Goal: Task Accomplishment & Management: Use online tool/utility

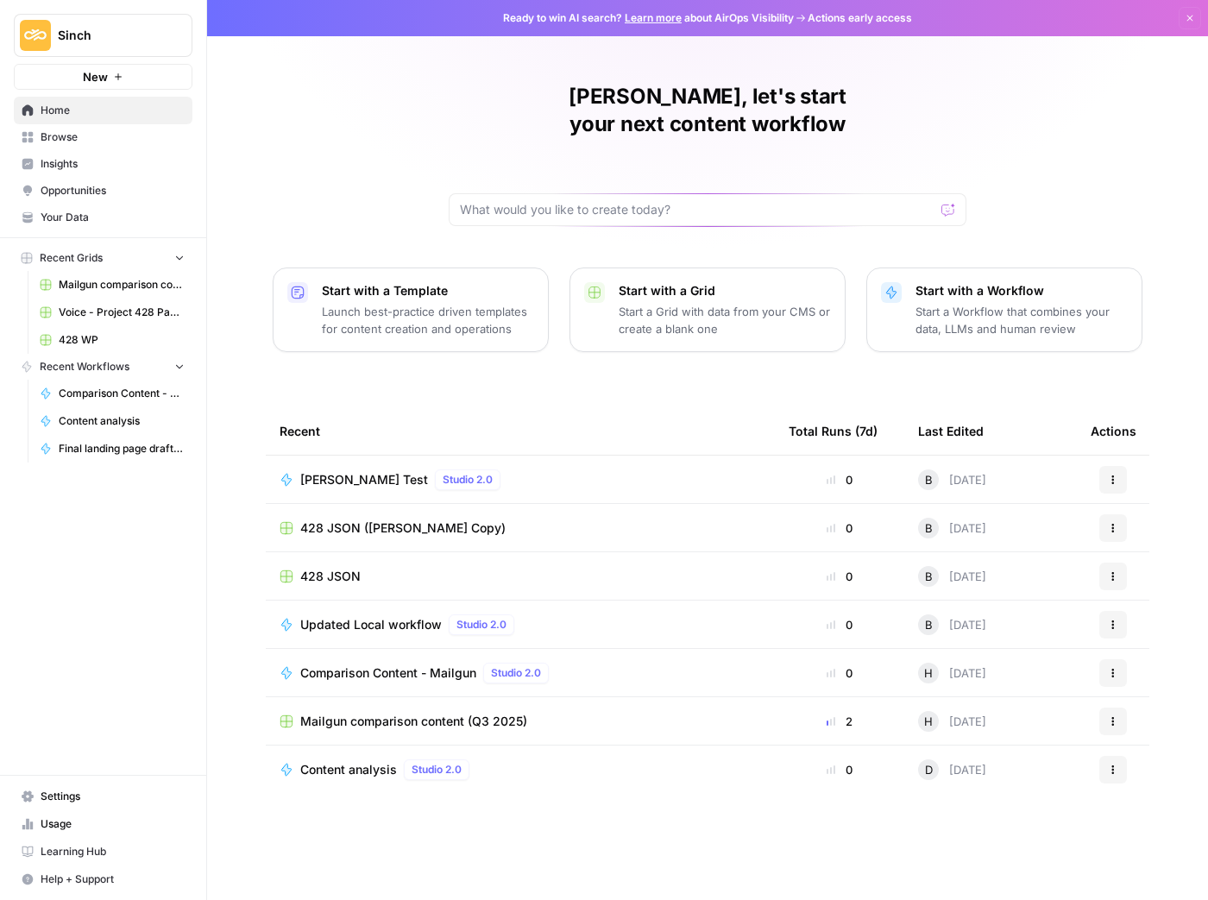
click at [108, 43] on span "Sinch" at bounding box center [110, 35] width 104 height 17
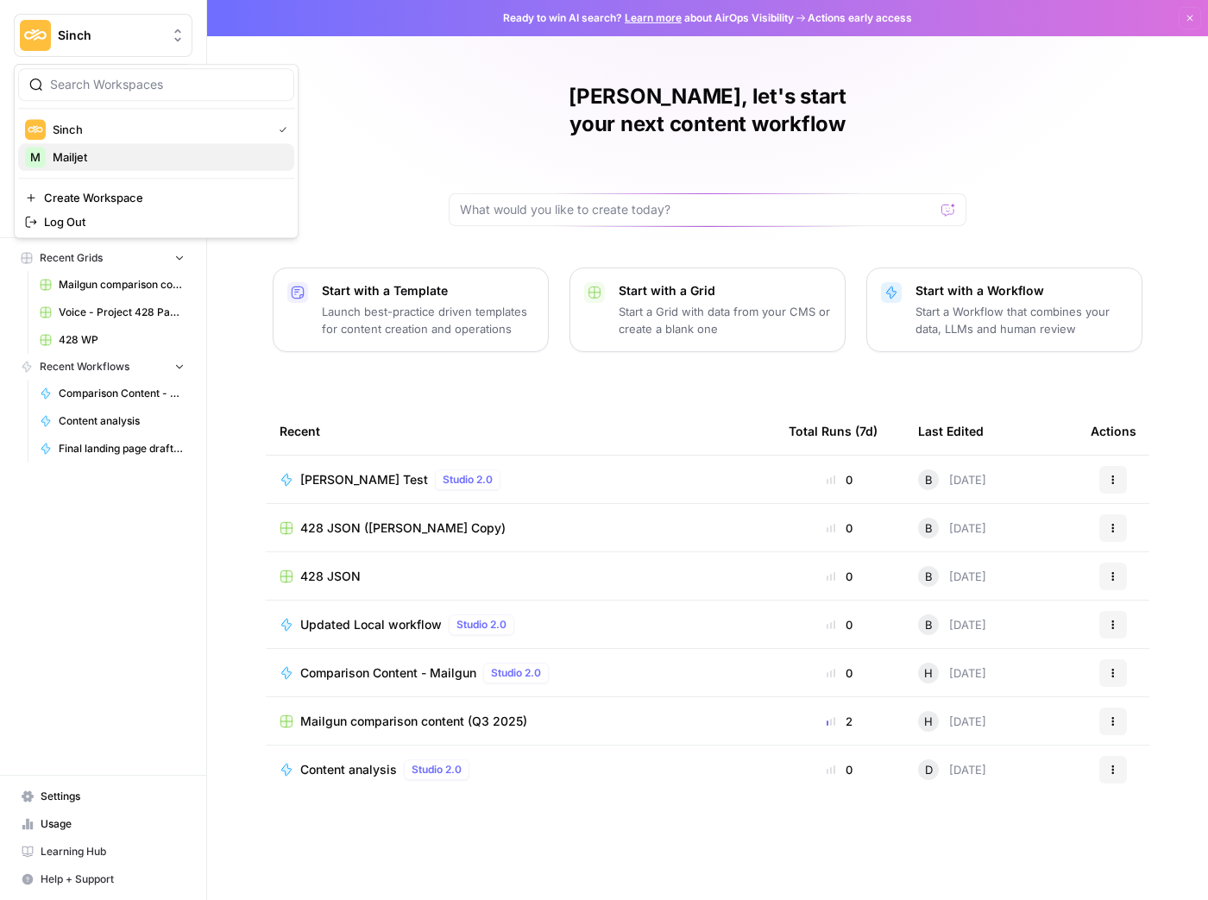
click at [200, 160] on span "Mailjet" at bounding box center [167, 156] width 228 height 17
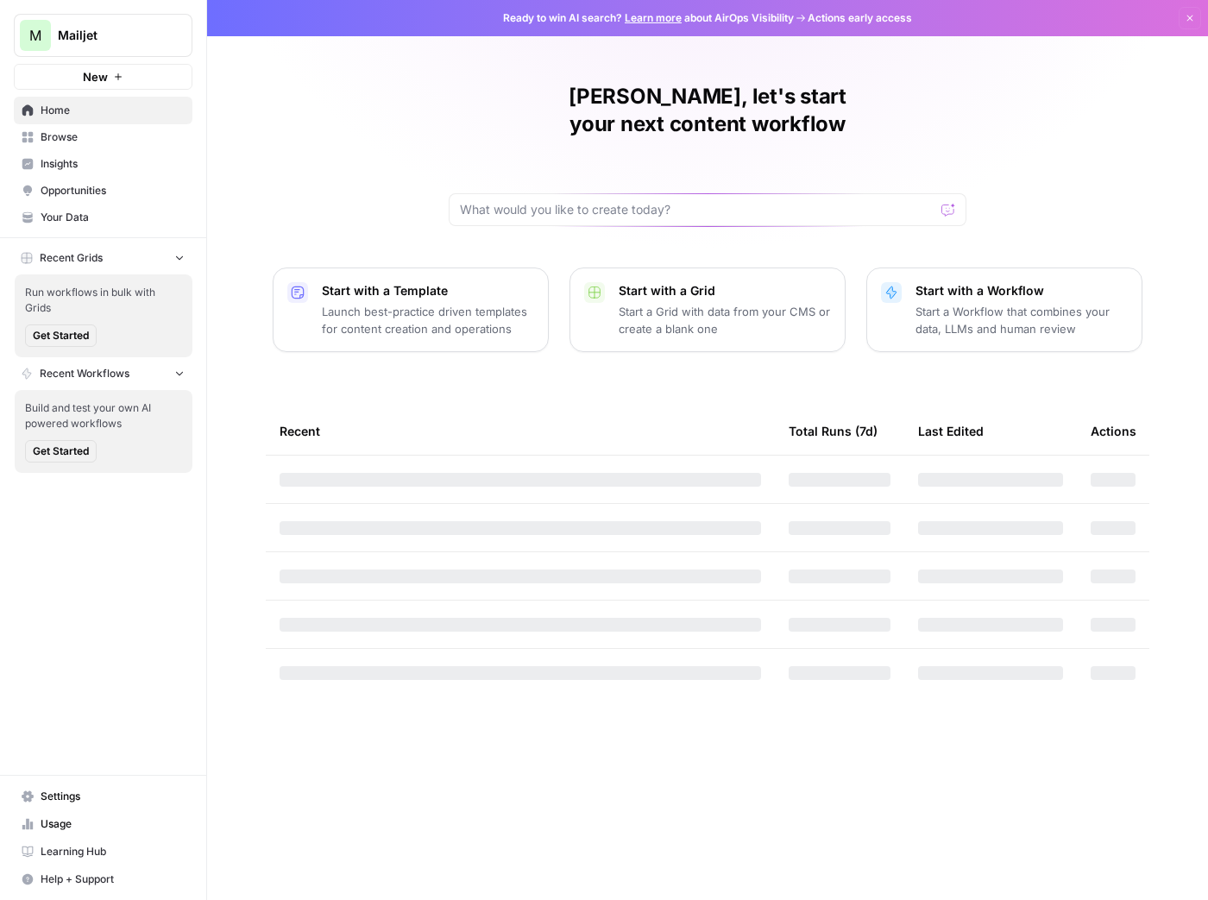
click at [175, 47] on button "M Mailjet" at bounding box center [103, 35] width 179 height 43
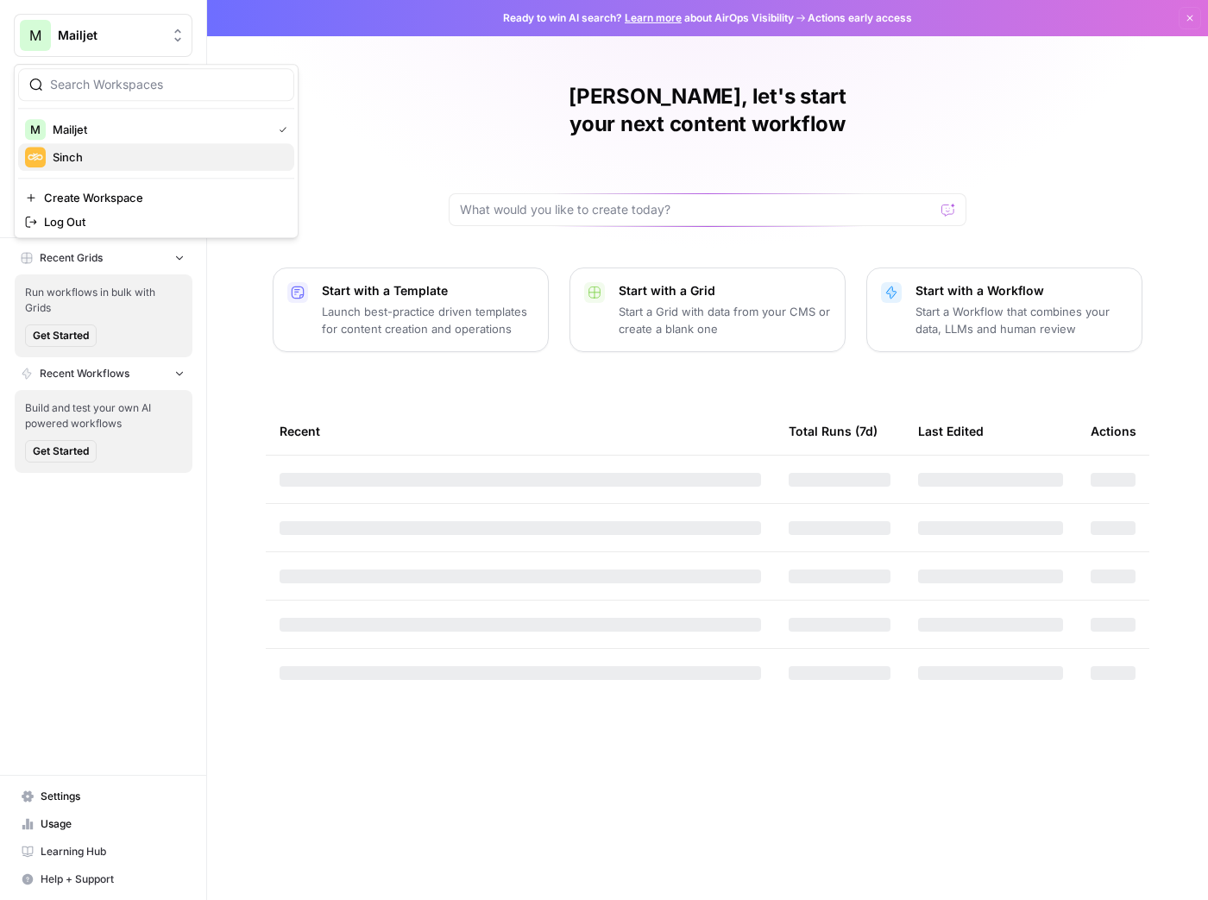
click at [190, 165] on div "Sinch" at bounding box center [156, 157] width 262 height 21
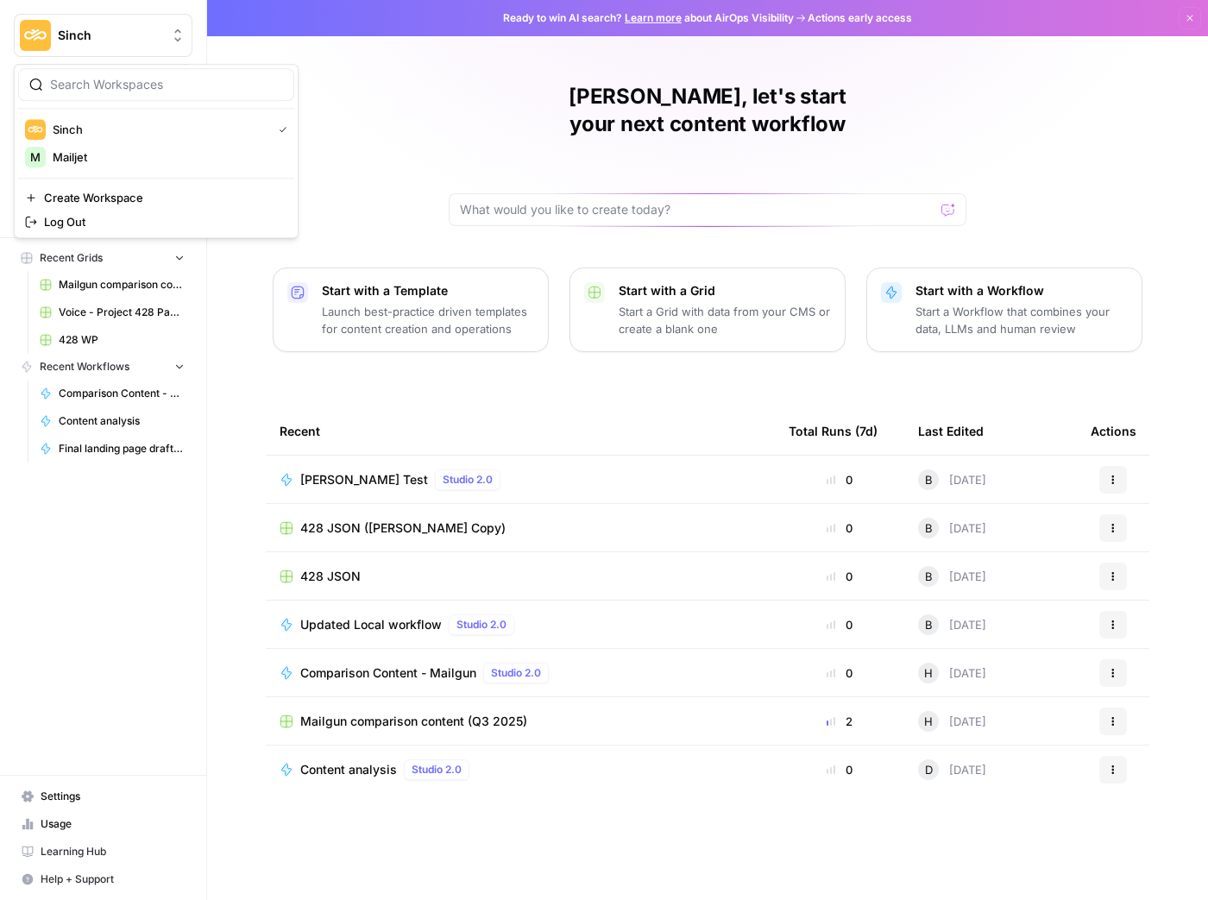
click at [104, 47] on button "Sinch" at bounding box center [103, 35] width 179 height 43
click at [98, 150] on span "Mailjet" at bounding box center [167, 156] width 228 height 17
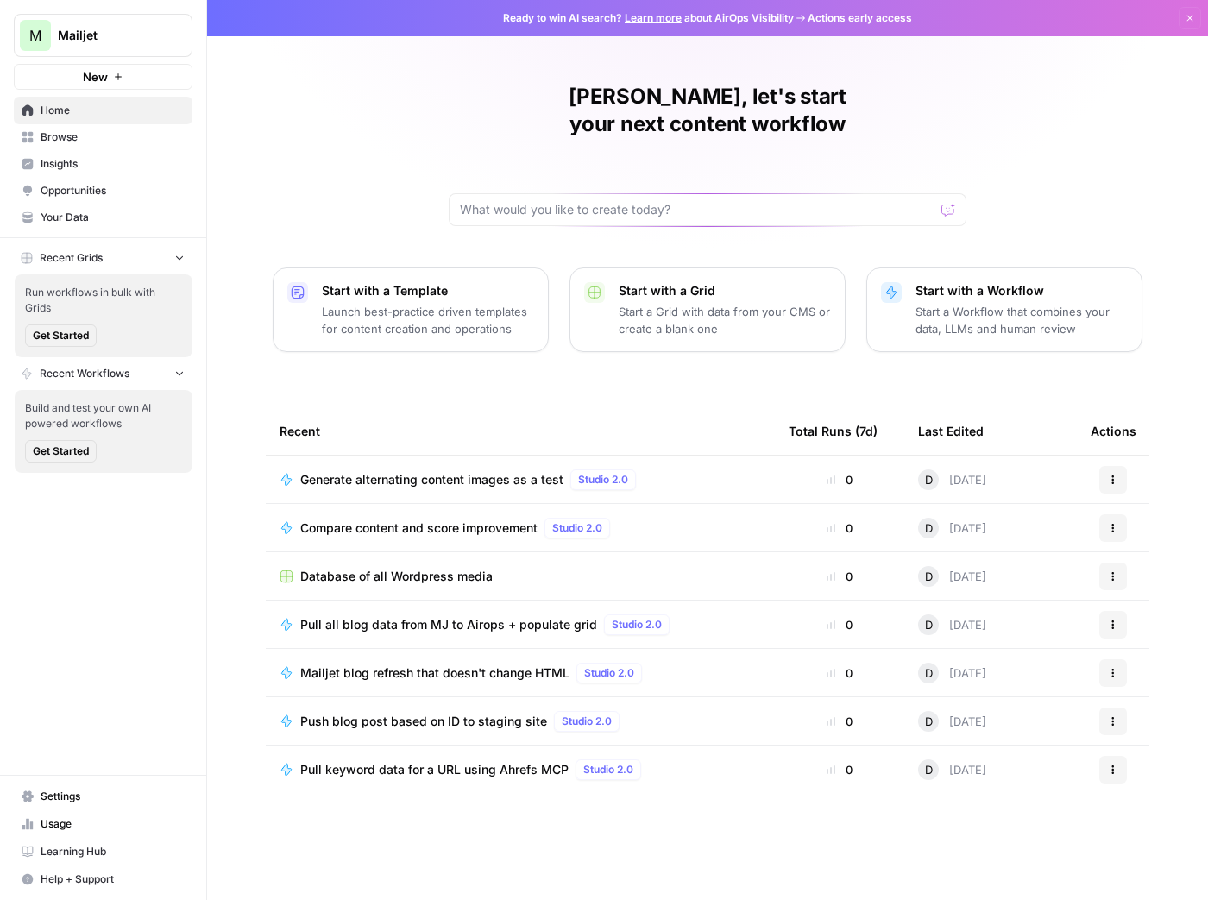
click at [681, 711] on div "Push blog post based on ID to staging site Studio 2.0" at bounding box center [520, 721] width 481 height 21
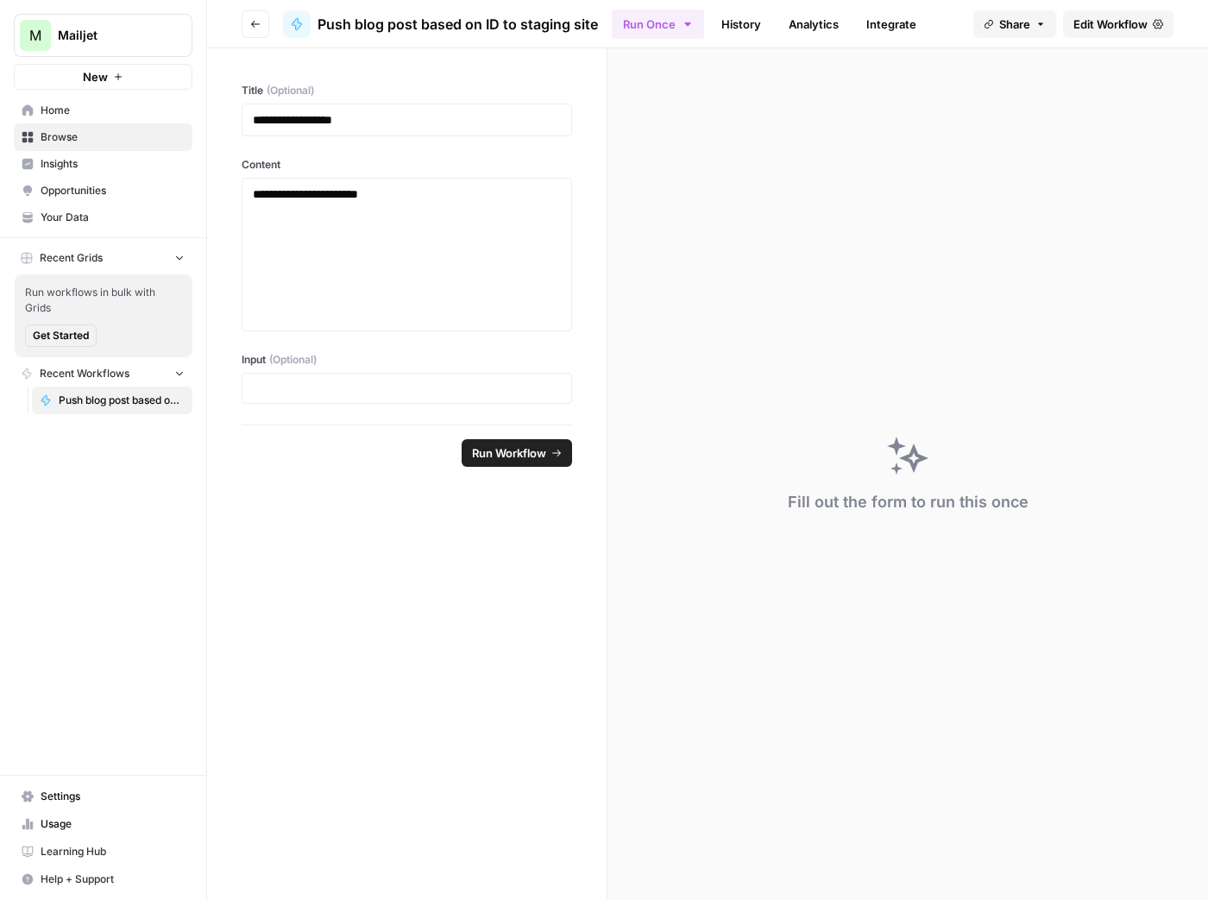
click at [90, 802] on span "Settings" at bounding box center [113, 797] width 144 height 16
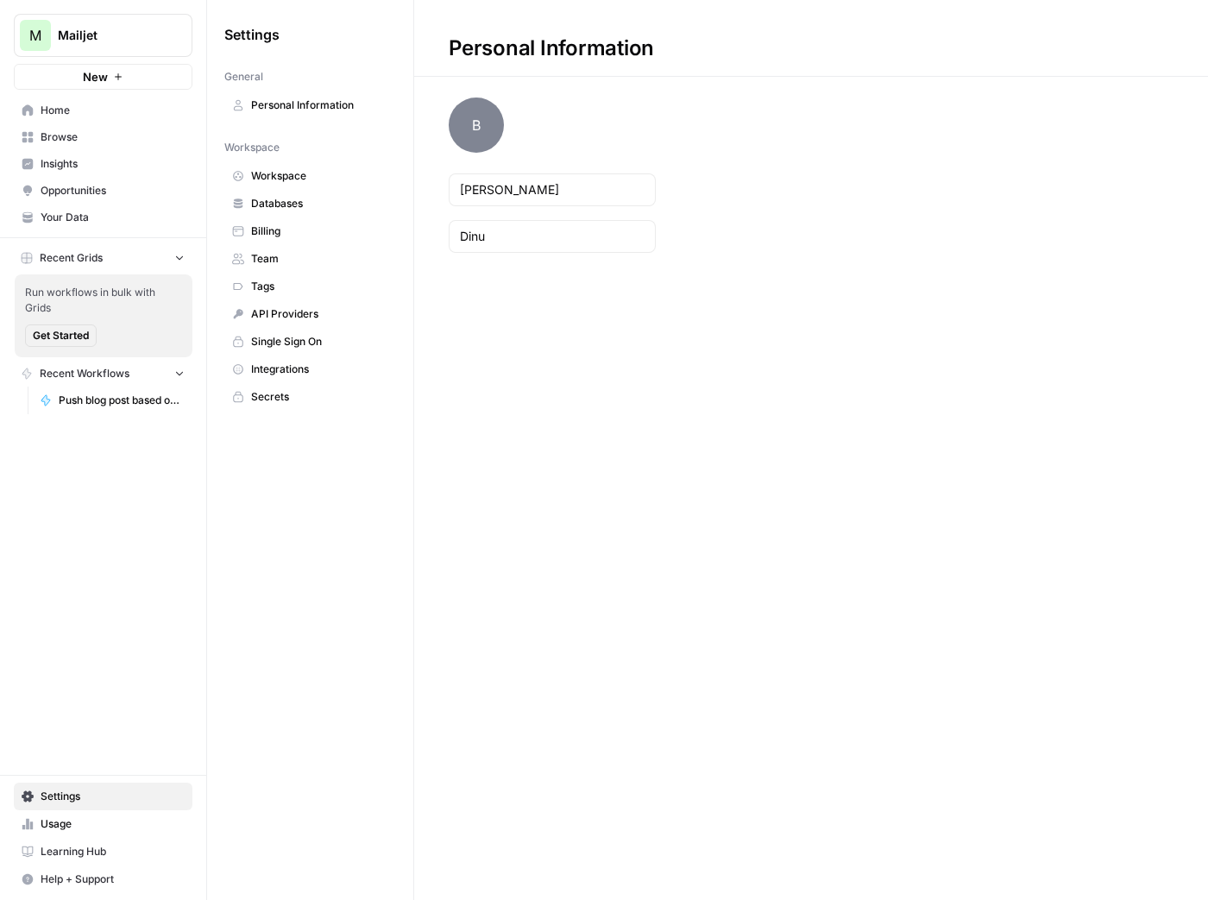
click at [322, 367] on span "Integrations" at bounding box center [319, 370] width 137 height 16
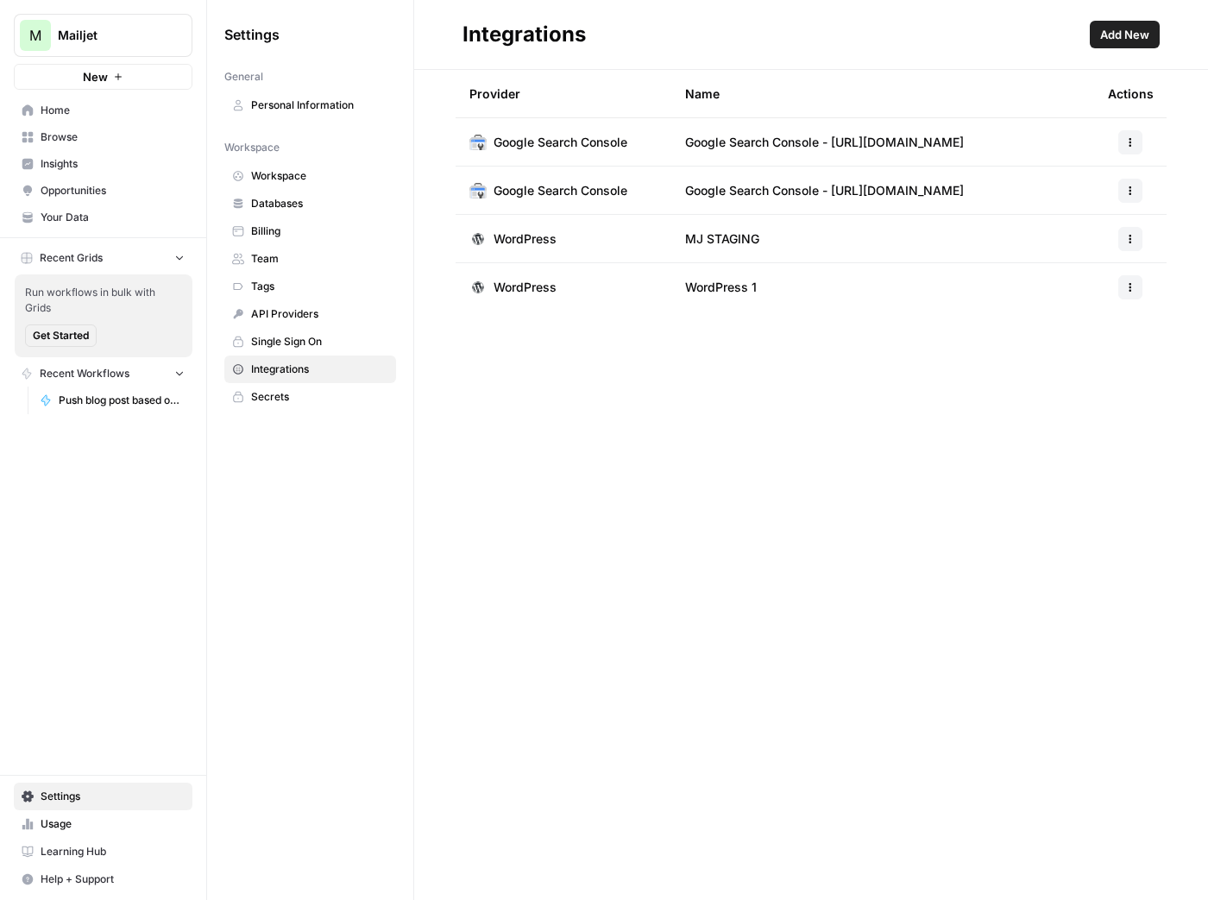
click at [1132, 242] on icon "button" at bounding box center [1130, 239] width 10 height 10
click at [1110, 274] on span "Edit" at bounding box center [1093, 276] width 55 height 17
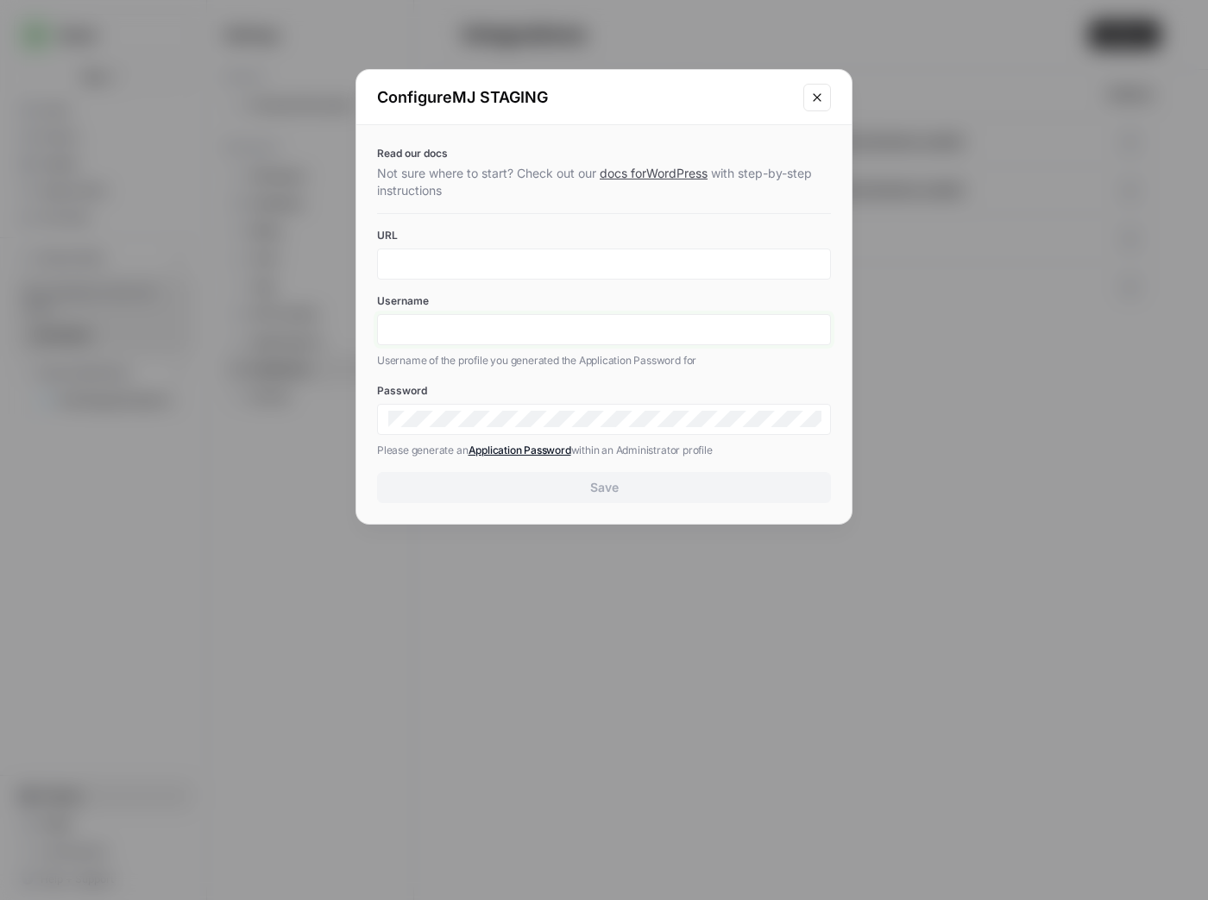
type input "bogdan.dinu@sinch.com"
click at [817, 98] on icon "Close modal" at bounding box center [817, 97] width 8 height 8
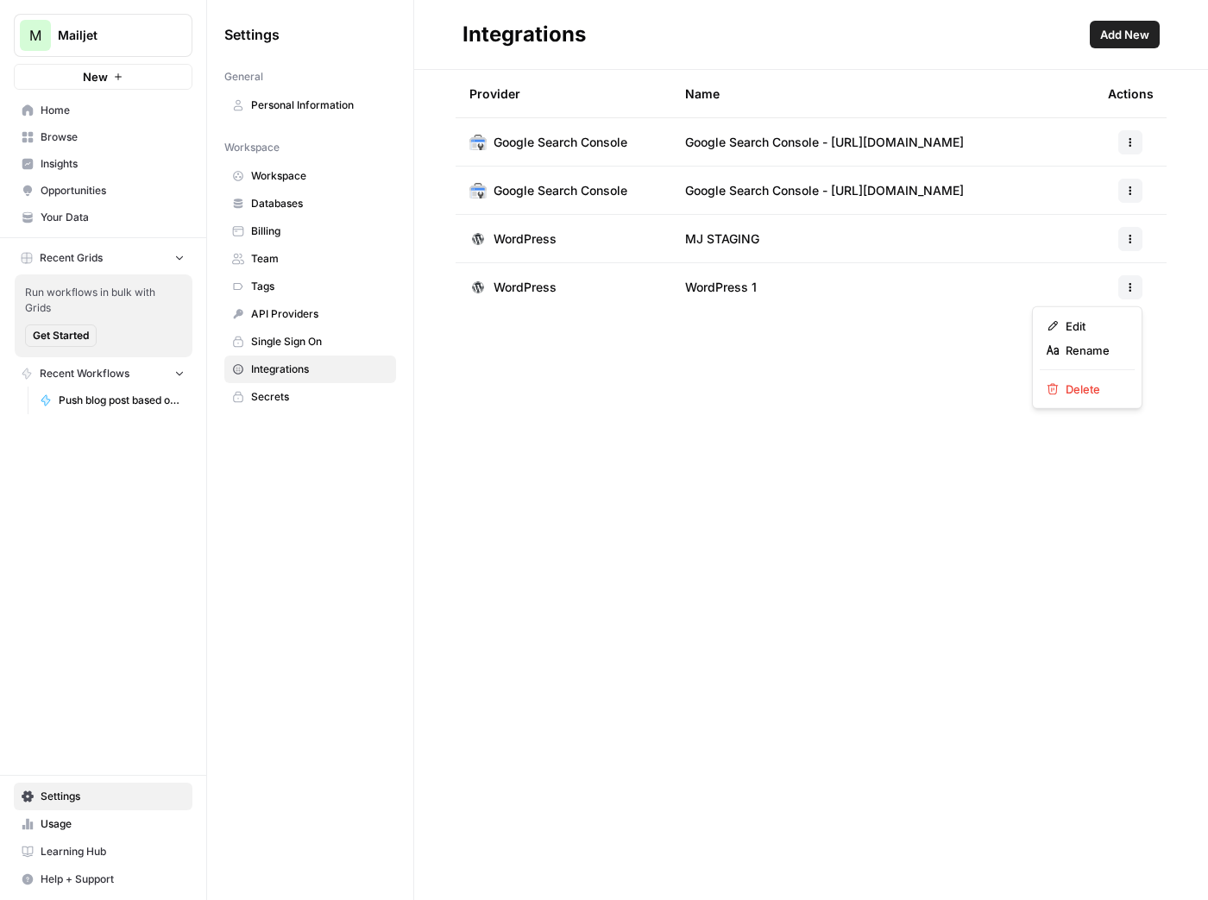
click at [1132, 288] on icon "button" at bounding box center [1130, 287] width 10 height 10
click at [1110, 324] on span "Edit" at bounding box center [1093, 326] width 55 height 17
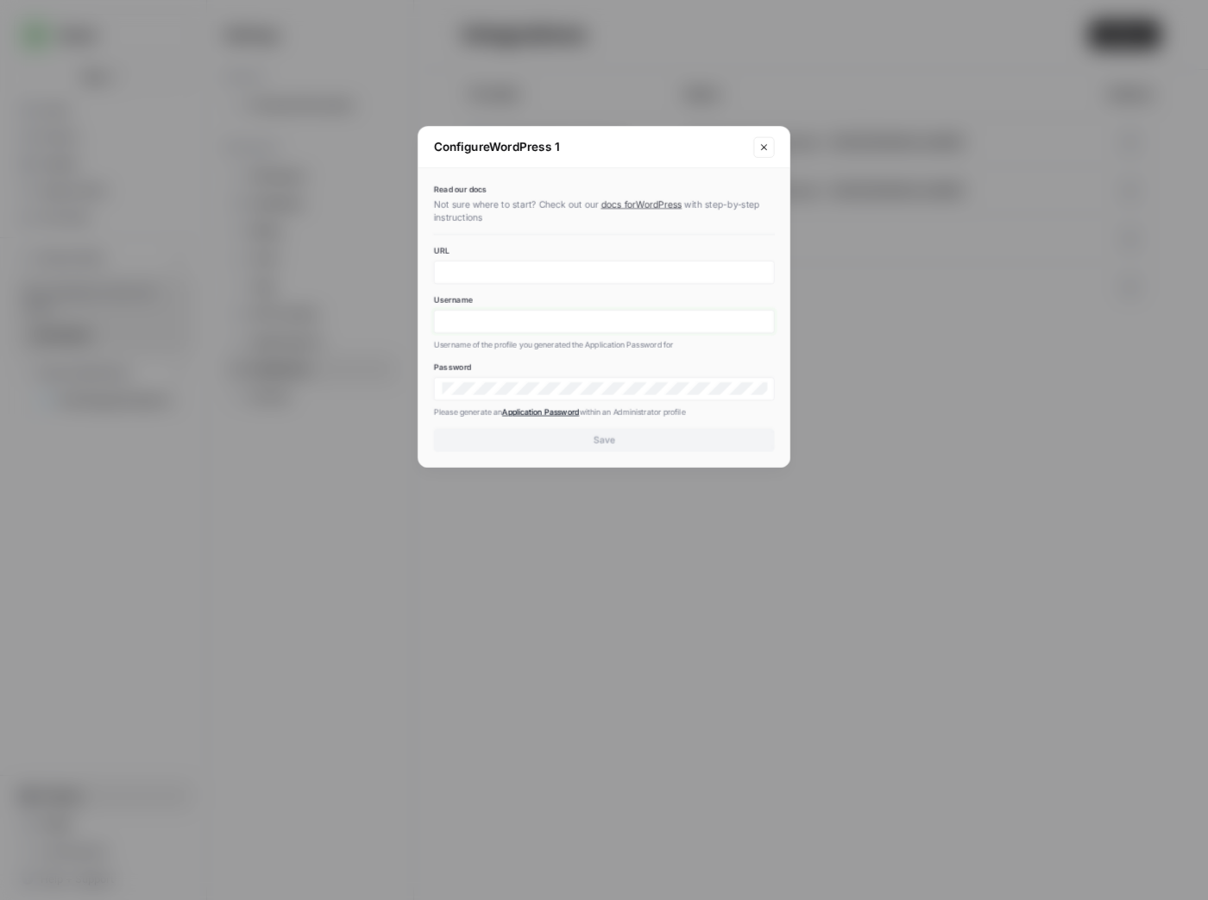
type input "bogdan.dinu@sinch.com"
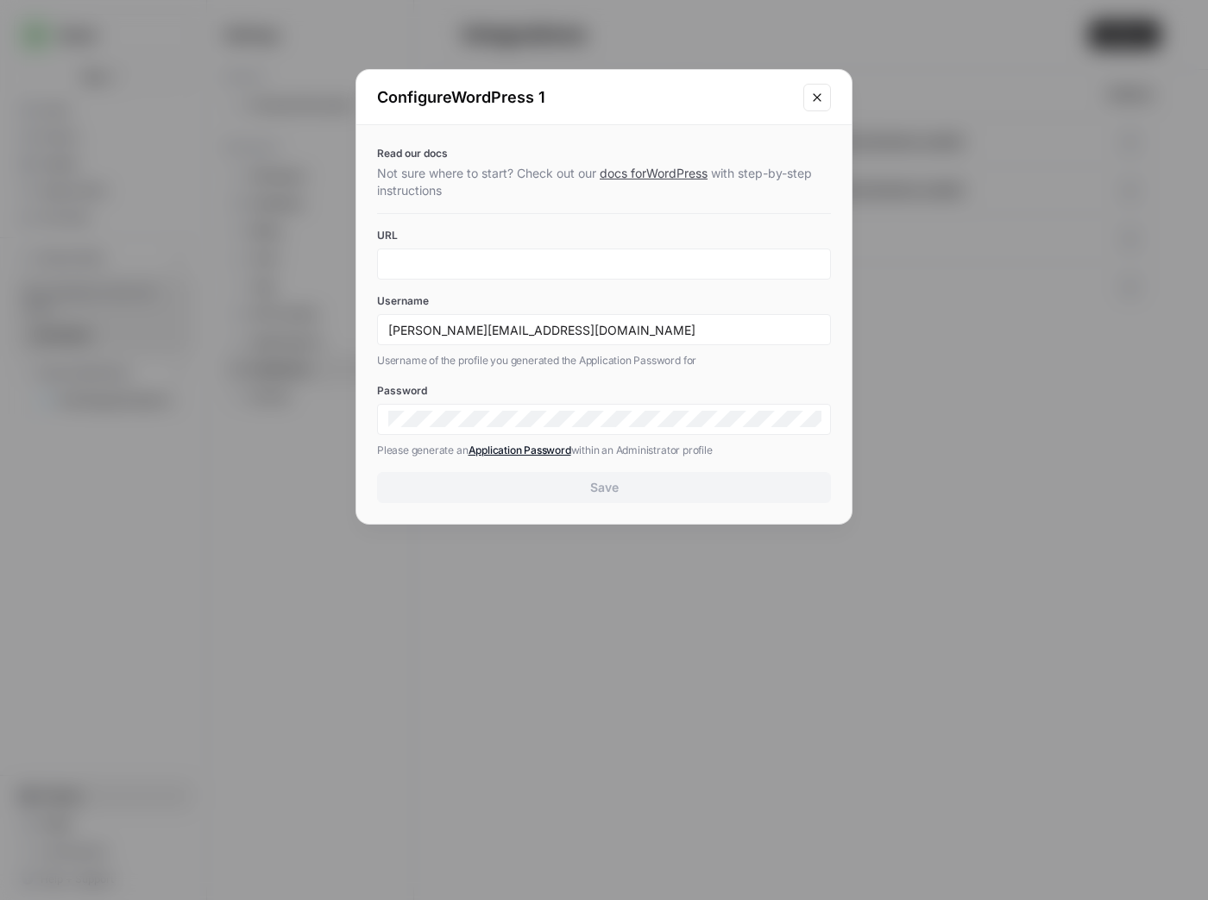
click at [826, 98] on button "Close modal" at bounding box center [817, 98] width 28 height 28
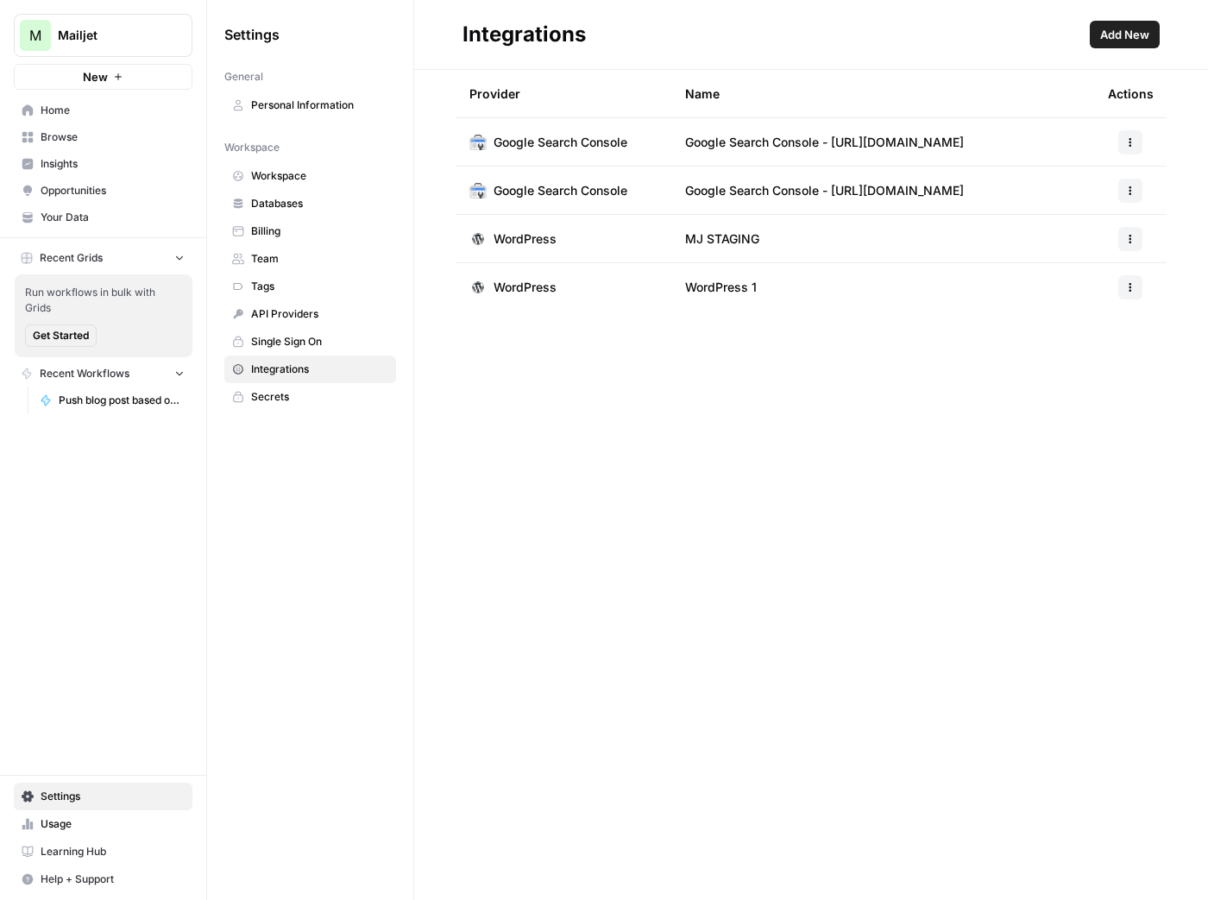
click at [596, 595] on div "Provider Name Actions Google Search Console Google Search Console - https://www…" at bounding box center [811, 485] width 794 height 830
click at [1131, 236] on icon "button" at bounding box center [1130, 239] width 10 height 10
click at [1101, 281] on span "Edit" at bounding box center [1093, 276] width 55 height 17
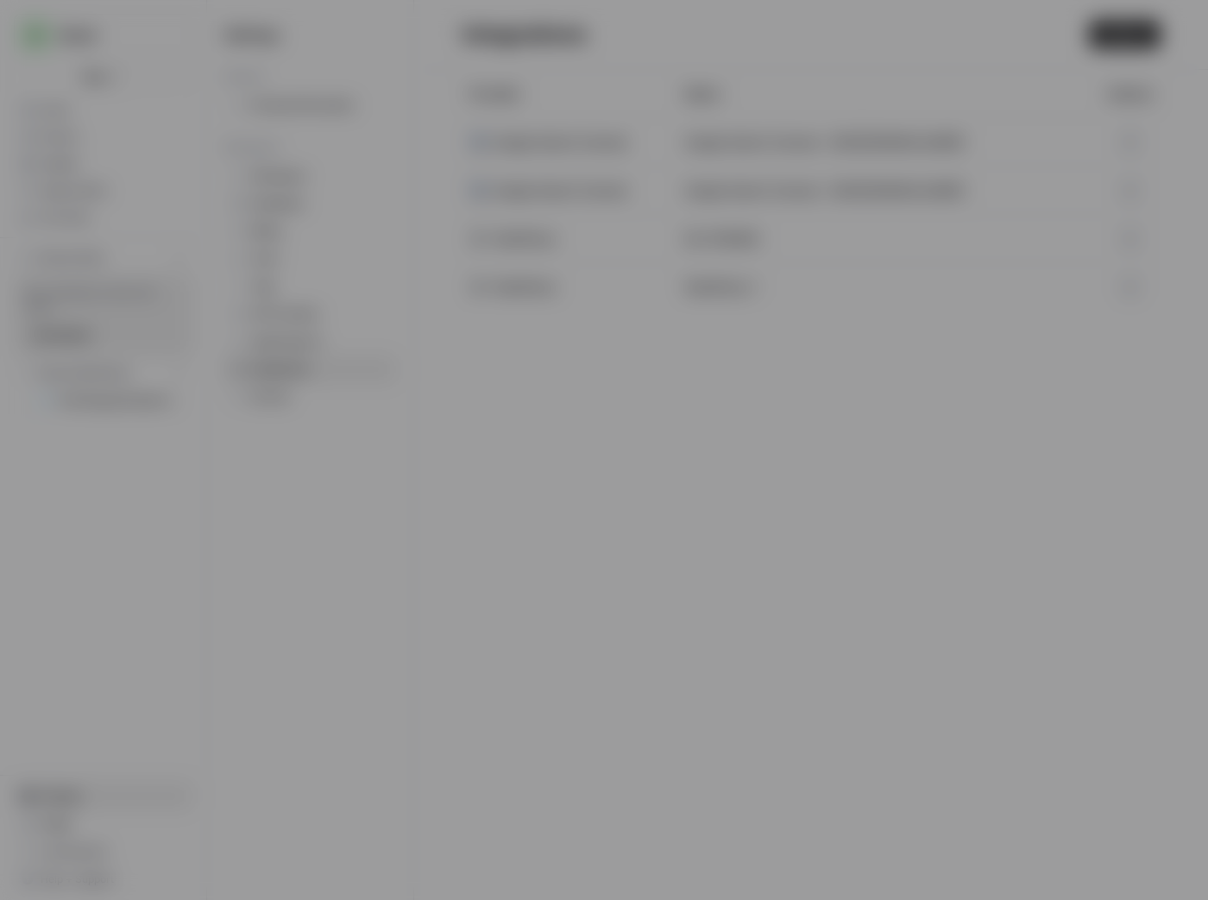
type input "bogdan.dinu@sinch.com"
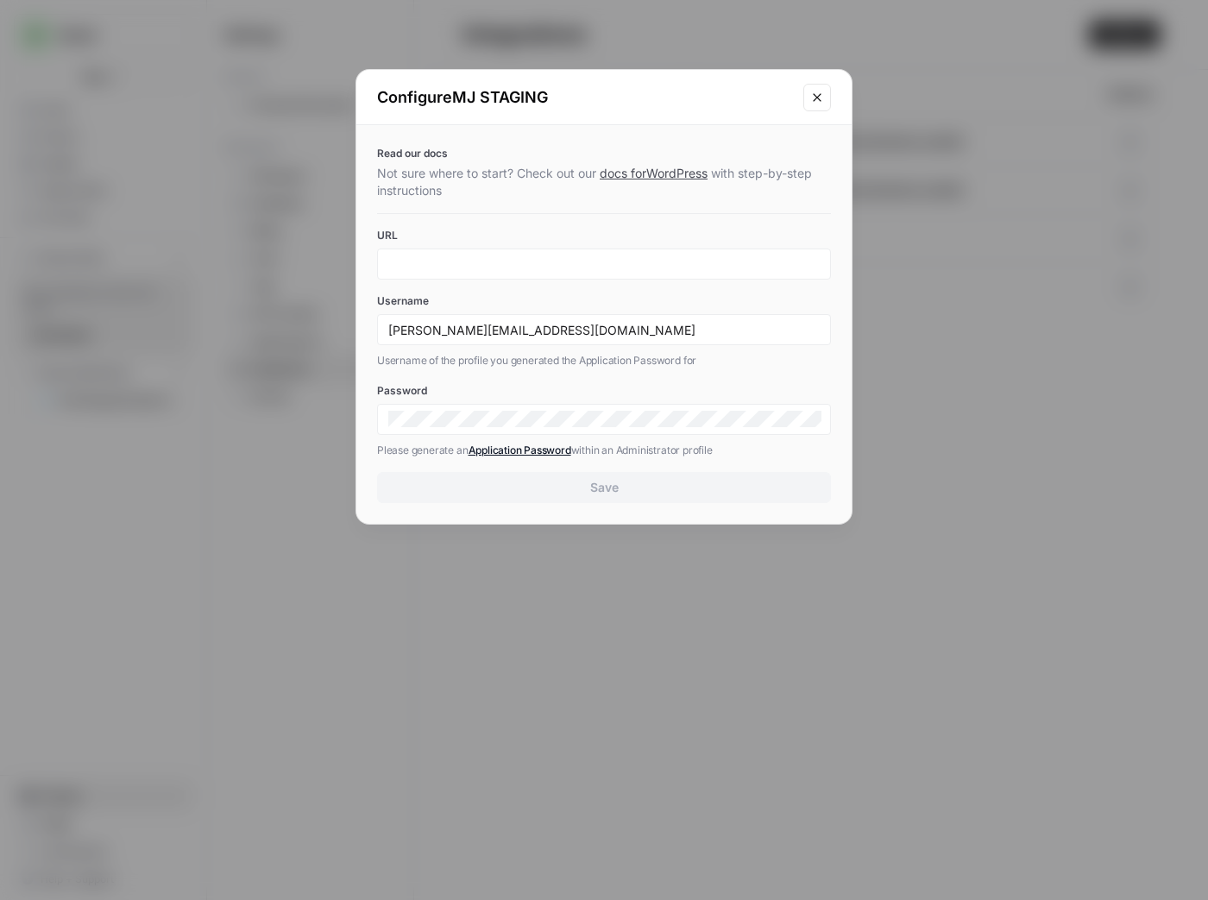
click at [815, 102] on icon "Close modal" at bounding box center [817, 98] width 14 height 14
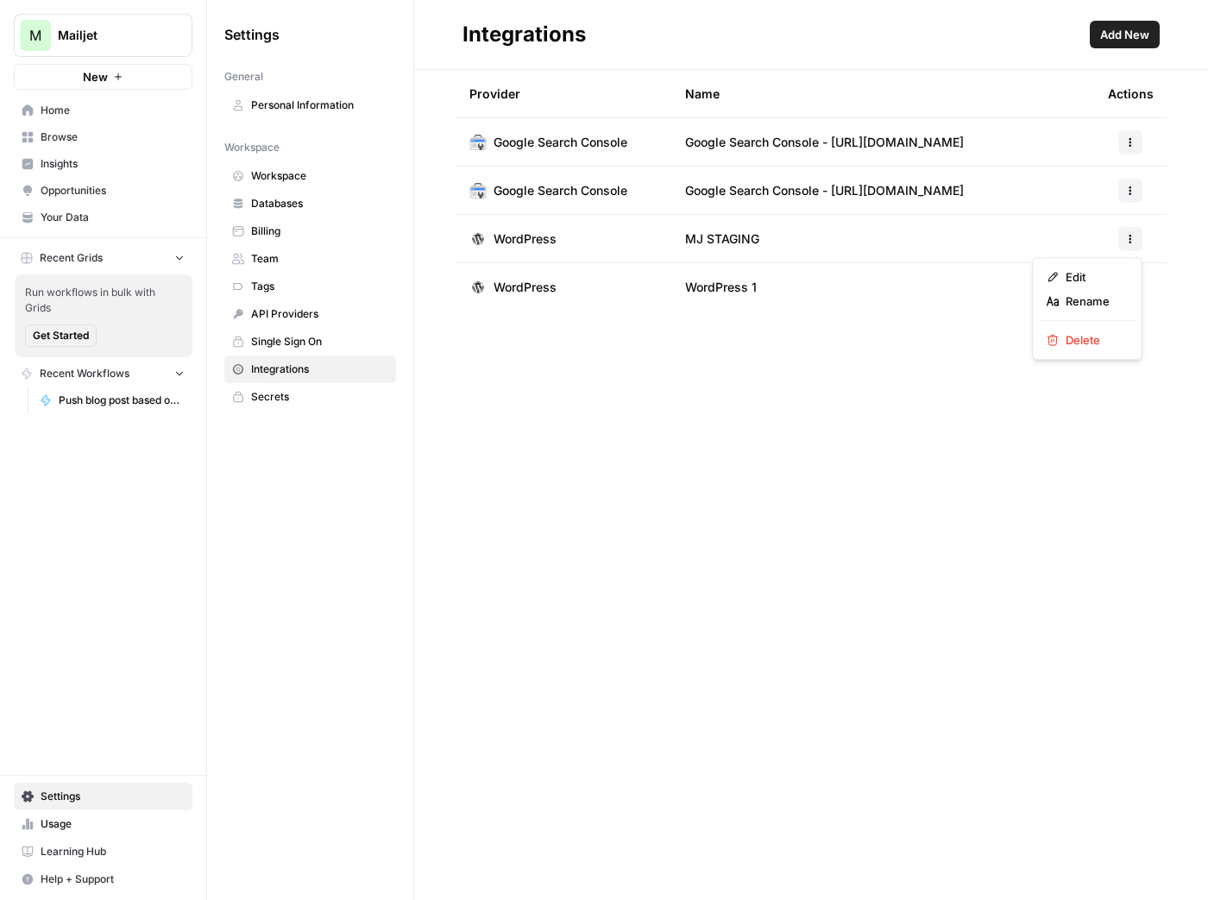
click at [1130, 230] on button "button" at bounding box center [1130, 239] width 24 height 24
click at [1106, 272] on span "Edit" at bounding box center [1093, 276] width 55 height 17
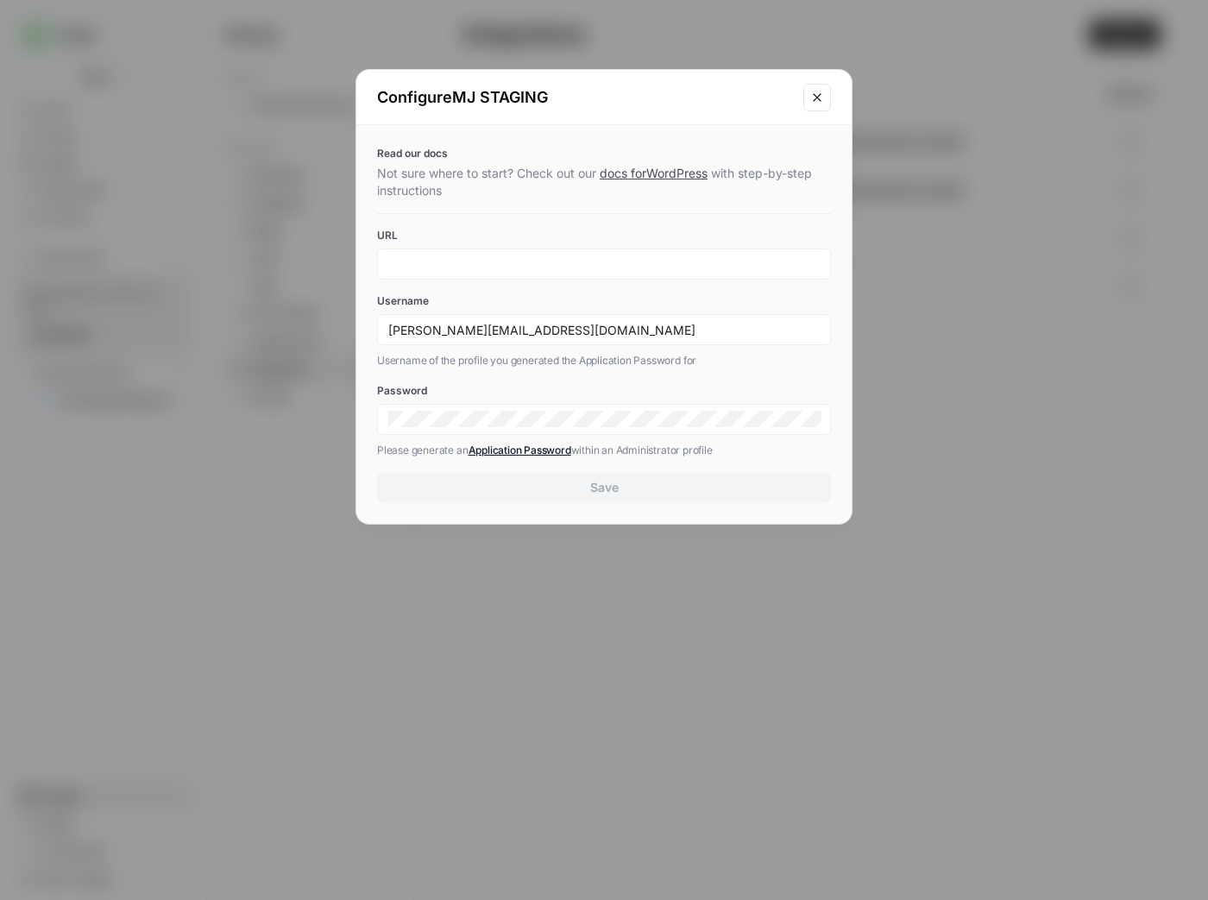
click at [816, 96] on icon "Close modal" at bounding box center [817, 97] width 8 height 8
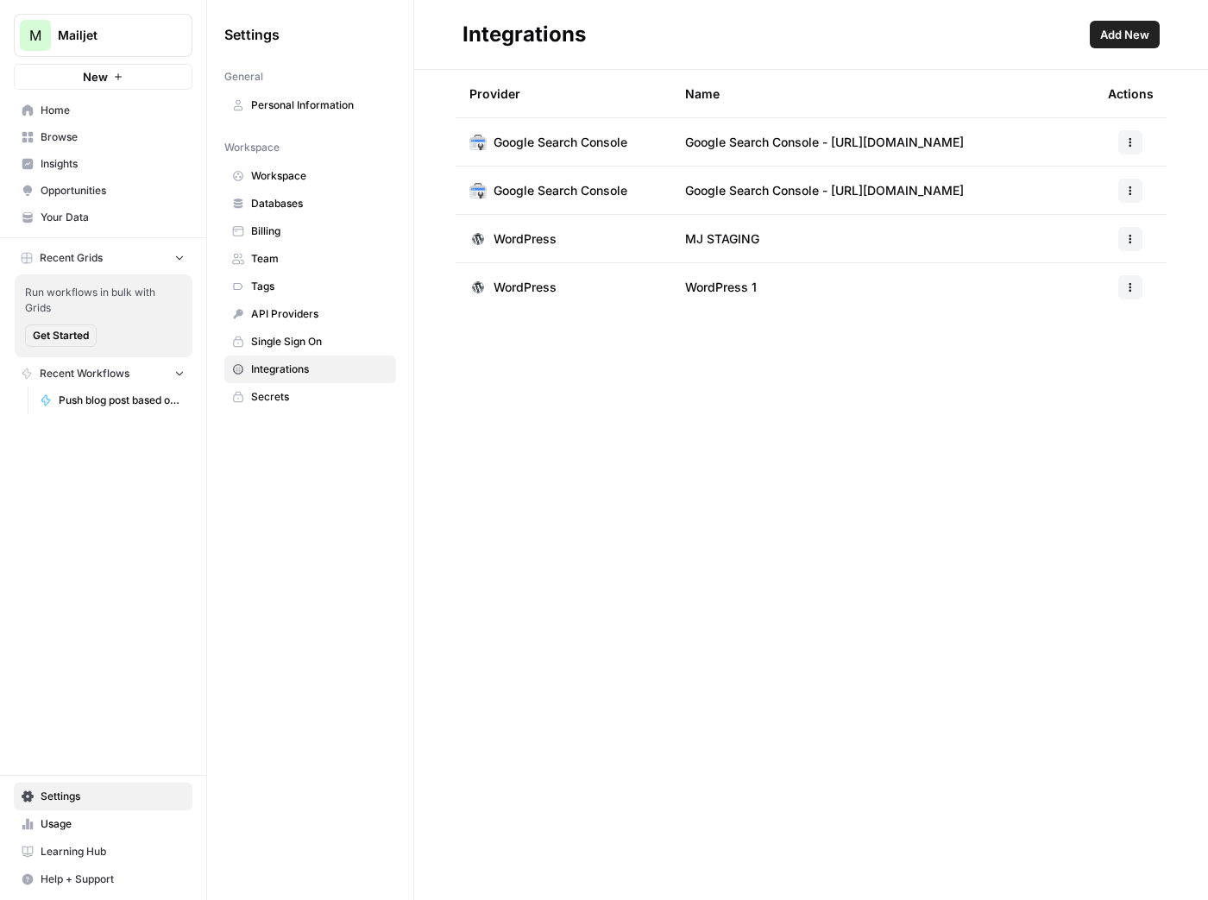
click at [1136, 246] on button "button" at bounding box center [1130, 239] width 24 height 24
click at [1102, 271] on span "Edit" at bounding box center [1093, 276] width 55 height 17
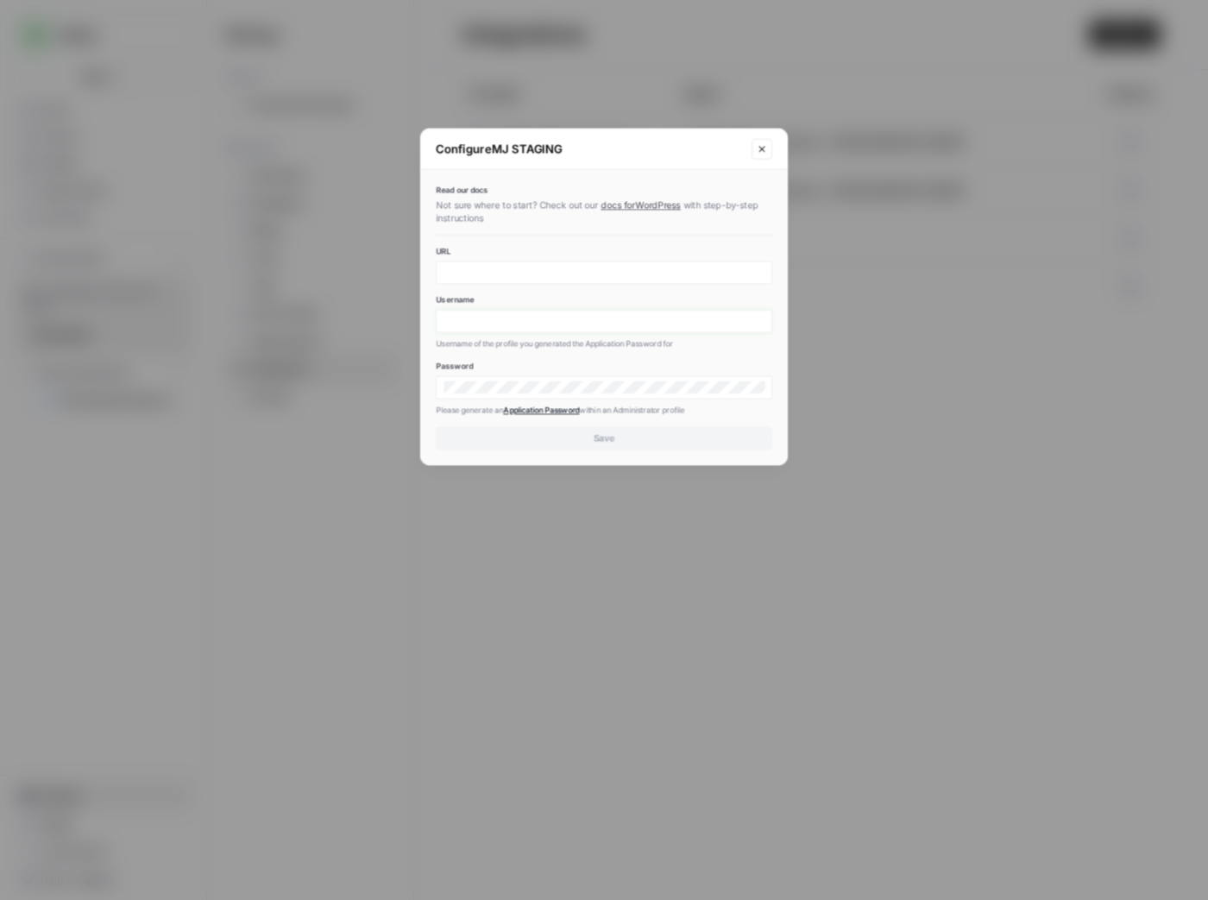
type input "bogdan.dinu@sinch.com"
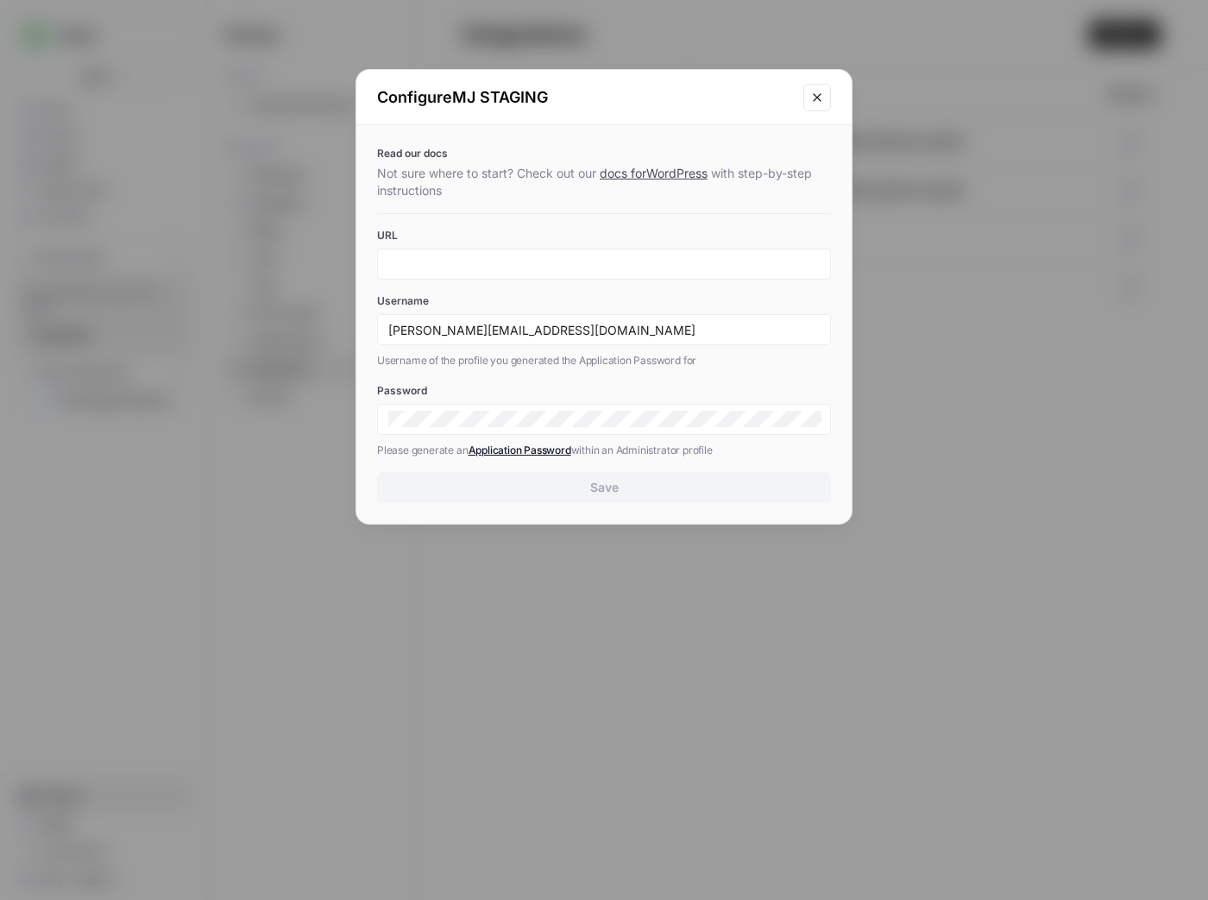
click at [814, 98] on icon "Close modal" at bounding box center [817, 98] width 14 height 14
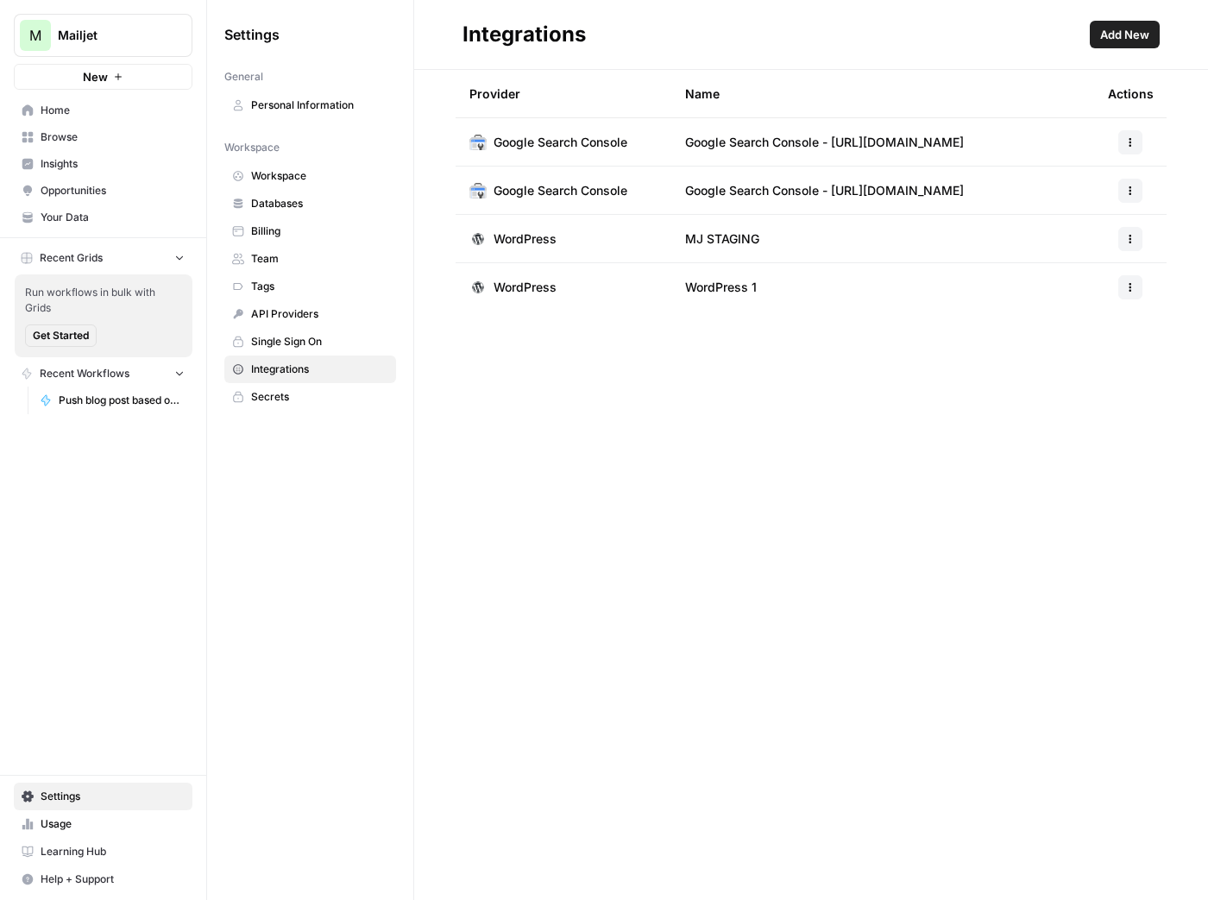
click at [140, 393] on span "Push blog post based on ID to staging site" at bounding box center [122, 401] width 126 height 16
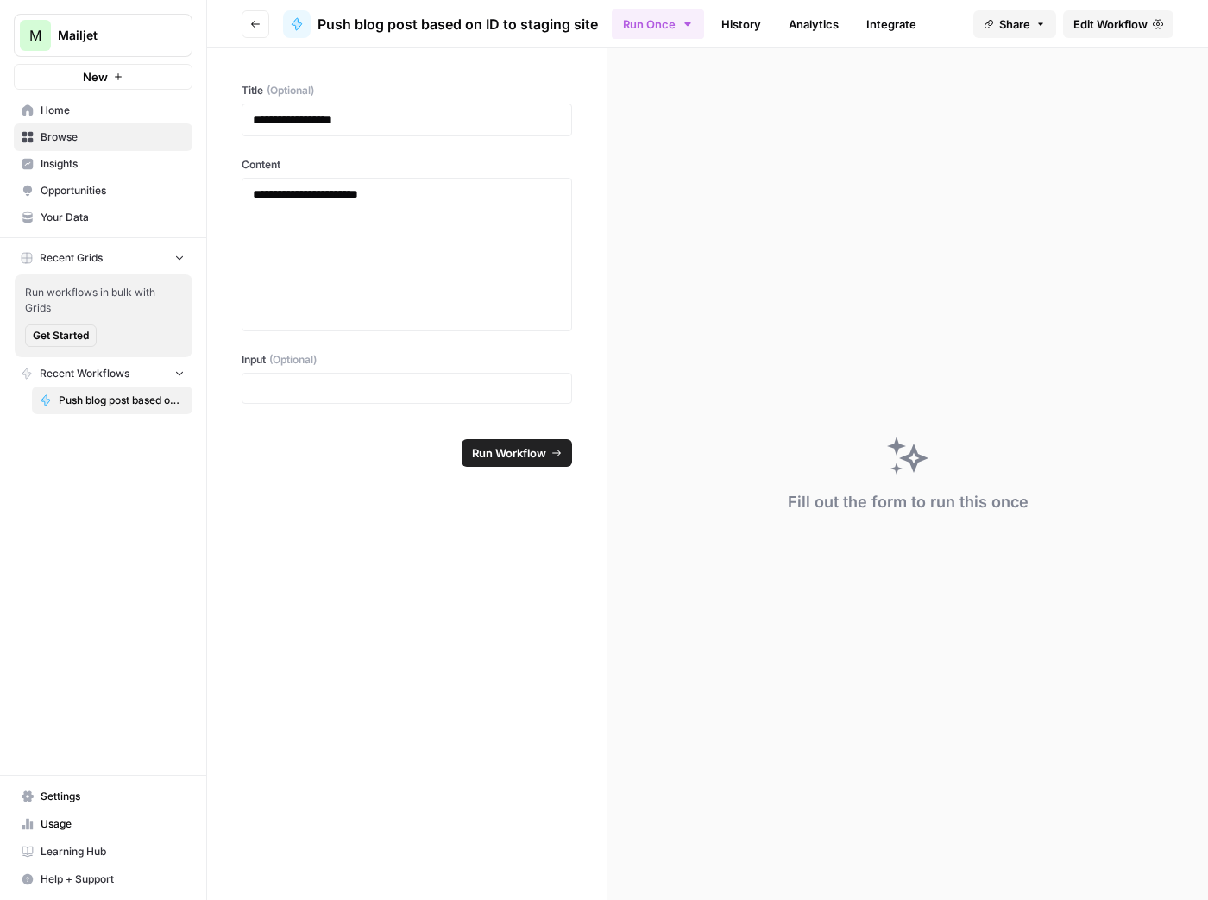
click at [1127, 28] on span "Edit Workflow" at bounding box center [1110, 24] width 74 height 17
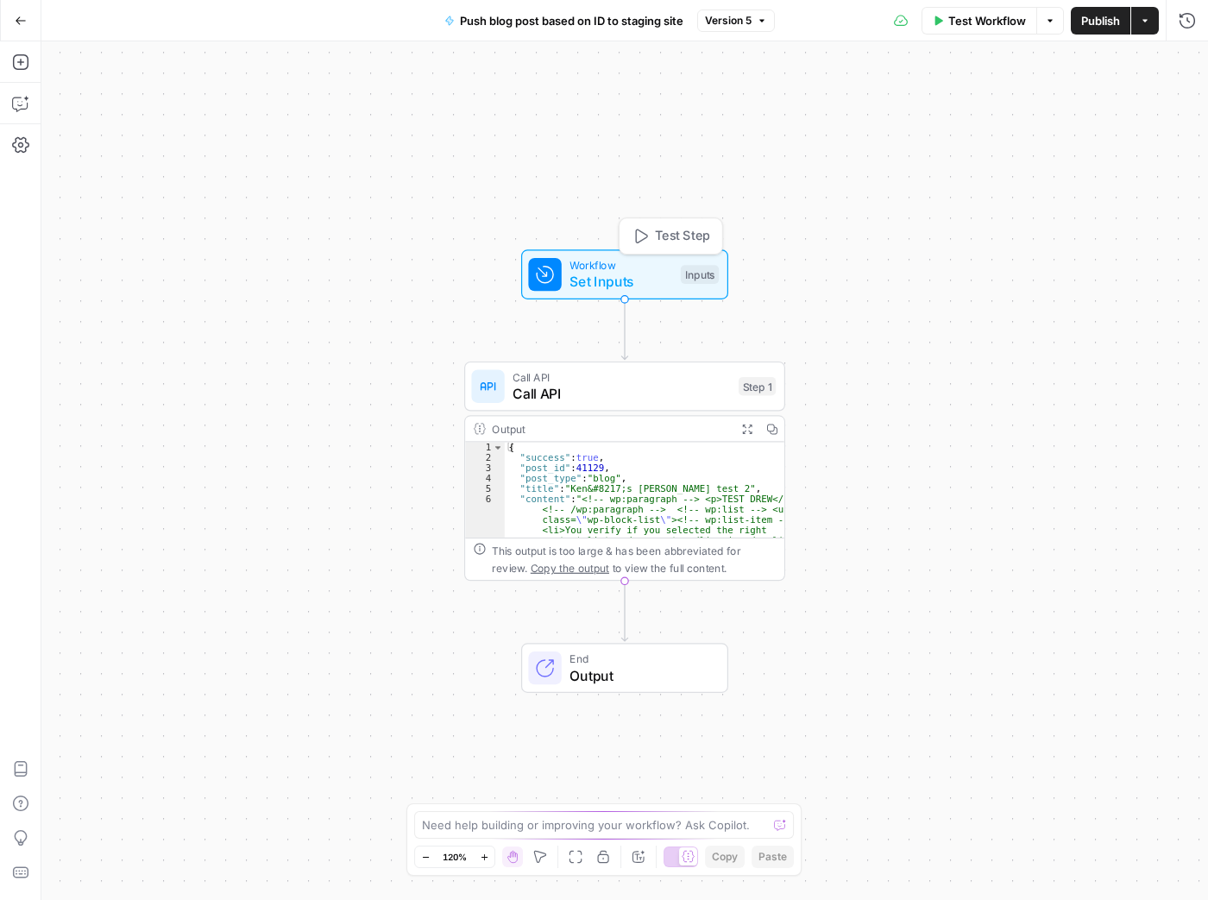
click at [681, 276] on div "Inputs" at bounding box center [700, 274] width 38 height 19
click at [23, 22] on icon "button" at bounding box center [21, 21] width 12 height 12
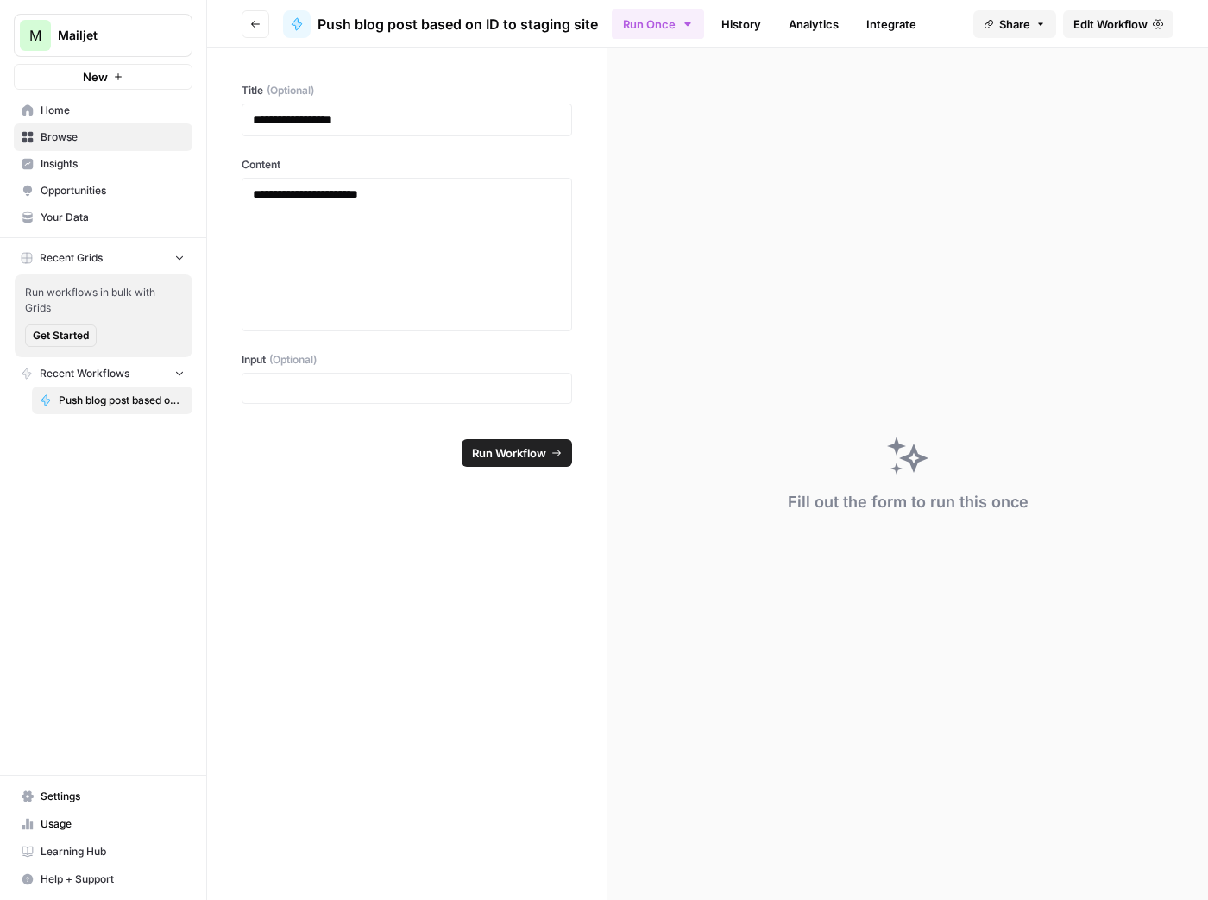
click at [144, 46] on button "M Mailjet" at bounding box center [103, 35] width 179 height 43
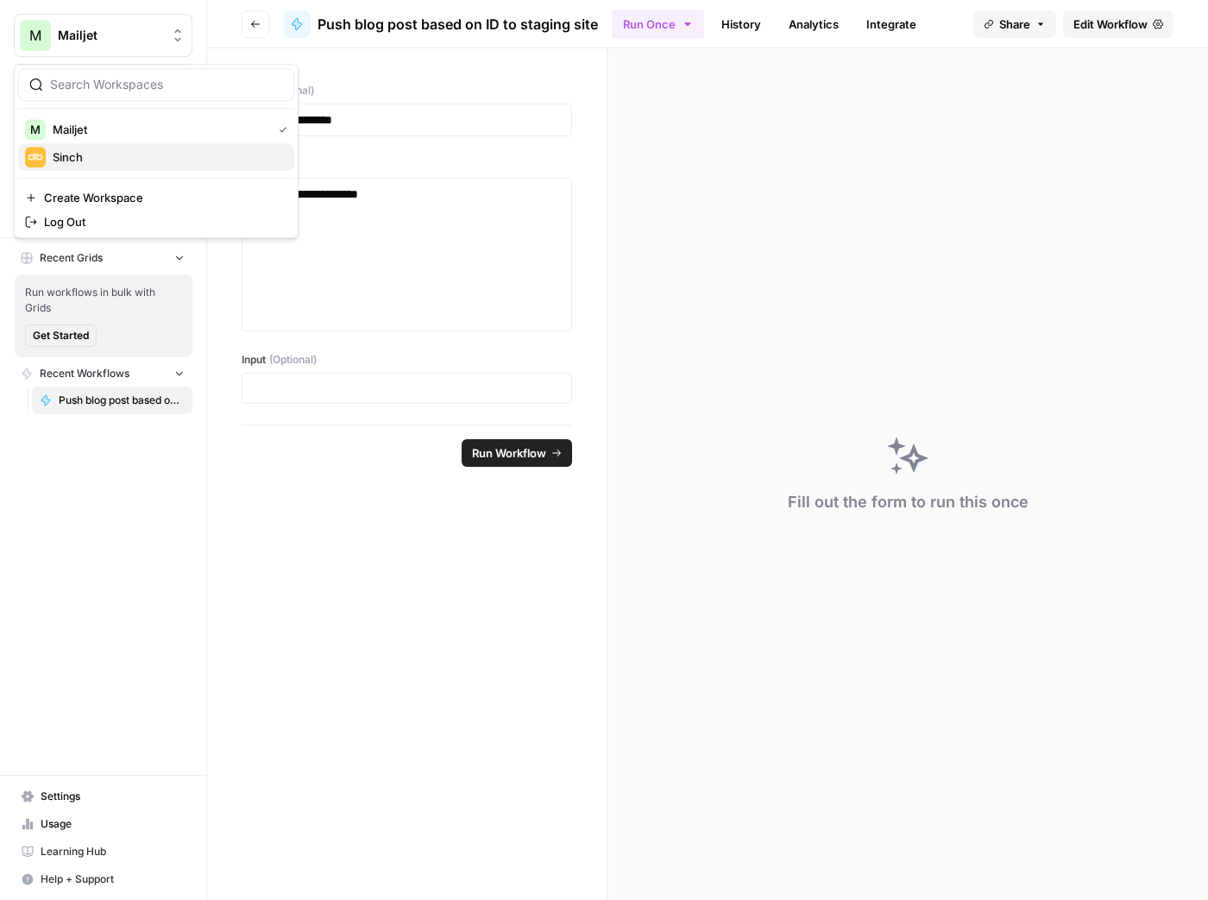
click at [140, 154] on span "Sinch" at bounding box center [167, 156] width 228 height 17
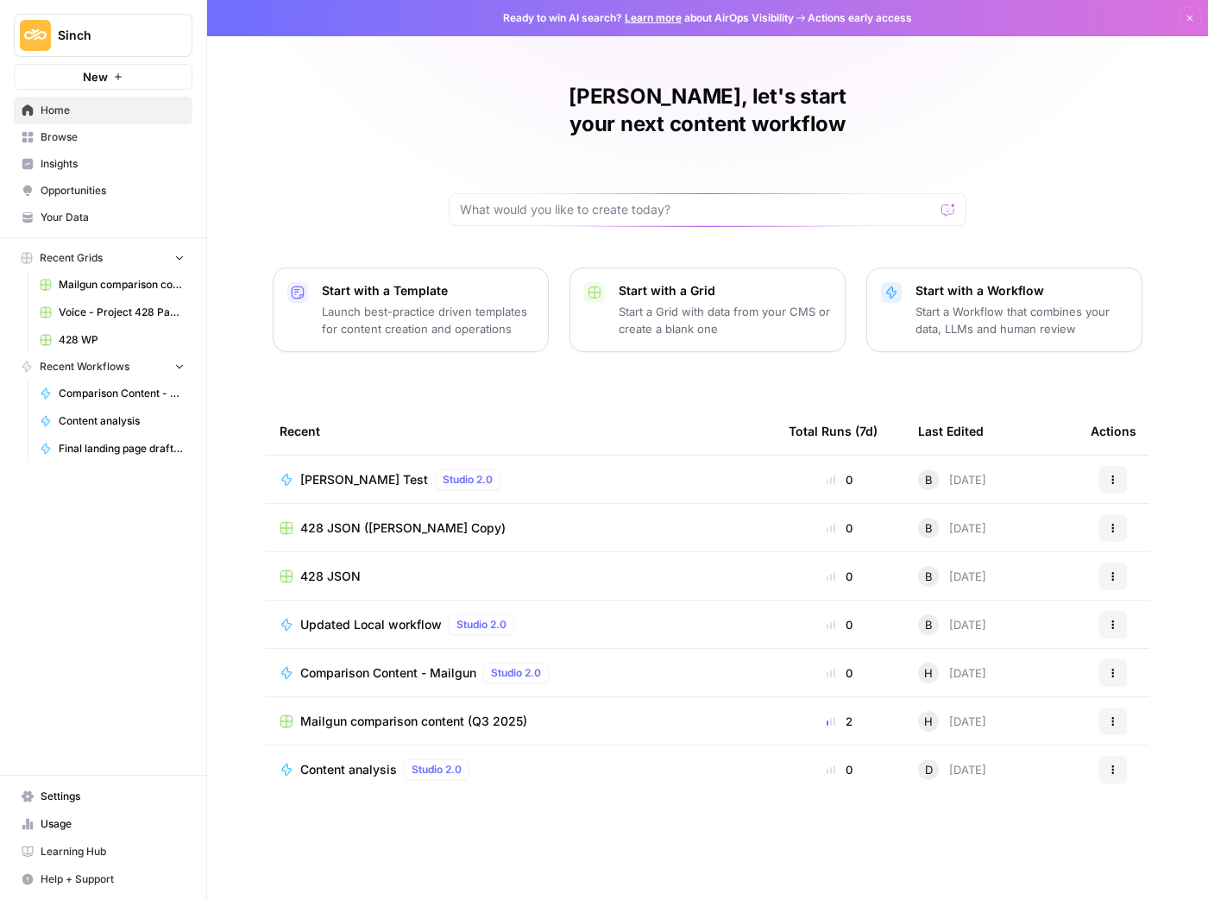
click at [373, 616] on span "Updated Local workflow" at bounding box center [371, 624] width 142 height 17
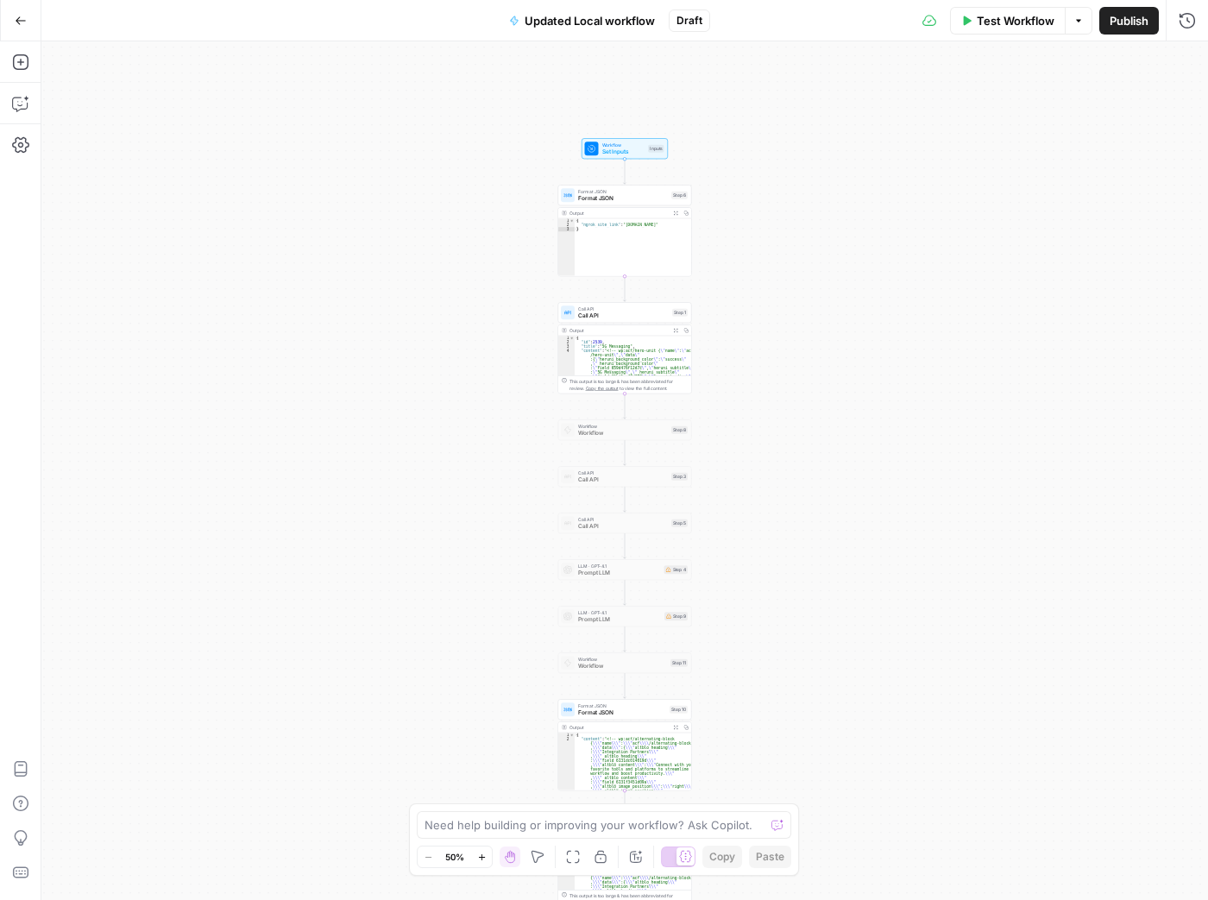
click at [19, 22] on icon "button" at bounding box center [21, 21] width 12 height 12
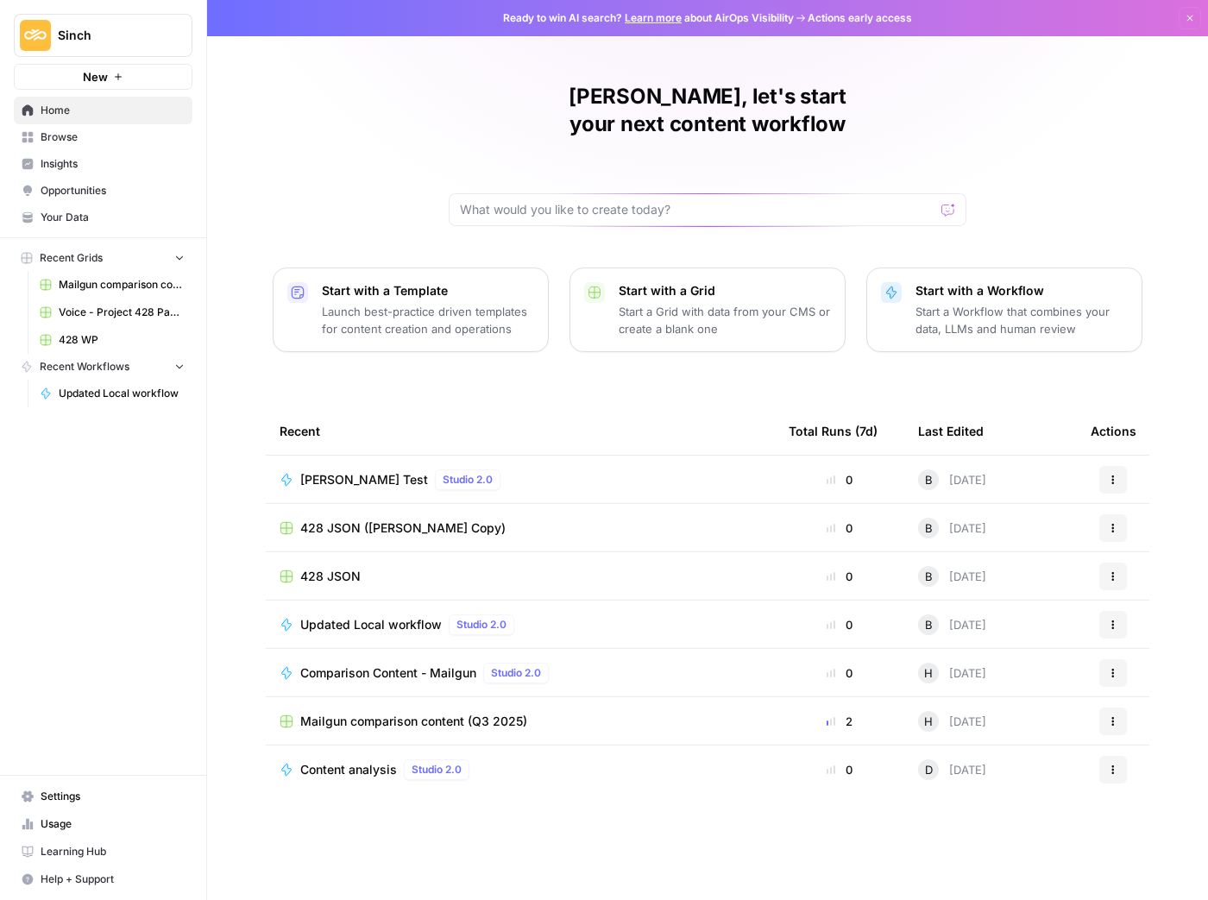
click at [146, 35] on span "Sinch" at bounding box center [110, 35] width 104 height 17
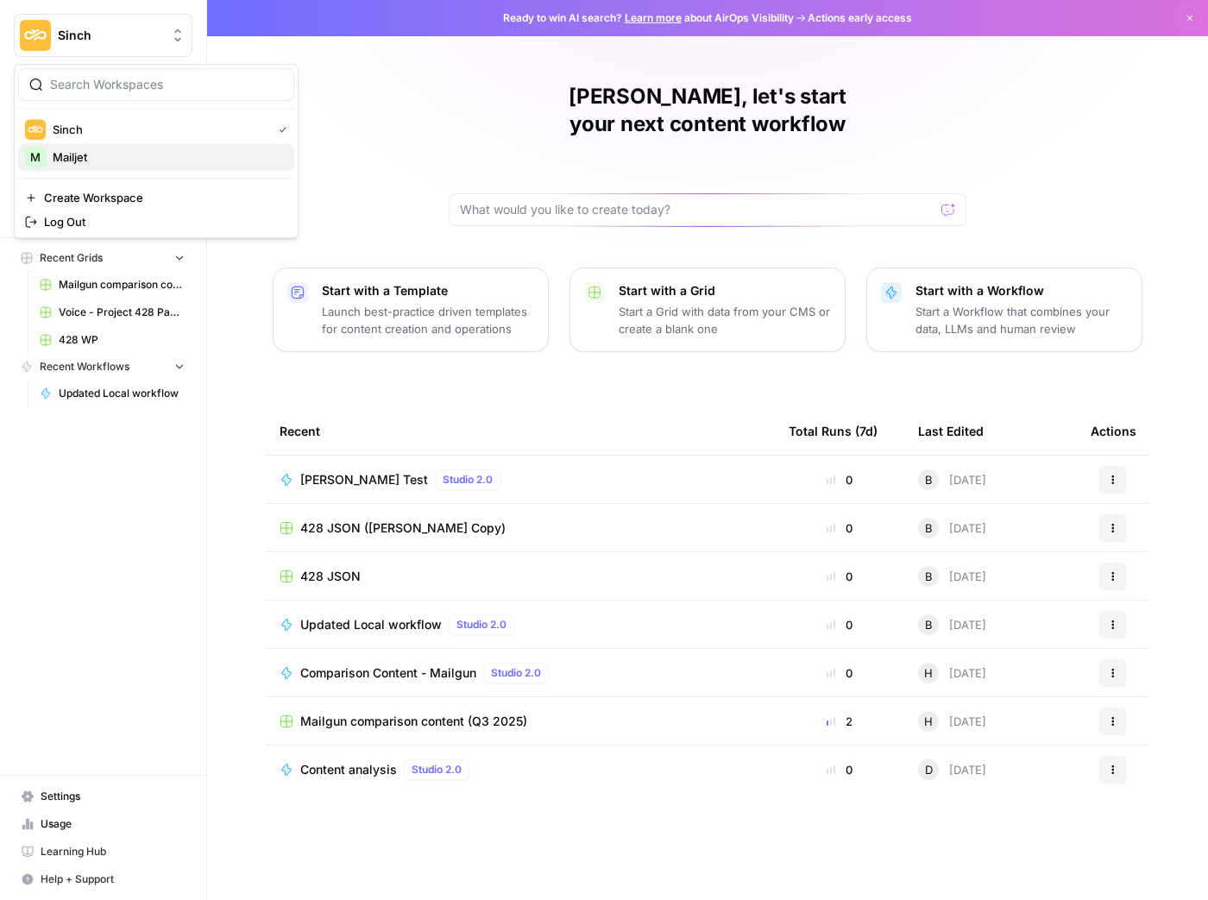
click at [129, 155] on span "Mailjet" at bounding box center [167, 156] width 228 height 17
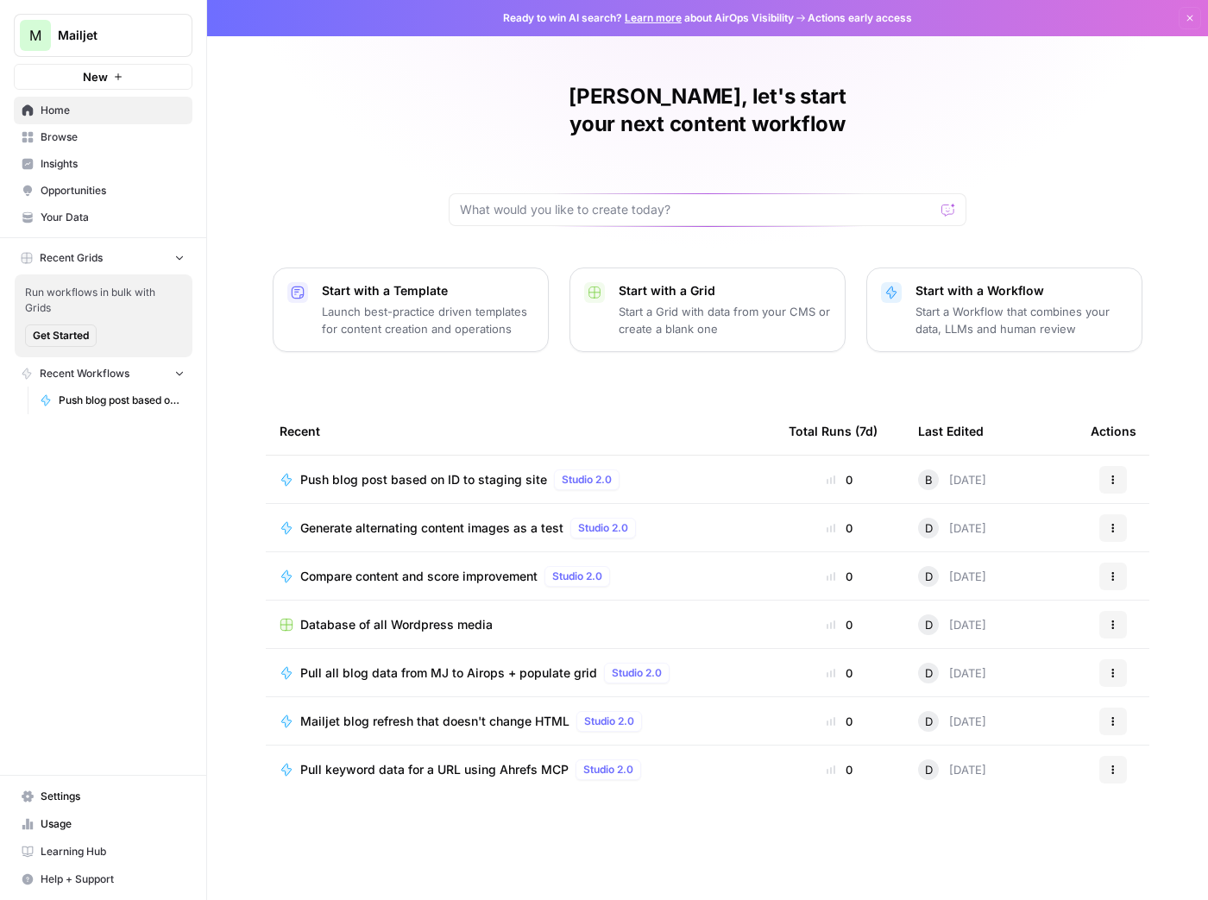
click at [512, 713] on span "Mailjet blog refresh that doesn't change HTML" at bounding box center [434, 721] width 269 height 17
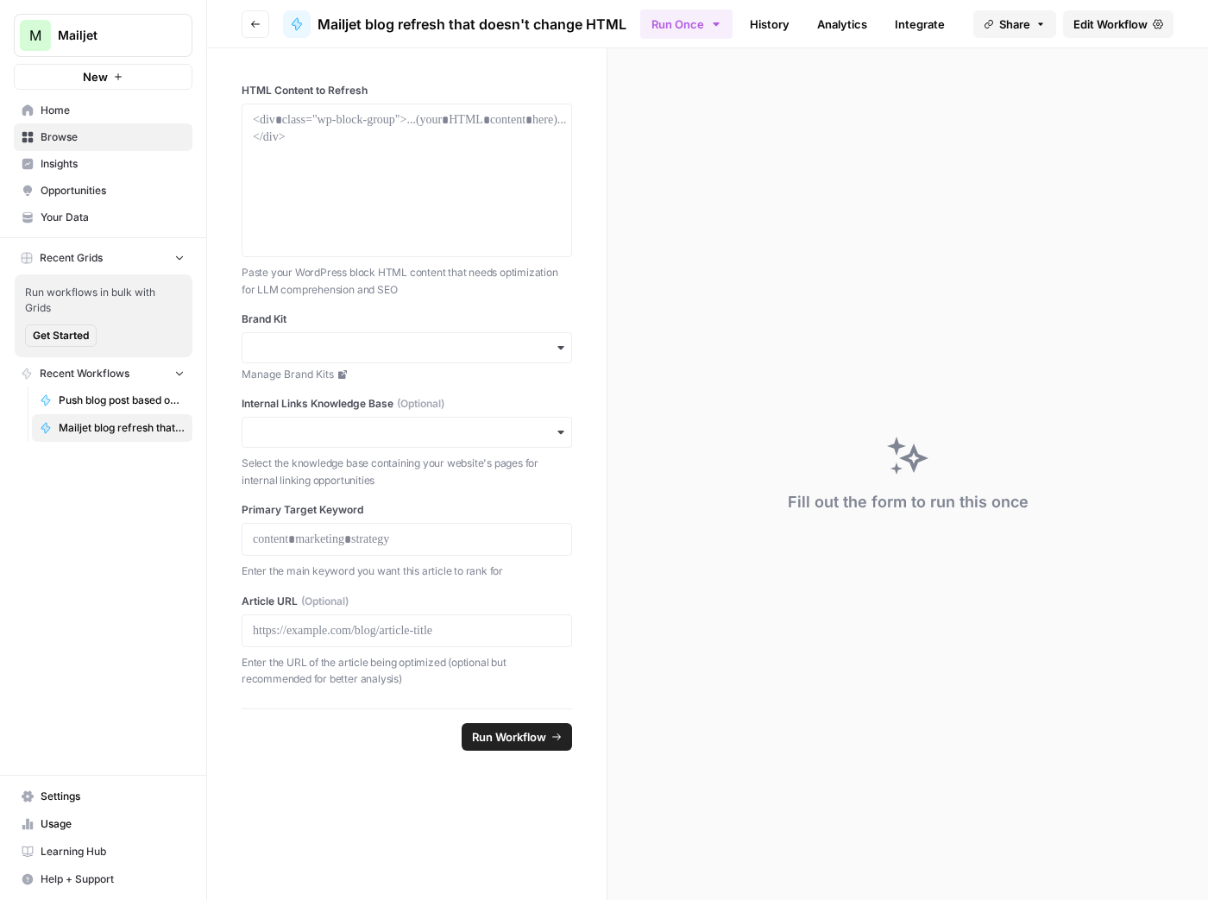
click at [1110, 27] on span "Edit Workflow" at bounding box center [1110, 24] width 74 height 17
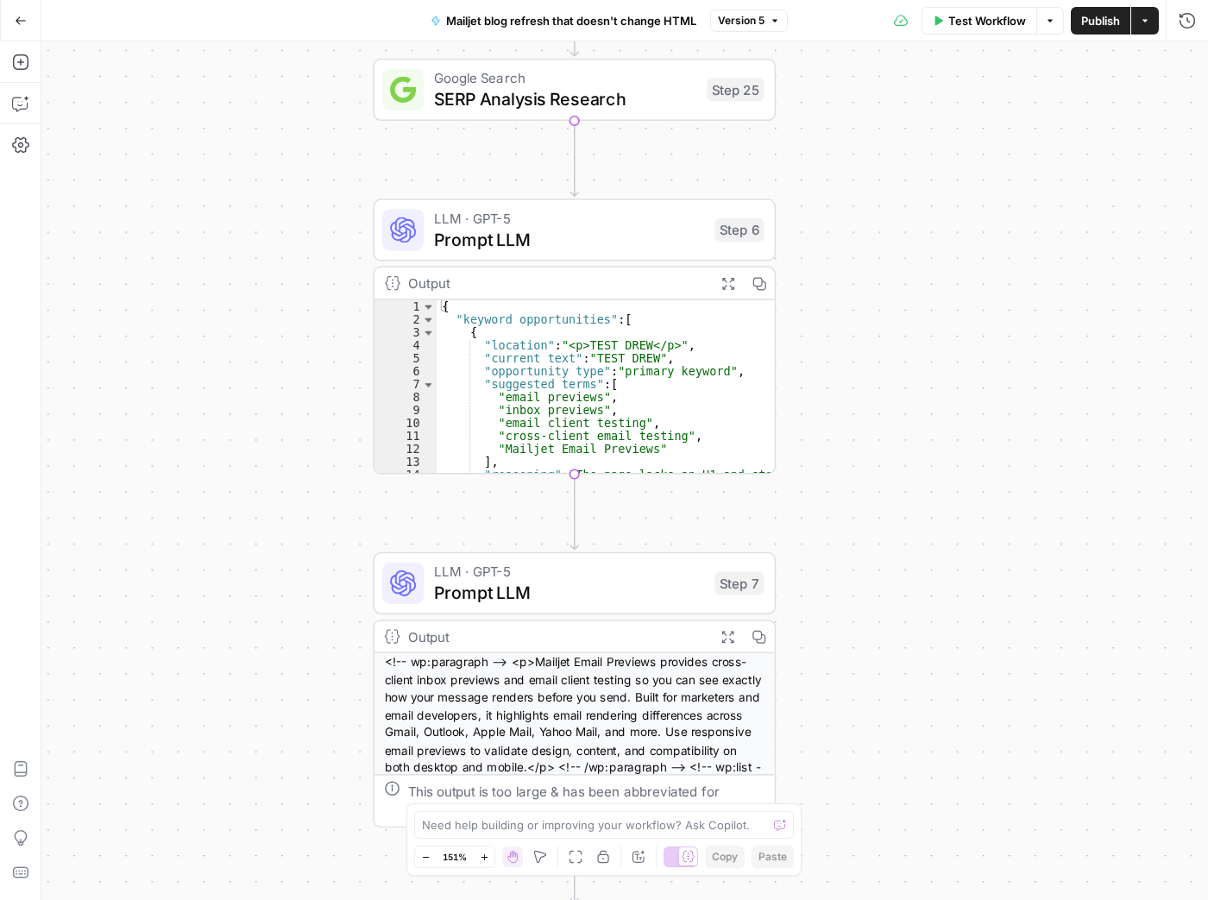
scroll to position [1, 0]
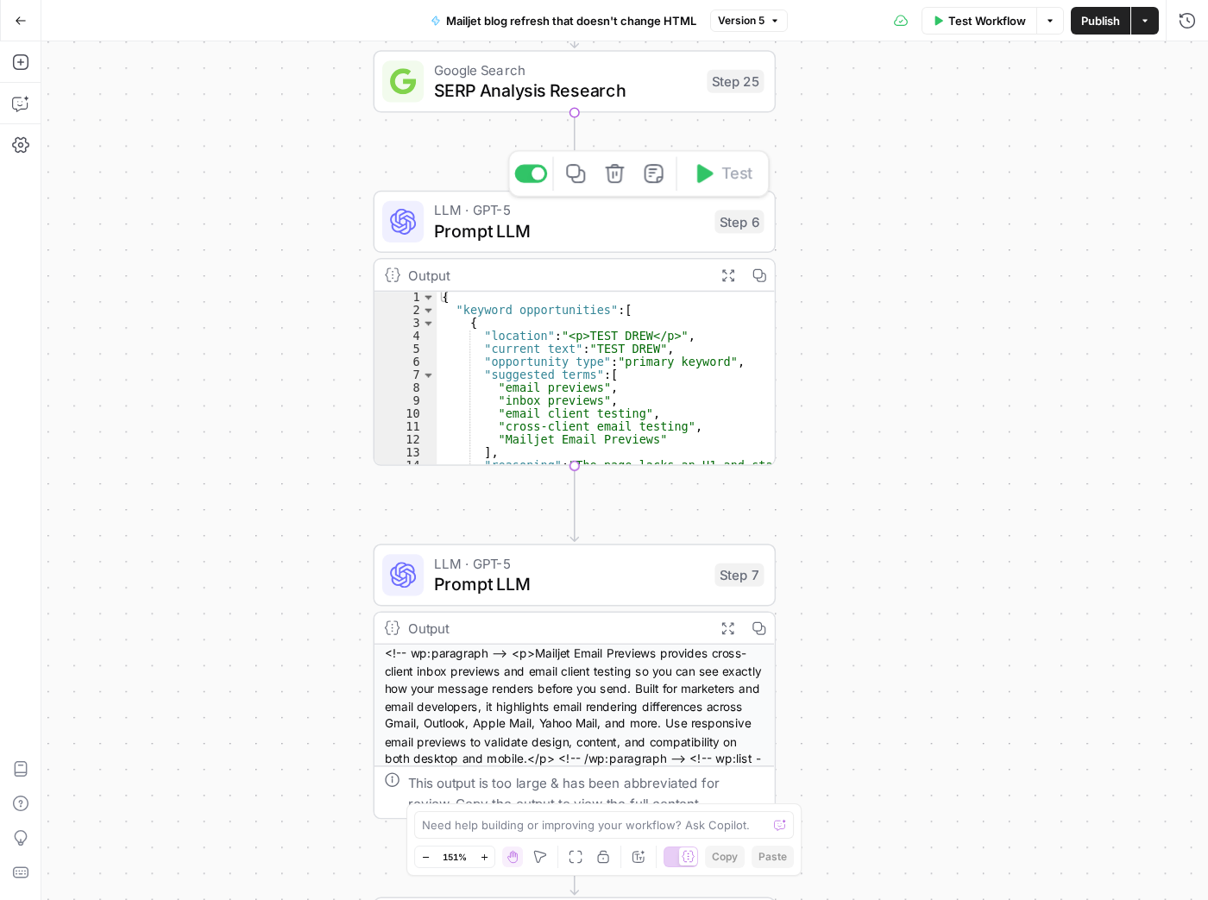
click at [598, 226] on span "Prompt LLM" at bounding box center [569, 230] width 270 height 26
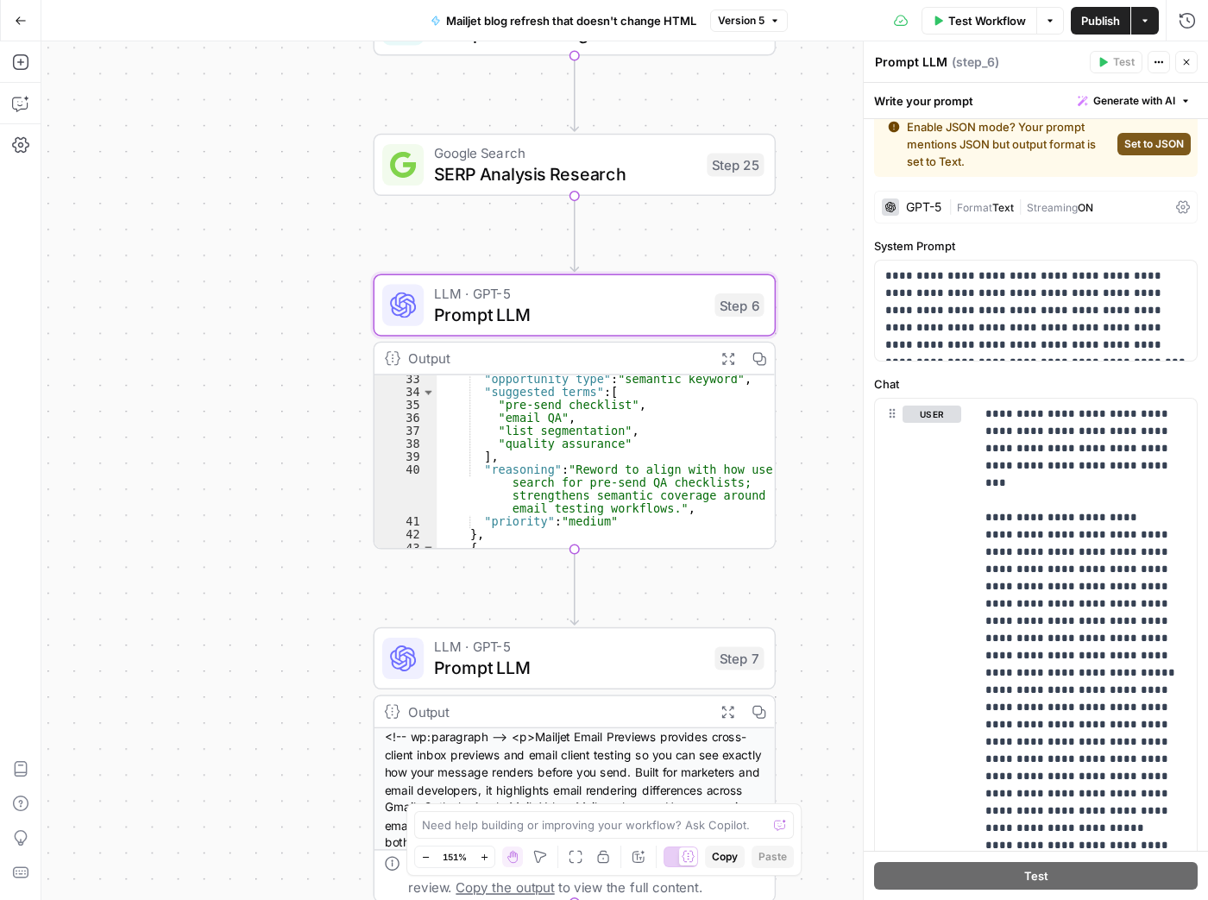
scroll to position [0, 0]
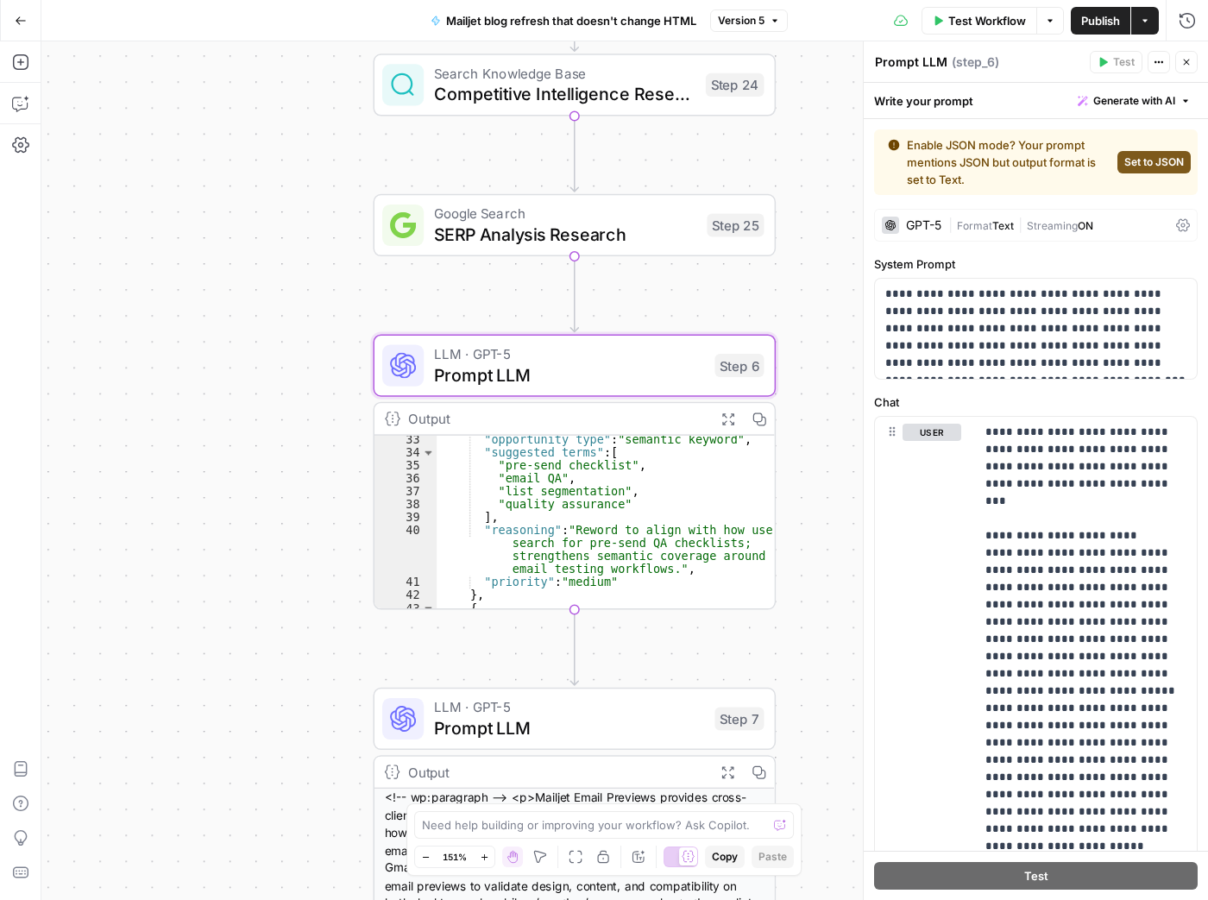
click at [615, 729] on span "Prompt LLM" at bounding box center [569, 727] width 270 height 26
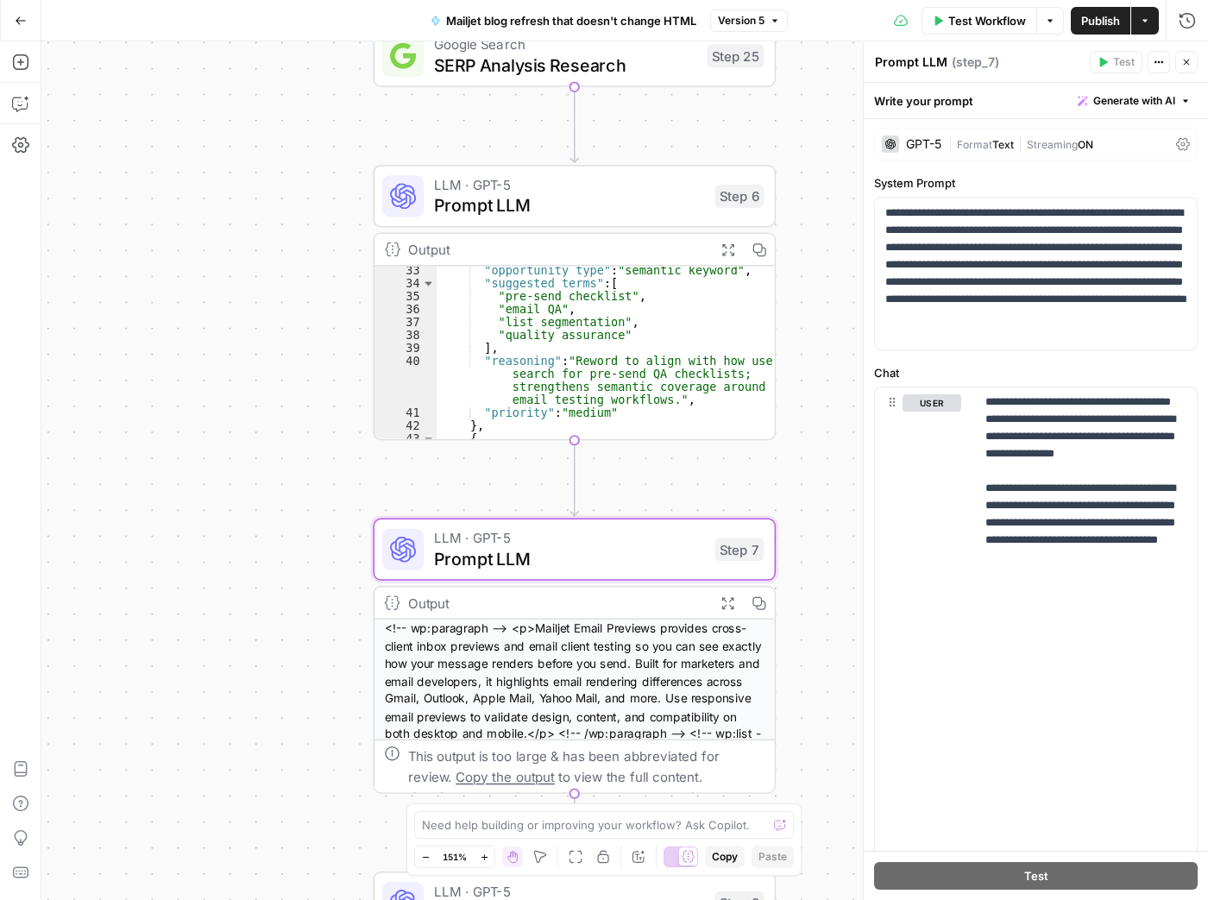
scroll to position [3, 0]
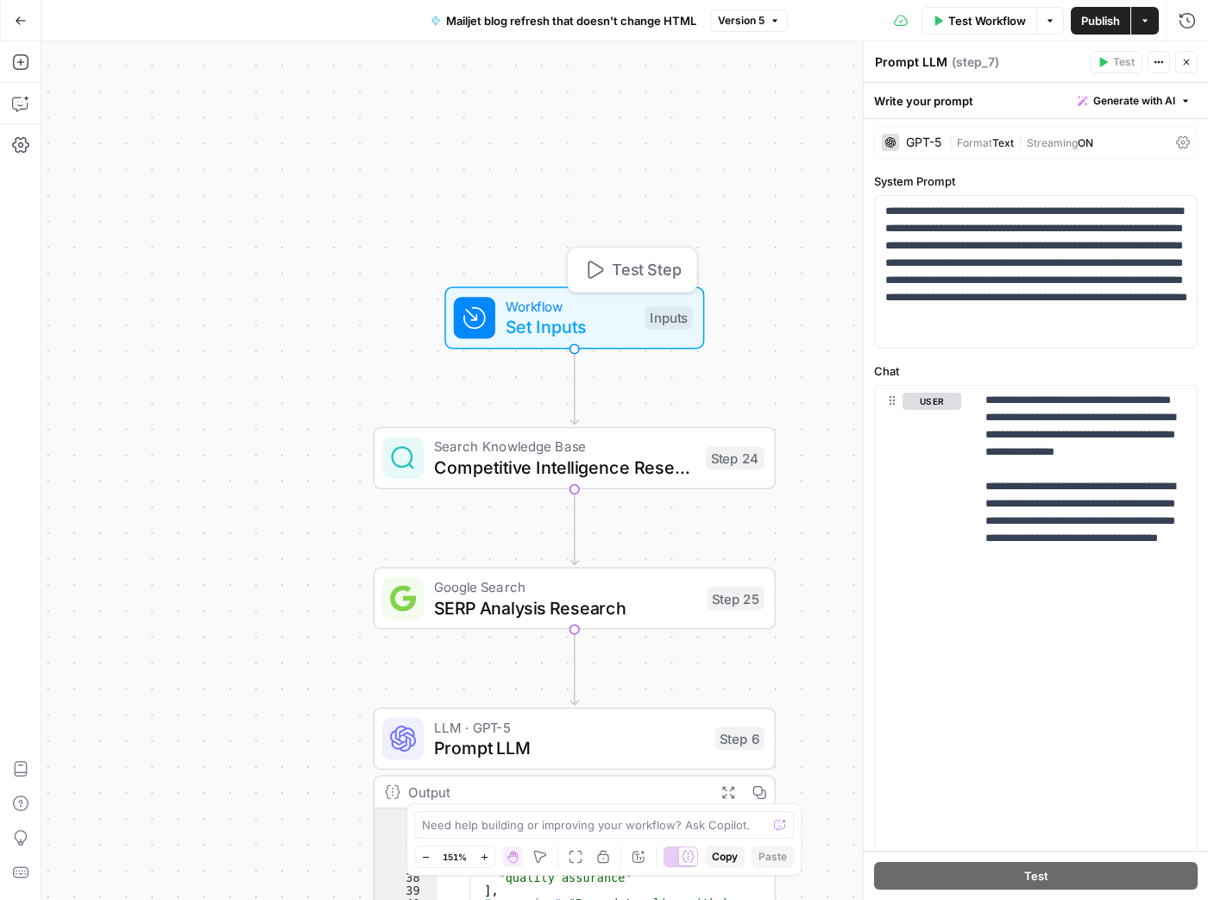
click at [597, 314] on span "Set Inputs" at bounding box center [570, 327] width 129 height 26
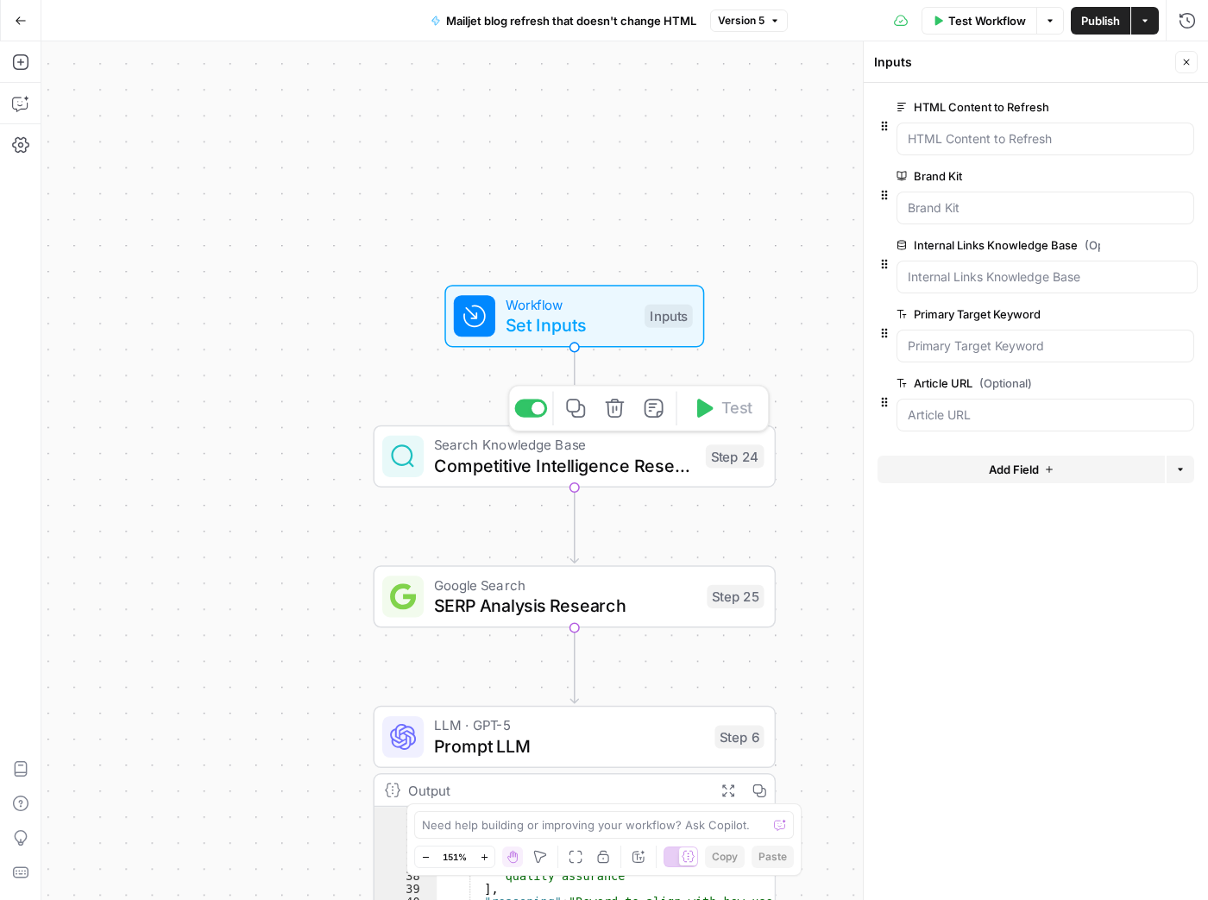
click at [614, 471] on span "Competitive Intelligence Research" at bounding box center [564, 465] width 261 height 26
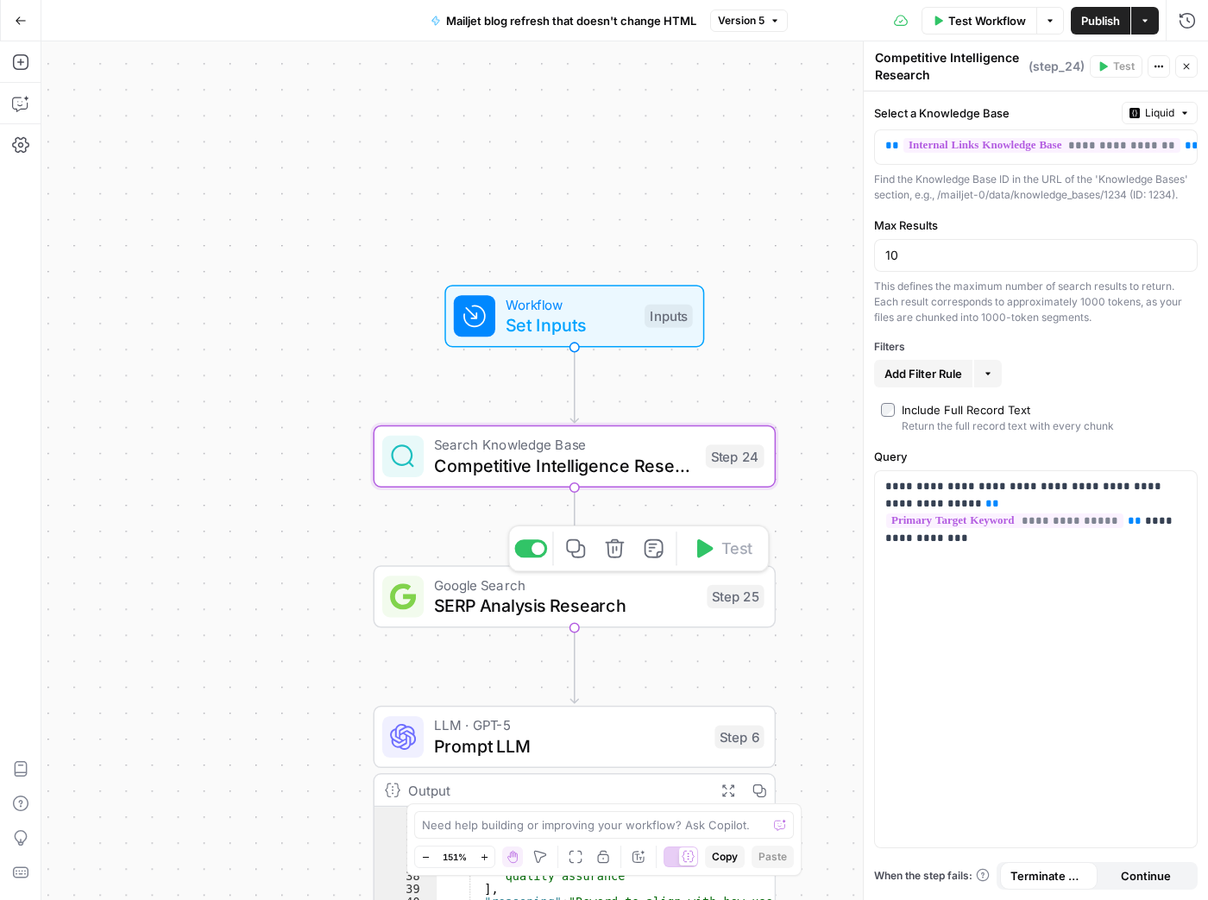
click at [616, 597] on span "SERP Analysis Research" at bounding box center [565, 606] width 262 height 26
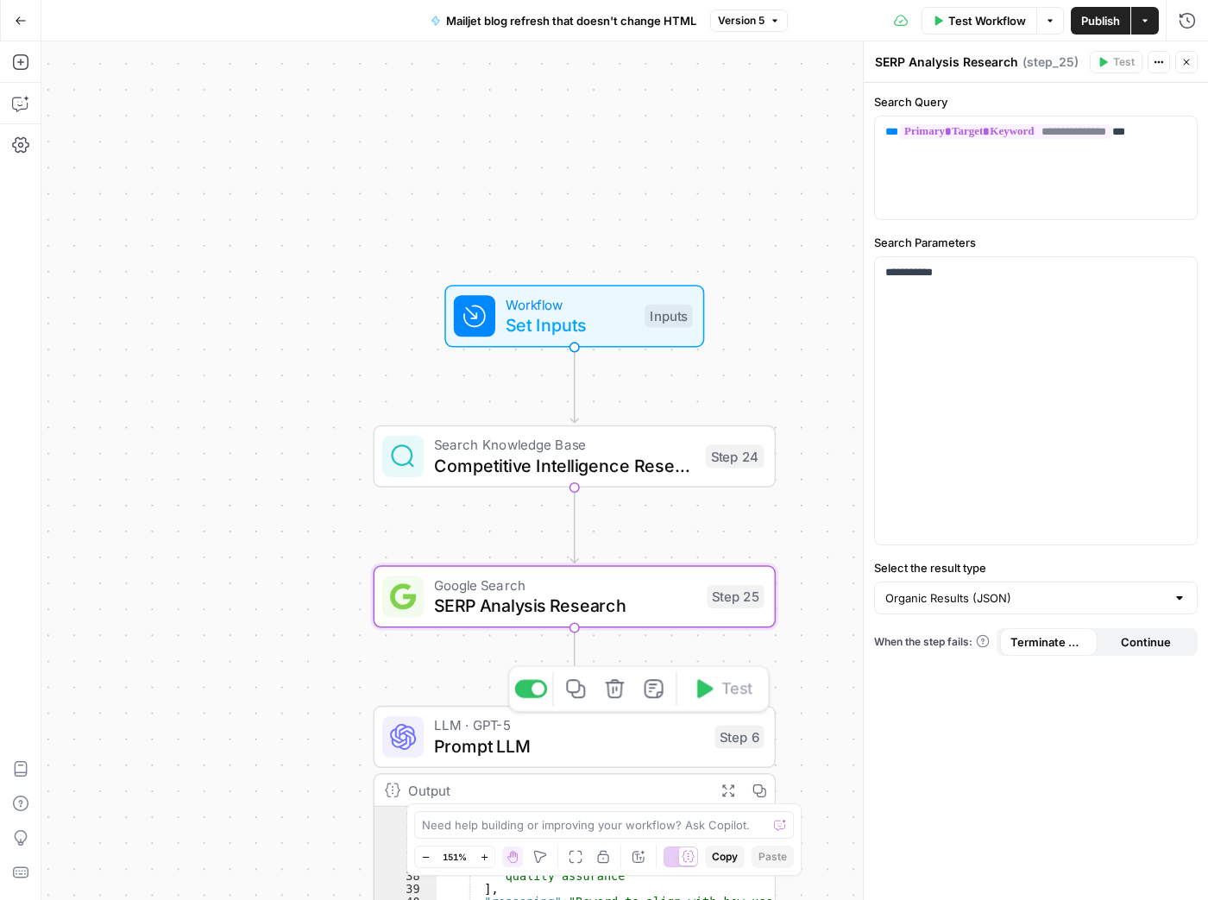
click at [616, 722] on span "LLM · GPT-5" at bounding box center [569, 724] width 270 height 21
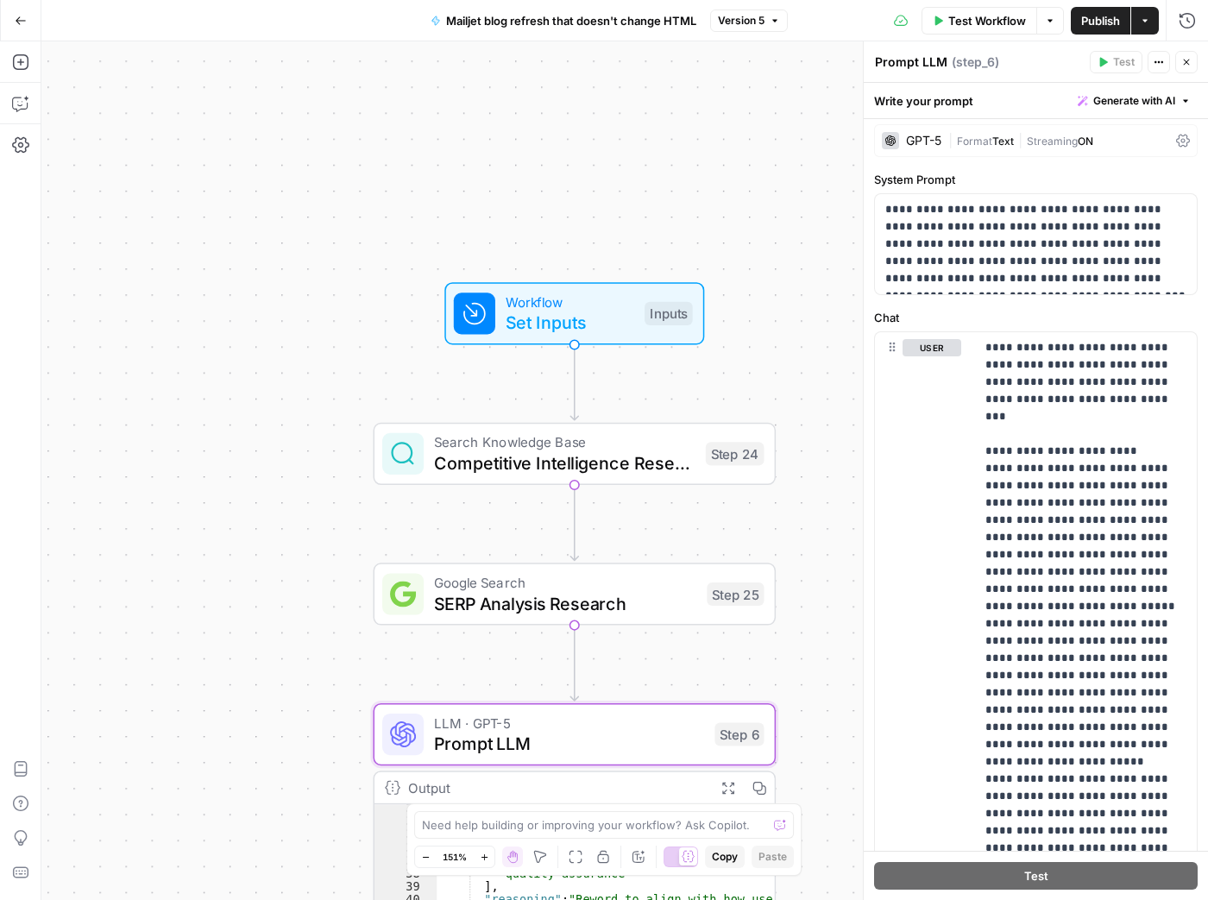
scroll to position [95, 0]
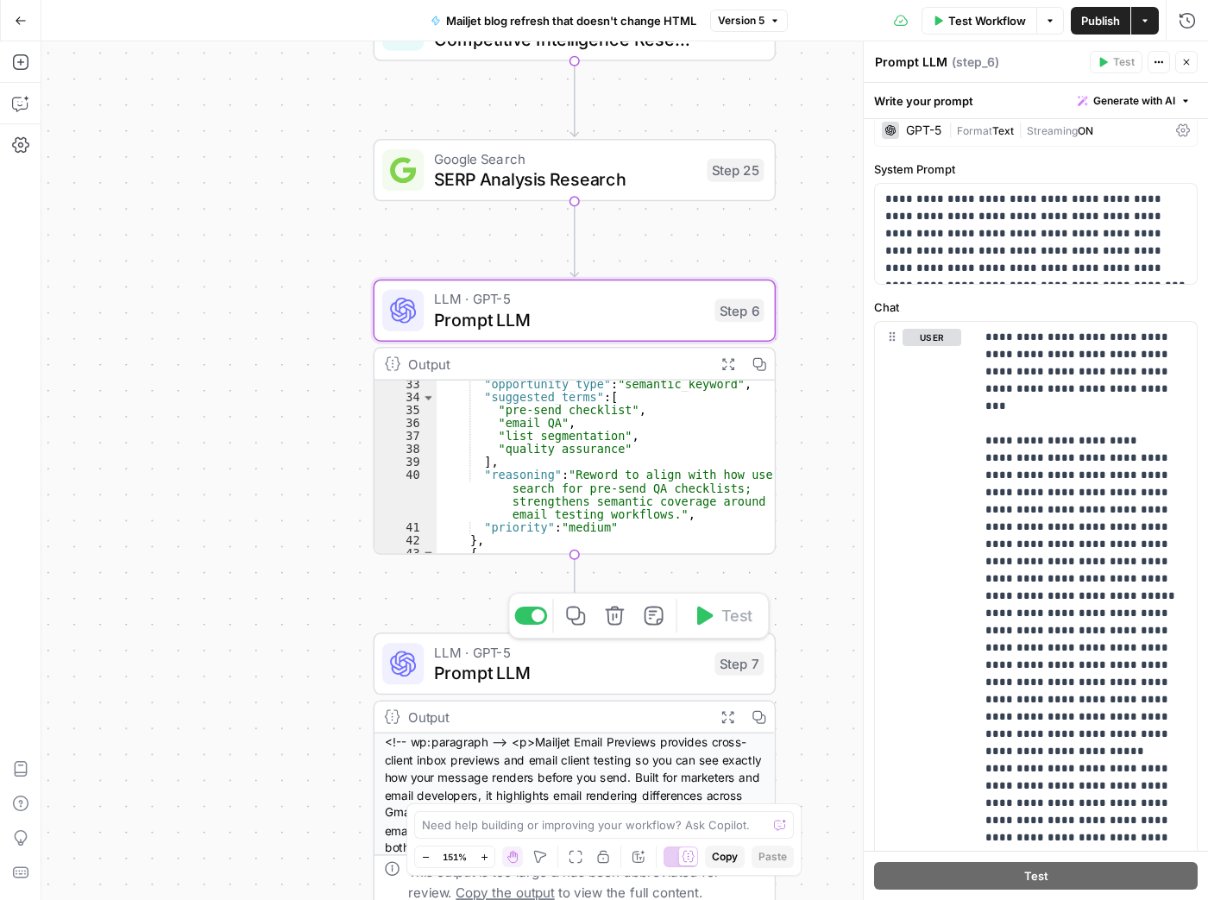
click at [563, 671] on span "Prompt LLM" at bounding box center [569, 673] width 270 height 26
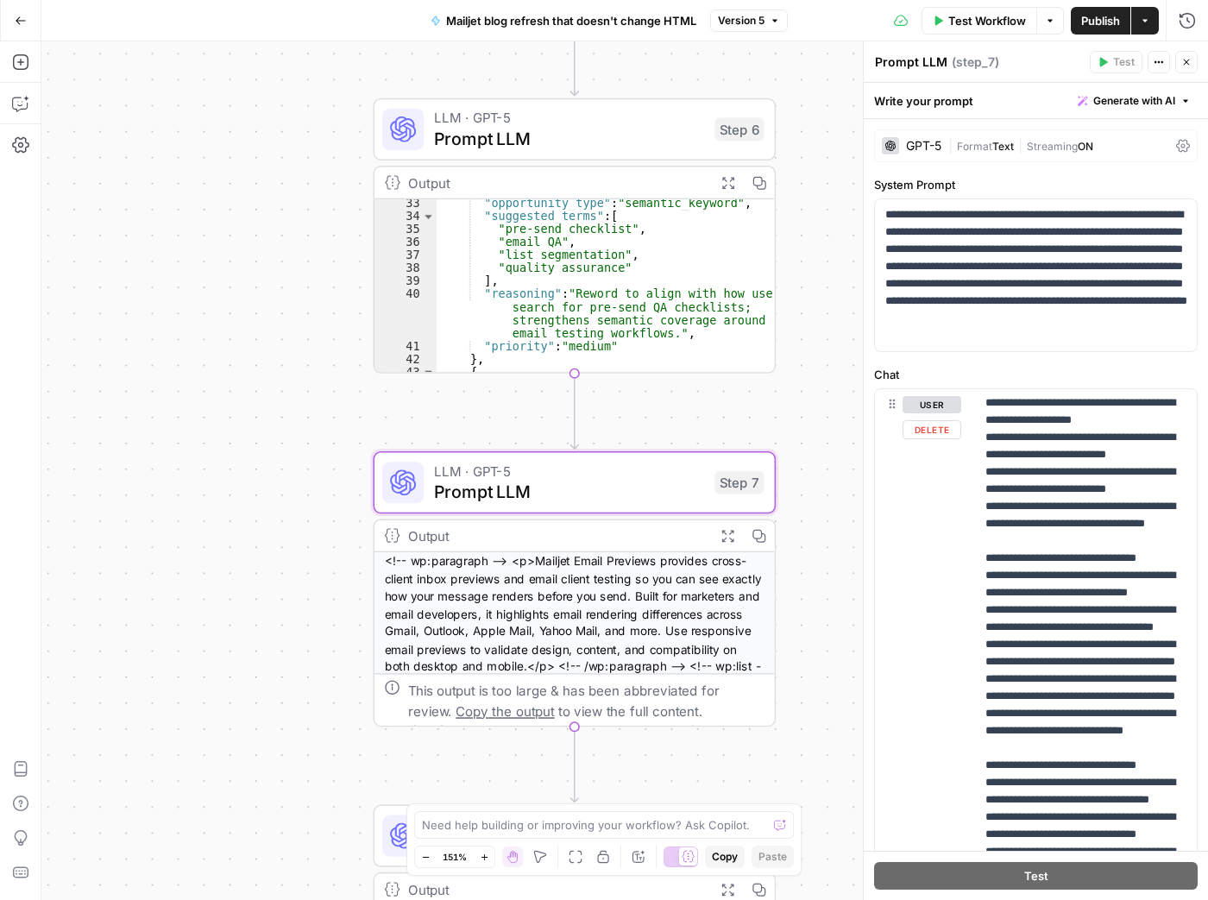
scroll to position [295, 0]
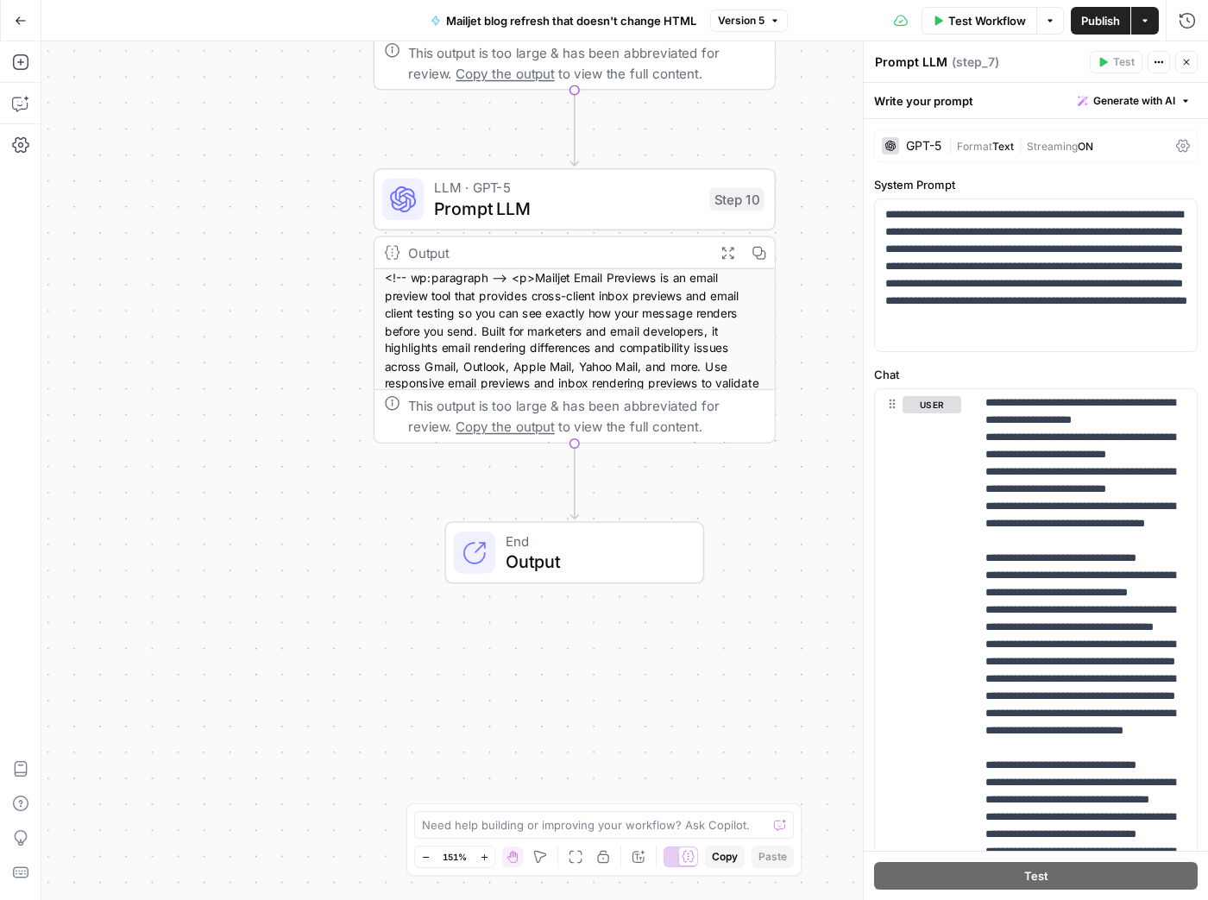
click at [574, 555] on span "Output" at bounding box center [594, 562] width 177 height 26
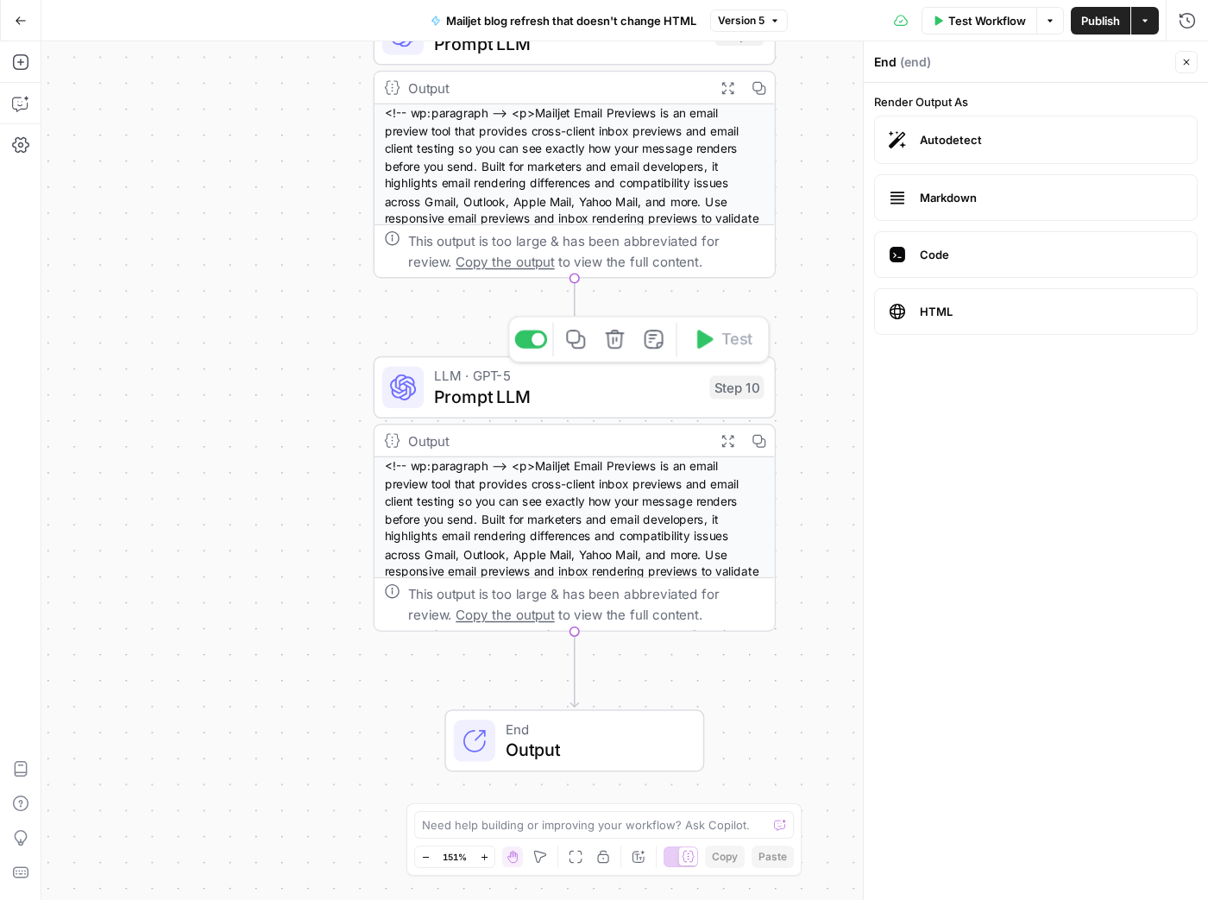
click at [587, 382] on span "LLM · GPT-5" at bounding box center [566, 375] width 265 height 21
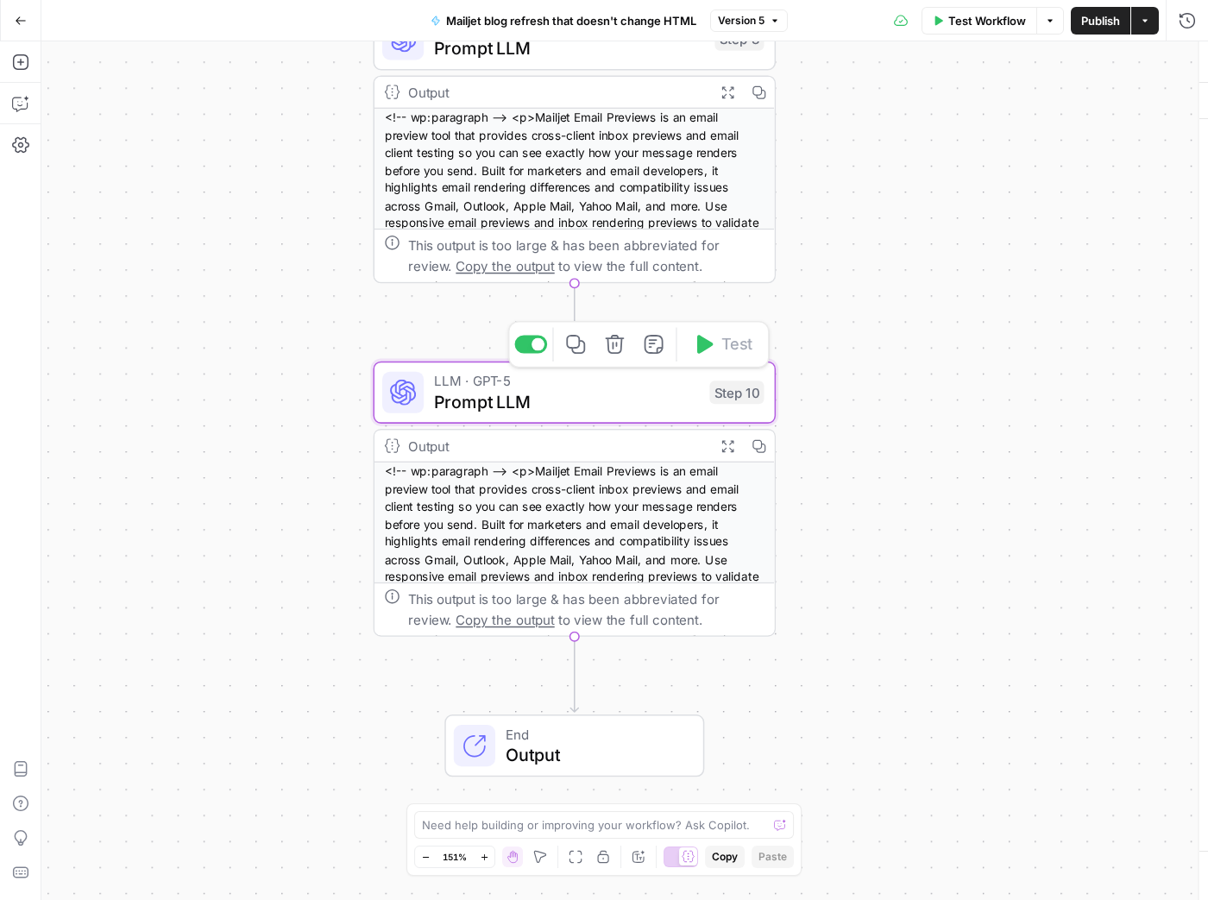
type textarea "Prompt LLM"
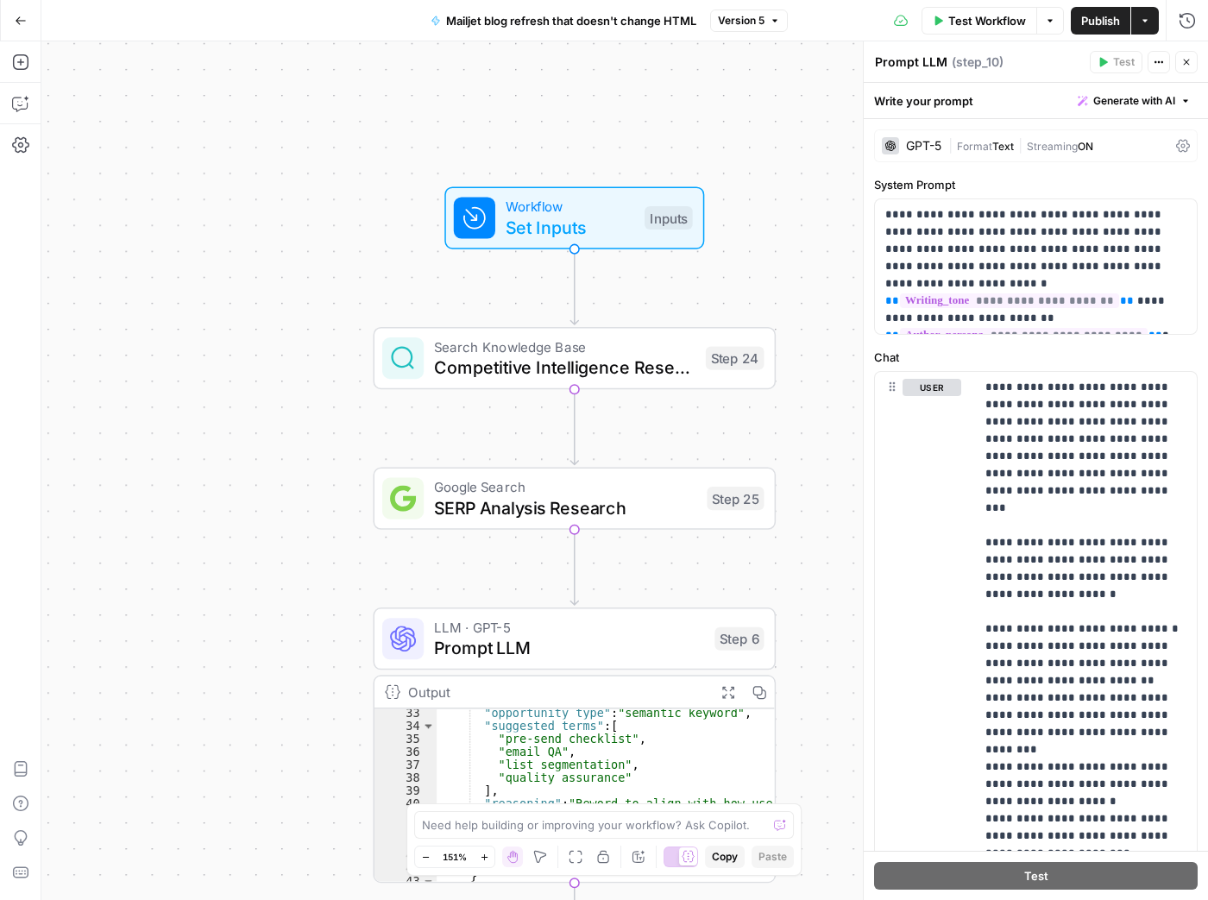
click at [623, 23] on span "Mailjet blog refresh that doesn't change HTML" at bounding box center [571, 20] width 250 height 17
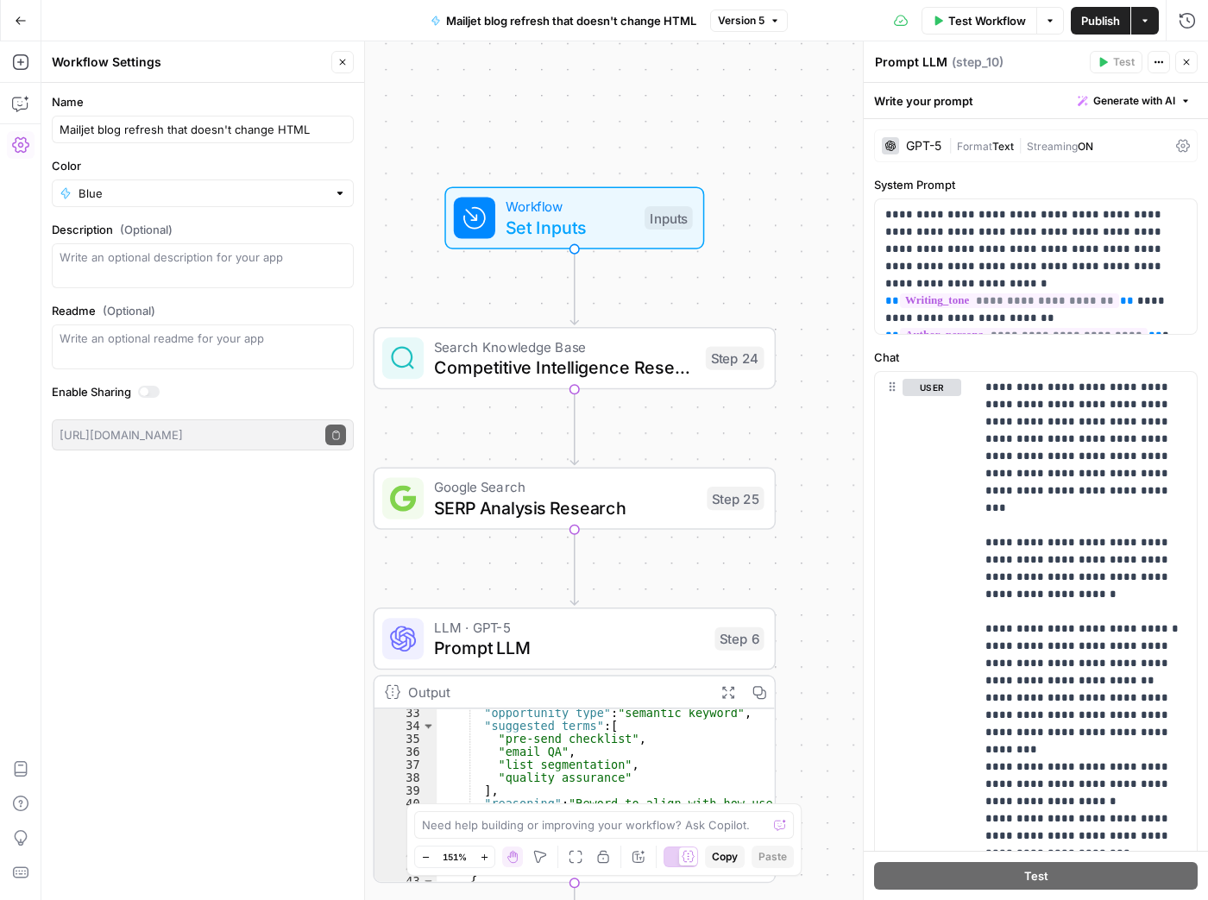
click at [623, 23] on span "Mailjet blog refresh that doesn't change HTML" at bounding box center [571, 20] width 250 height 17
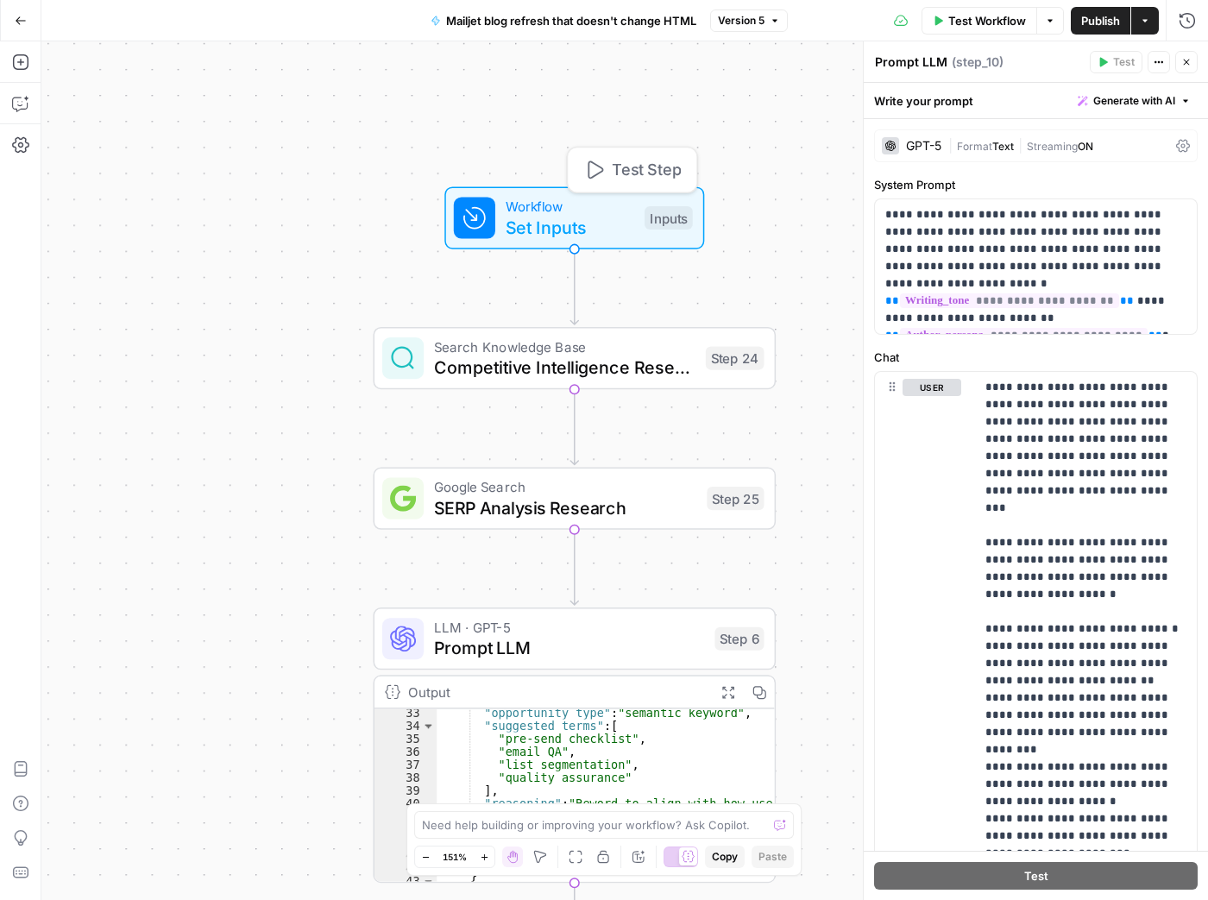
click at [608, 221] on span "Set Inputs" at bounding box center [570, 227] width 129 height 26
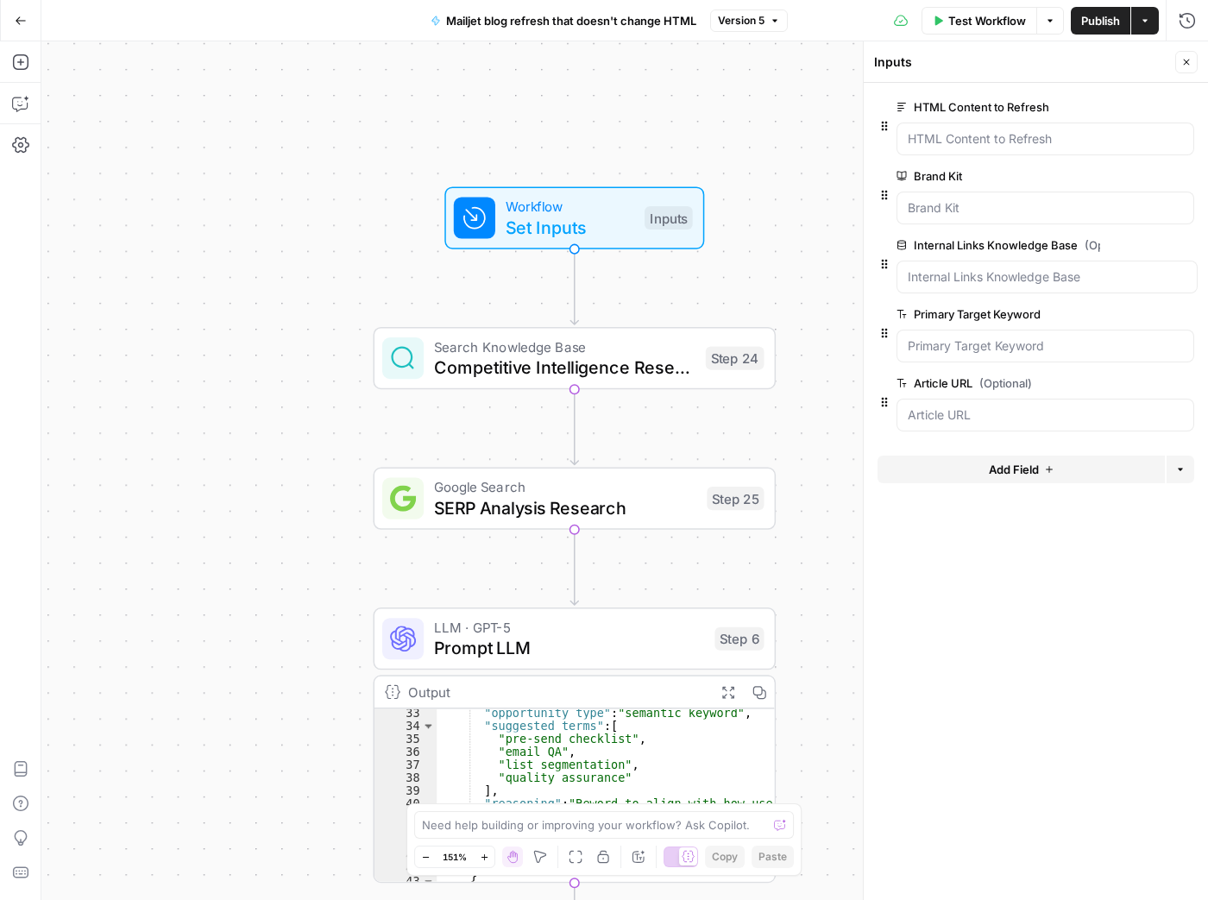
click at [1138, 104] on span "edit field" at bounding box center [1130, 107] width 38 height 14
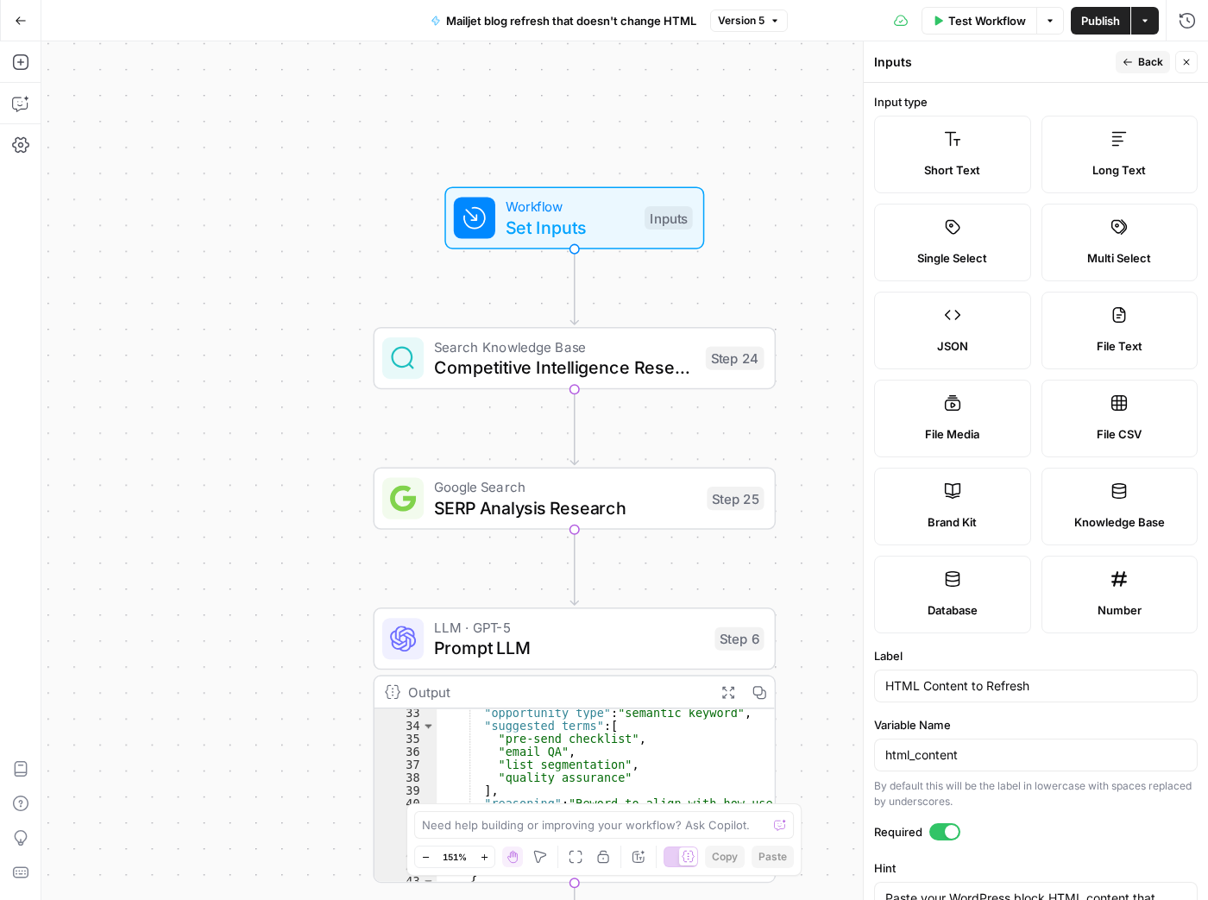
click at [1138, 66] on button "Back" at bounding box center [1143, 62] width 54 height 22
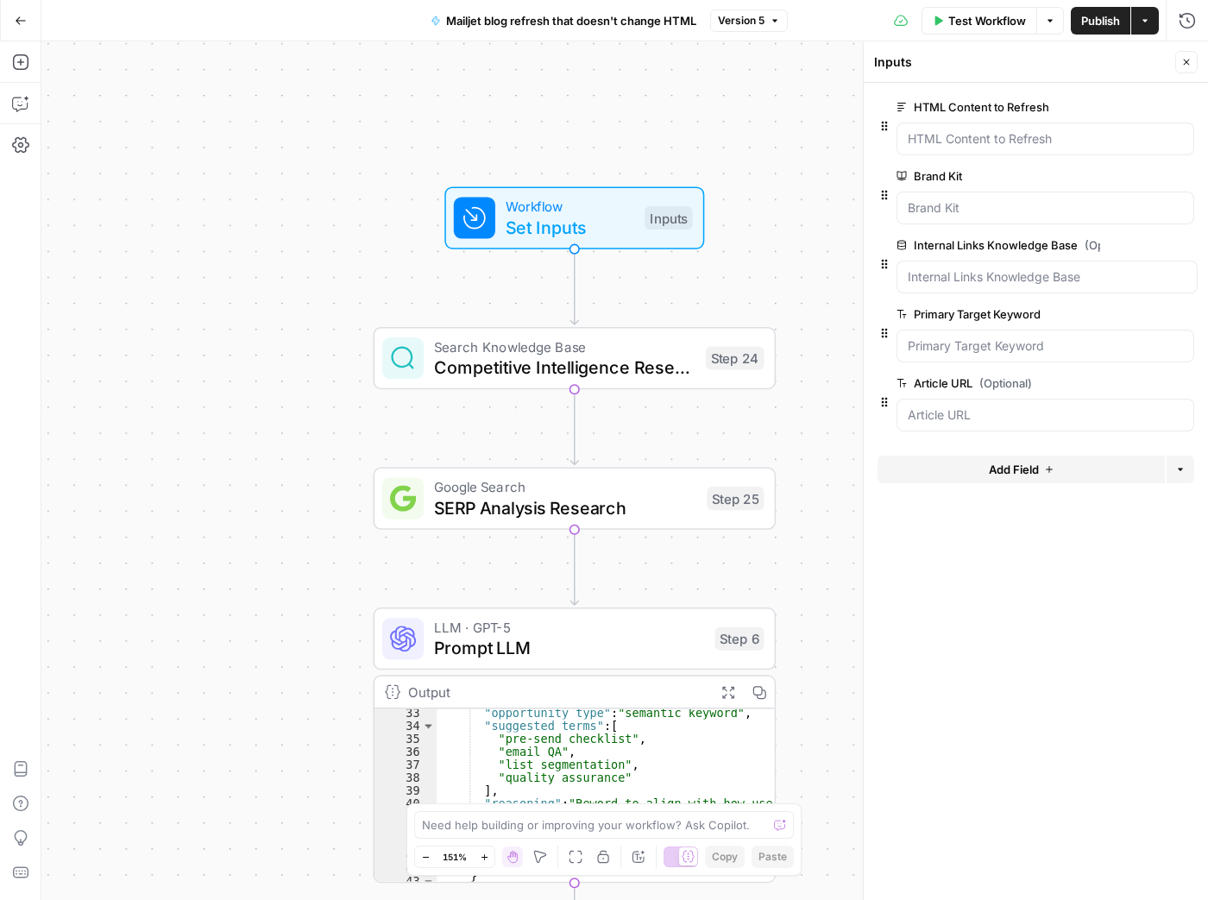
click at [1136, 180] on span "edit field" at bounding box center [1130, 176] width 38 height 14
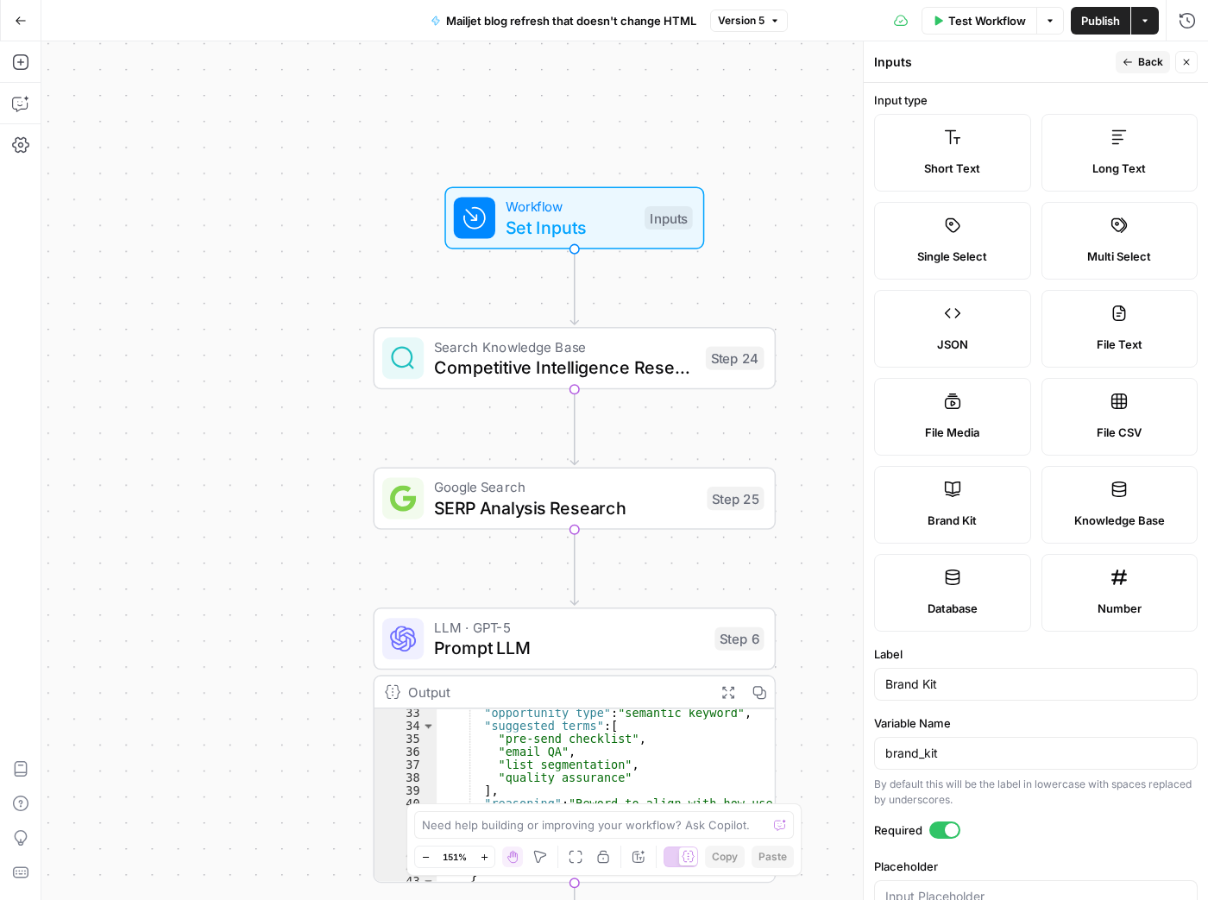
scroll to position [0, 0]
click at [1139, 63] on span "Back" at bounding box center [1150, 62] width 25 height 16
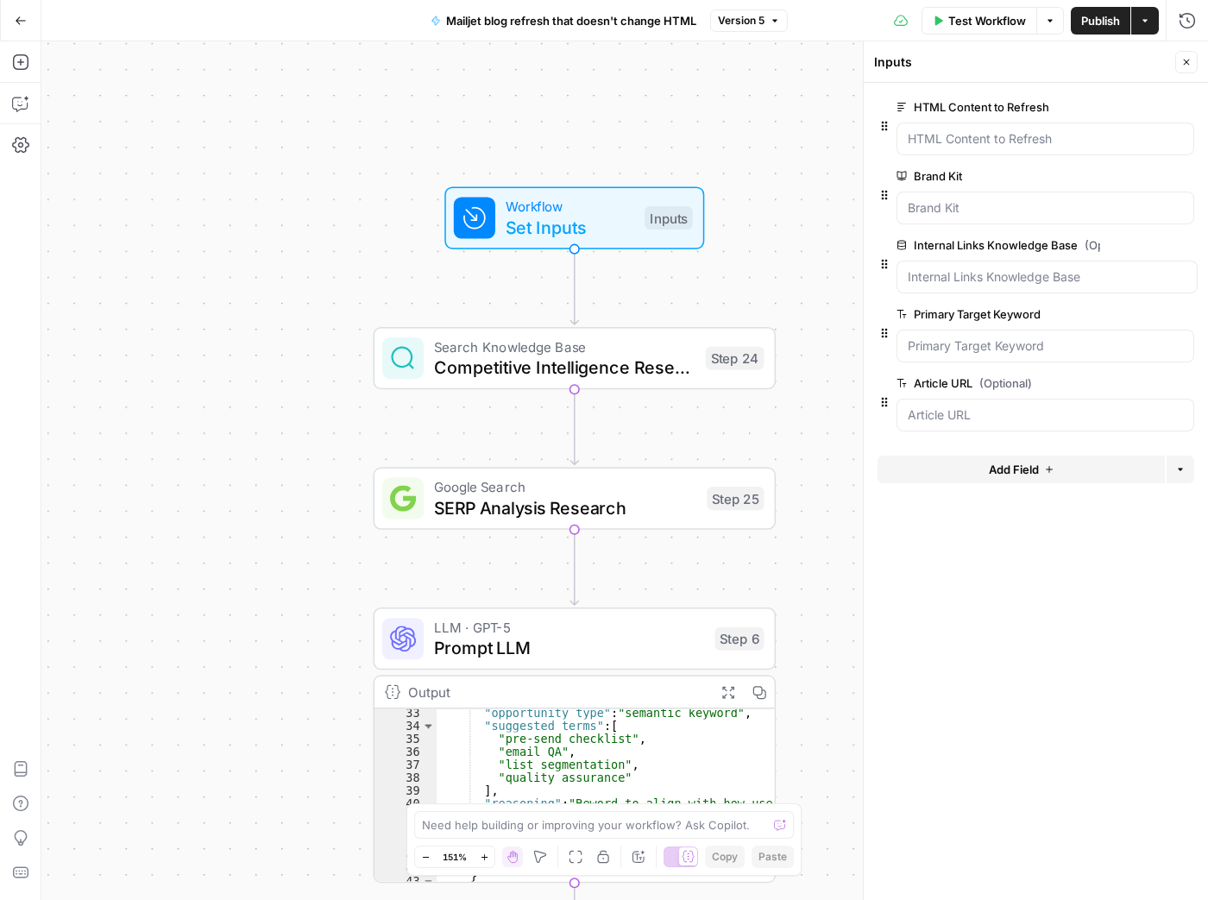
click at [1136, 246] on span "edit field" at bounding box center [1133, 245] width 38 height 14
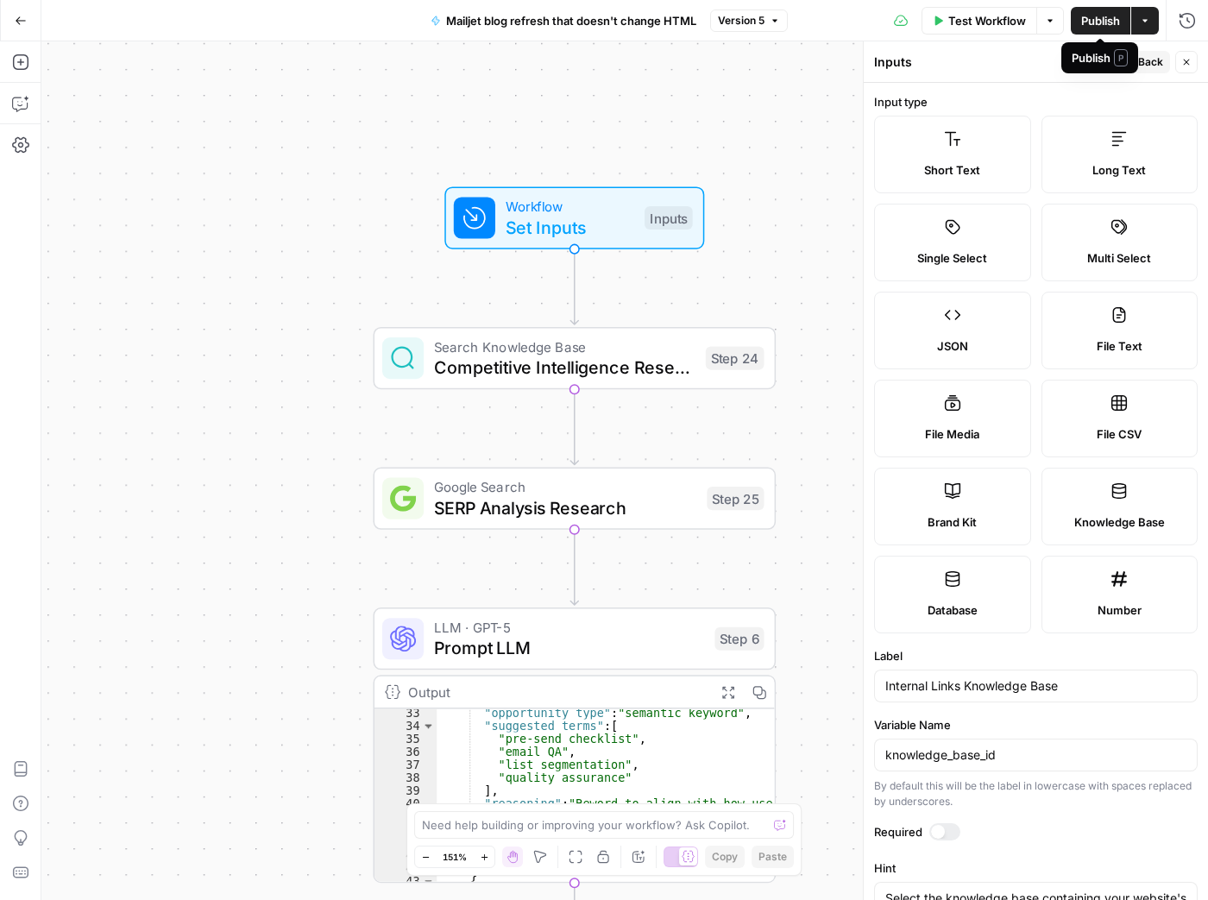
click at [1149, 65] on span "Back" at bounding box center [1150, 62] width 25 height 16
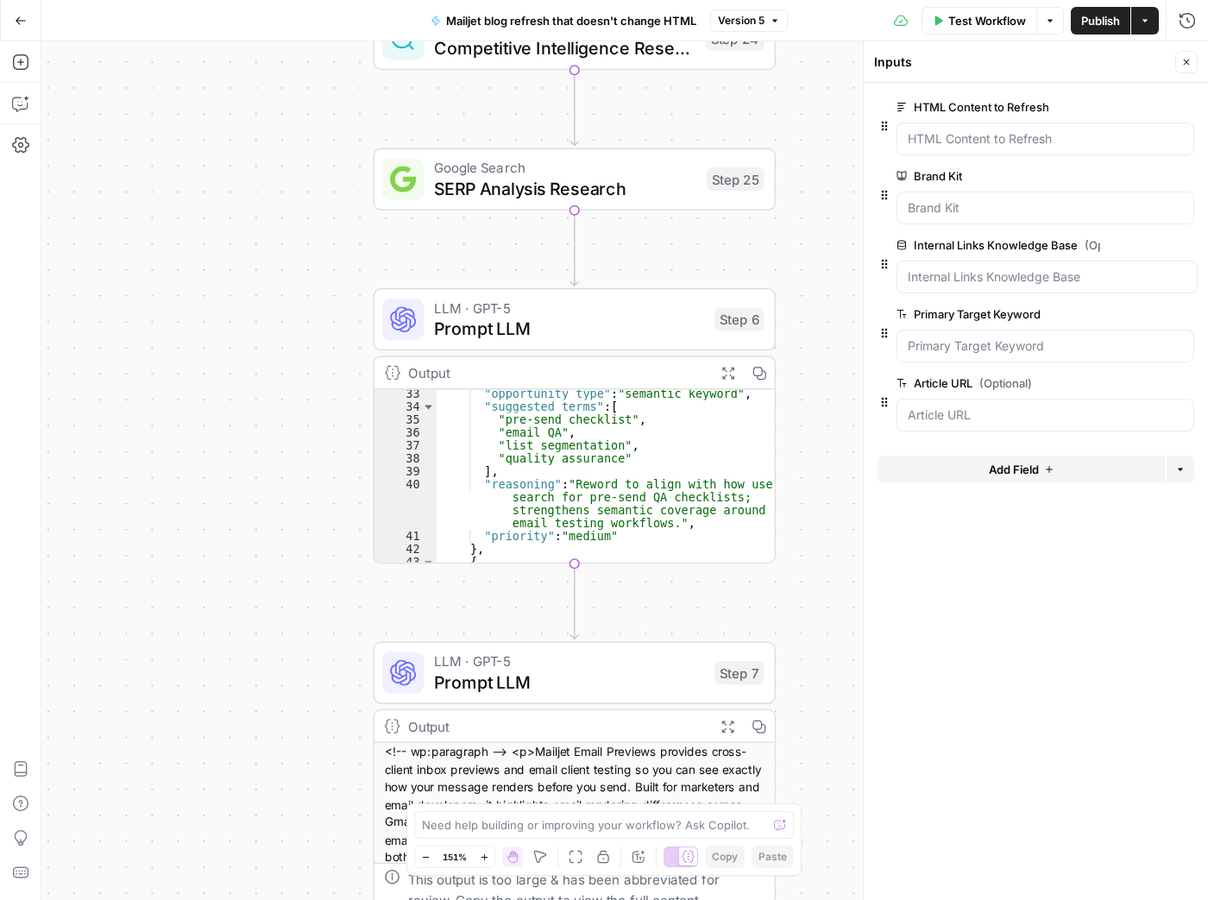
scroll to position [405, 0]
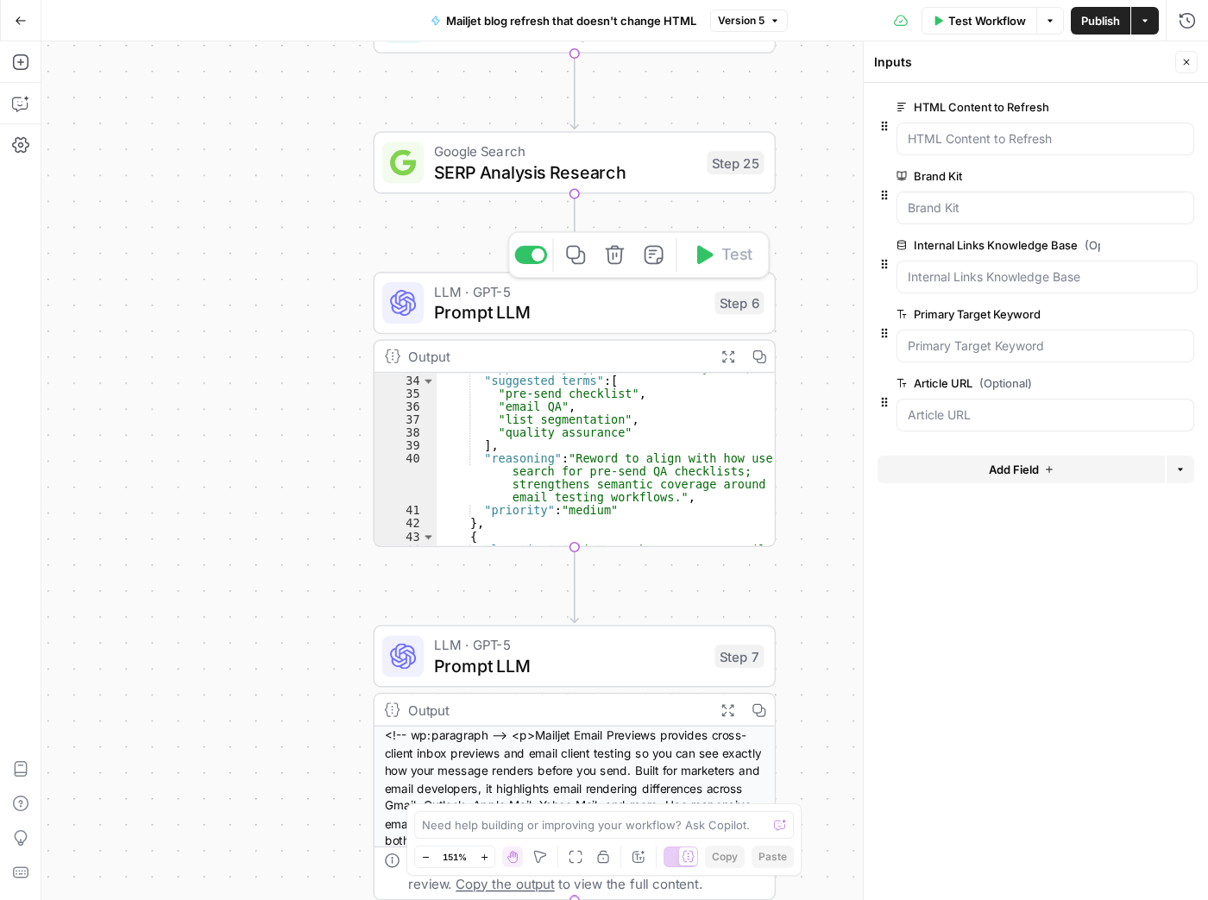
click at [617, 303] on span "Prompt LLM" at bounding box center [569, 312] width 270 height 26
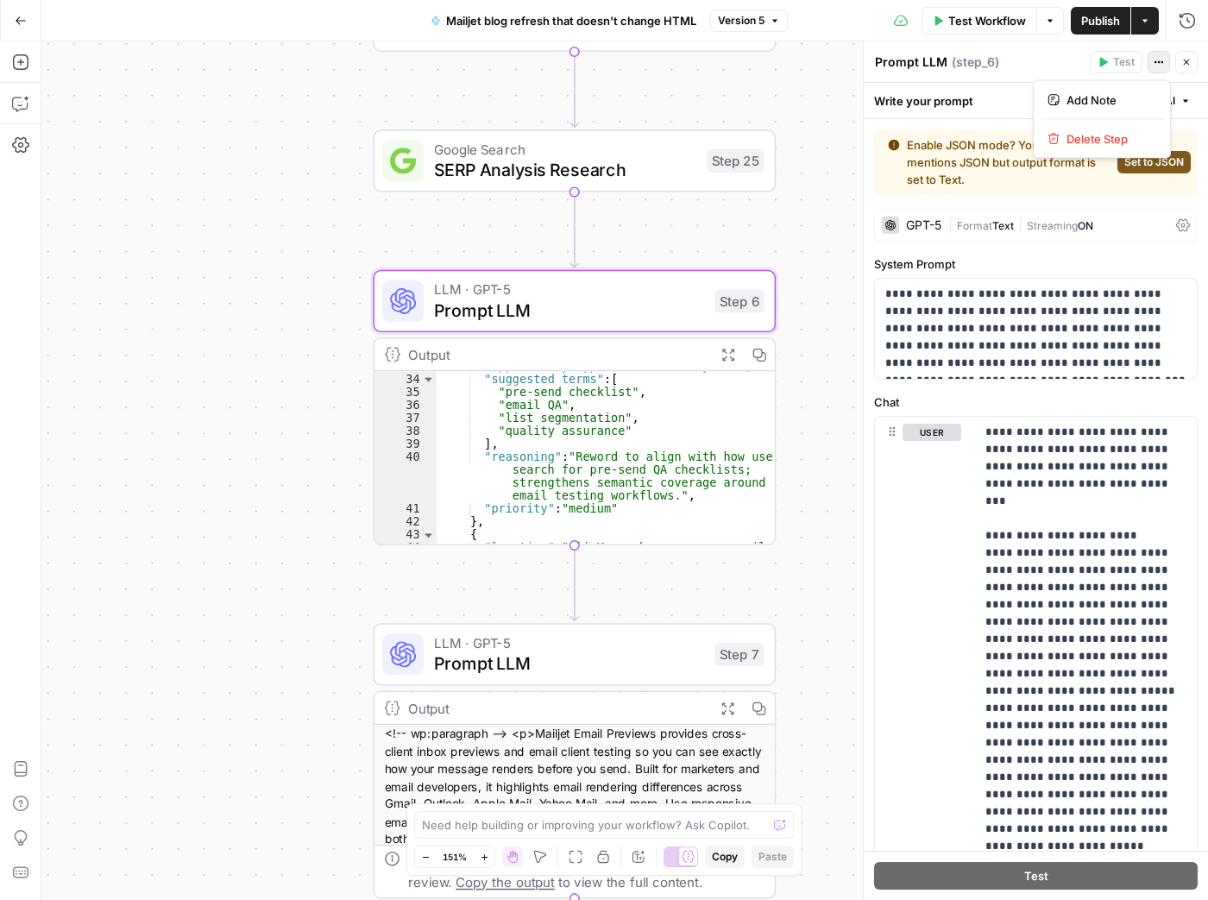
click at [1157, 58] on icon "button" at bounding box center [1159, 62] width 10 height 10
click at [916, 305] on p "**********" at bounding box center [1036, 329] width 302 height 86
click at [1186, 223] on icon at bounding box center [1183, 225] width 14 height 14
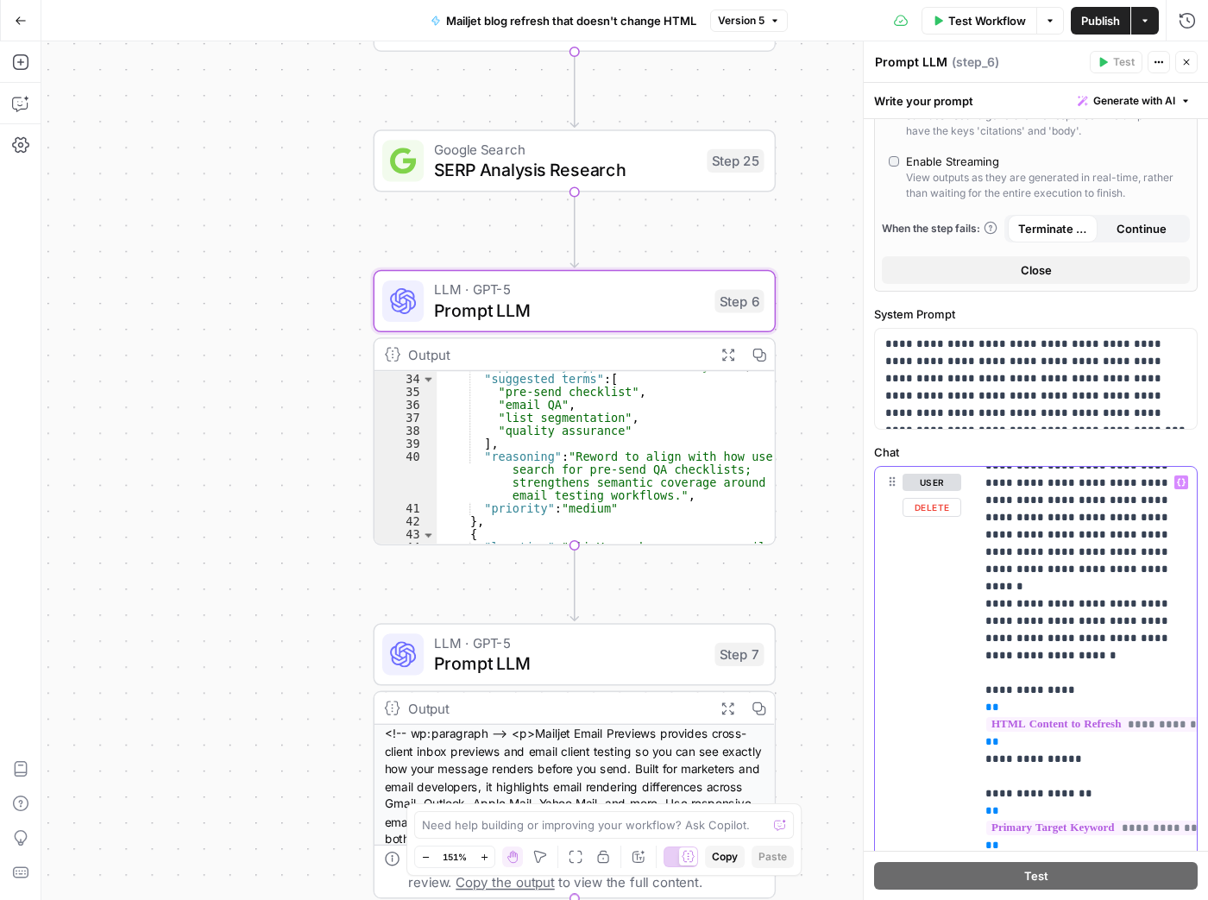
scroll to position [1122, 0]
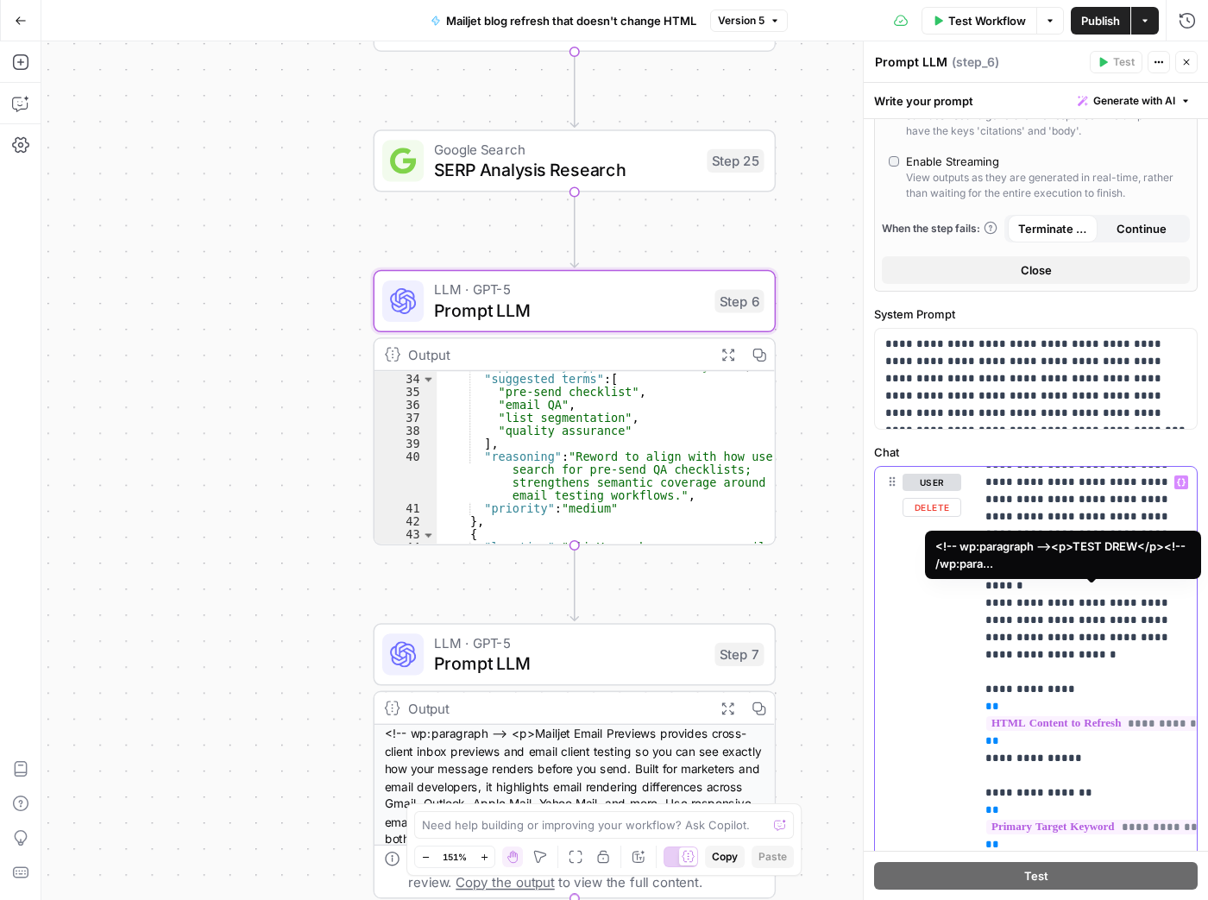
click at [1150, 716] on span "**********" at bounding box center [1097, 723] width 223 height 15
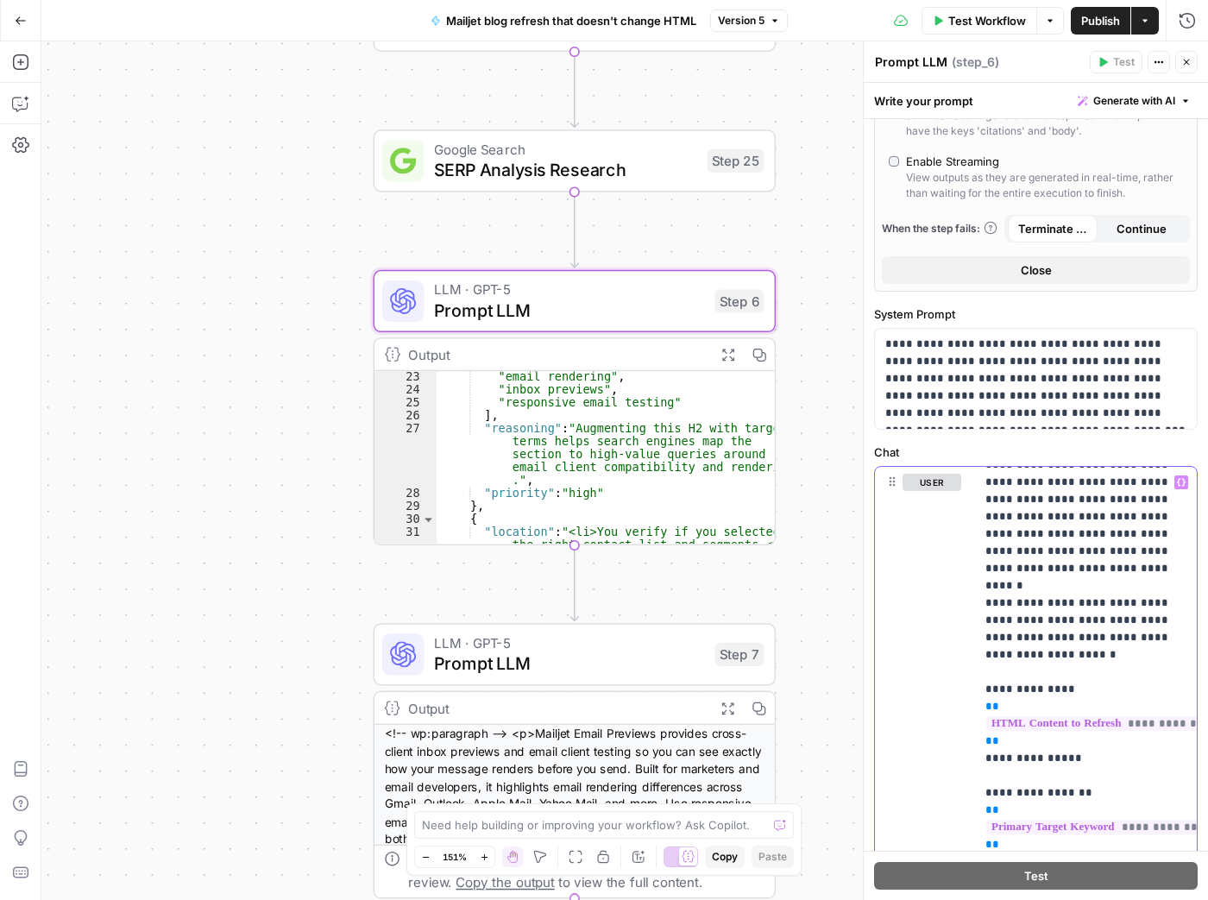
scroll to position [251, 0]
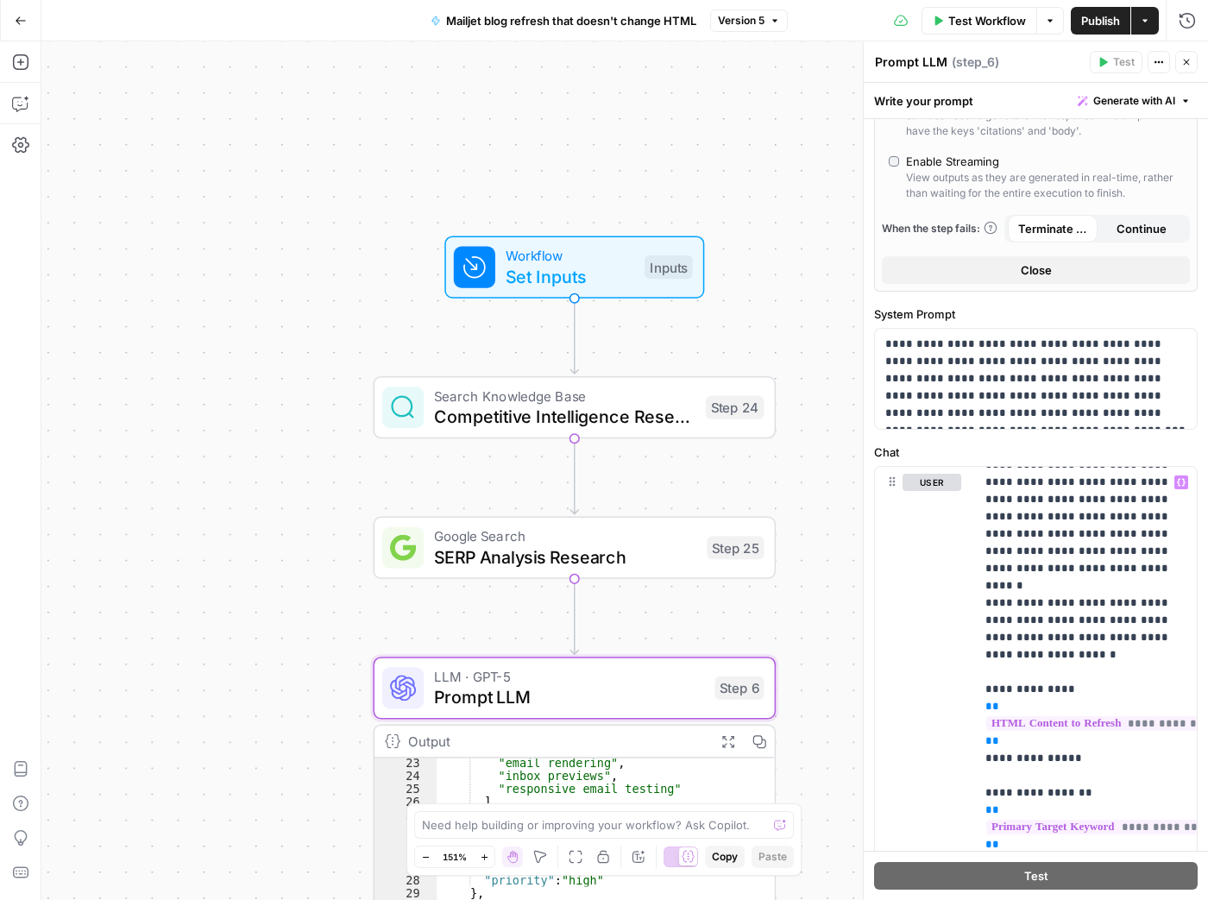
click at [21, 24] on icon "button" at bounding box center [21, 21] width 12 height 12
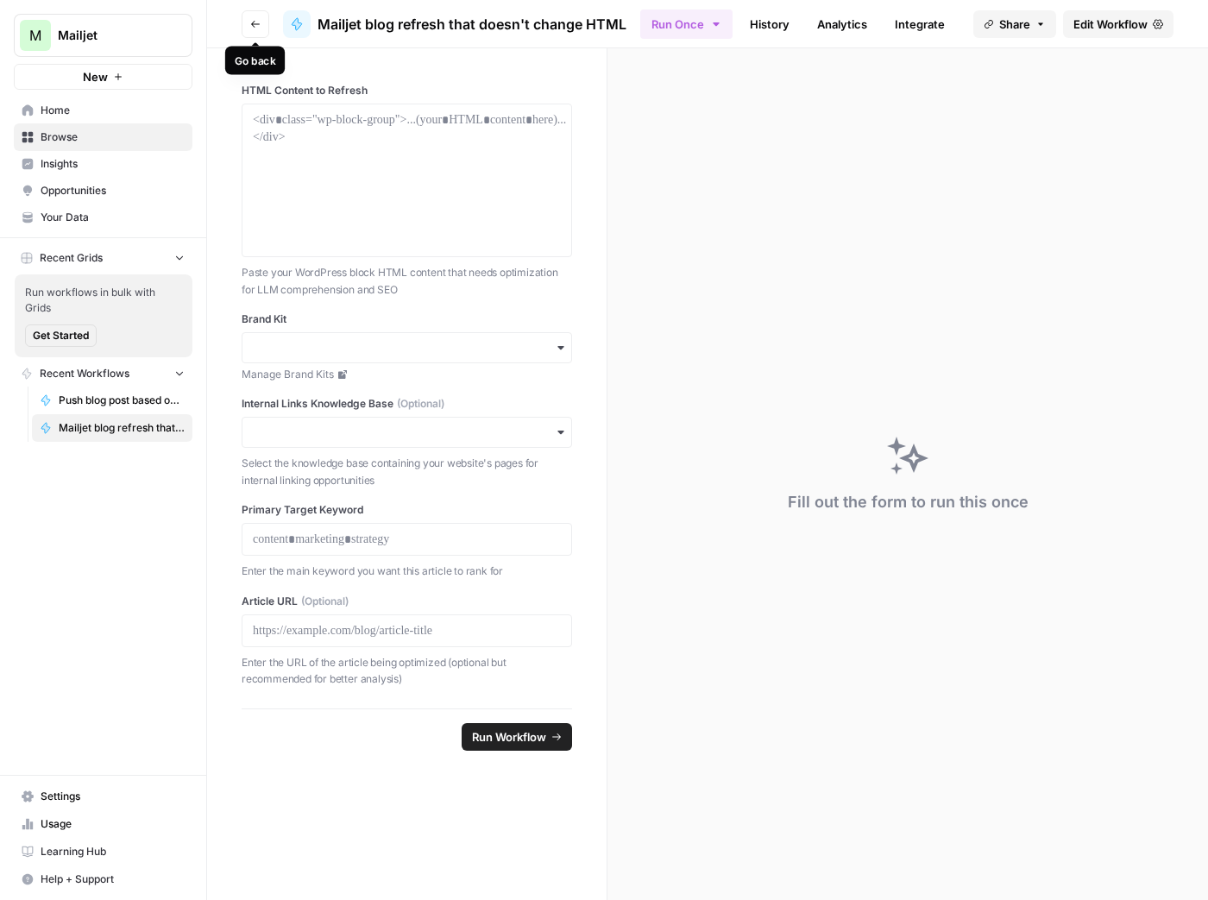
click at [263, 19] on button "Go back" at bounding box center [256, 24] width 28 height 28
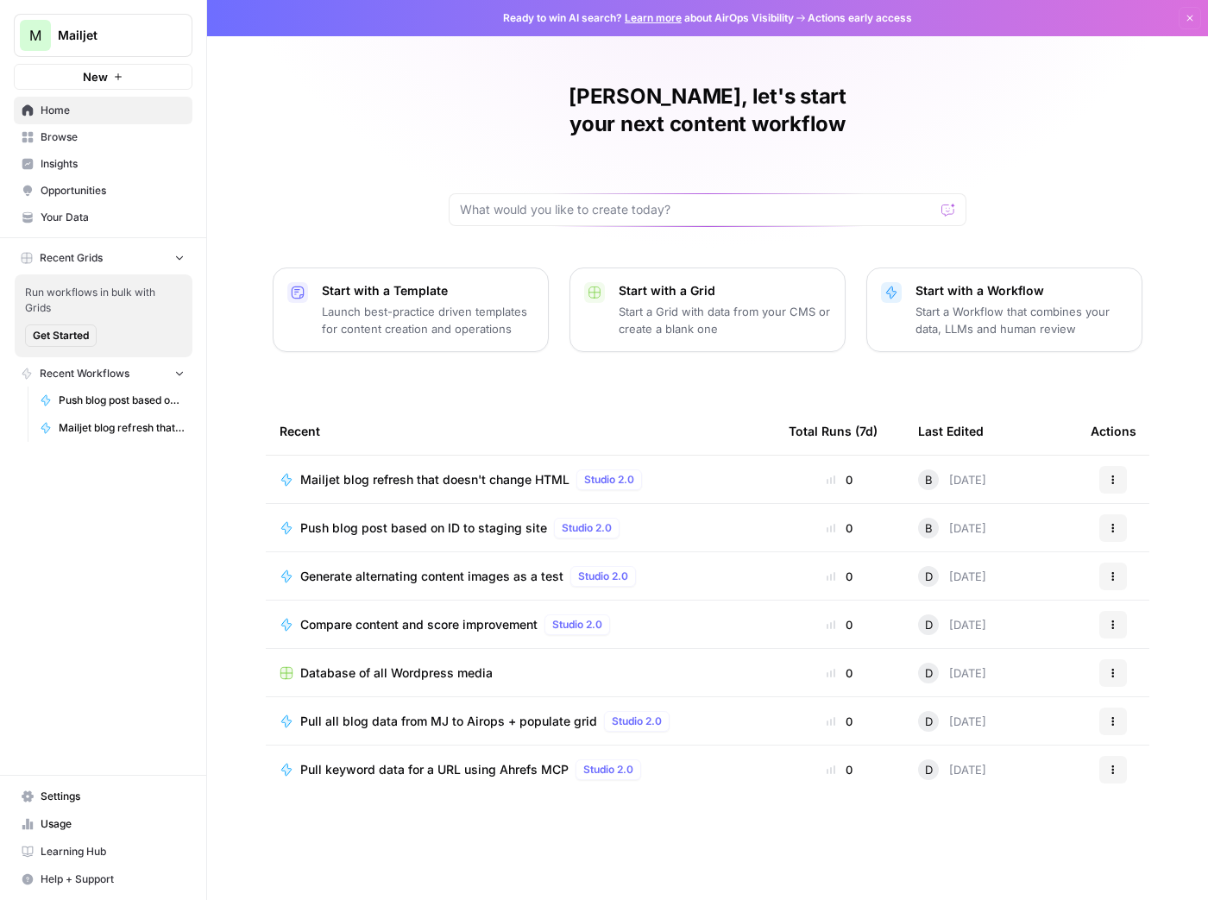
click at [483, 713] on span "Pull all blog data from MJ to Airops + populate grid" at bounding box center [448, 721] width 297 height 17
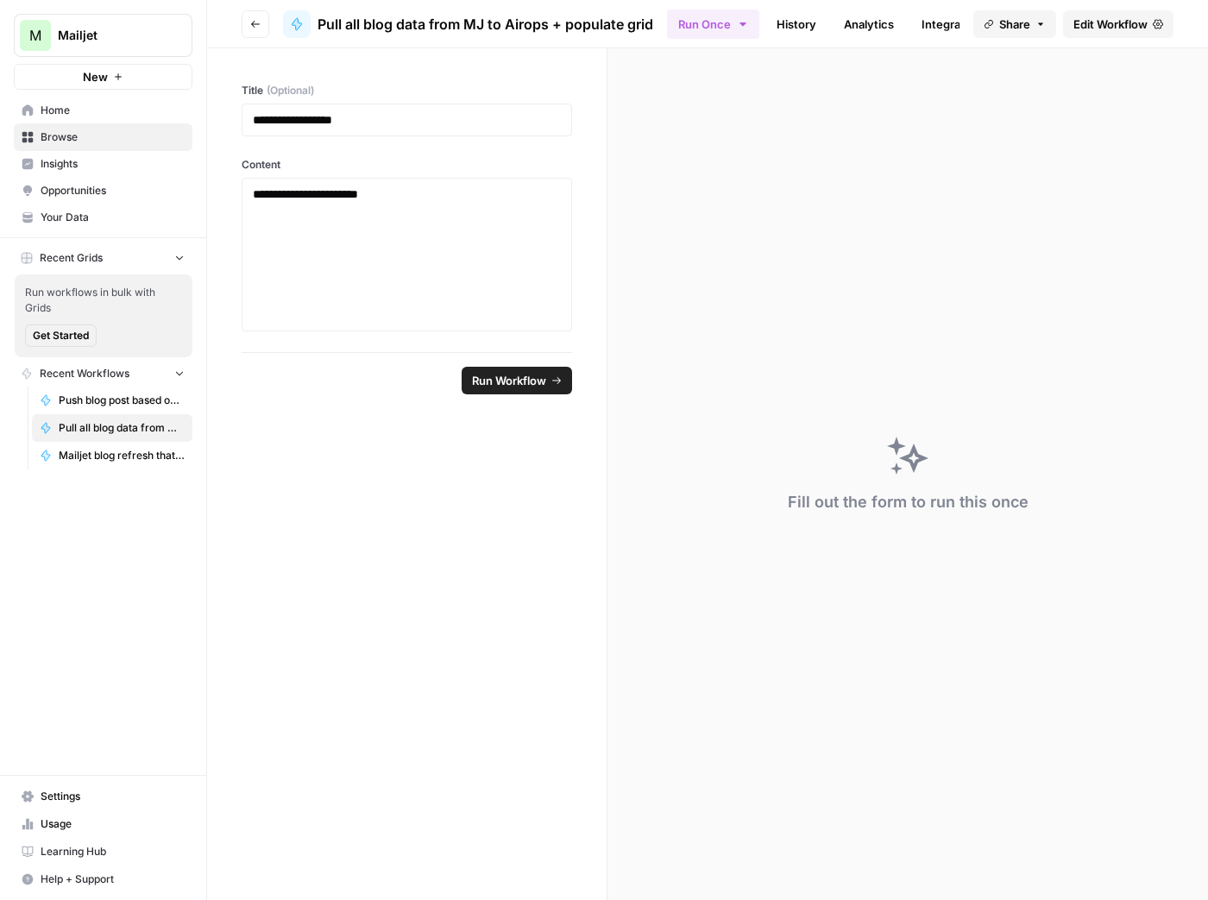
click at [1115, 18] on span "Edit Workflow" at bounding box center [1110, 24] width 74 height 17
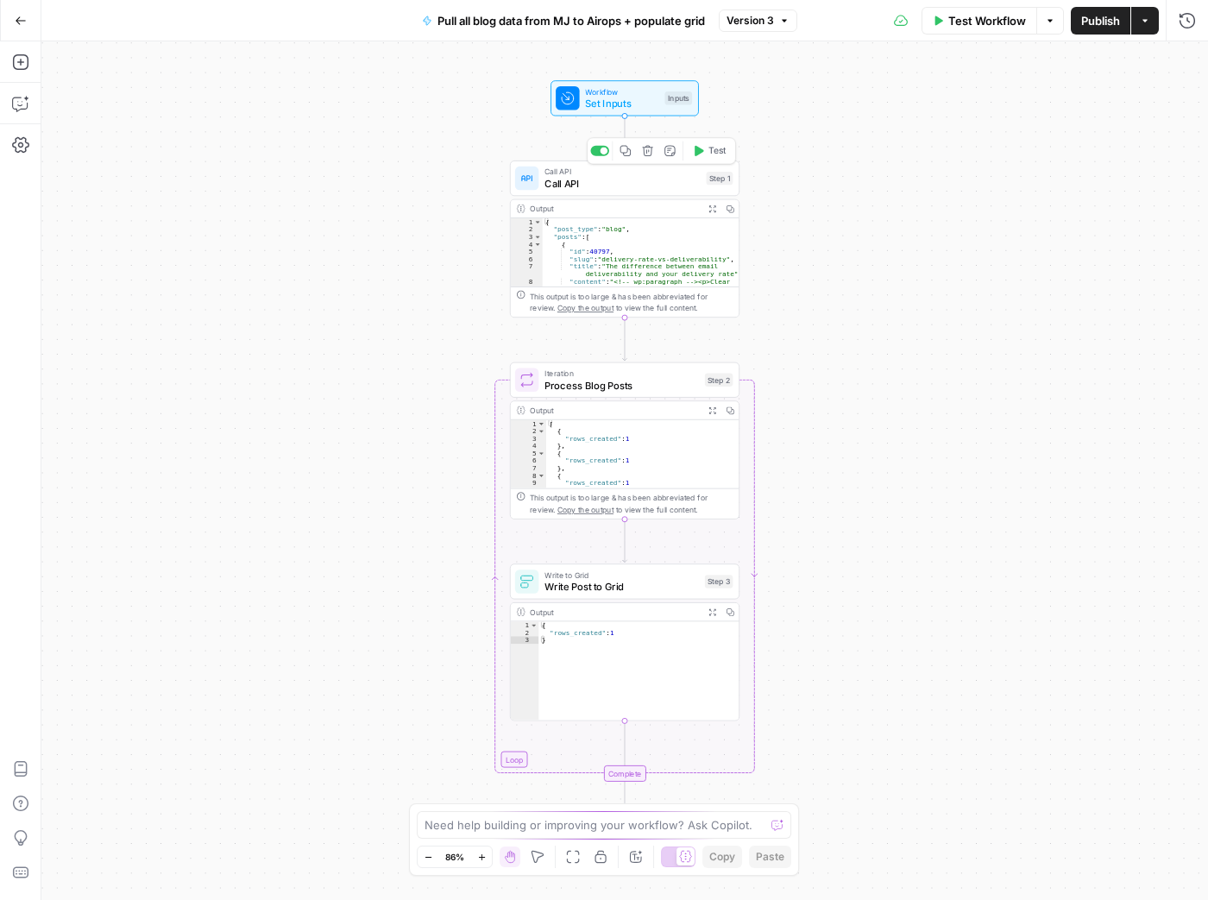
click at [632, 179] on span "Call API" at bounding box center [621, 183] width 155 height 15
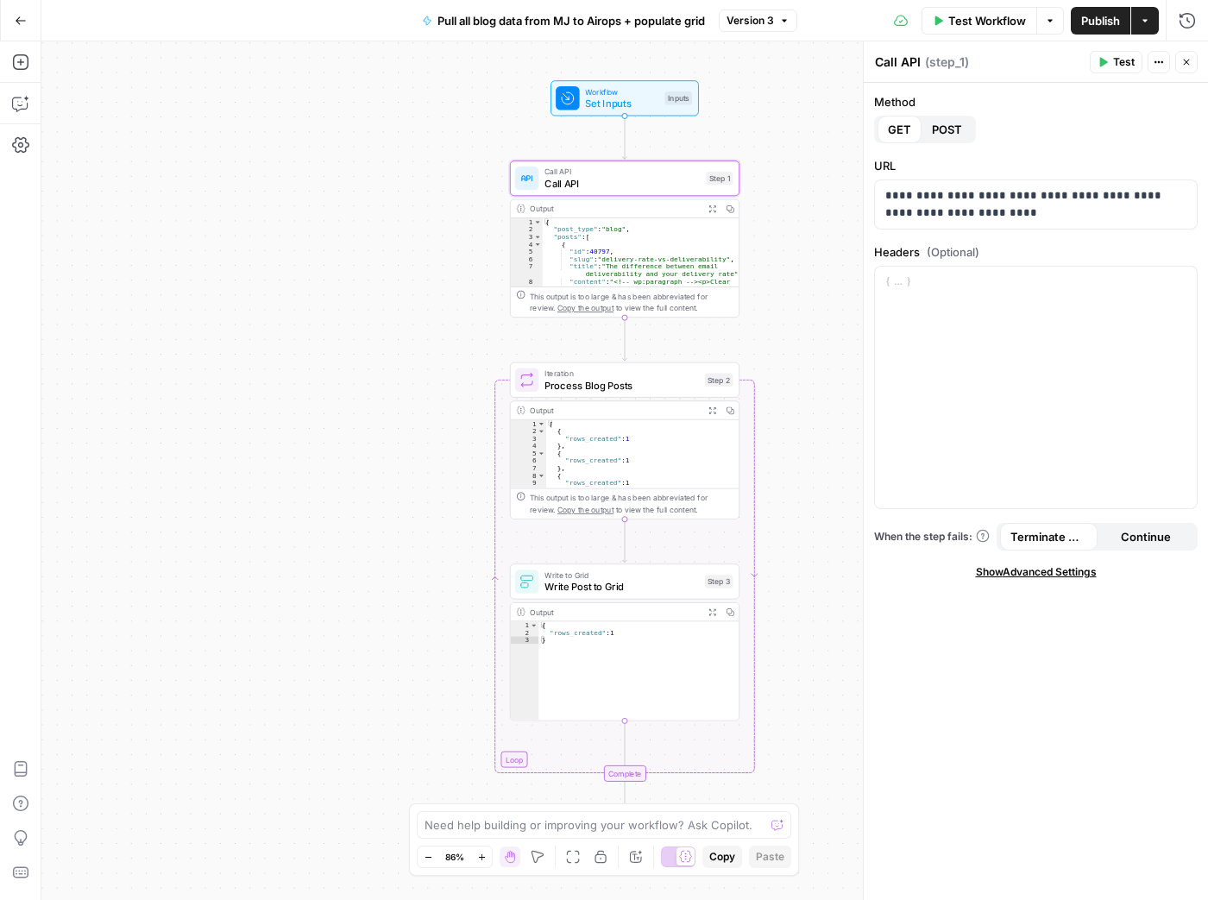
click at [1141, 20] on icon "button" at bounding box center [1145, 21] width 10 height 10
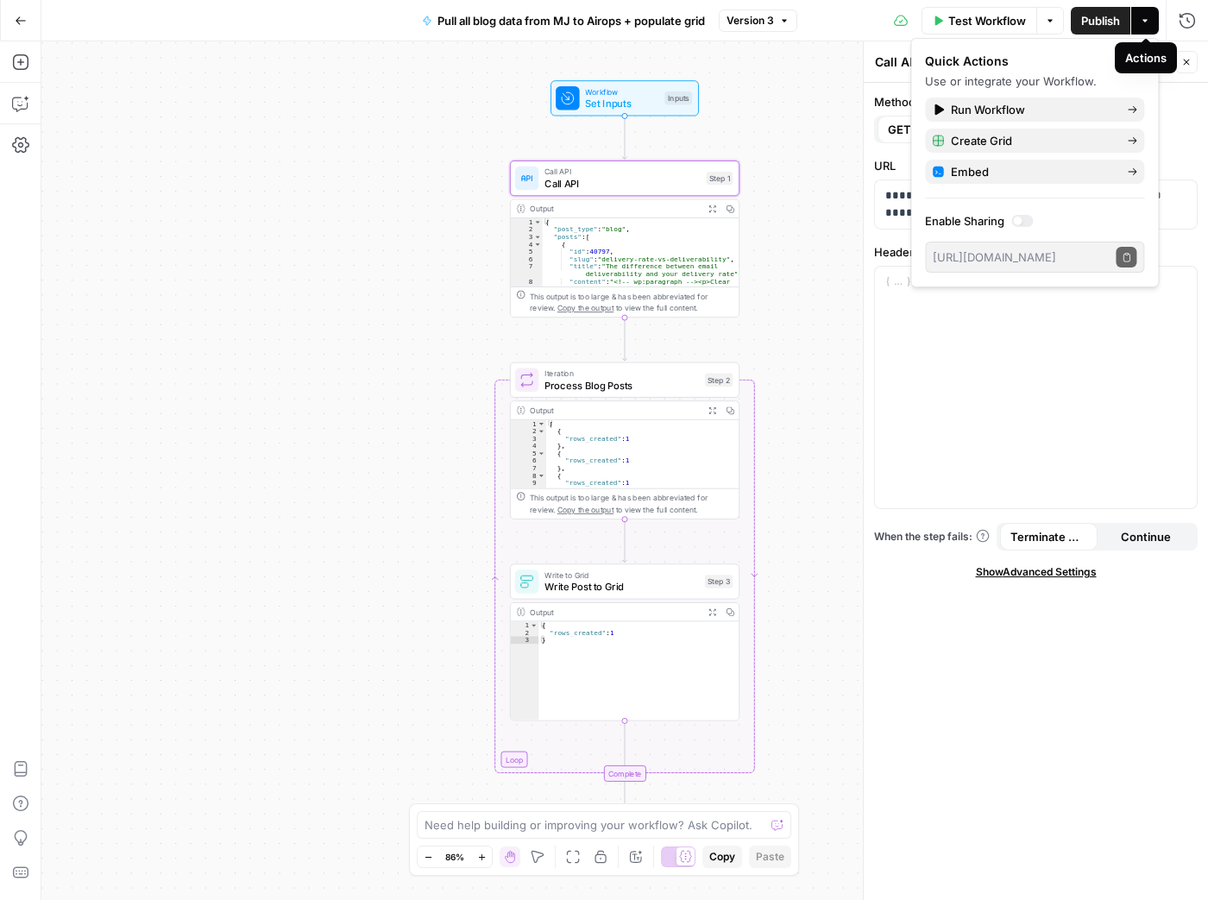
drag, startPoint x: 1150, startPoint y: 20, endPoint x: 1123, endPoint y: 34, distance: 30.9
click at [1150, 20] on button "Actions" at bounding box center [1145, 21] width 28 height 28
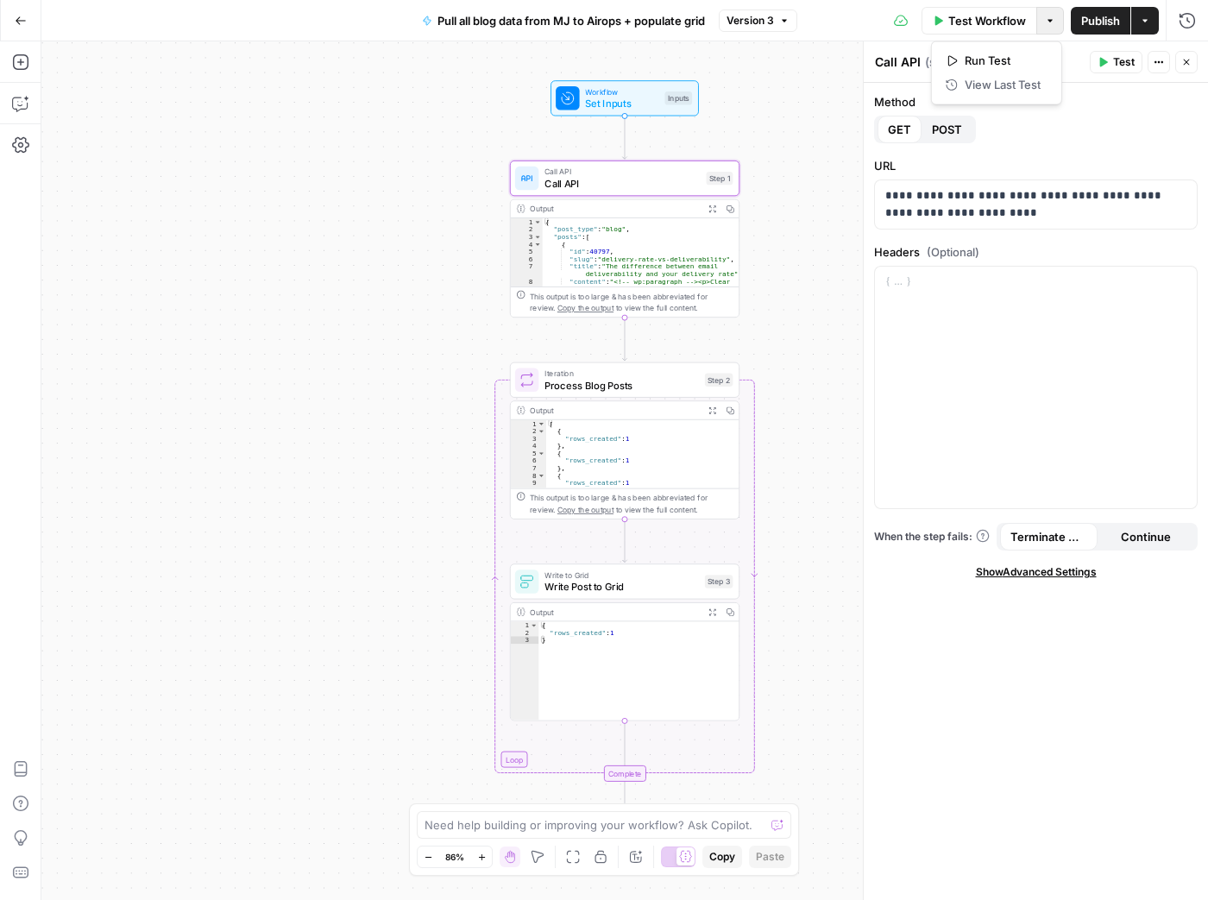
click at [1054, 24] on button "Options" at bounding box center [1050, 21] width 28 height 28
click at [1057, 24] on button "Options" at bounding box center [1050, 21] width 28 height 28
click at [28, 18] on button "Go Back" at bounding box center [20, 20] width 31 height 31
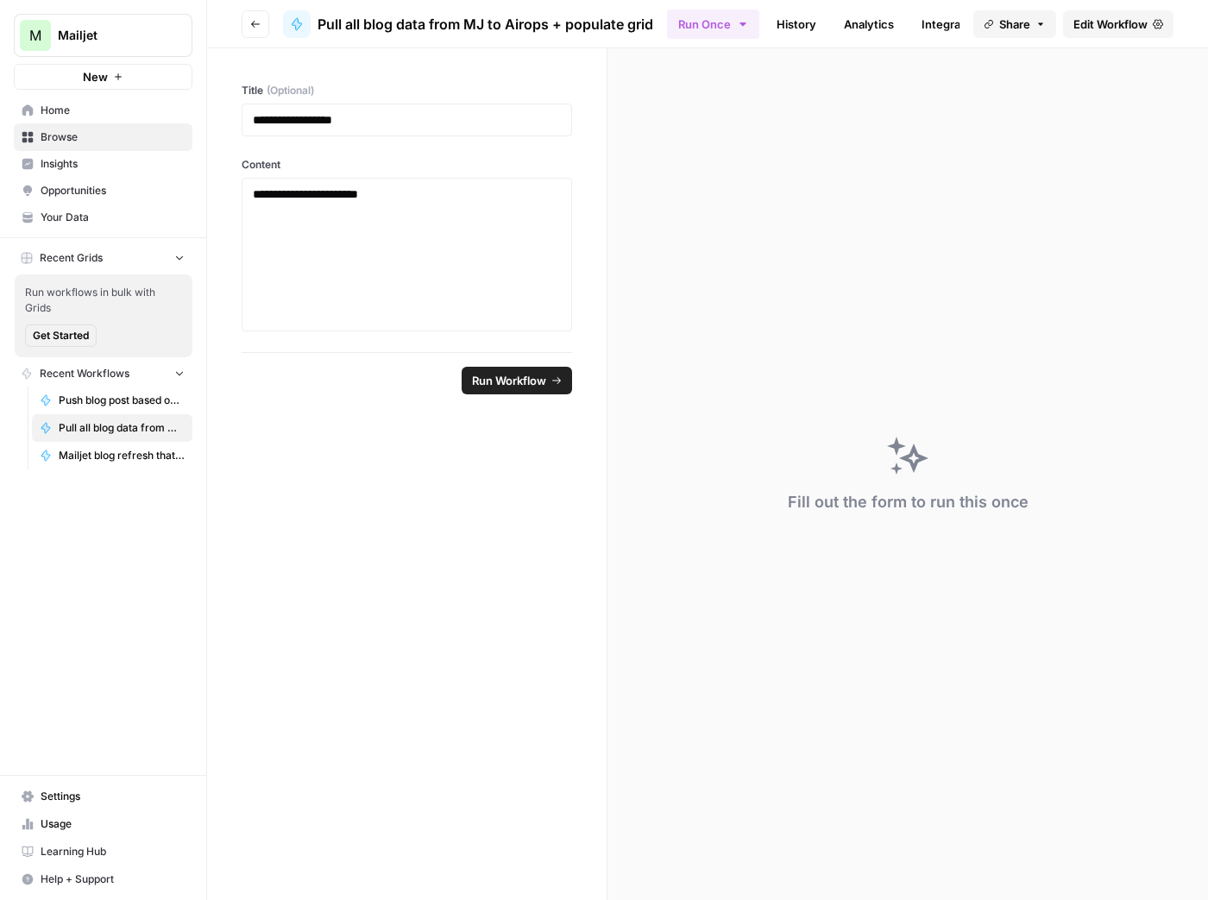
click at [250, 22] on icon "button" at bounding box center [255, 24] width 10 height 10
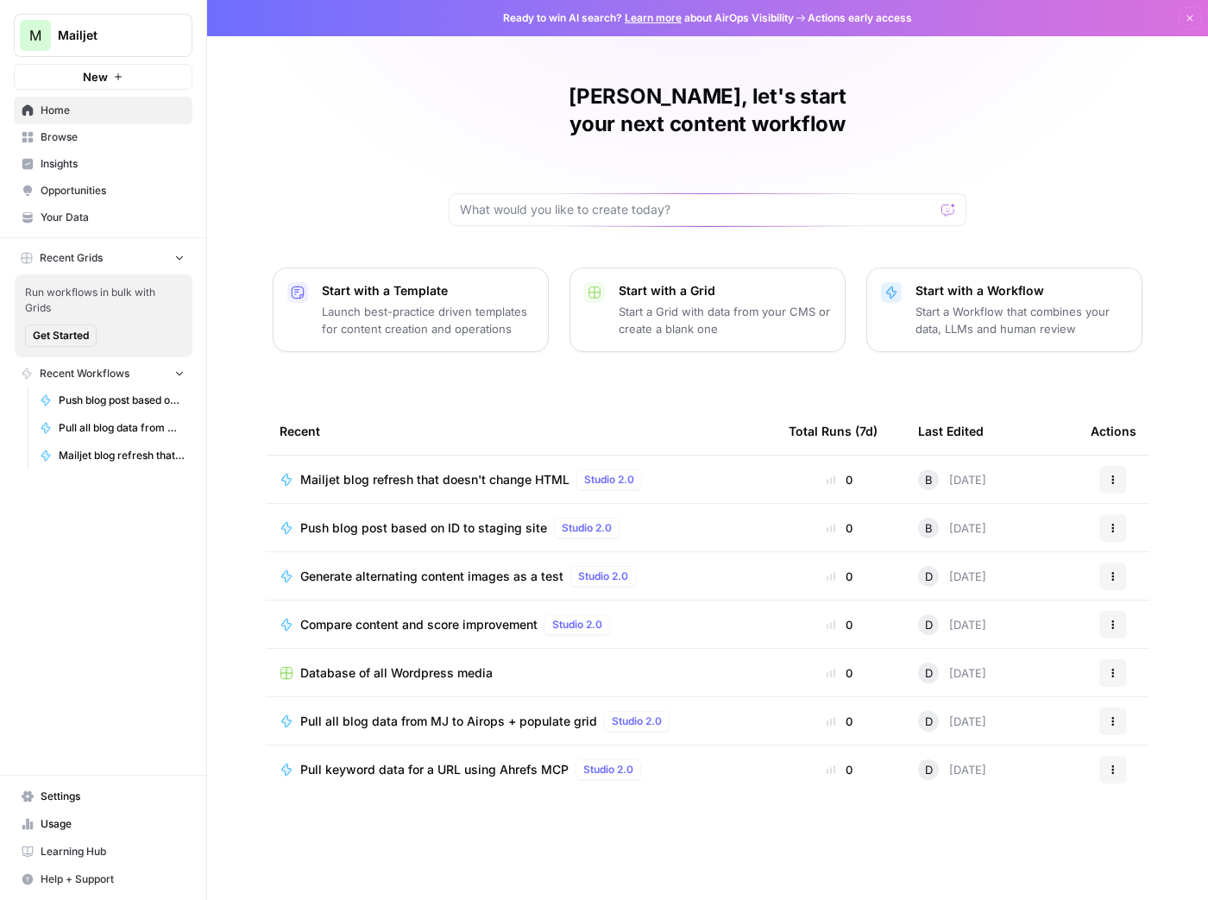
click at [1115, 708] on button "Actions" at bounding box center [1113, 722] width 28 height 28
click at [1041, 617] on span "Duplicate" at bounding box center [1036, 613] width 138 height 17
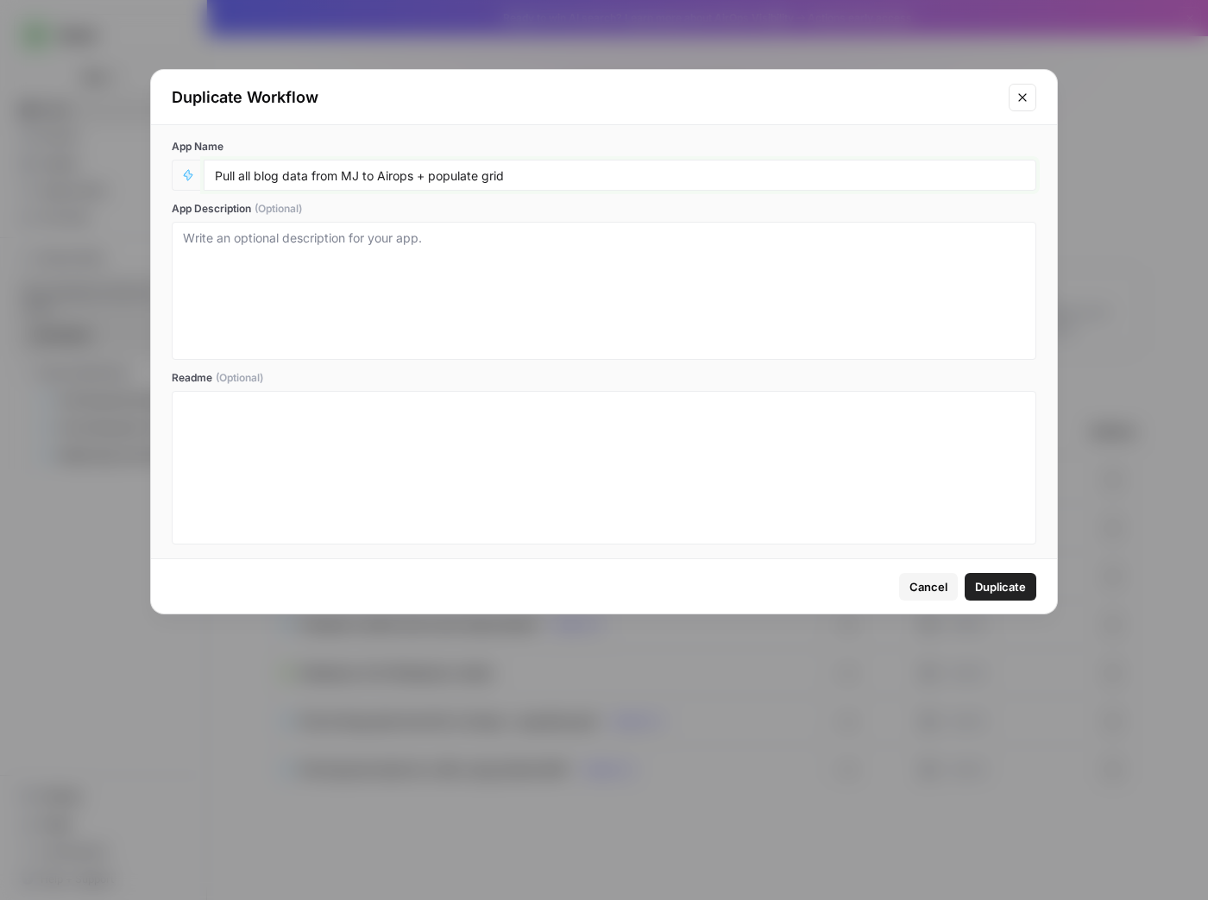
click at [345, 172] on input "Pull all blog data from MJ to Airops + populate grid" at bounding box center [620, 175] width 810 height 16
drag, startPoint x: 345, startPoint y: 172, endPoint x: 363, endPoint y: 252, distance: 82.3
click at [346, 172] on input "Pull all blog data from MJ to Airops + populate grid" at bounding box center [620, 175] width 810 height 16
click at [393, 173] on input "Pull all blog data from ST to Airops + populate grid" at bounding box center [620, 175] width 810 height 16
click at [551, 171] on input "Pull all blog data from ST to AirOps + populate grid" at bounding box center [620, 175] width 810 height 16
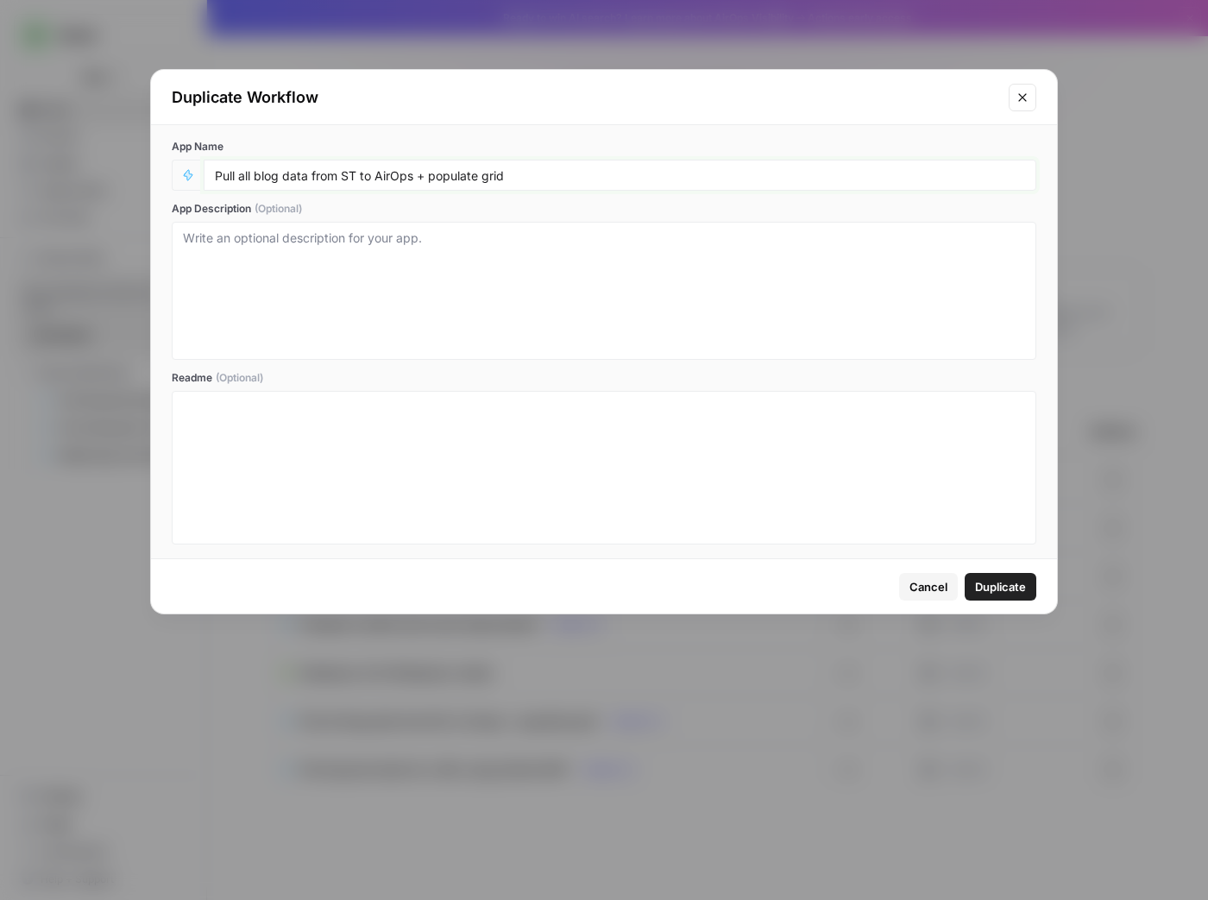
type input "Pull all blog data from ST to AirOps + populate grid"
click at [1013, 588] on span "Duplicate" at bounding box center [1000, 586] width 51 height 17
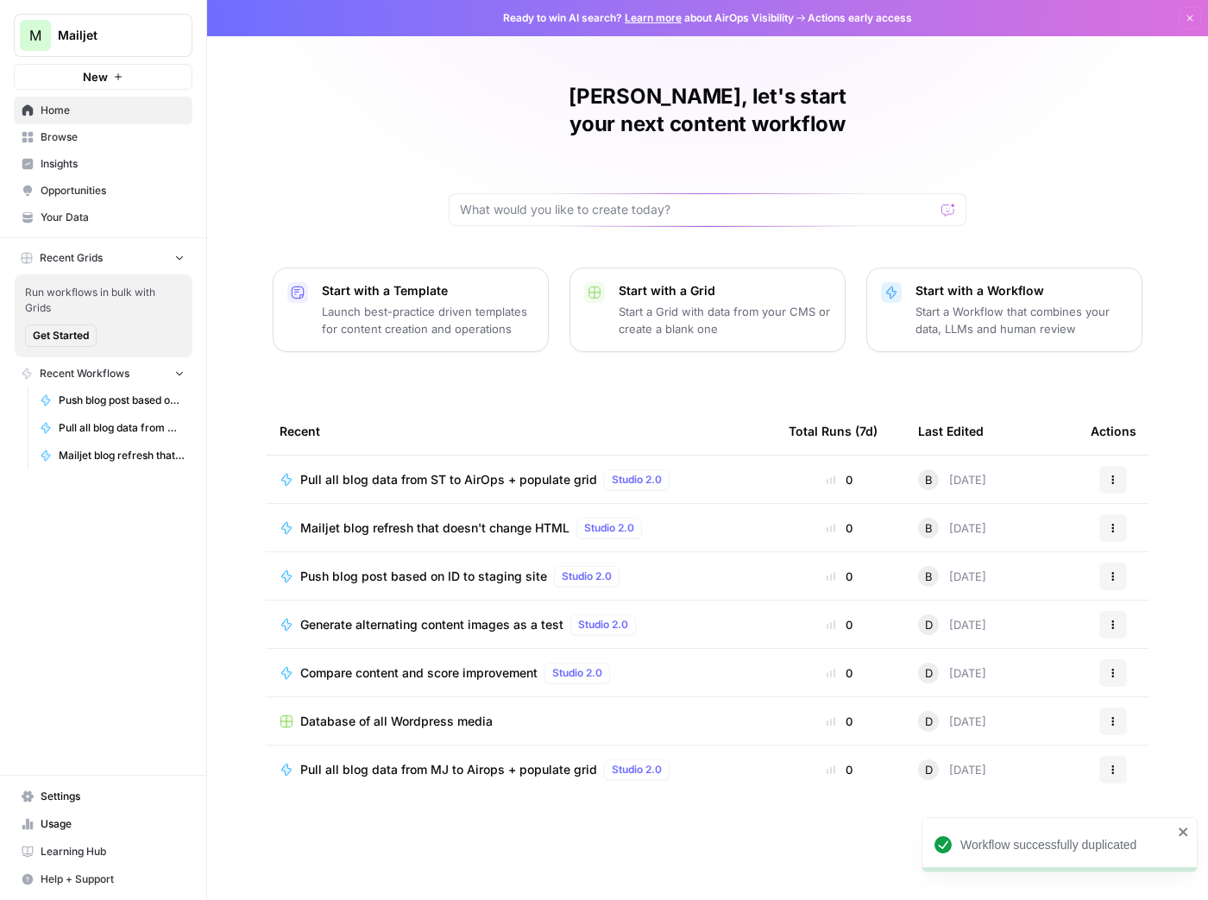
click at [1109, 466] on button "Actions" at bounding box center [1113, 480] width 28 height 28
click at [1035, 492] on span "Edit in Studio" at bounding box center [1036, 490] width 138 height 17
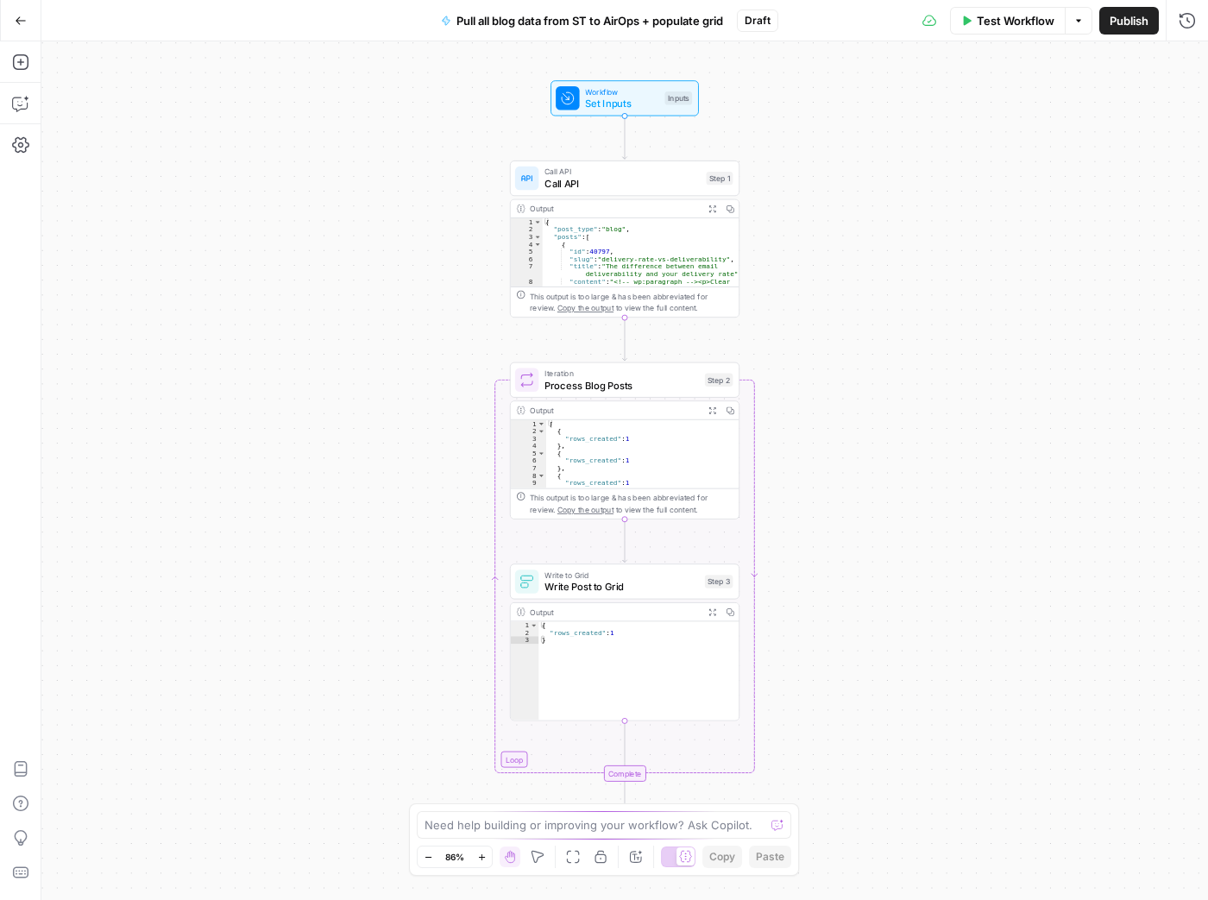
click at [639, 186] on span "Call API" at bounding box center [621, 183] width 155 height 15
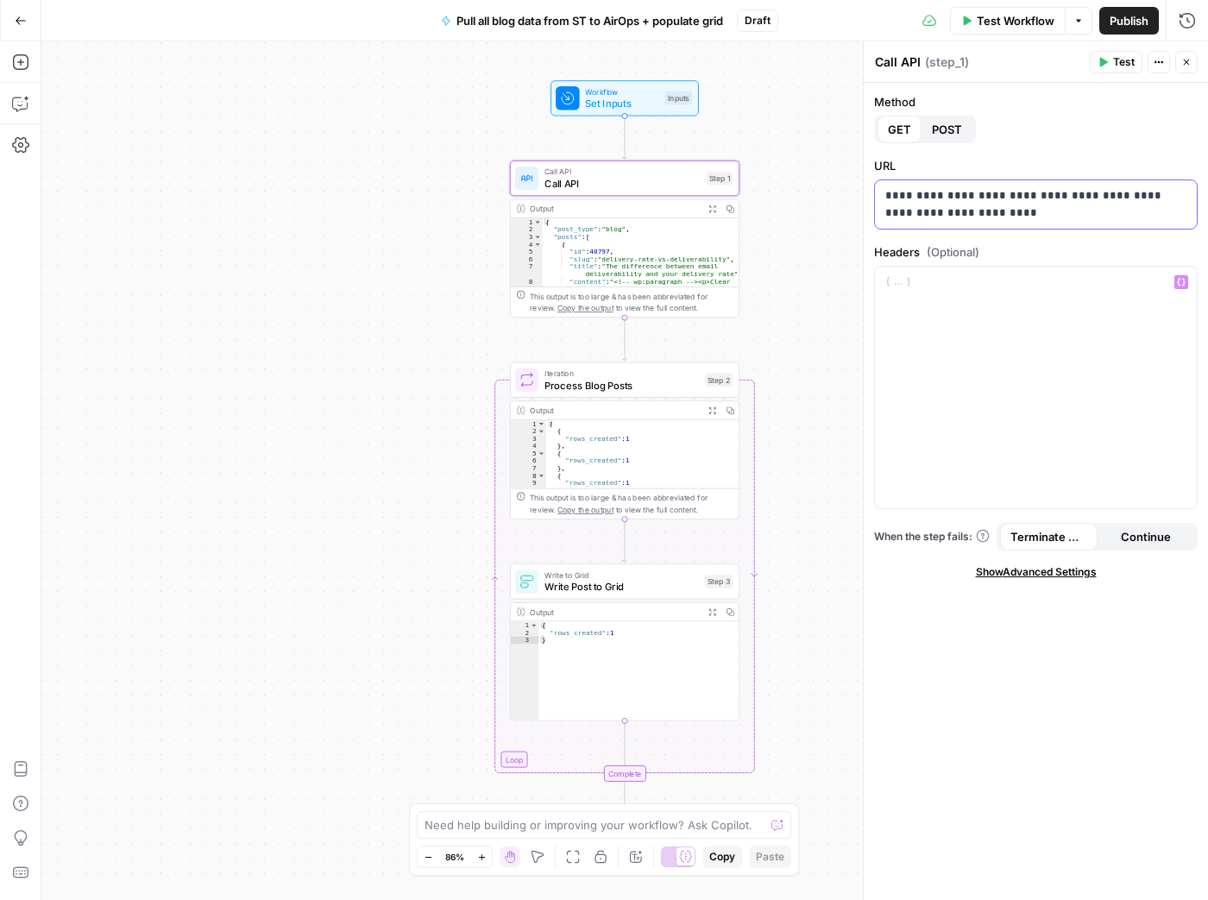
click at [967, 196] on p "**********" at bounding box center [1036, 204] width 302 height 35
click at [935, 193] on p "**********" at bounding box center [1036, 204] width 302 height 35
click at [1026, 215] on p "**********" at bounding box center [1036, 204] width 302 height 35
click at [763, 255] on div "Workflow Set Inputs Inputs Call API Call API Step 1 Output Expand Output Copy 1…" at bounding box center [624, 470] width 1167 height 859
click at [655, 209] on div "Output" at bounding box center [615, 209] width 169 height 12
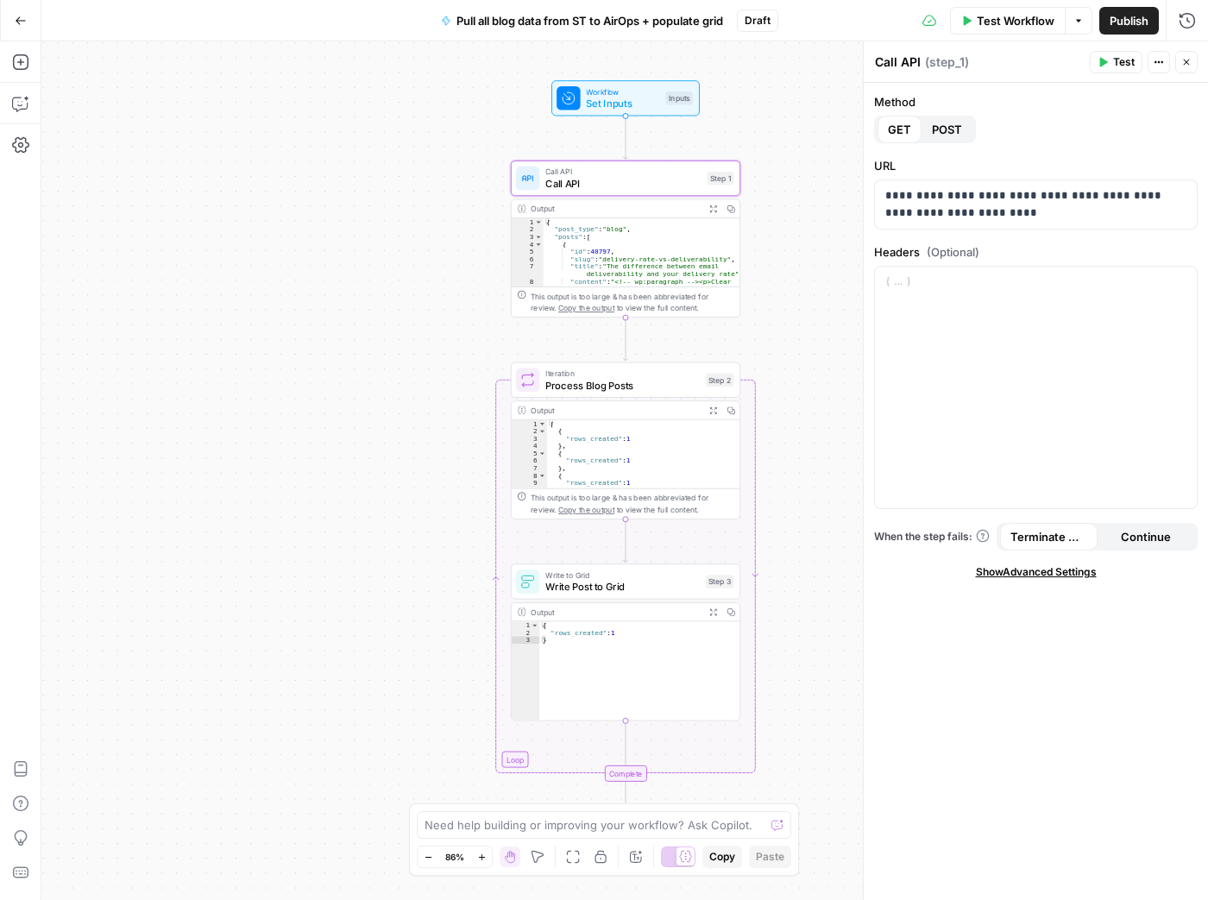
click at [1128, 67] on span "Test" at bounding box center [1124, 62] width 22 height 16
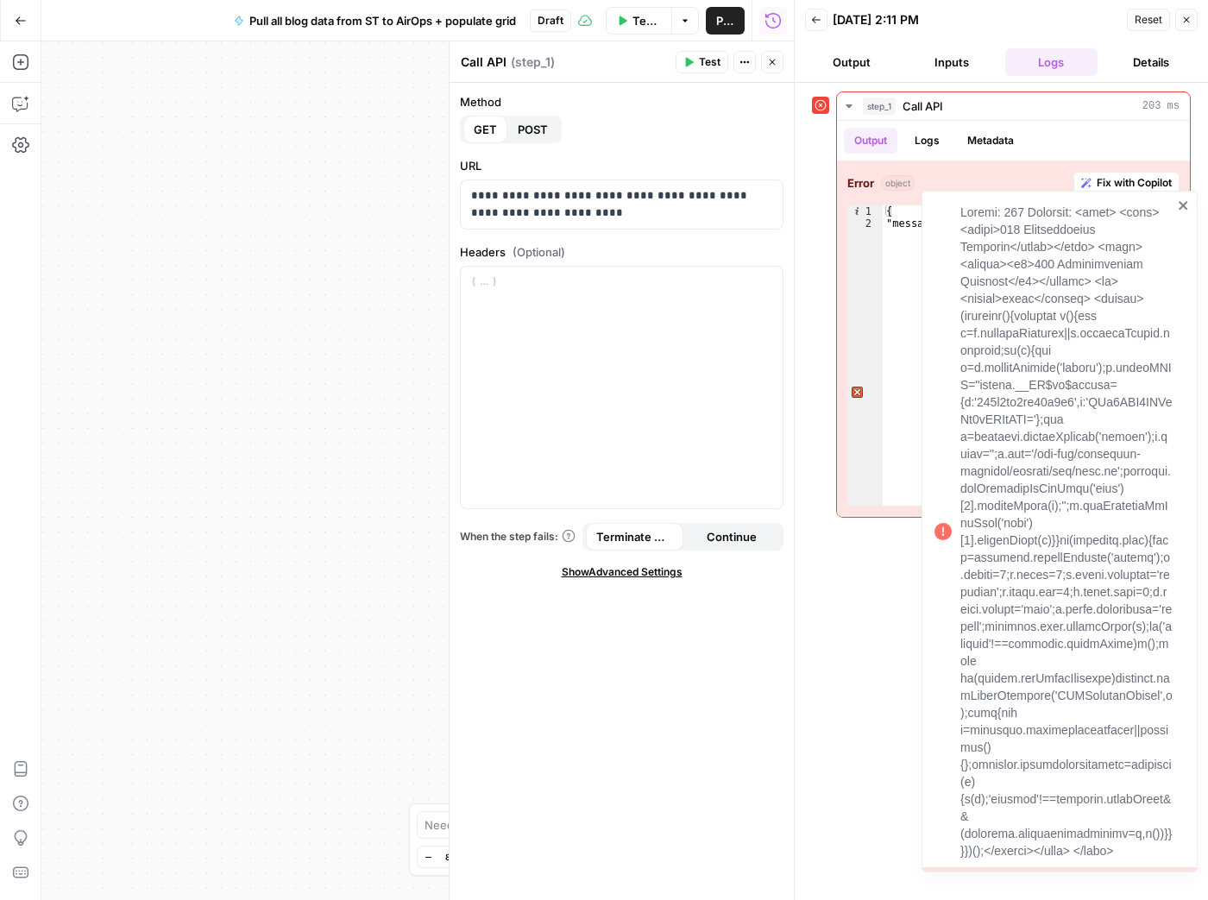
click at [1182, 205] on icon "close" at bounding box center [1183, 205] width 9 height 9
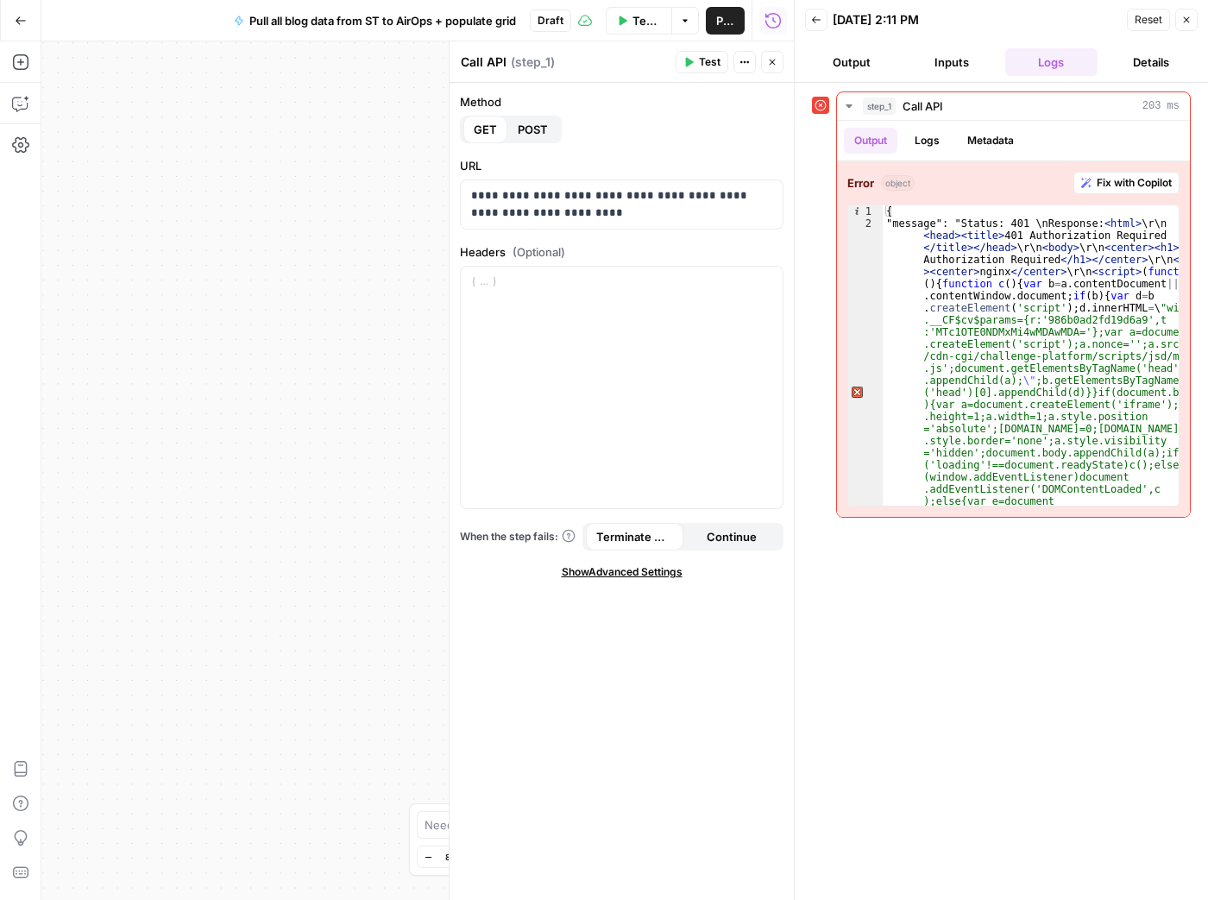
click at [701, 62] on span "Test" at bounding box center [710, 62] width 22 height 16
click at [1186, 24] on icon "button" at bounding box center [1186, 20] width 10 height 10
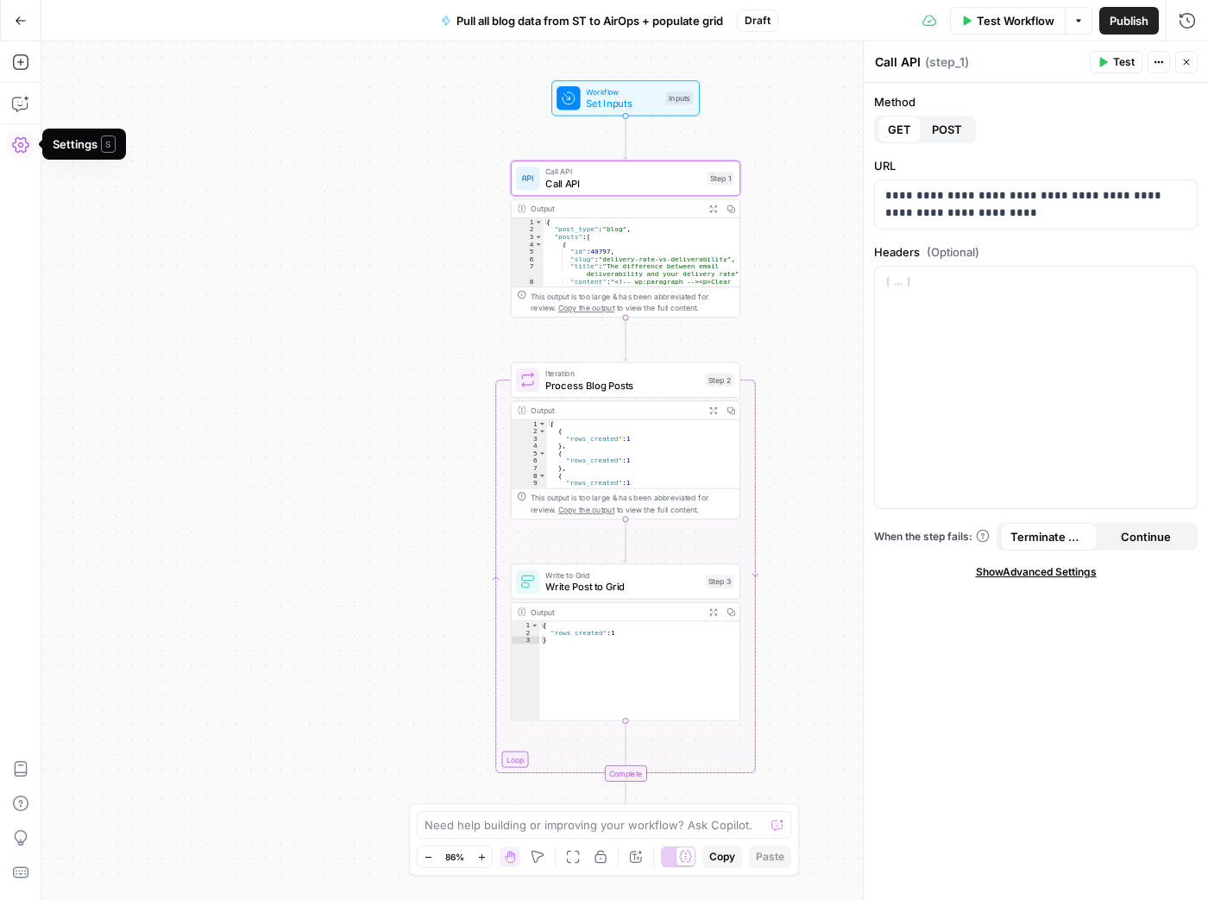
click at [20, 150] on icon "button" at bounding box center [20, 144] width 17 height 17
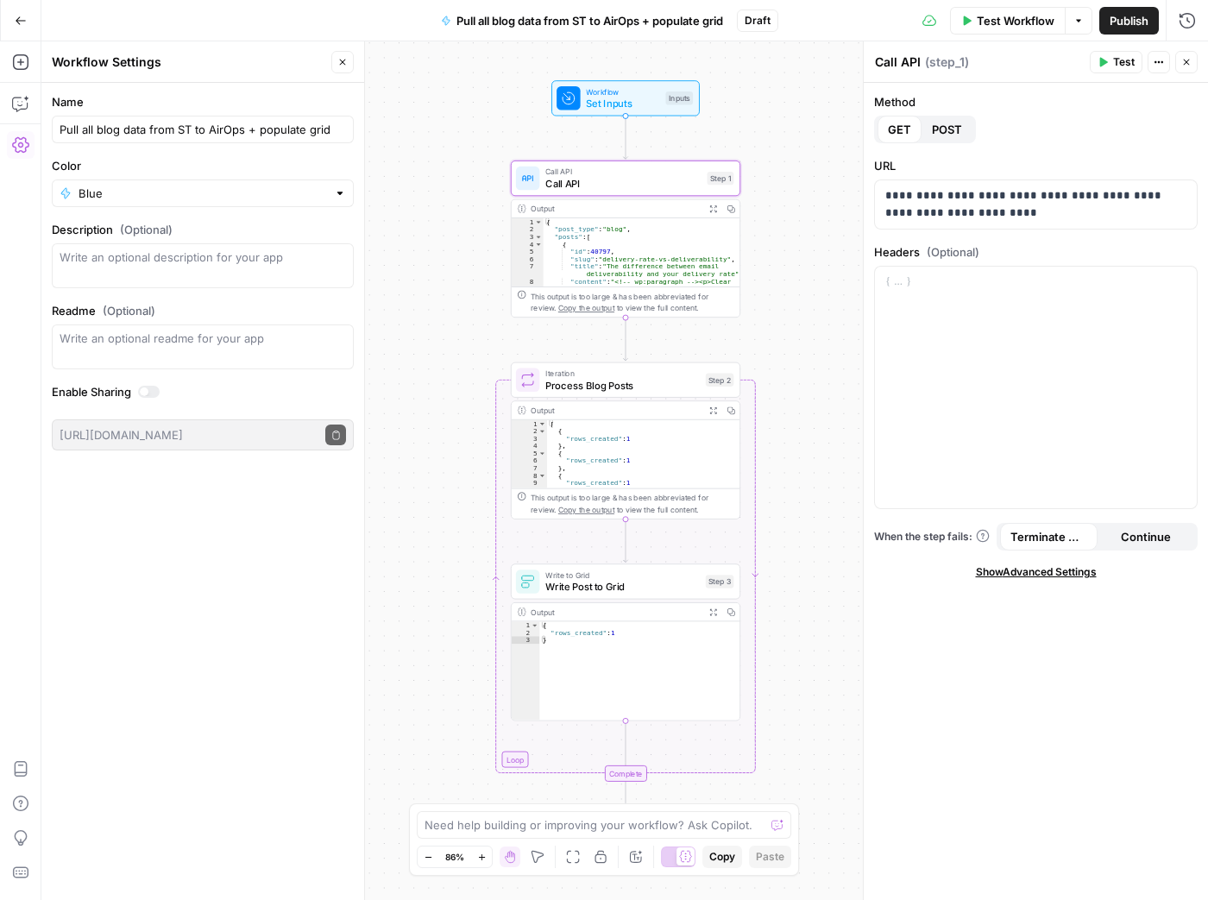
click at [25, 31] on button "Go Back" at bounding box center [20, 20] width 31 height 31
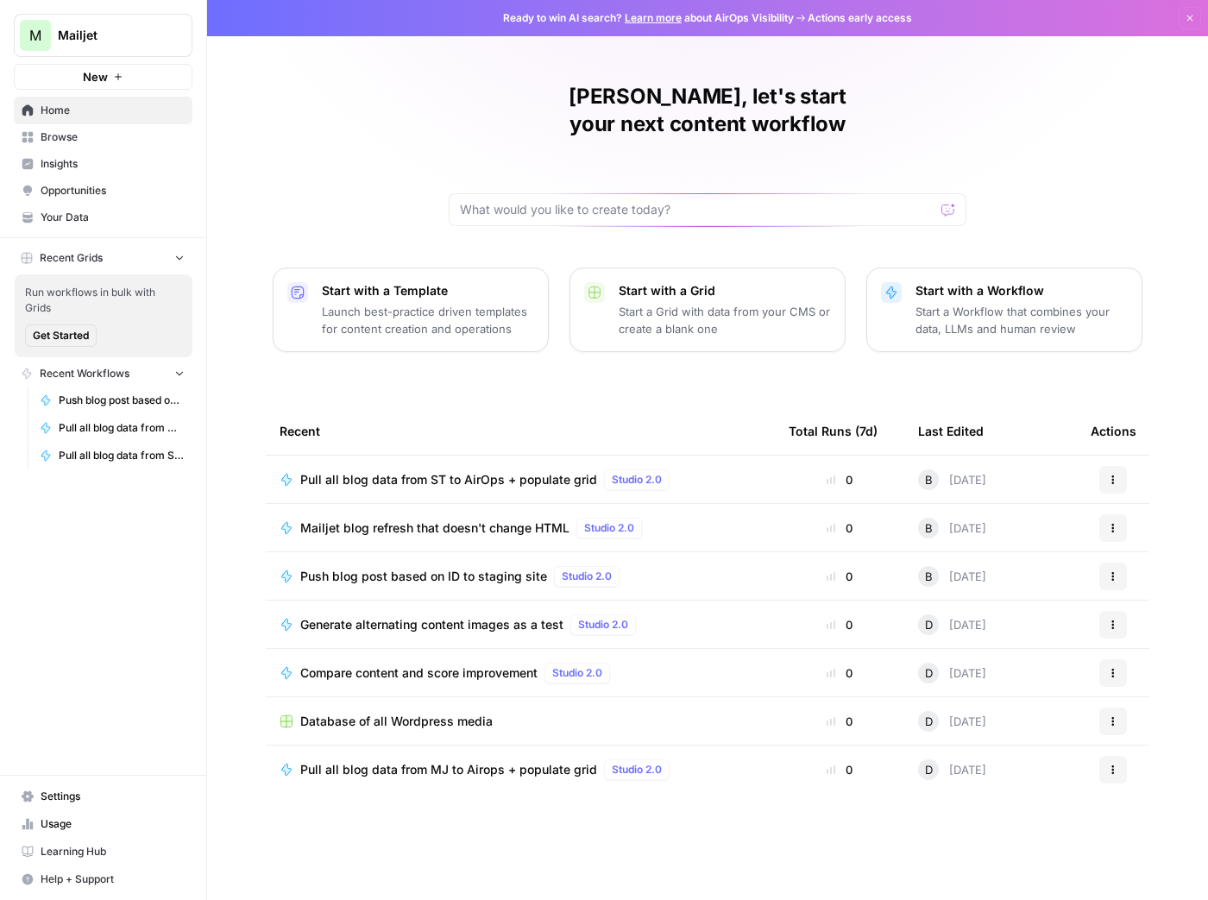
click at [55, 803] on span "Settings" at bounding box center [113, 797] width 144 height 16
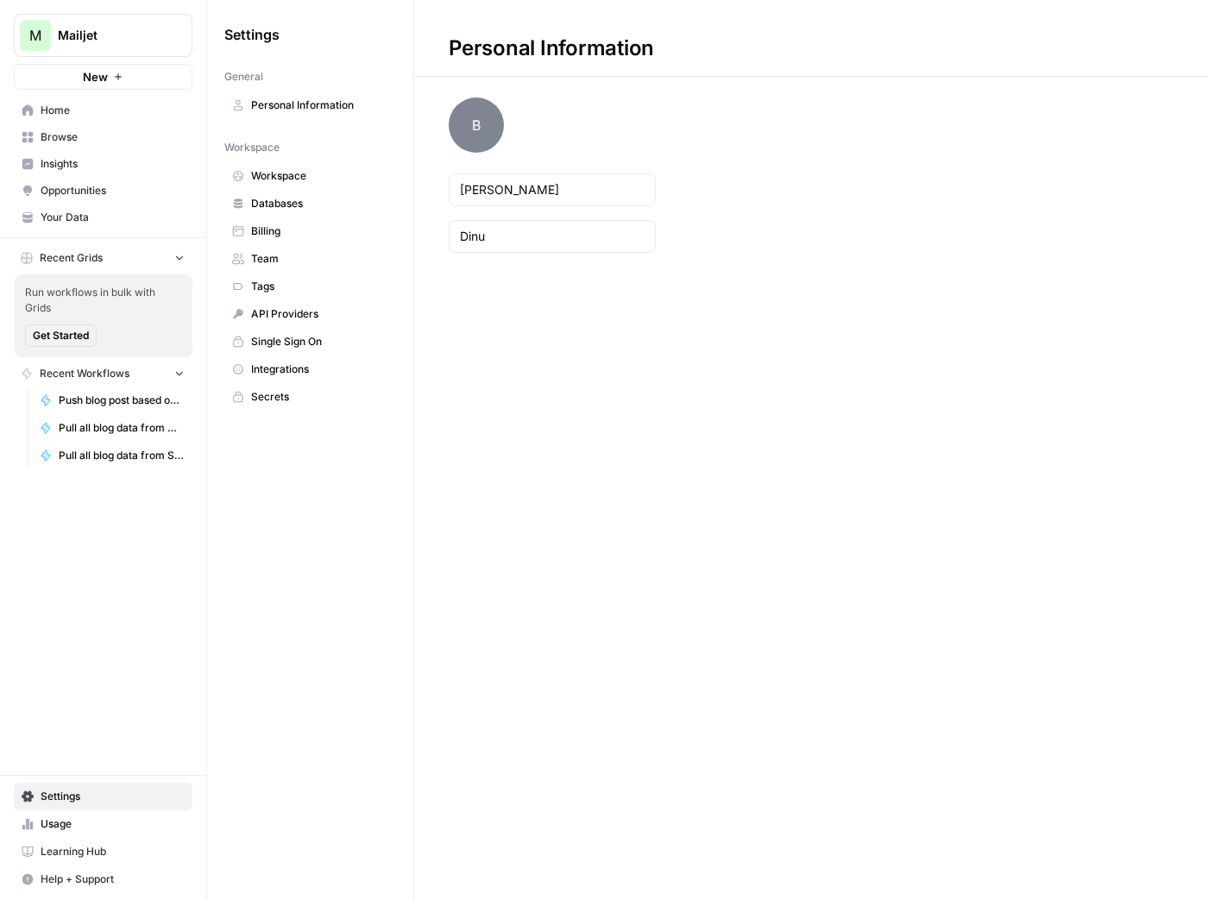
click at [349, 362] on span "Integrations" at bounding box center [319, 370] width 137 height 16
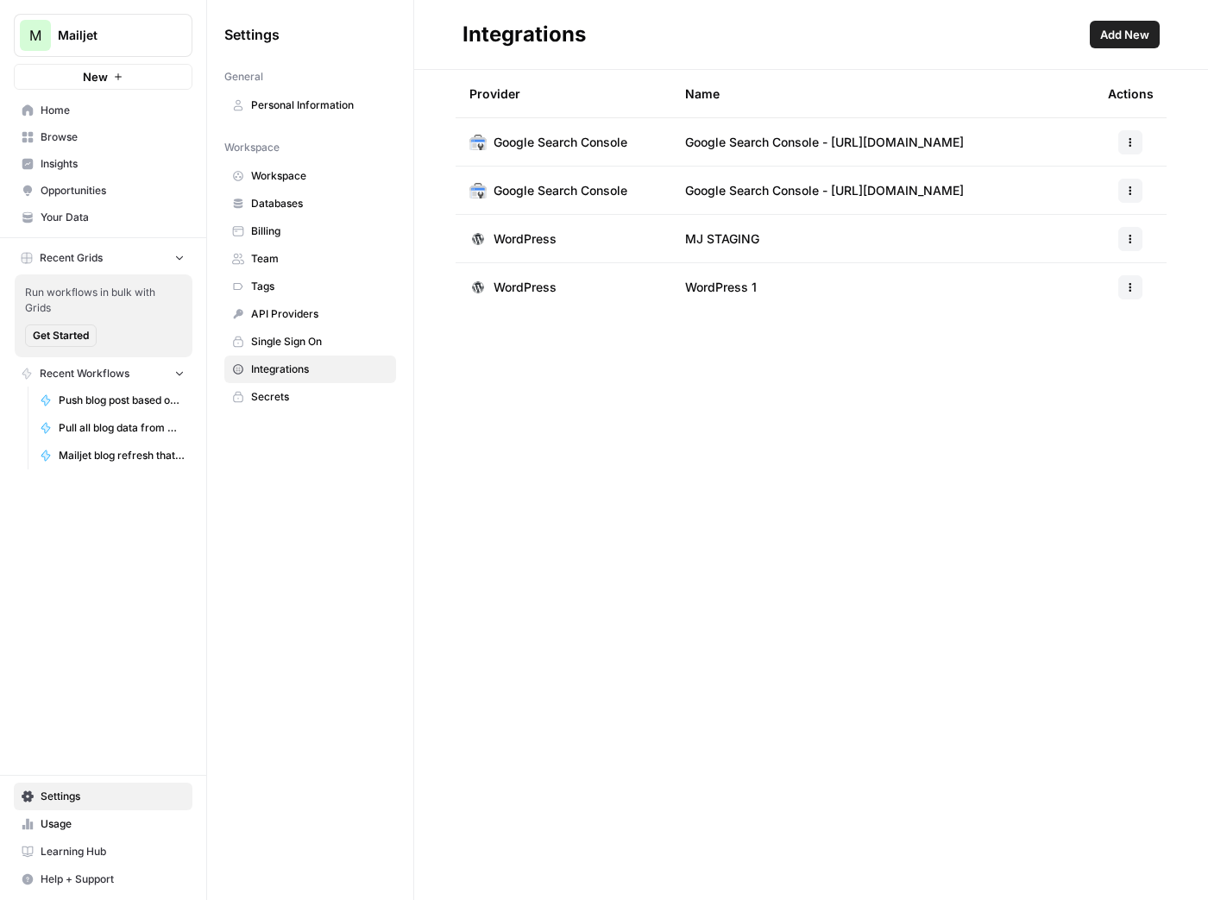
click at [1143, 29] on span "Add New" at bounding box center [1124, 34] width 49 height 17
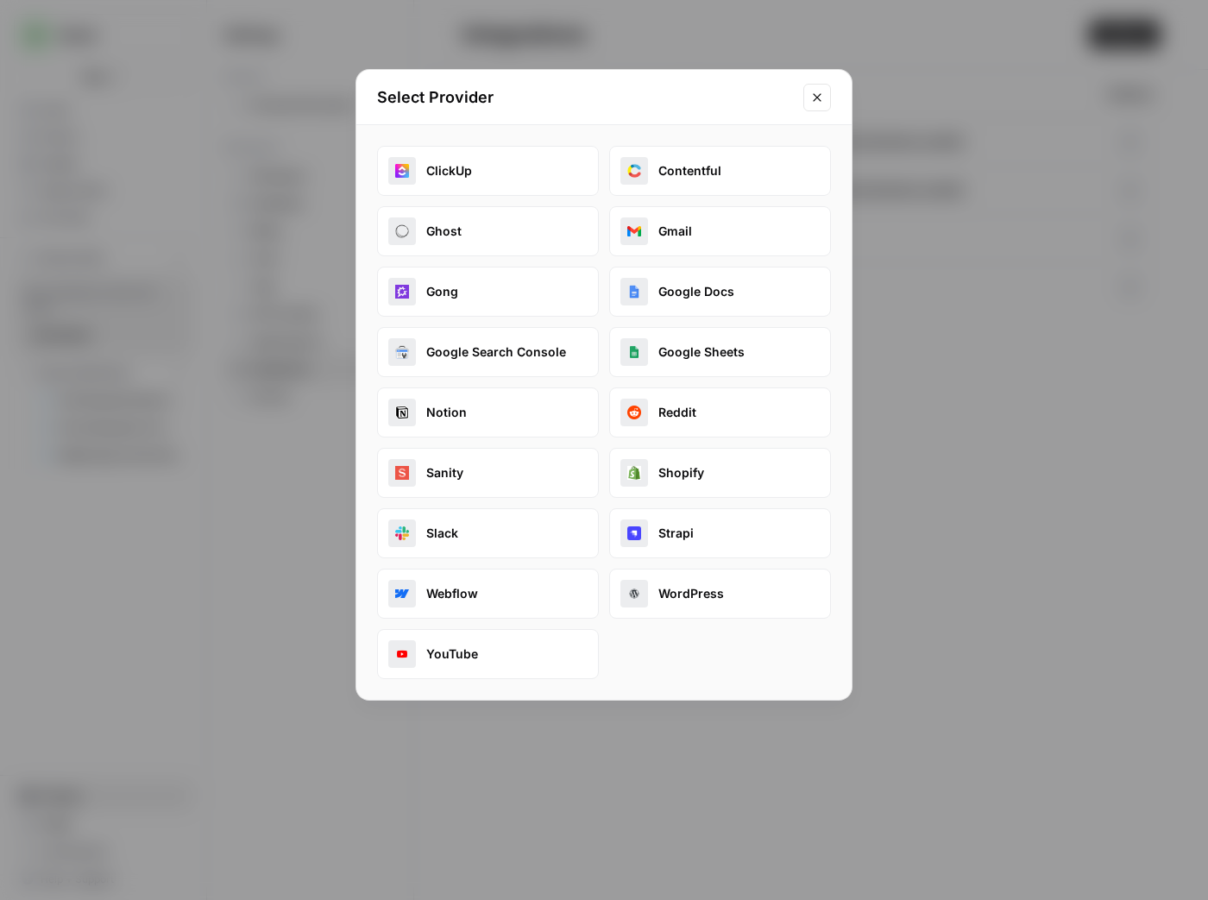
click at [703, 598] on button "WordPress" at bounding box center [720, 594] width 222 height 50
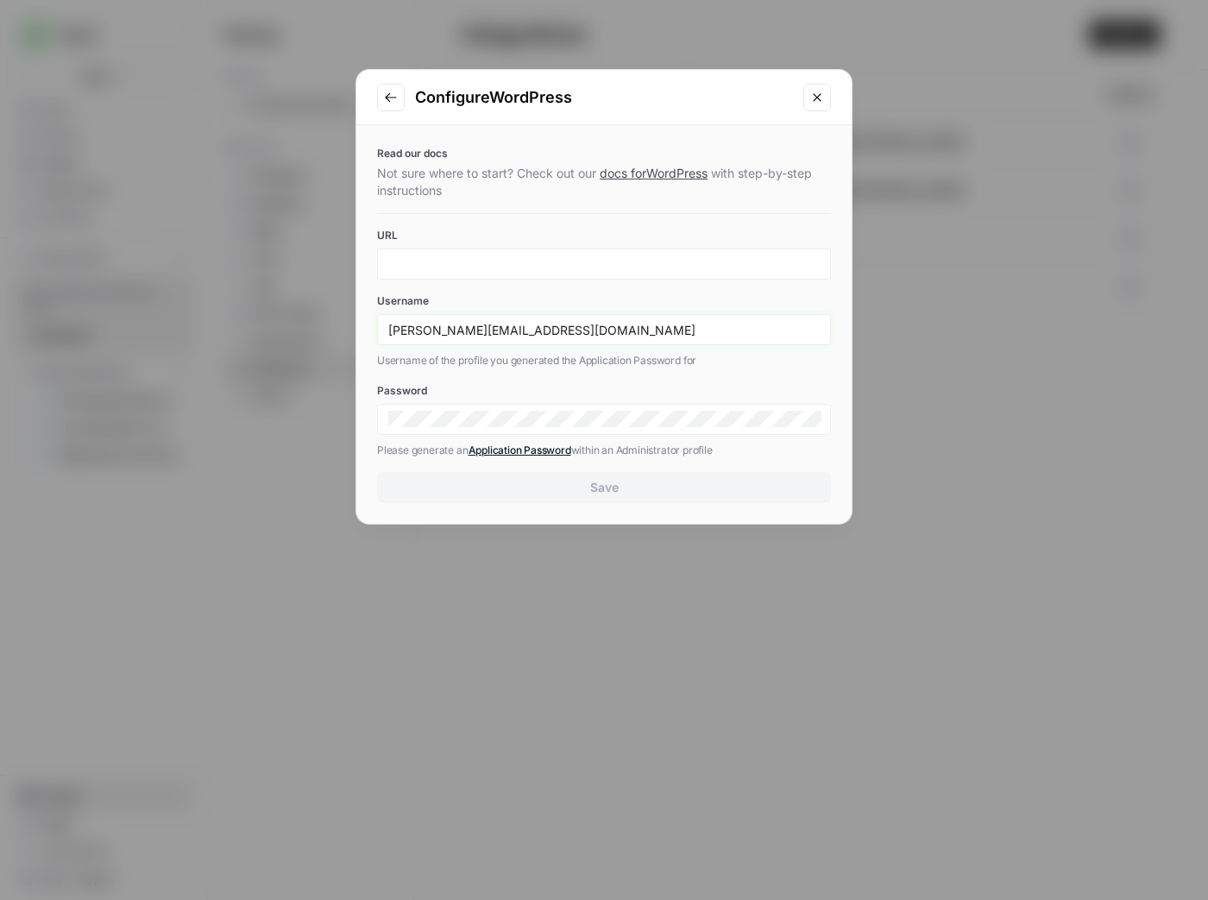
click at [655, 333] on input "[PERSON_NAME][EMAIL_ADDRESS][DOMAIN_NAME]" at bounding box center [603, 330] width 431 height 16
click at [656, 332] on input "[PERSON_NAME][EMAIL_ADDRESS][DOMAIN_NAME]" at bounding box center [603, 330] width 431 height 16
click at [657, 332] on input "[PERSON_NAME][EMAIL_ADDRESS][DOMAIN_NAME]" at bounding box center [603, 330] width 431 height 16
type input "[PERSON_NAME]"
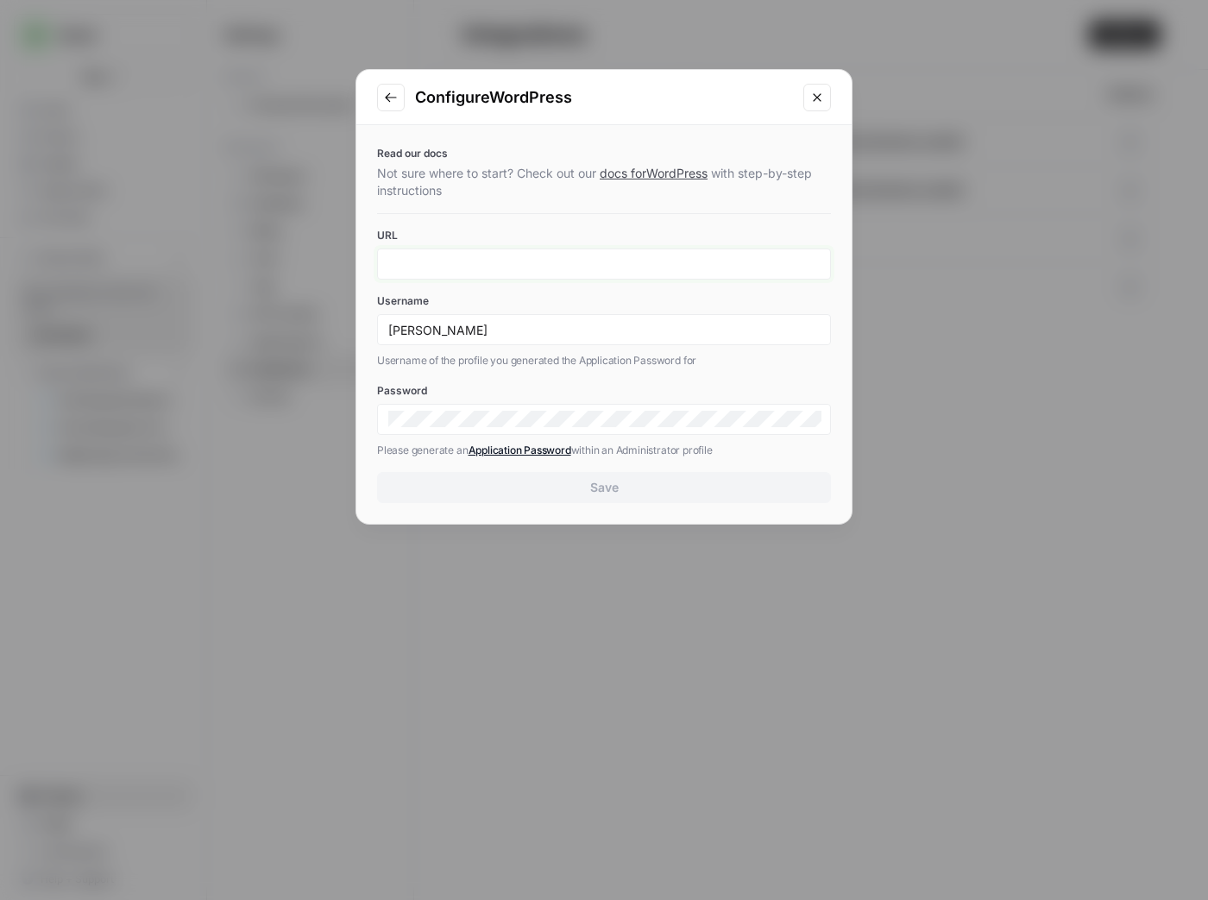
click at [536, 264] on input "URL" at bounding box center [603, 264] width 431 height 16
paste input "[URL][DOMAIN_NAME]"
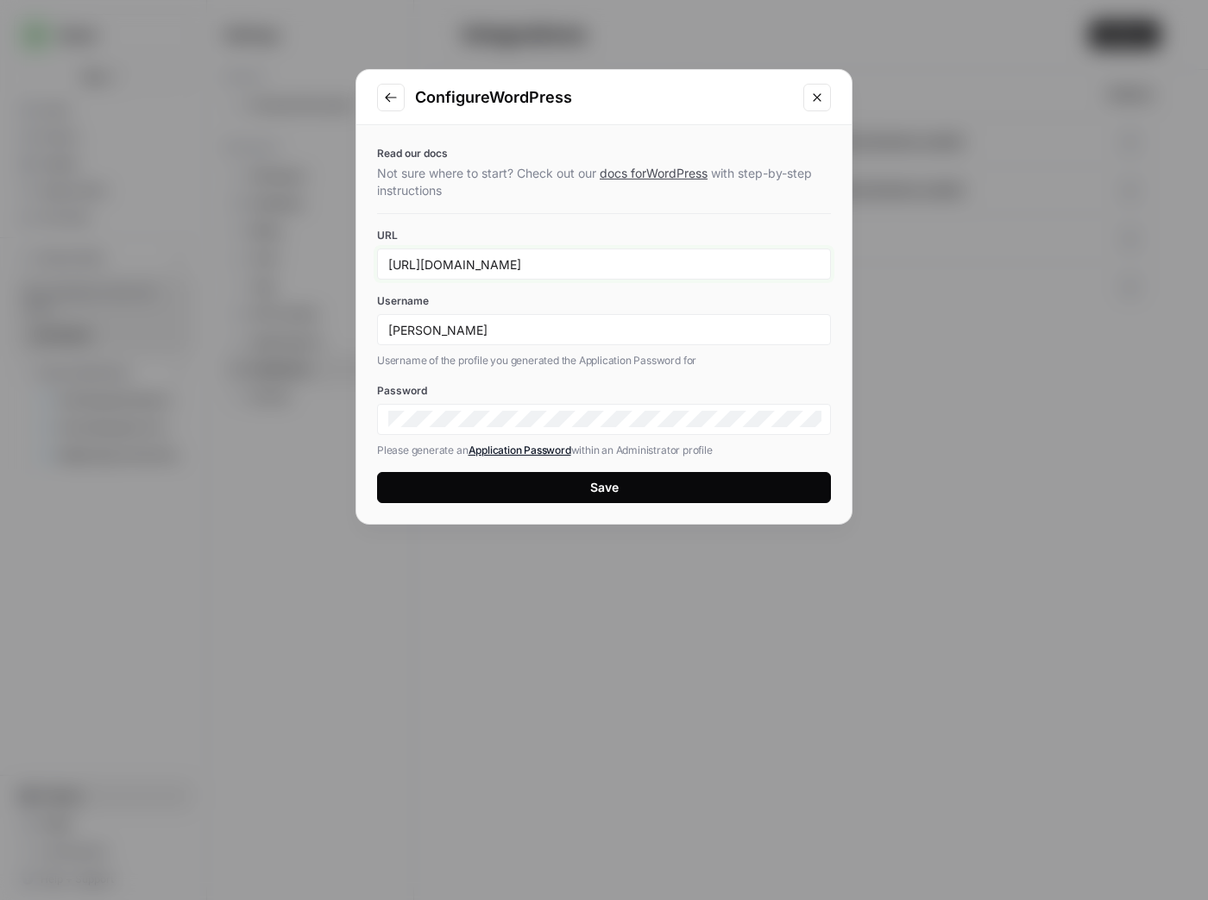
type input "[URL][DOMAIN_NAME]"
click at [587, 492] on button "Save" at bounding box center [604, 487] width 454 height 31
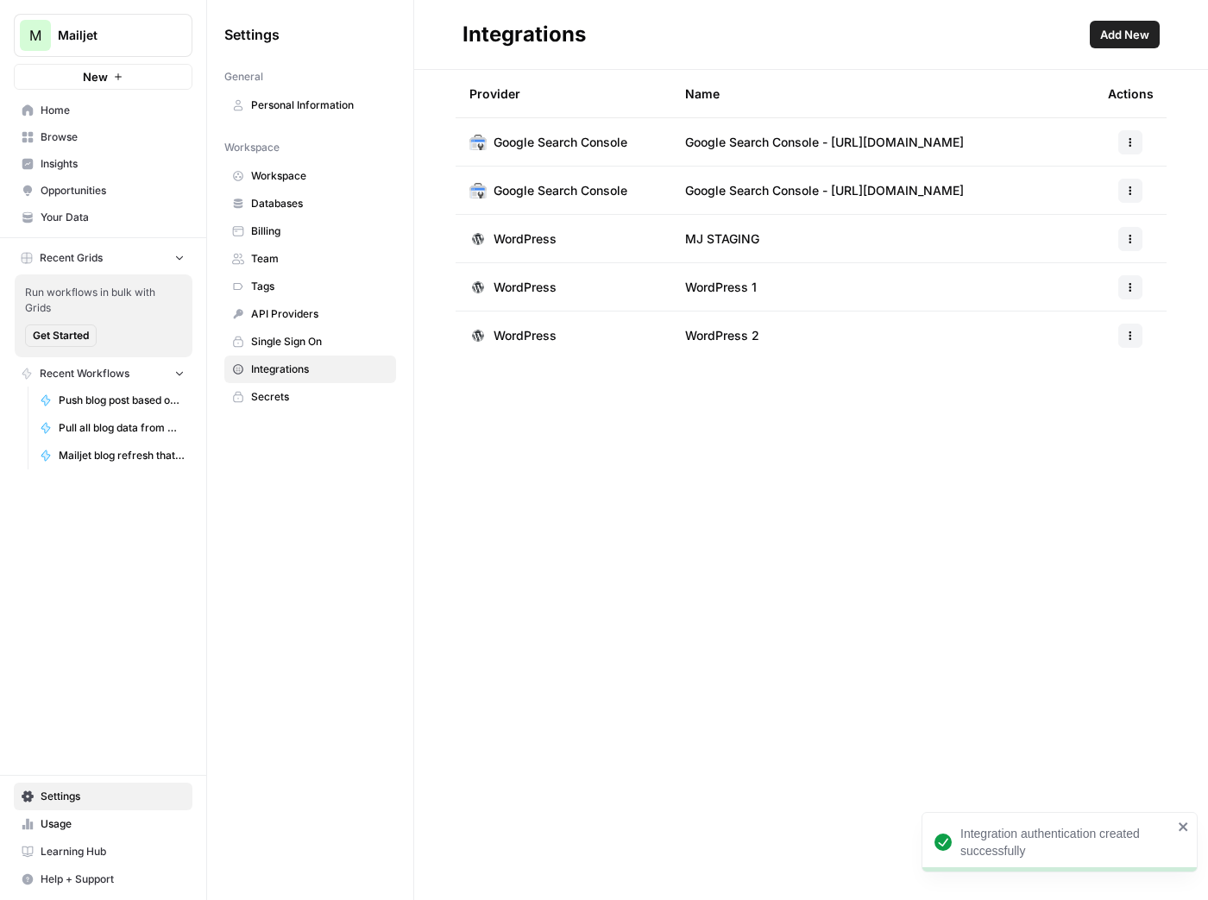
click at [1130, 284] on icon "button" at bounding box center [1131, 284] width 3 height 3
click at [1103, 324] on span "Edit" at bounding box center [1093, 325] width 55 height 17
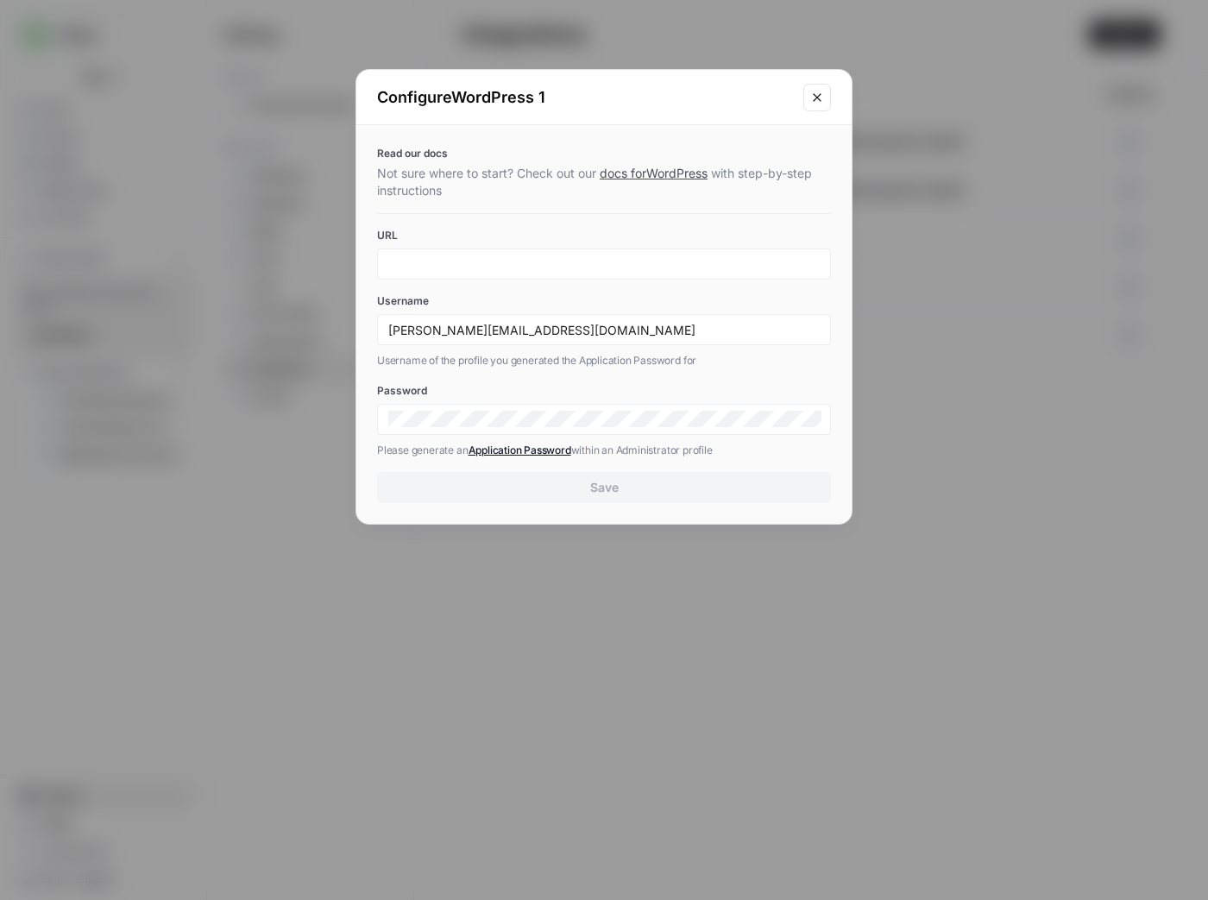
click at [814, 93] on icon "Close modal" at bounding box center [817, 97] width 8 height 8
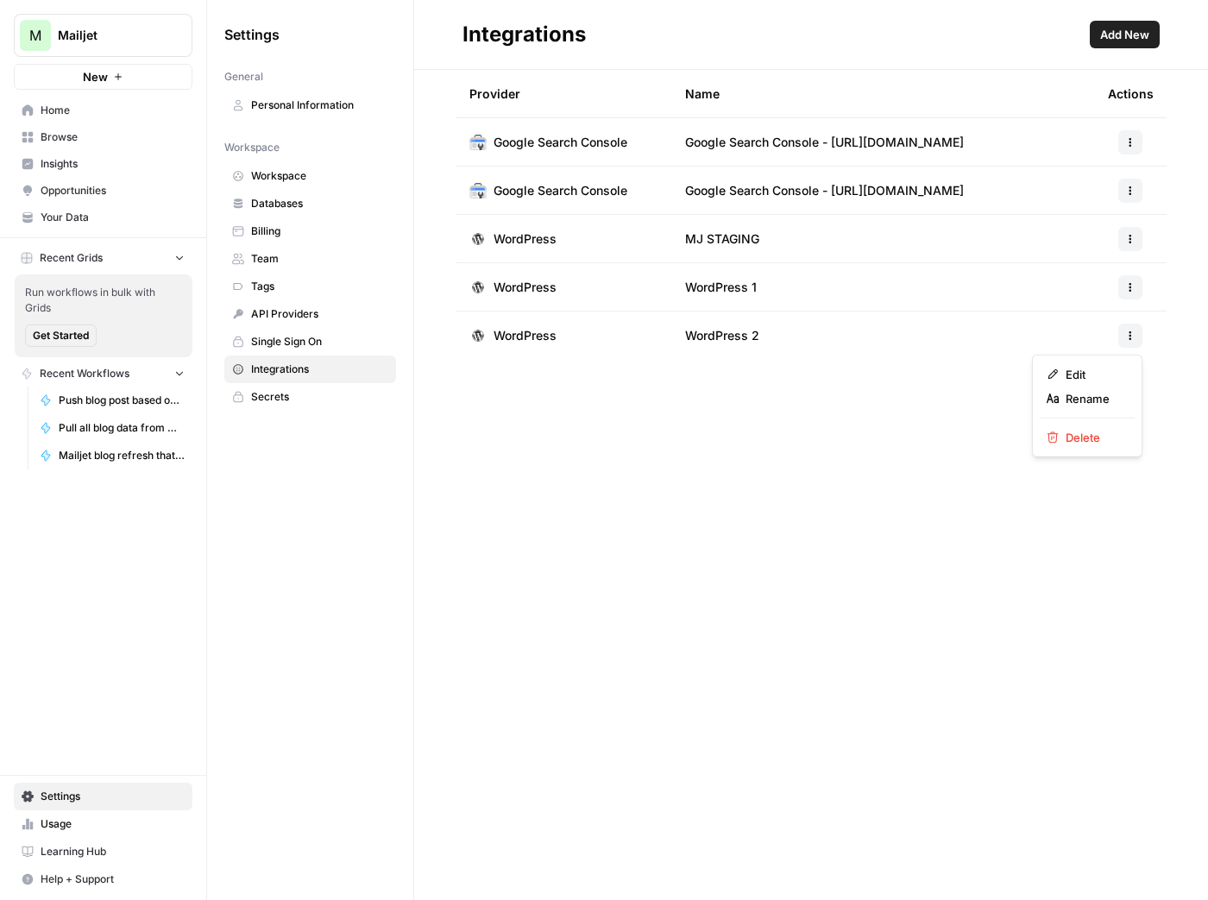
click at [1127, 332] on icon "button" at bounding box center [1130, 335] width 10 height 10
click at [1095, 375] on span "Edit" at bounding box center [1093, 374] width 55 height 17
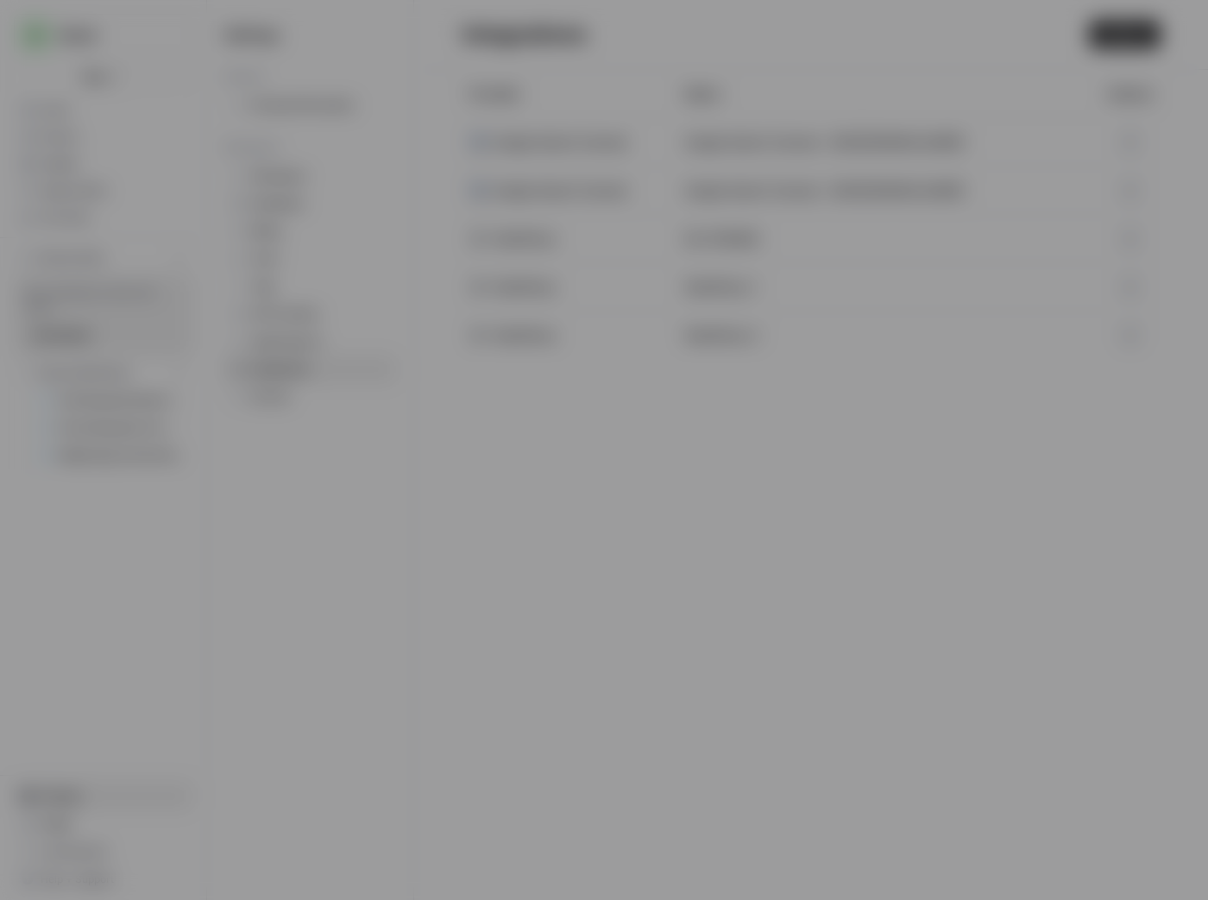
type input "[PERSON_NAME][EMAIL_ADDRESS][DOMAIN_NAME]"
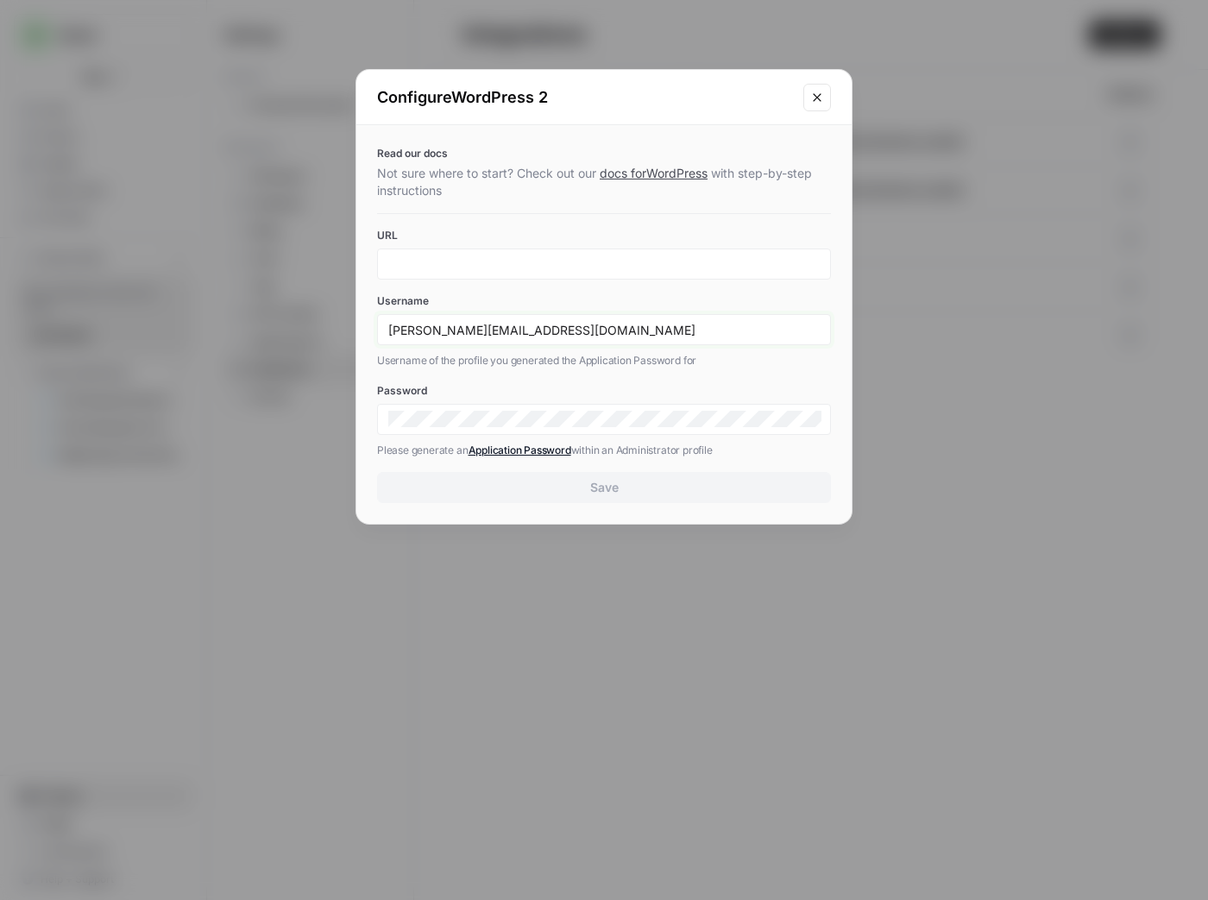
click at [560, 330] on input "[PERSON_NAME][EMAIL_ADDRESS][DOMAIN_NAME]" at bounding box center [603, 330] width 431 height 16
click at [820, 99] on icon "Close modal" at bounding box center [817, 97] width 8 height 8
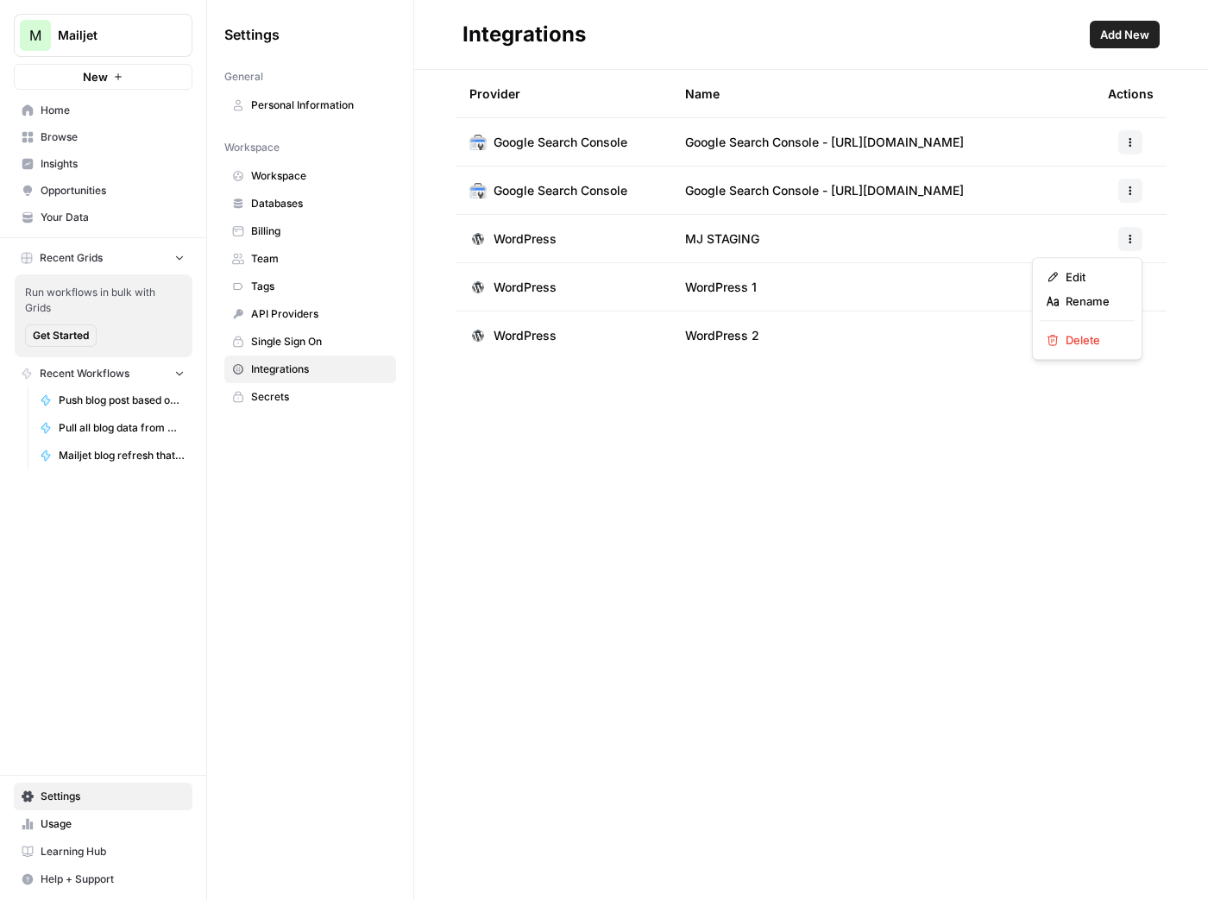
click at [1123, 241] on button "button" at bounding box center [1130, 239] width 24 height 24
click at [1108, 271] on span "Edit" at bounding box center [1093, 276] width 55 height 17
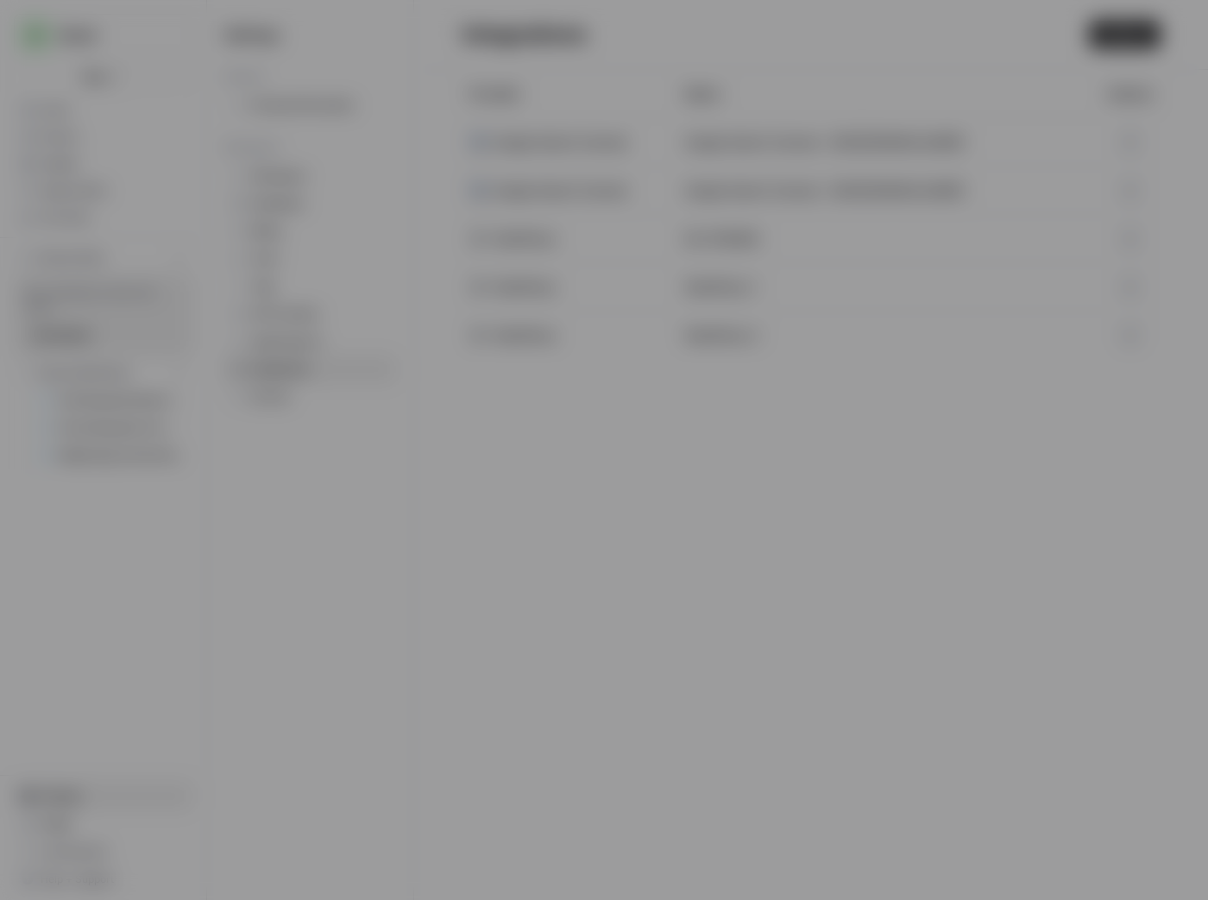
type input "[PERSON_NAME][EMAIL_ADDRESS][DOMAIN_NAME]"
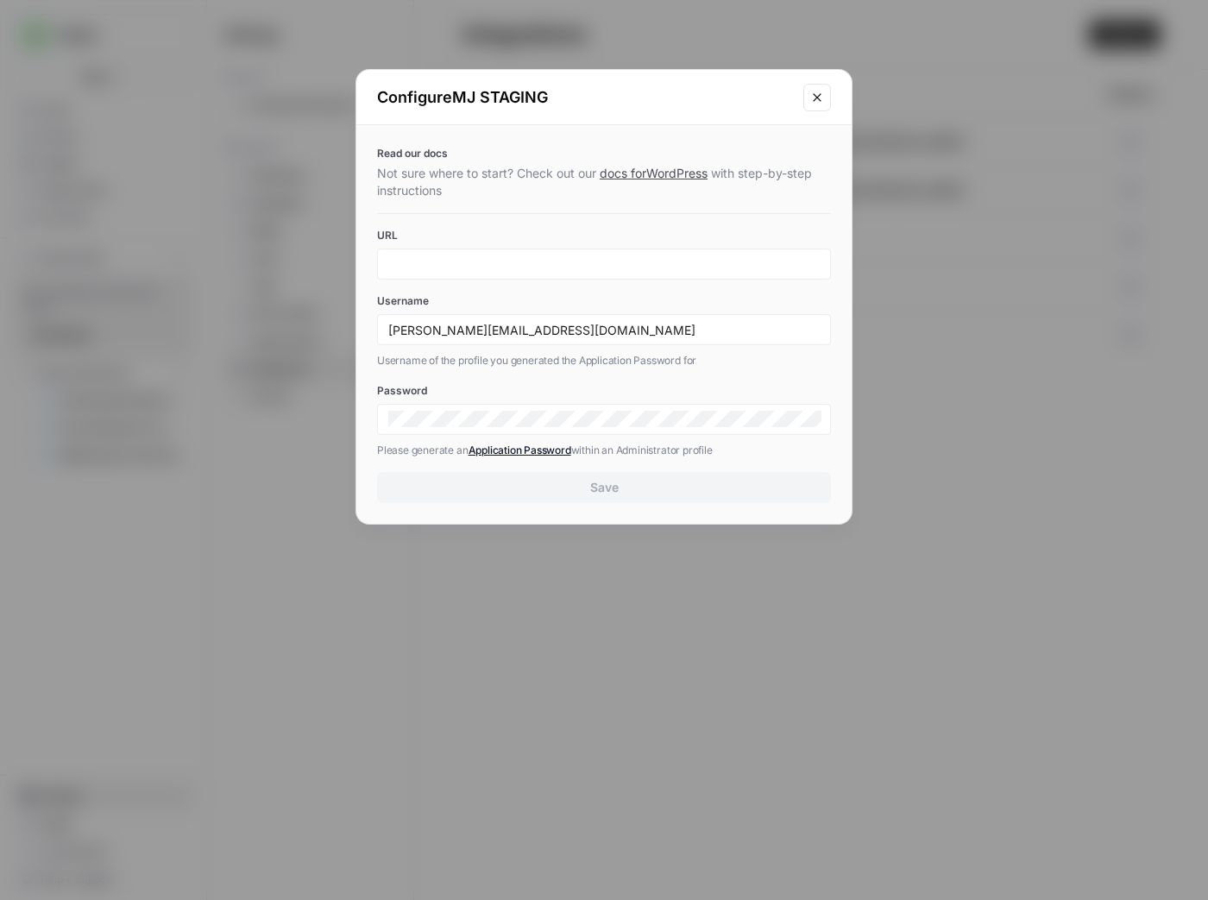
click at [815, 95] on icon "Close modal" at bounding box center [817, 98] width 14 height 14
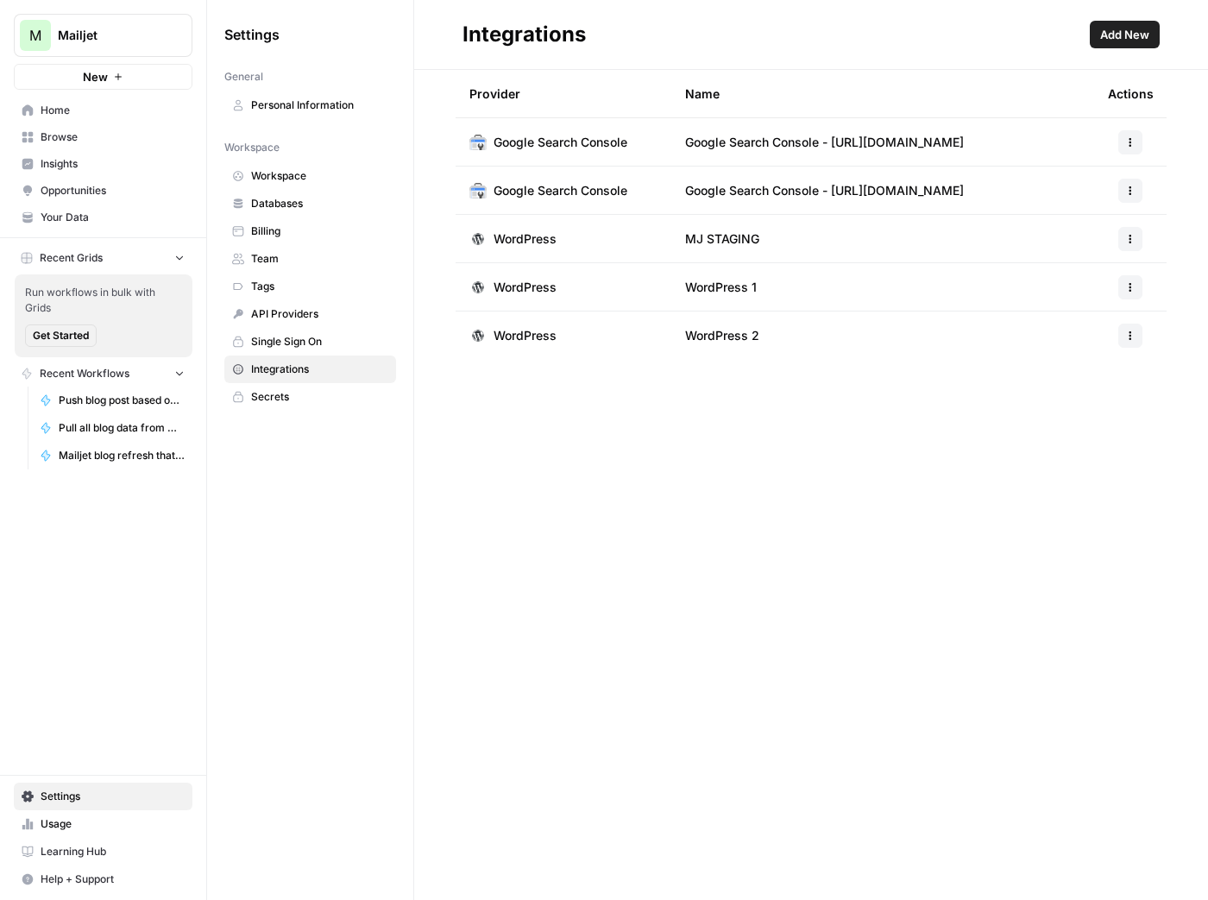
click at [1136, 28] on span "Add New" at bounding box center [1124, 34] width 49 height 17
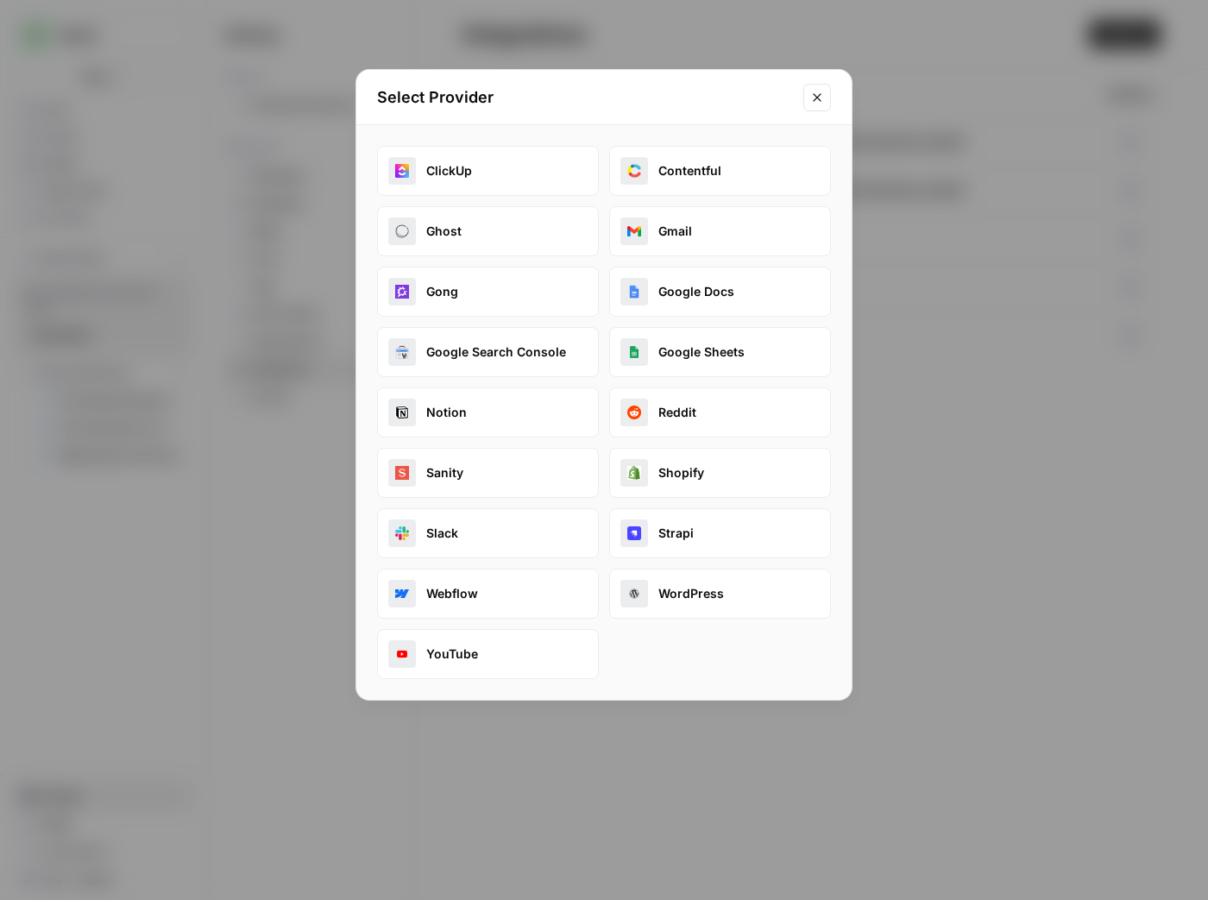
click at [712, 582] on button "WordPress" at bounding box center [720, 594] width 222 height 50
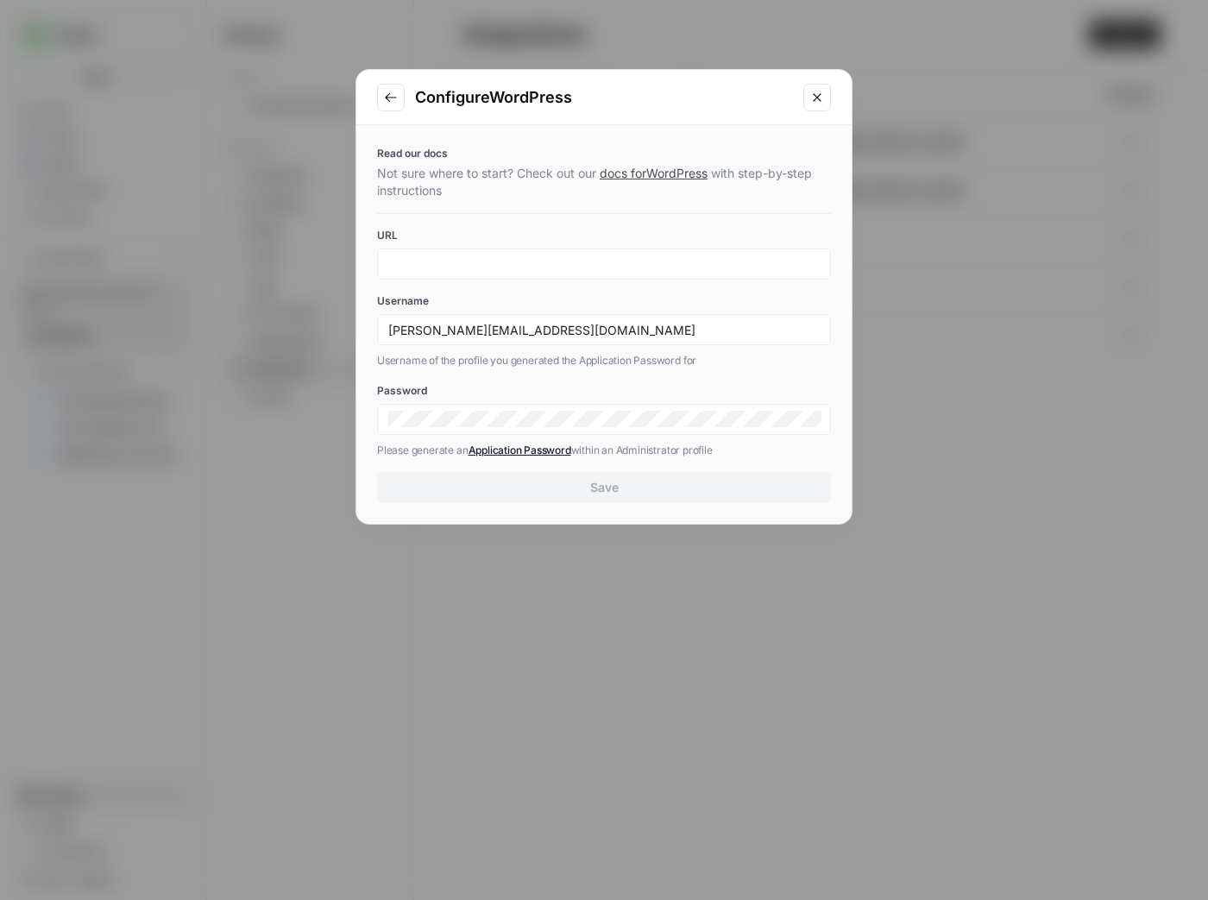
click at [821, 101] on icon "Close modal" at bounding box center [817, 98] width 14 height 14
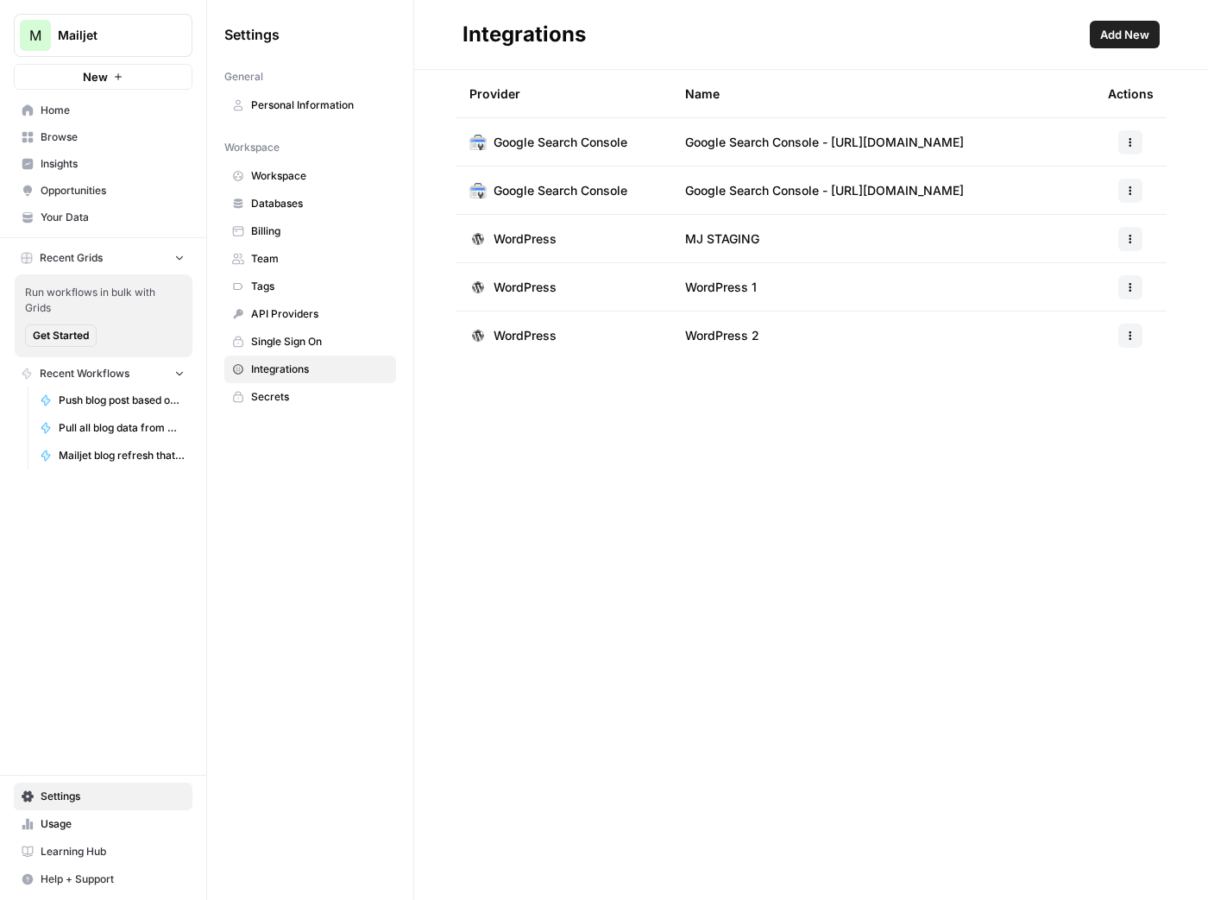
click at [1134, 342] on button "button" at bounding box center [1130, 336] width 24 height 24
click at [1098, 405] on span "Rename" at bounding box center [1093, 398] width 55 height 17
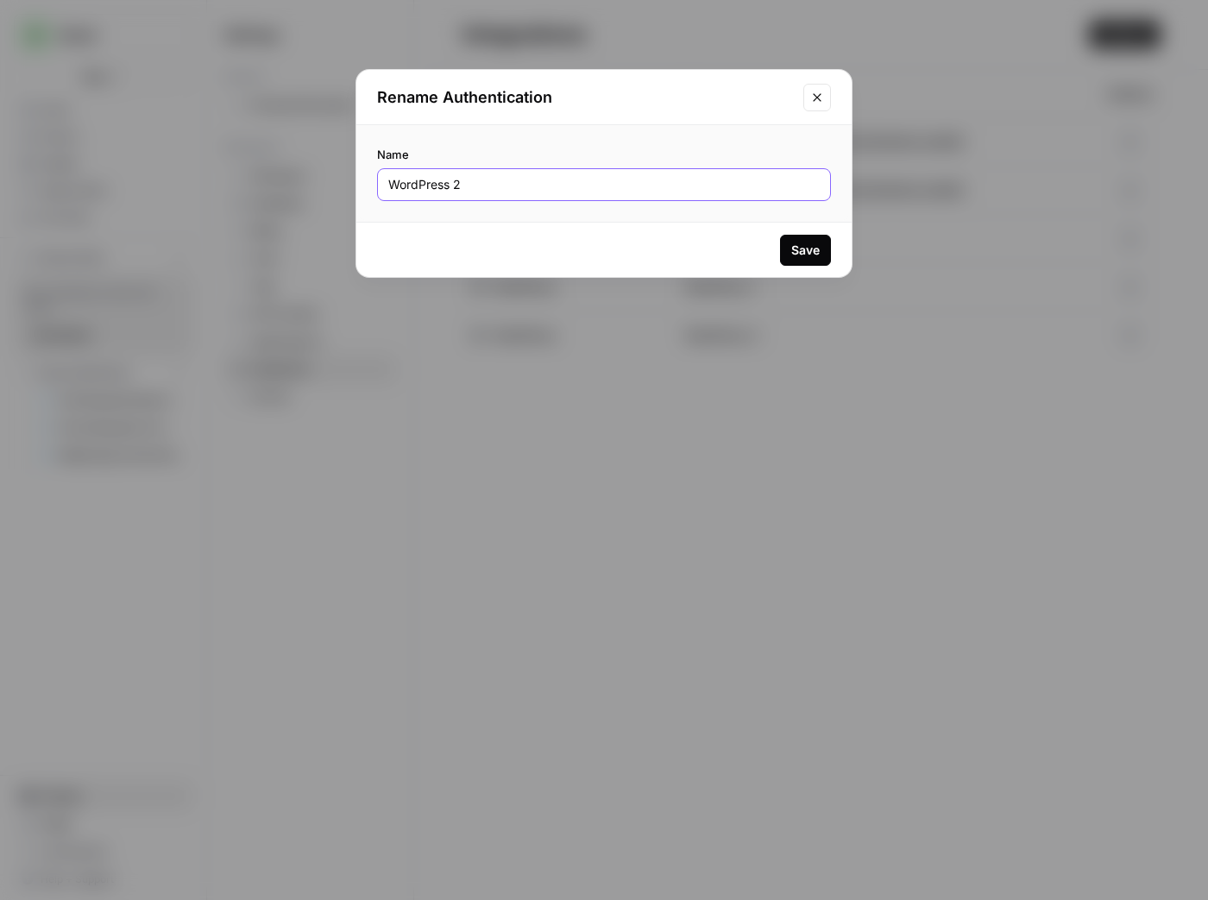
click at [547, 181] on input "WordPress 2" at bounding box center [603, 184] width 431 height 17
type input "ST Staging"
click at [806, 260] on button "Save" at bounding box center [805, 250] width 51 height 31
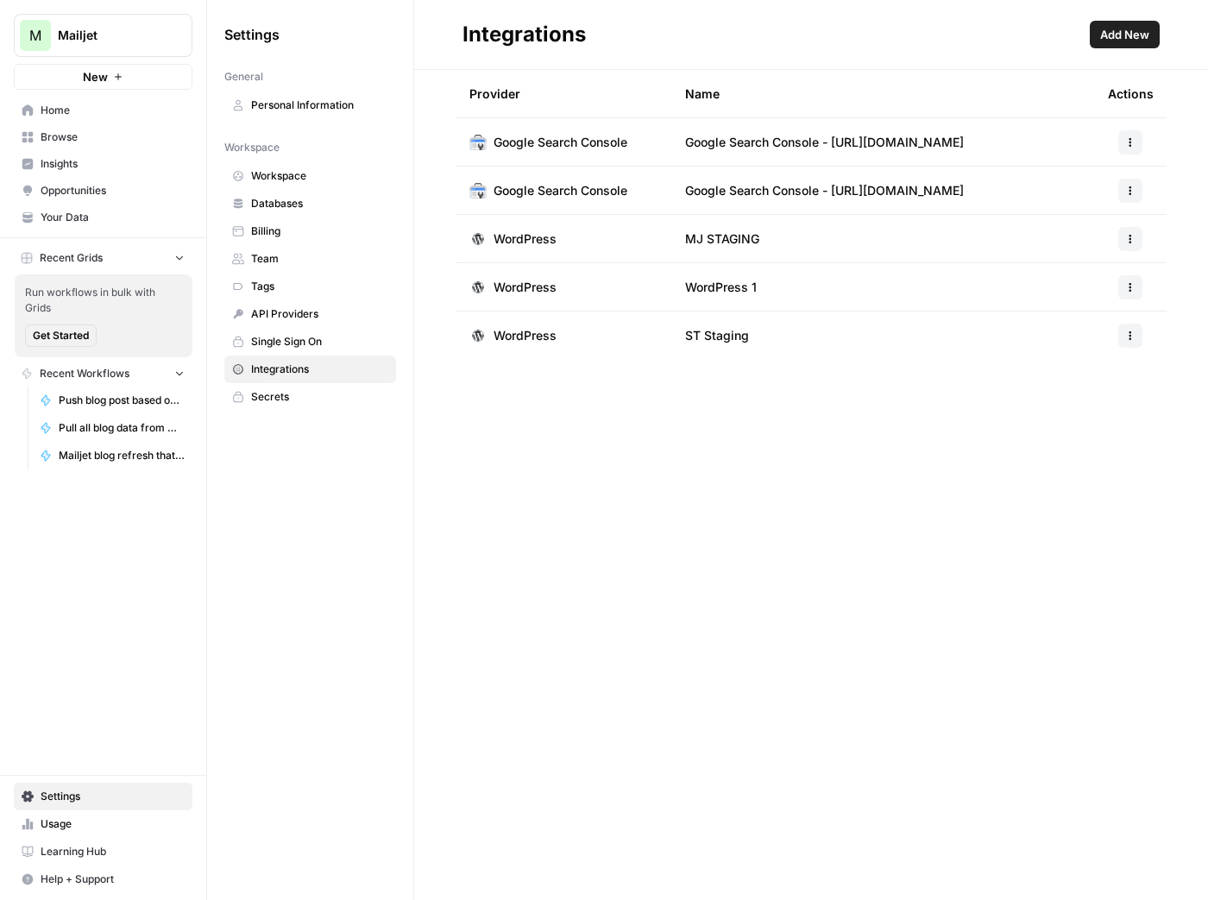
click at [115, 41] on span "Mailjet" at bounding box center [110, 35] width 104 height 17
click at [116, 44] on button "M Mailjet" at bounding box center [103, 35] width 179 height 43
click at [104, 115] on span "Home" at bounding box center [113, 111] width 144 height 16
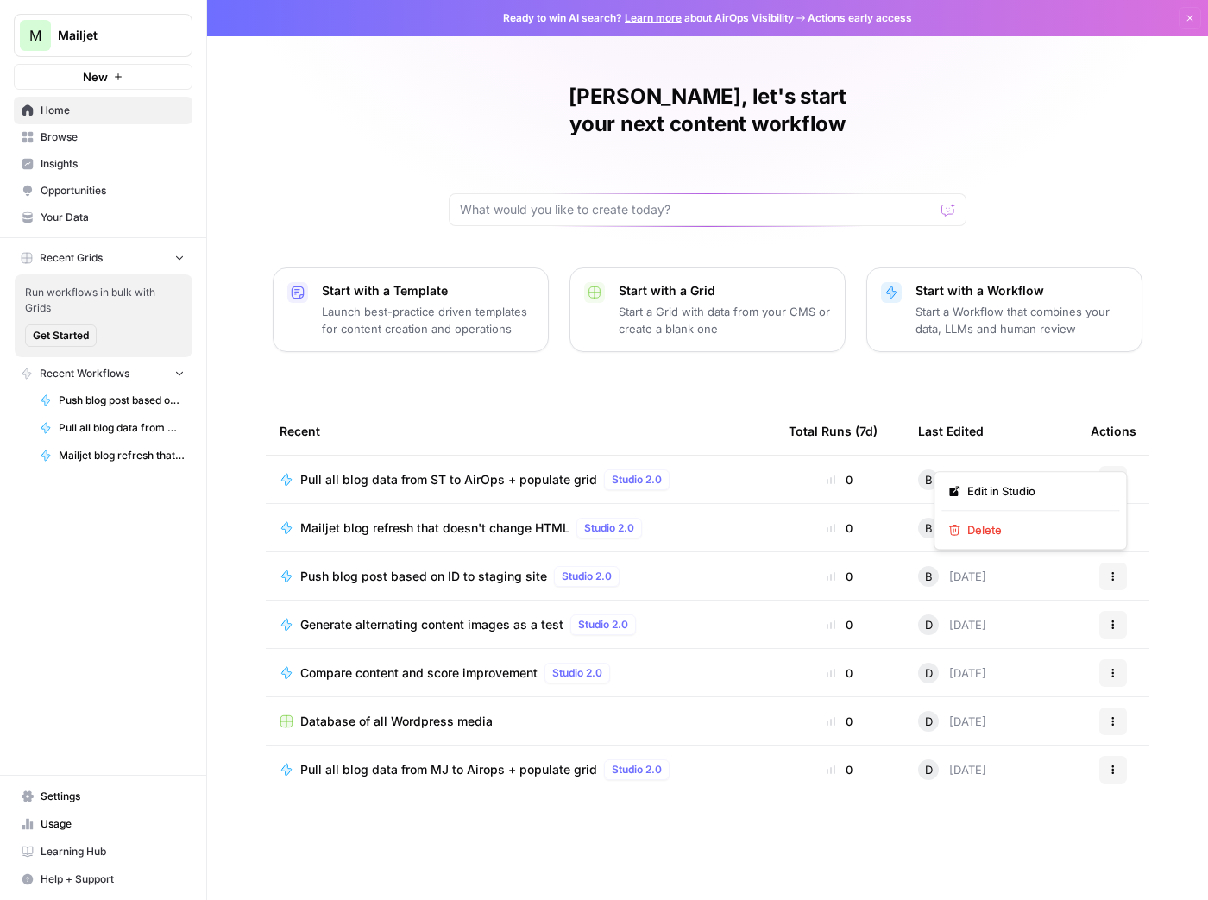
click at [1117, 466] on button "Actions" at bounding box center [1113, 480] width 28 height 28
click at [1061, 489] on span "Edit in Studio" at bounding box center [1036, 490] width 138 height 17
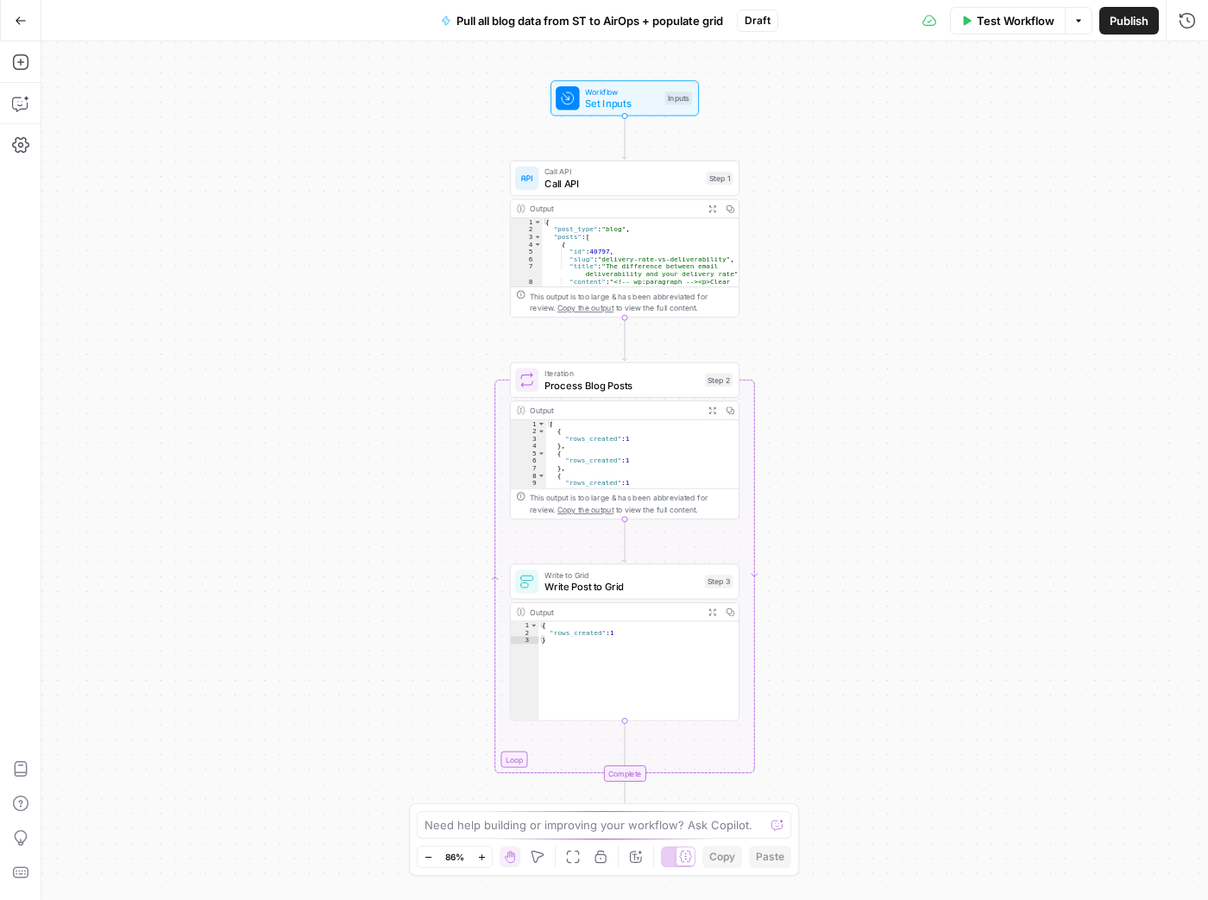
click at [614, 210] on div "Output" at bounding box center [614, 209] width 169 height 12
click at [612, 185] on span "Call API" at bounding box center [621, 183] width 155 height 15
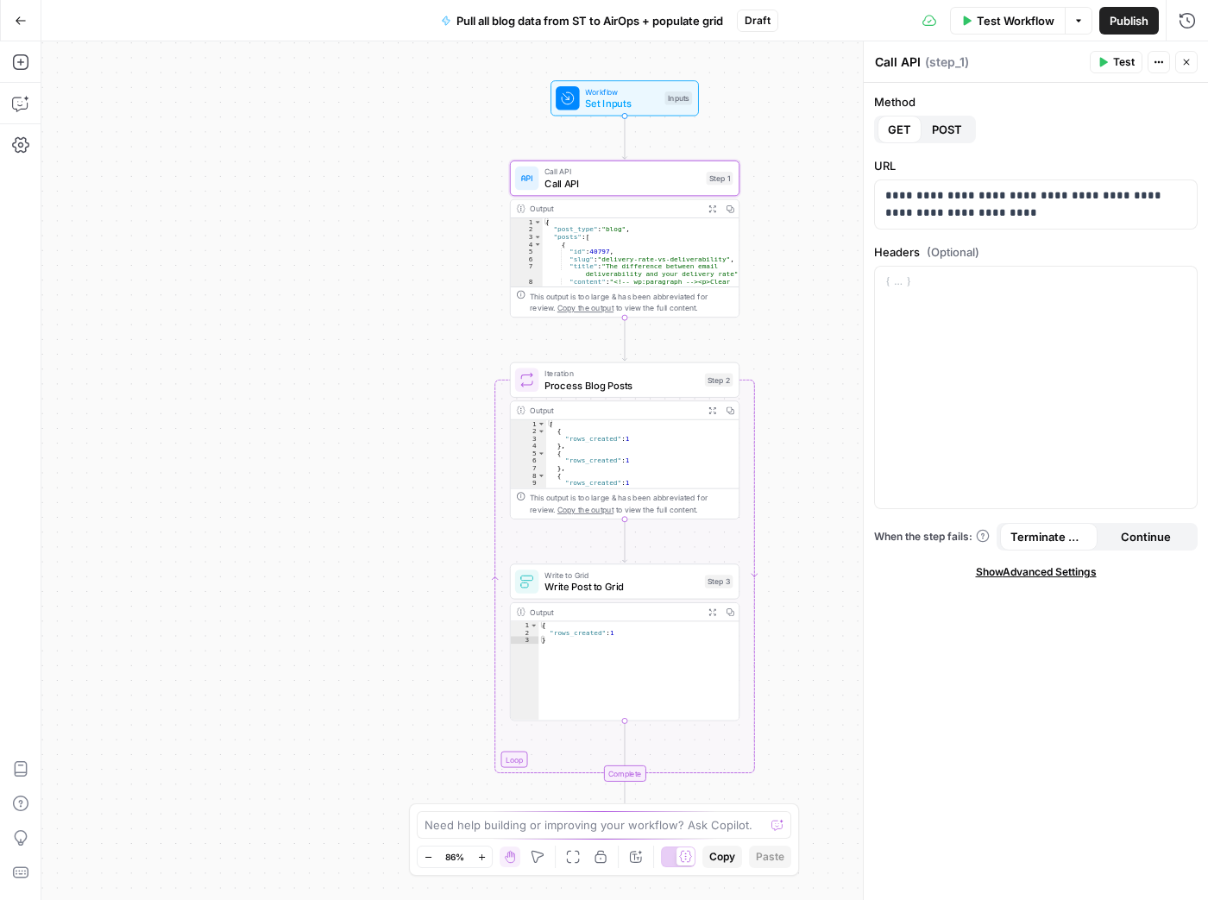
click at [1123, 61] on span "Test" at bounding box center [1124, 62] width 22 height 16
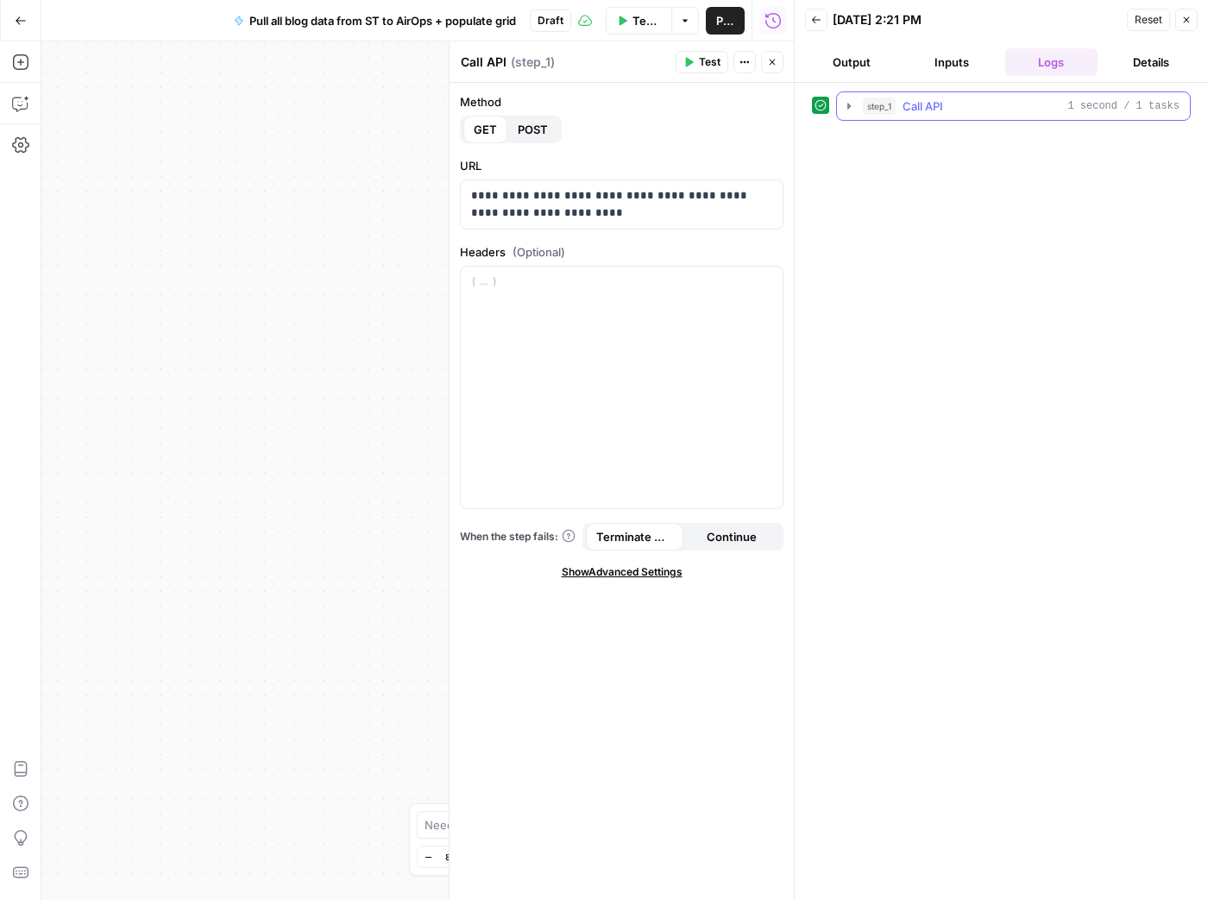
click at [849, 109] on icon "button" at bounding box center [849, 106] width 14 height 14
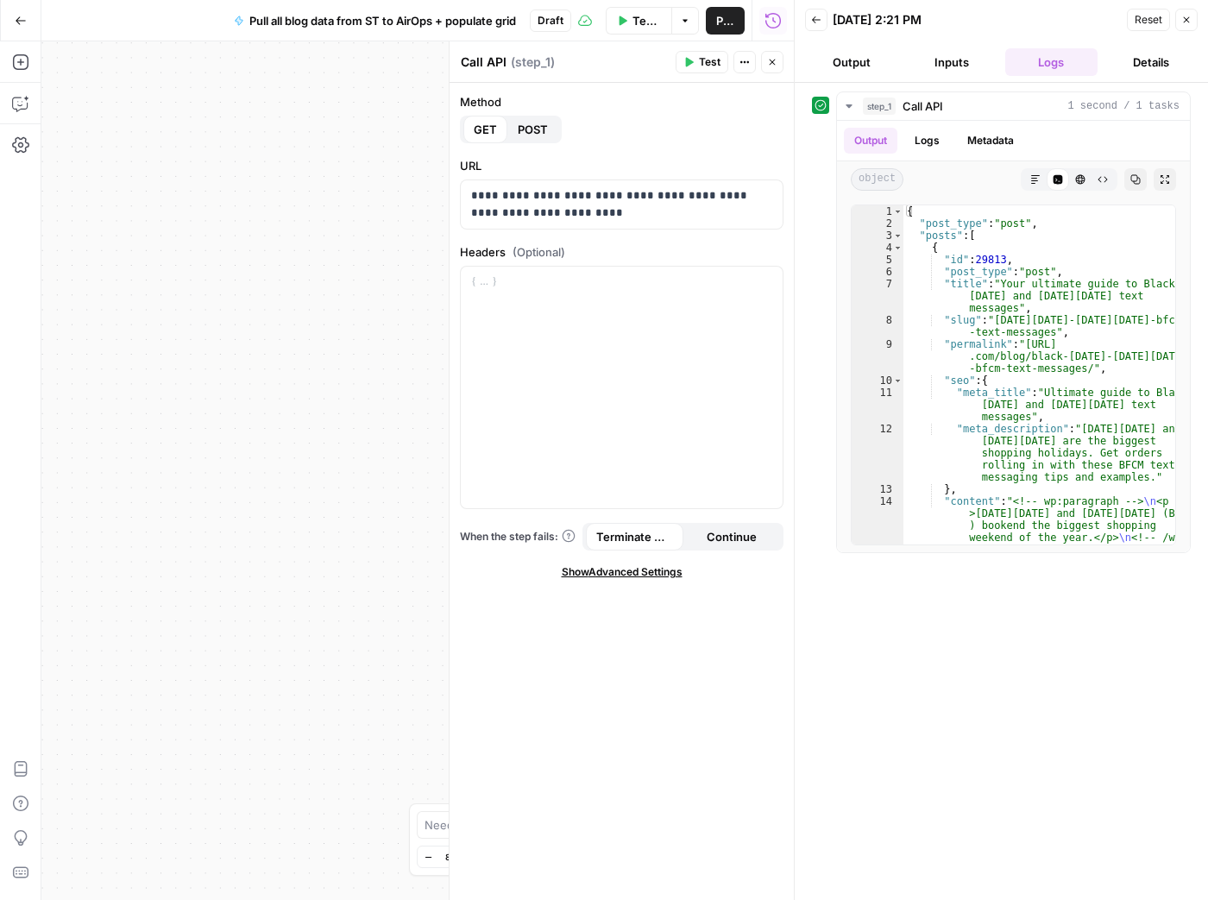
click at [387, 207] on div "Workflow Set Inputs Inputs Call API Call API Step 1 Output Expand Output Copy 1…" at bounding box center [417, 470] width 752 height 859
click at [823, 22] on button "Back" at bounding box center [816, 20] width 22 height 22
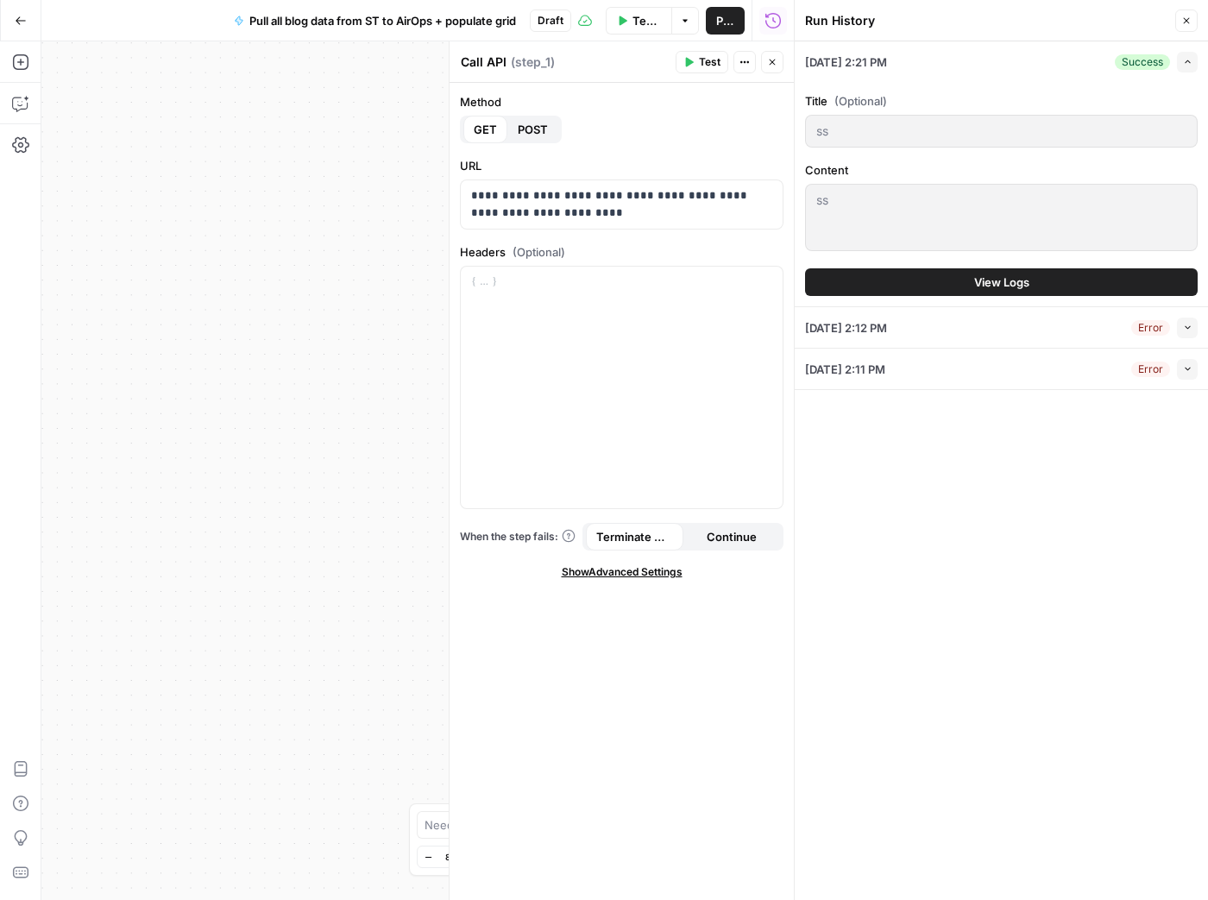
click at [1189, 18] on icon "button" at bounding box center [1187, 21] width 6 height 6
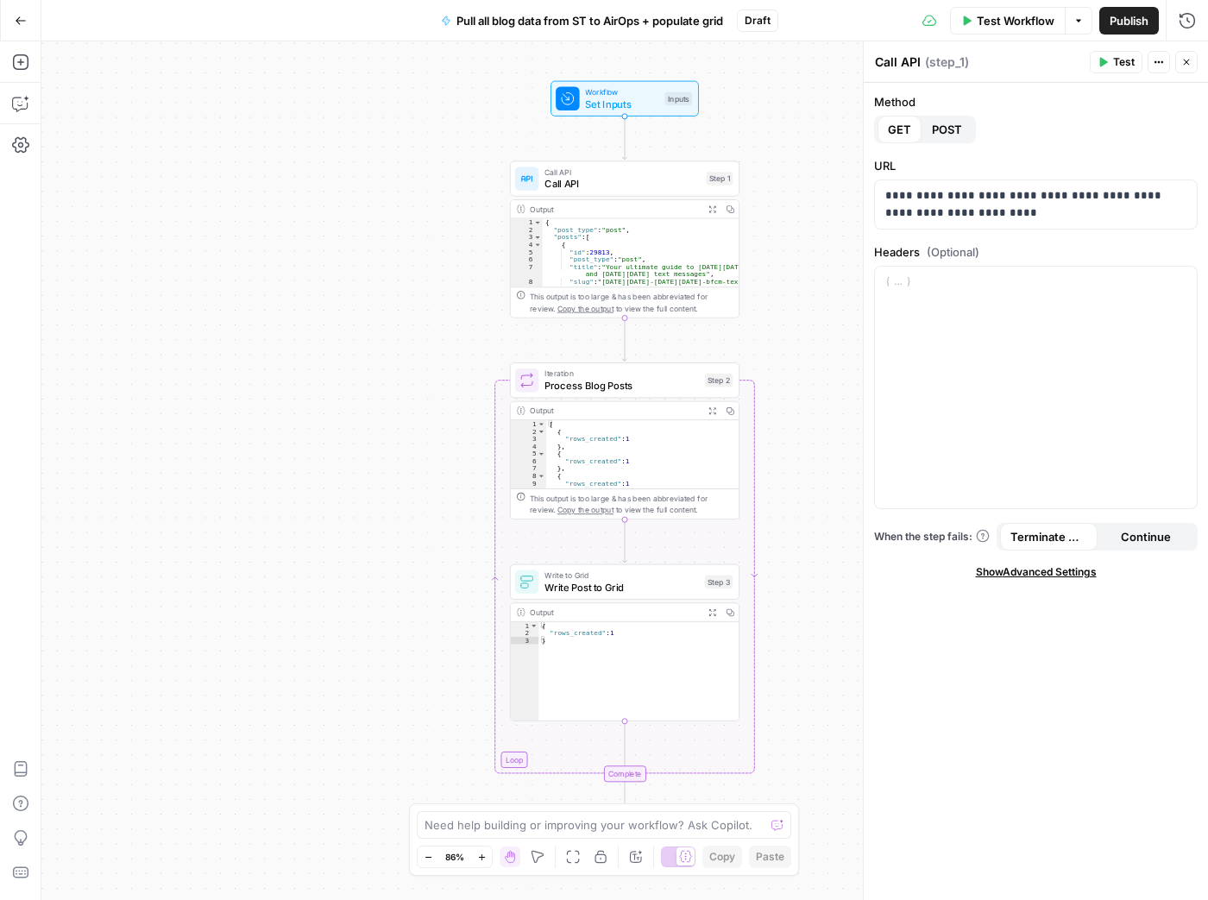
click at [583, 389] on span "Process Blog Posts" at bounding box center [621, 385] width 154 height 15
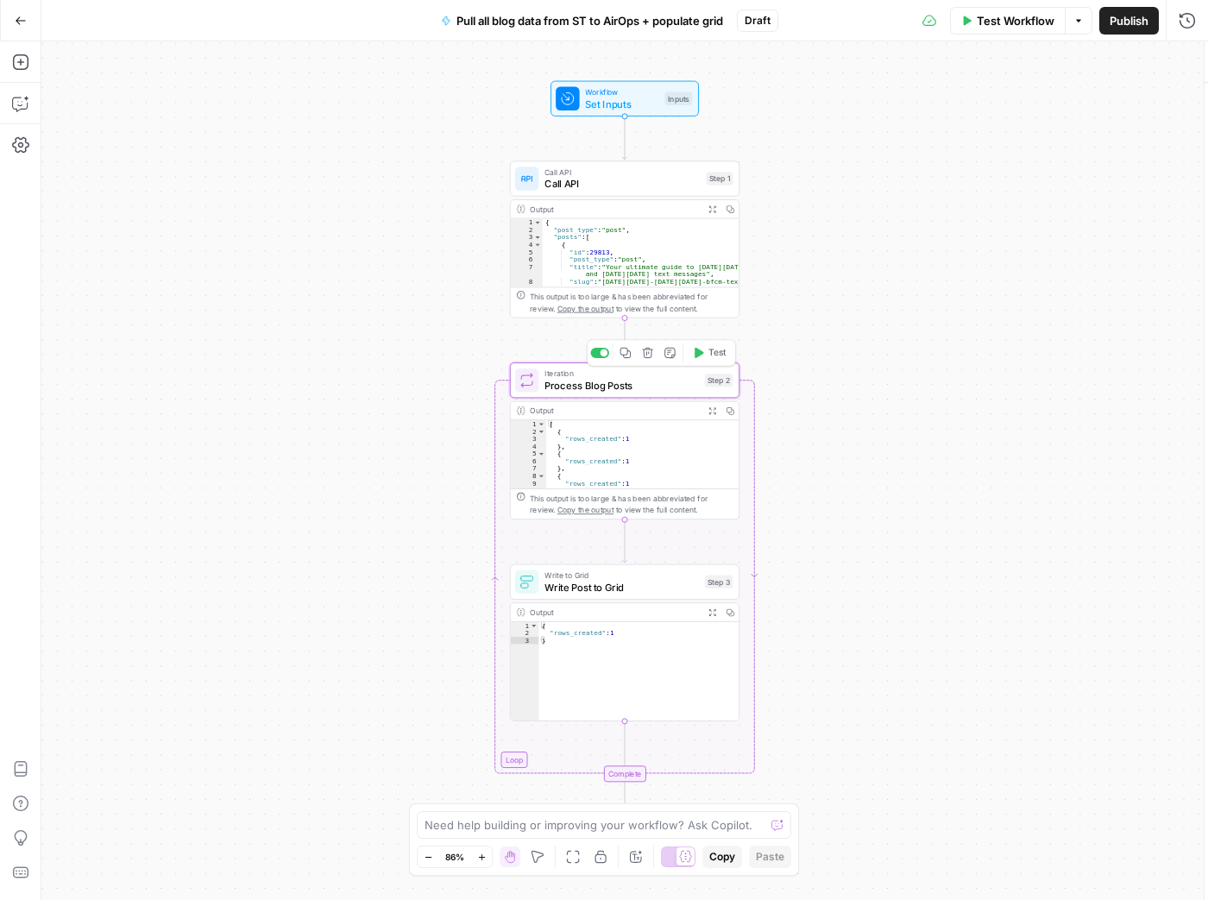
type textarea "Process Blog Posts"
click at [636, 585] on span "Write Post to Grid" at bounding box center [621, 587] width 154 height 15
type textarea "Write Post to Grid"
type input "New - URL"
type input "Mailjet blog database"
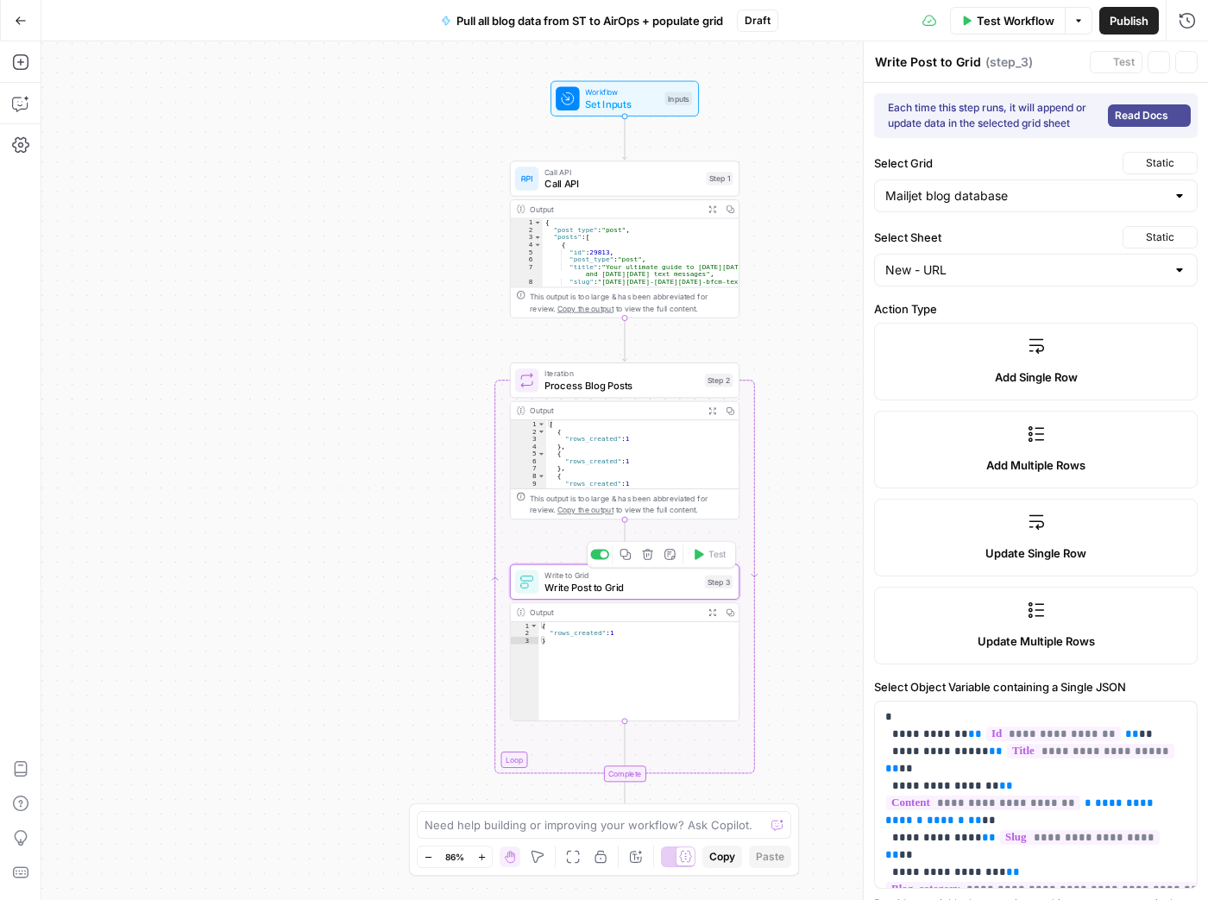
type input "post_id"
type input "post_title"
type input "post_content"
type input "URL"
click at [1175, 198] on div at bounding box center [1180, 195] width 14 height 17
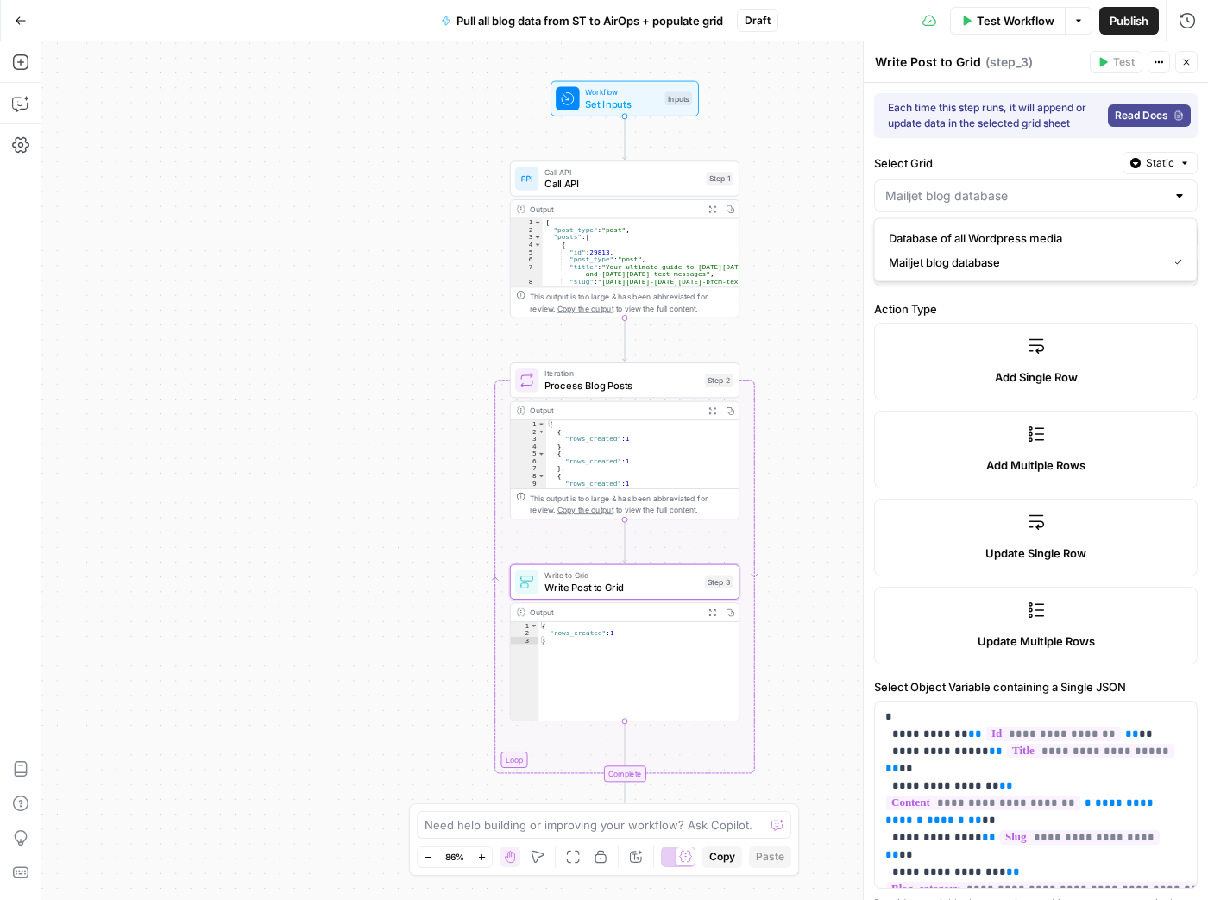
click at [1175, 198] on div at bounding box center [1180, 195] width 14 height 17
type input "Mailjet blog database"
click at [814, 236] on div "Workflow Set Inputs Inputs Call API Call API Step 1 Output Expand Output Copy 1…" at bounding box center [624, 470] width 1167 height 859
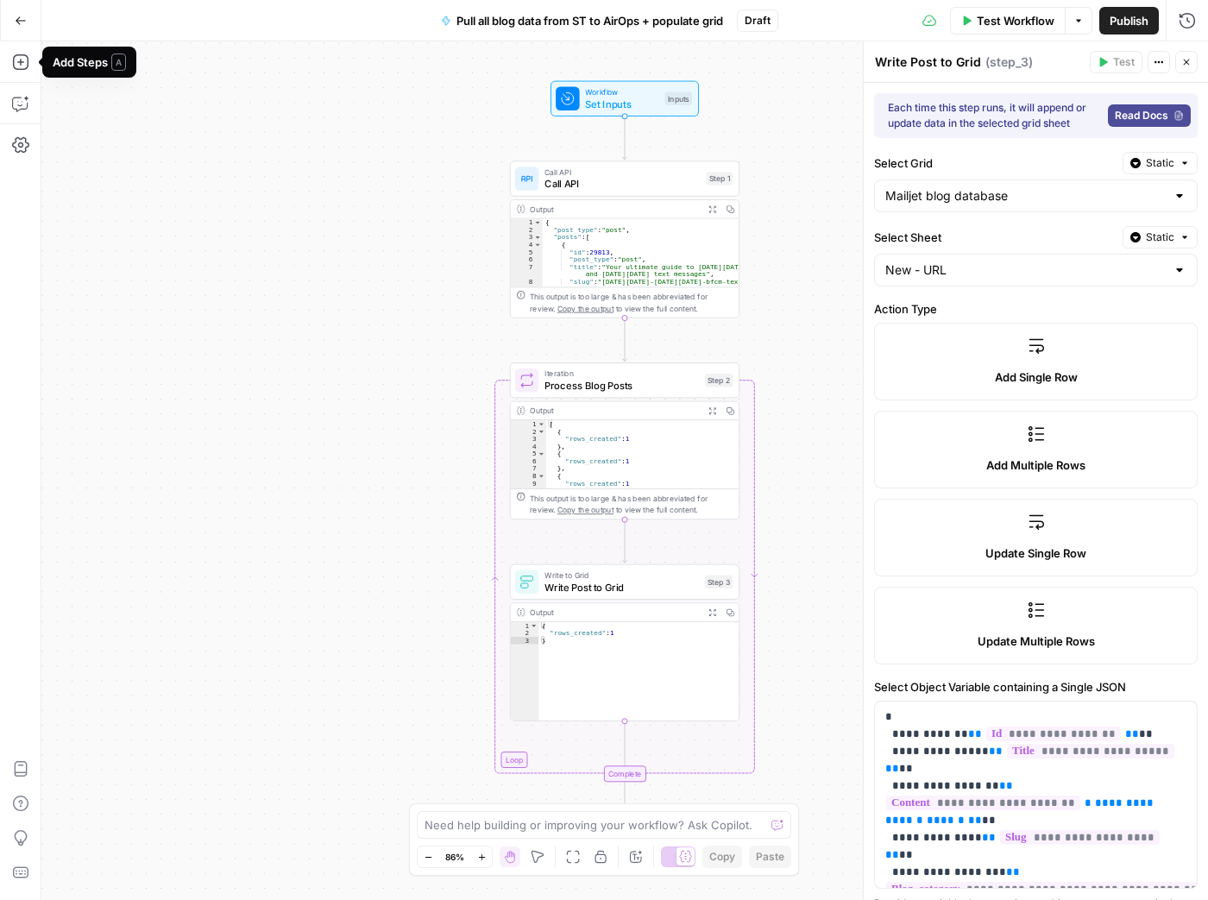
click at [25, 15] on icon "button" at bounding box center [21, 21] width 12 height 12
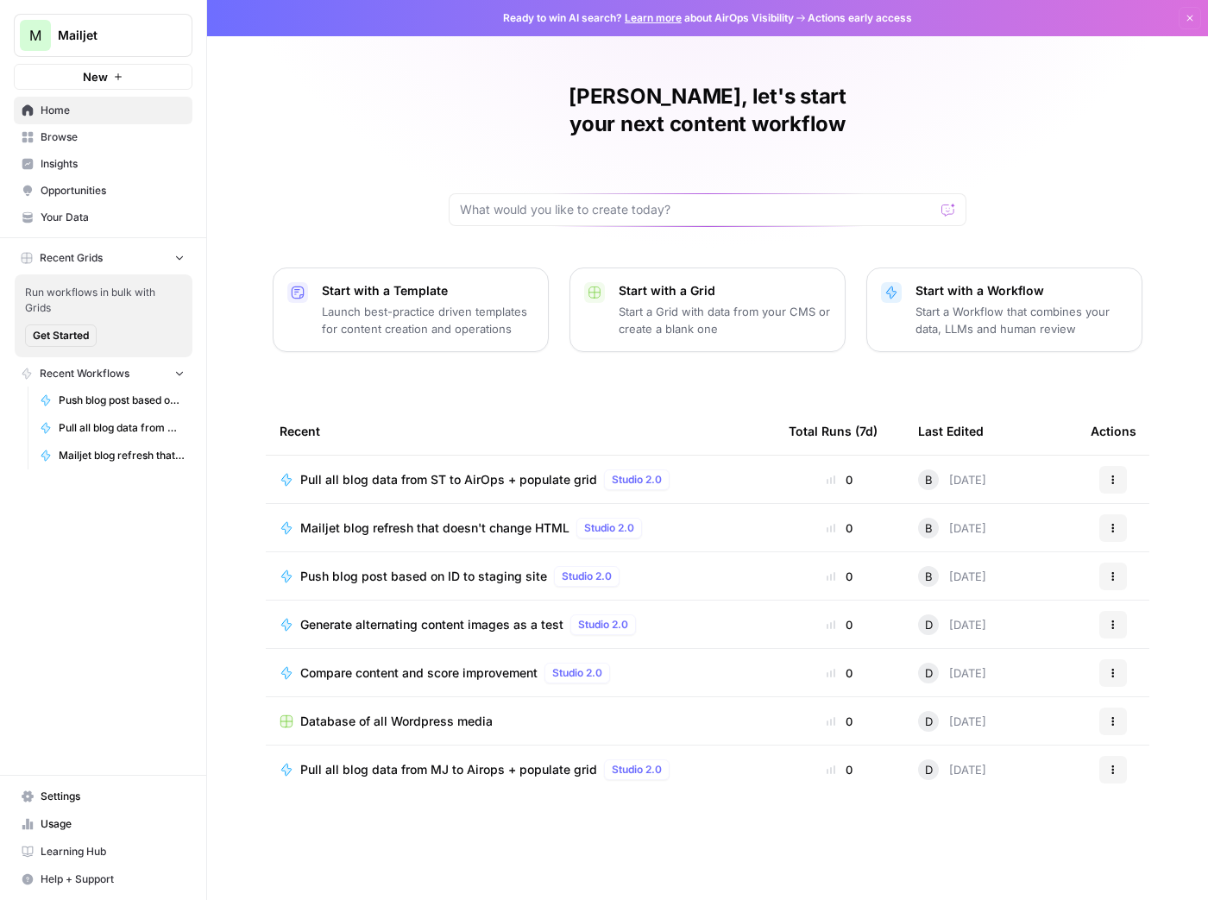
click at [95, 222] on span "Your Data" at bounding box center [113, 218] width 144 height 16
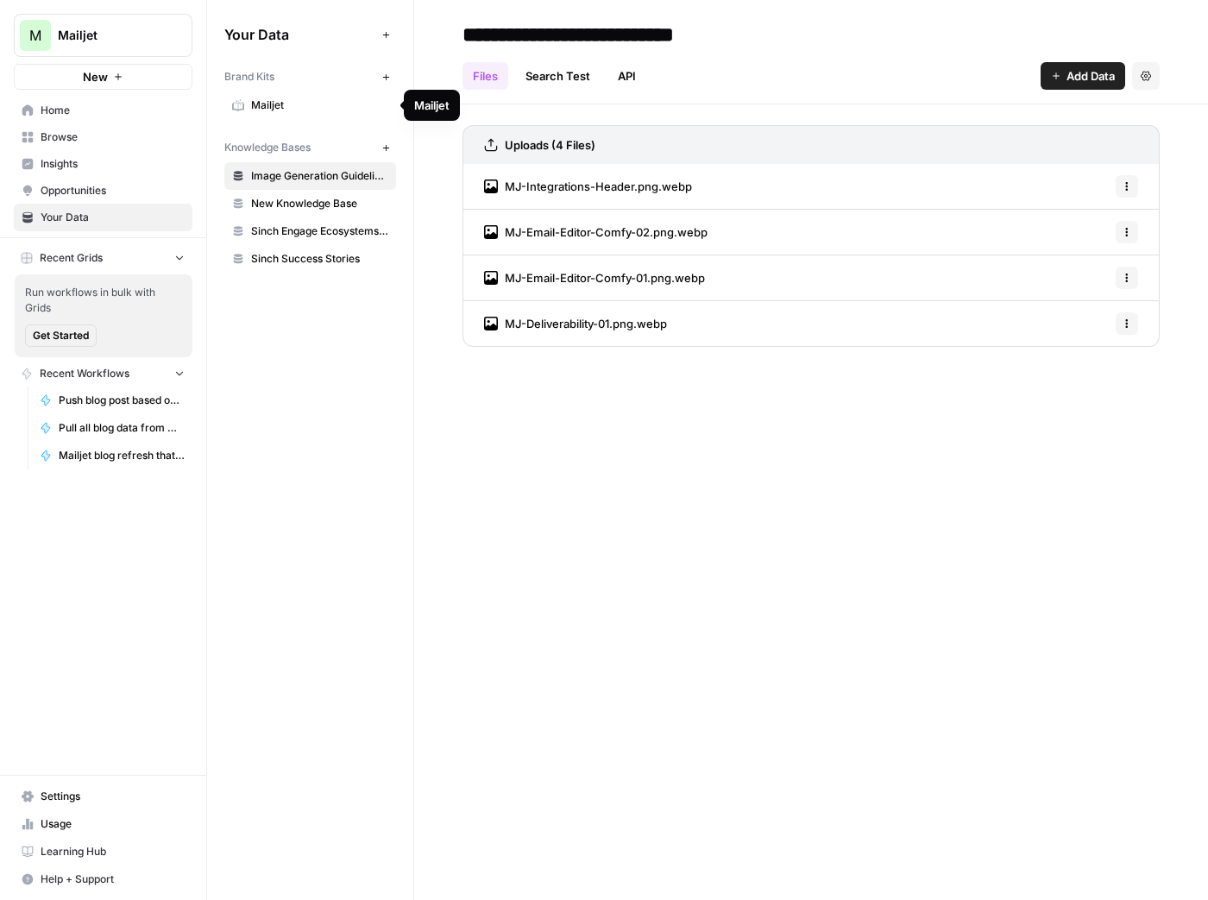
click at [293, 106] on span "Mailjet" at bounding box center [319, 106] width 137 height 16
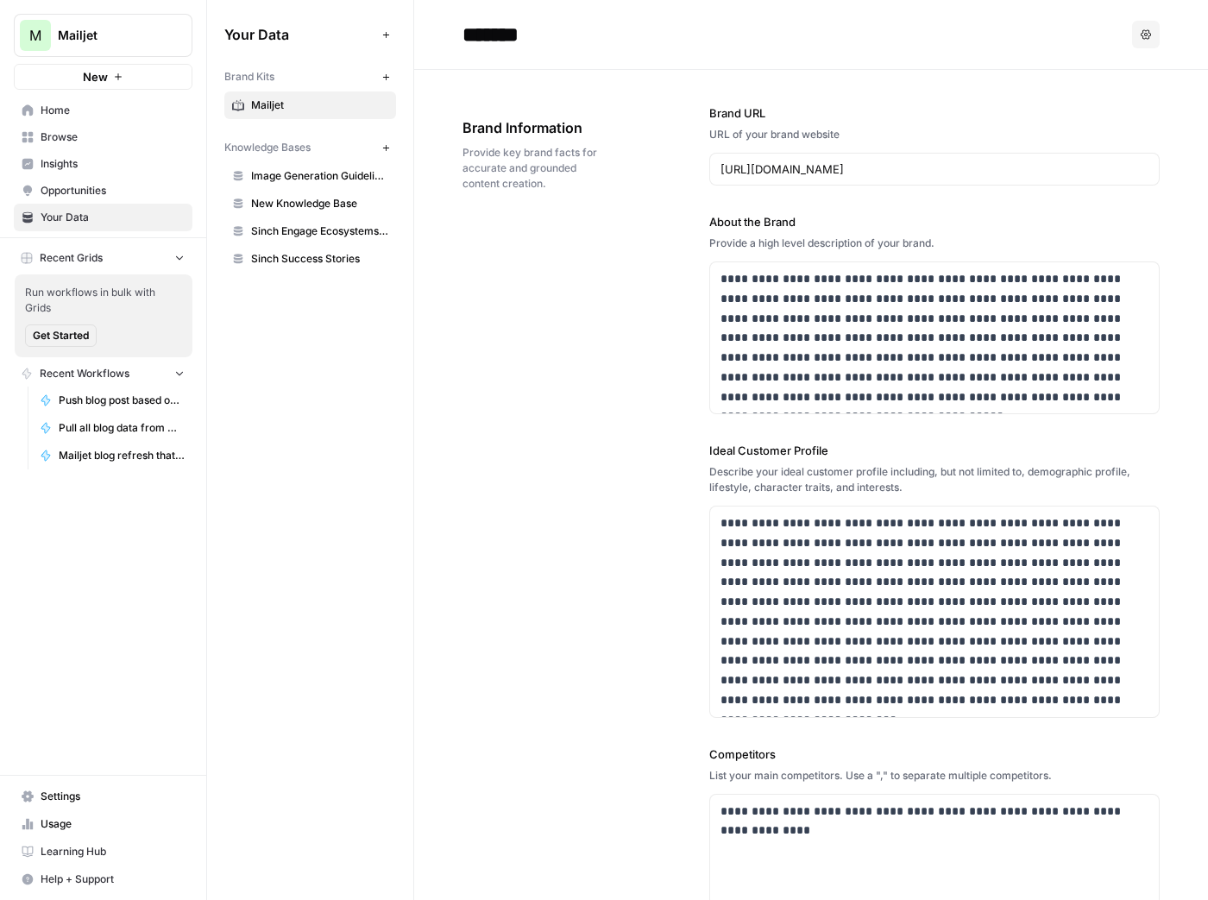
click at [293, 175] on span "Image Generation Guidelines" at bounding box center [319, 176] width 137 height 16
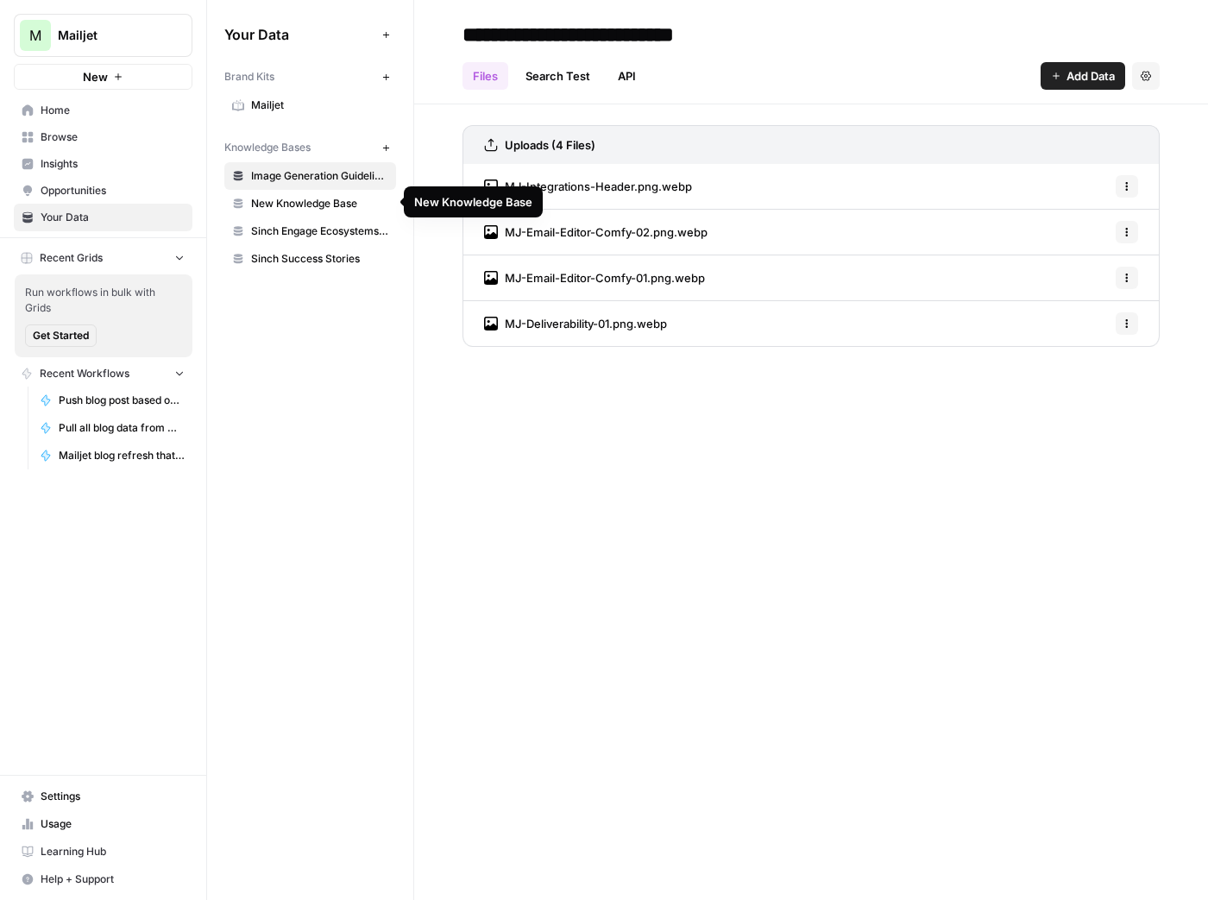
click at [291, 198] on span "New Knowledge Base" at bounding box center [319, 204] width 137 height 16
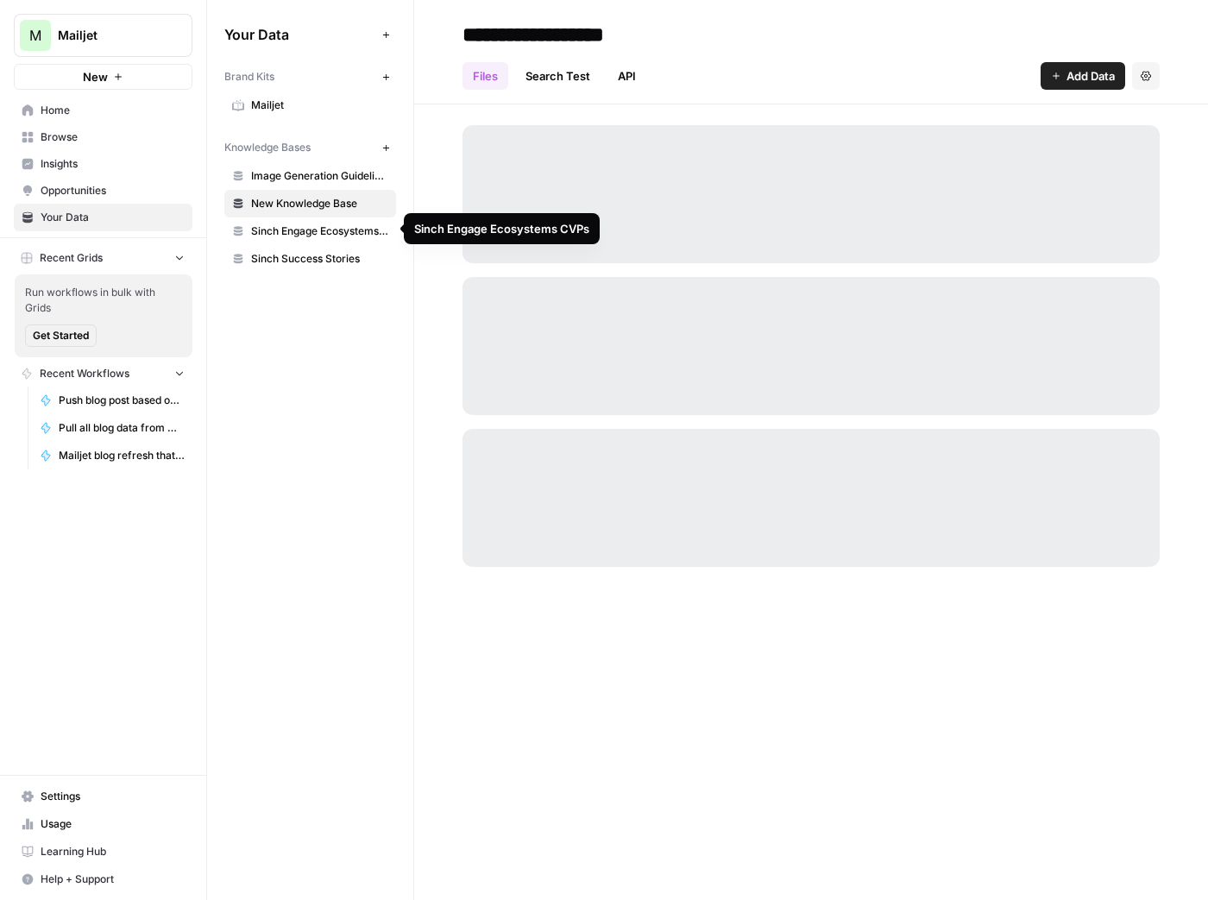
click at [292, 236] on link "Sinch Engage Ecosystems CVPs" at bounding box center [310, 231] width 172 height 28
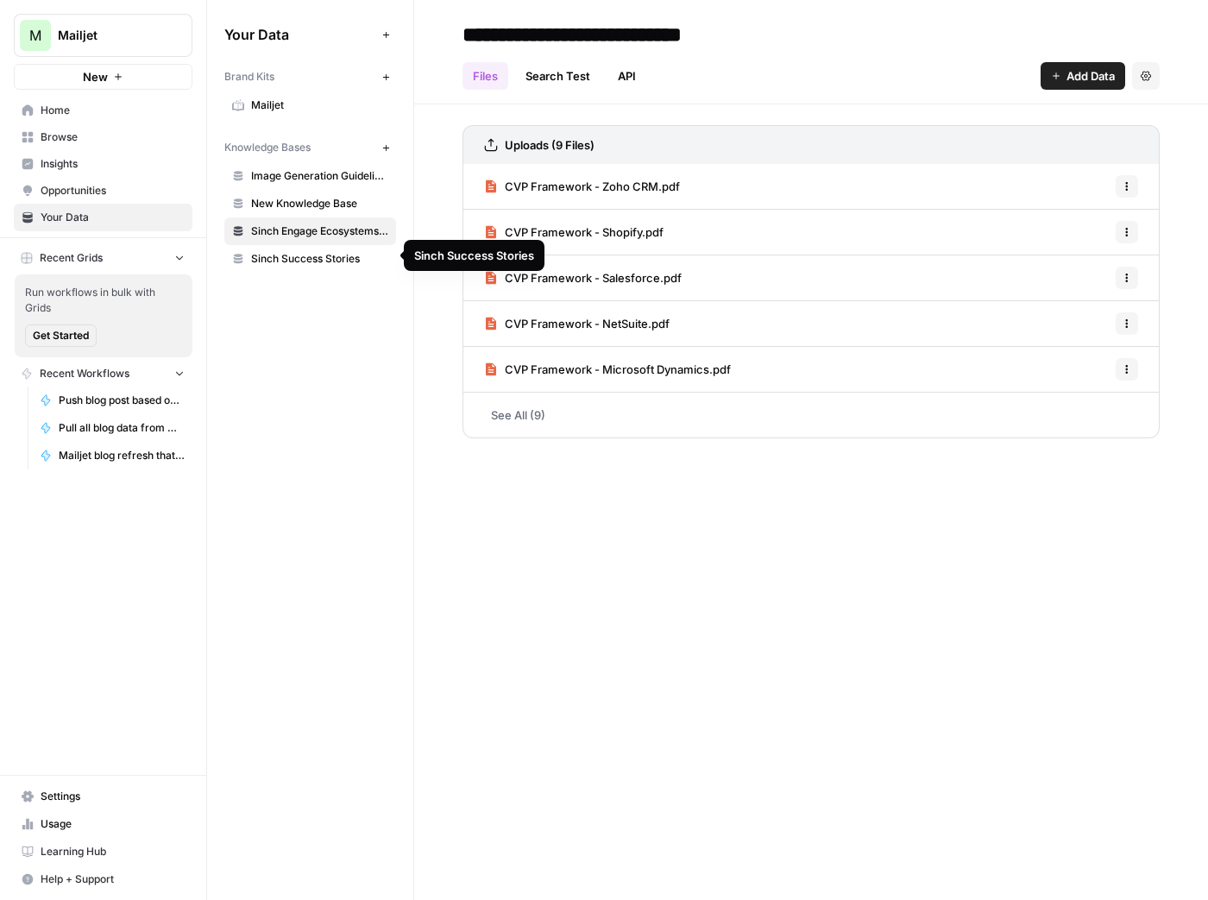
click at [290, 258] on span "Sinch Success Stories" at bounding box center [319, 259] width 137 height 16
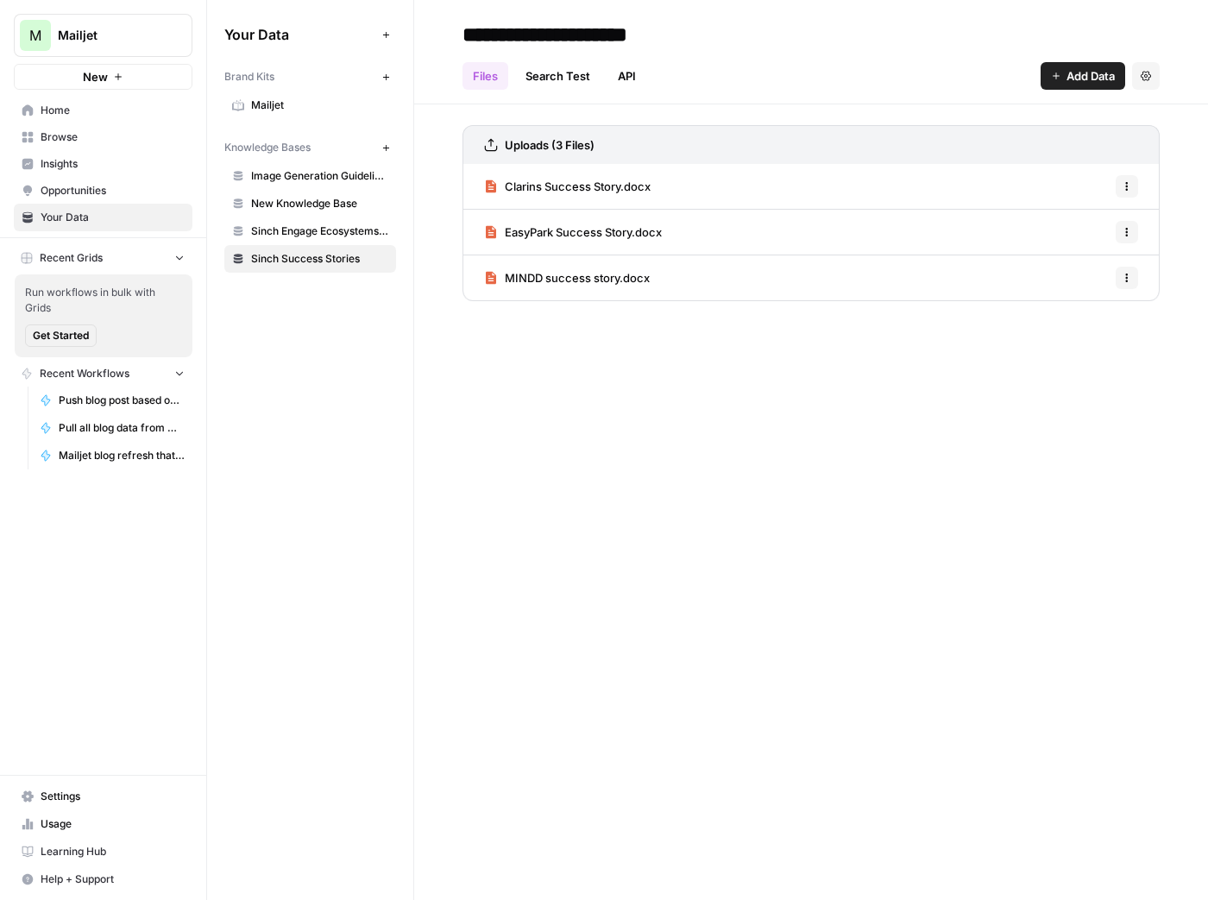
click at [303, 209] on span "New Knowledge Base" at bounding box center [319, 204] width 137 height 16
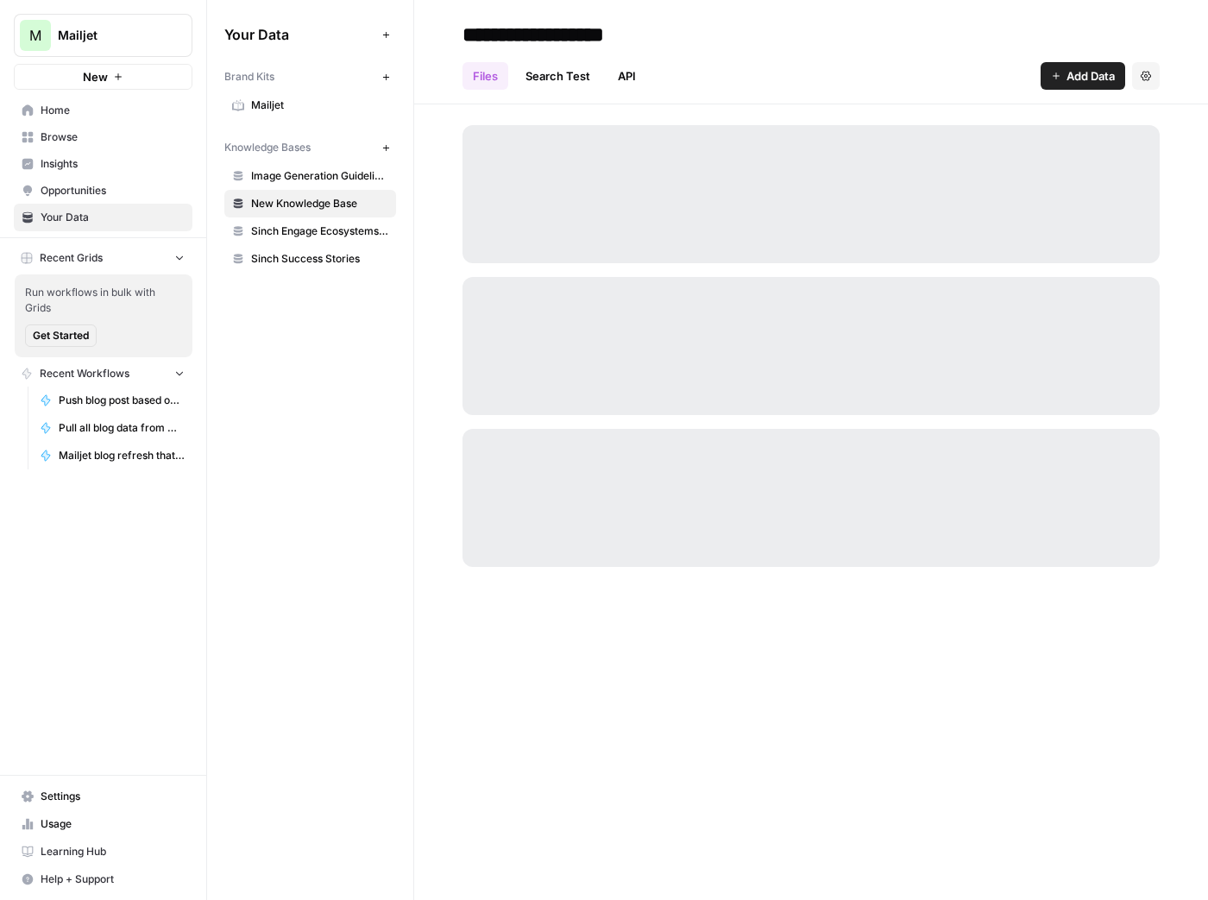
click at [548, 71] on link "Search Test" at bounding box center [557, 76] width 85 height 28
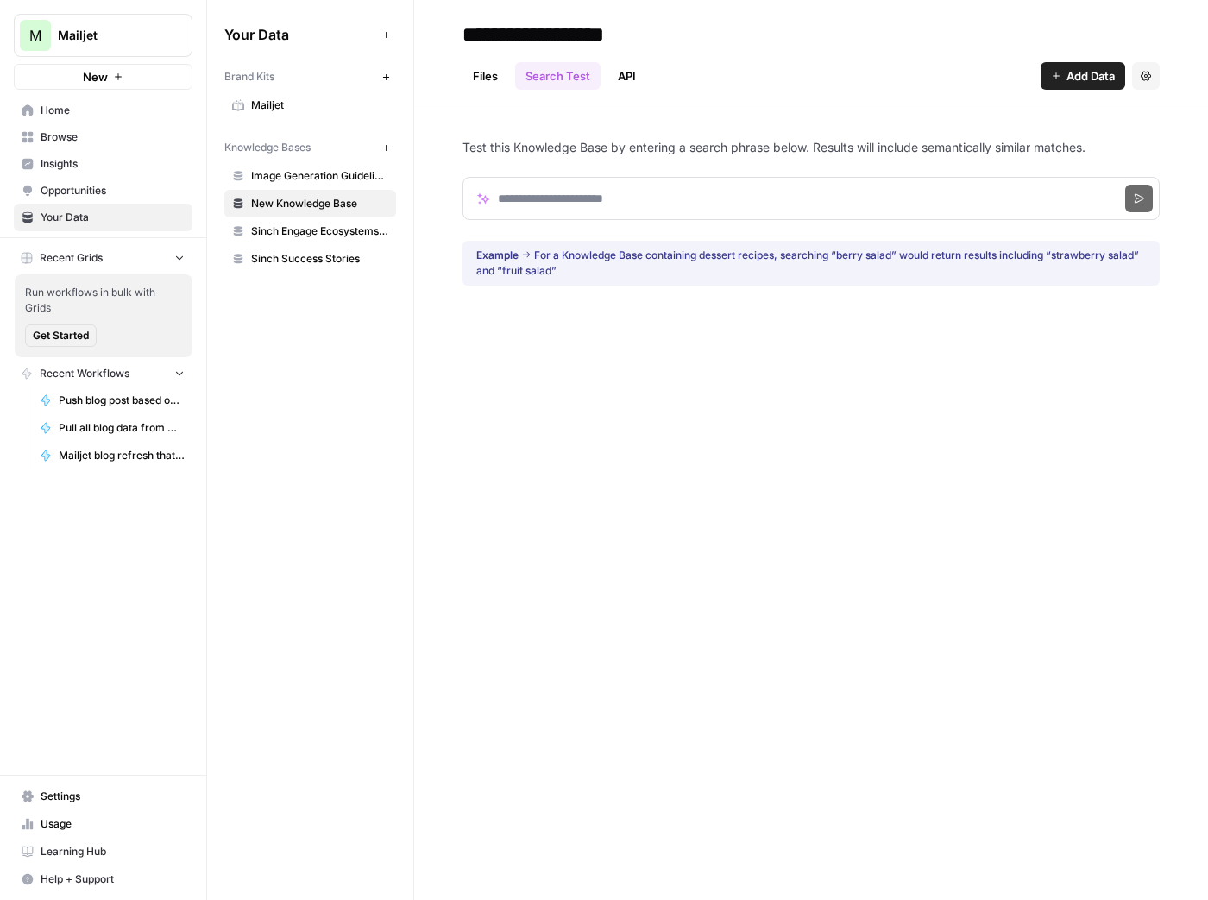
click at [629, 78] on link "API" at bounding box center [626, 76] width 39 height 28
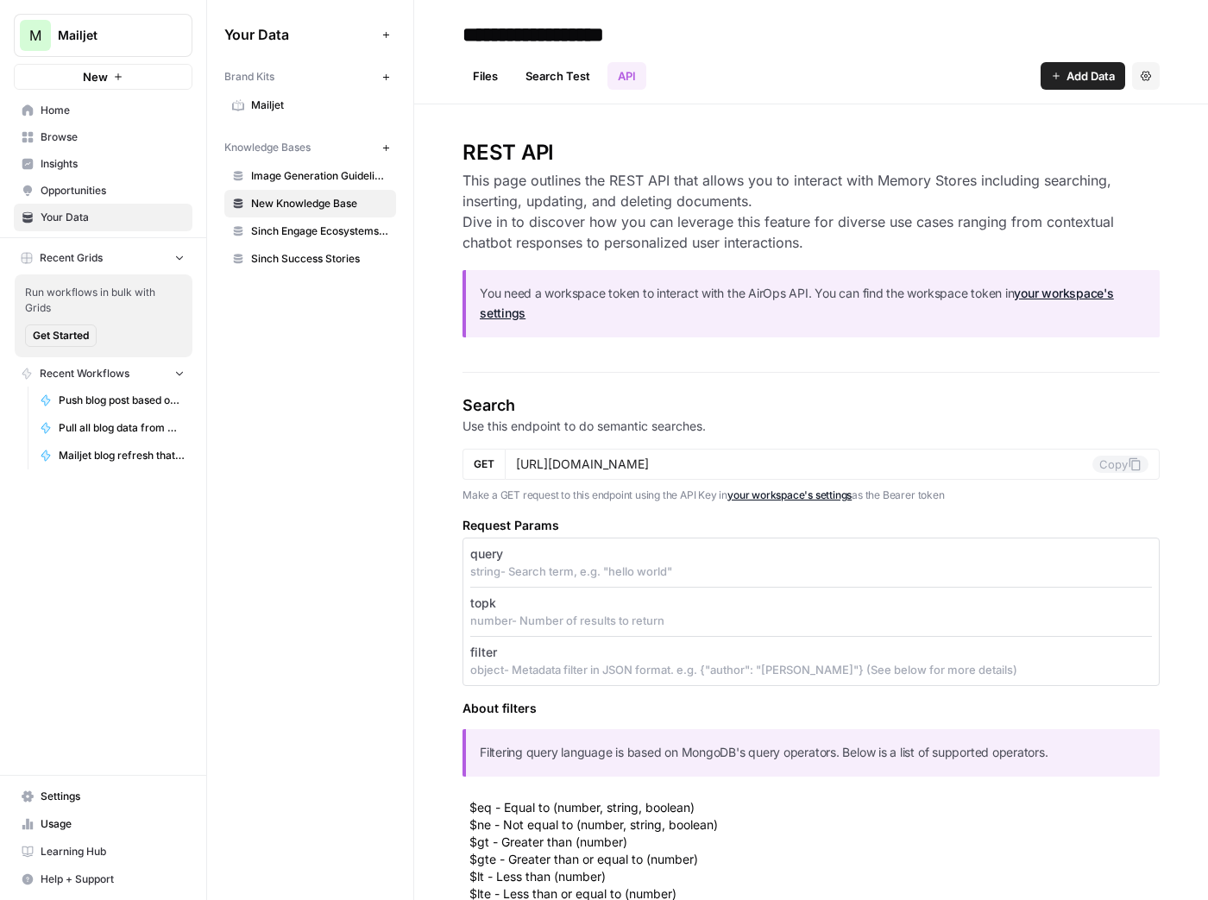
click at [488, 82] on link "Files" at bounding box center [486, 76] width 46 height 28
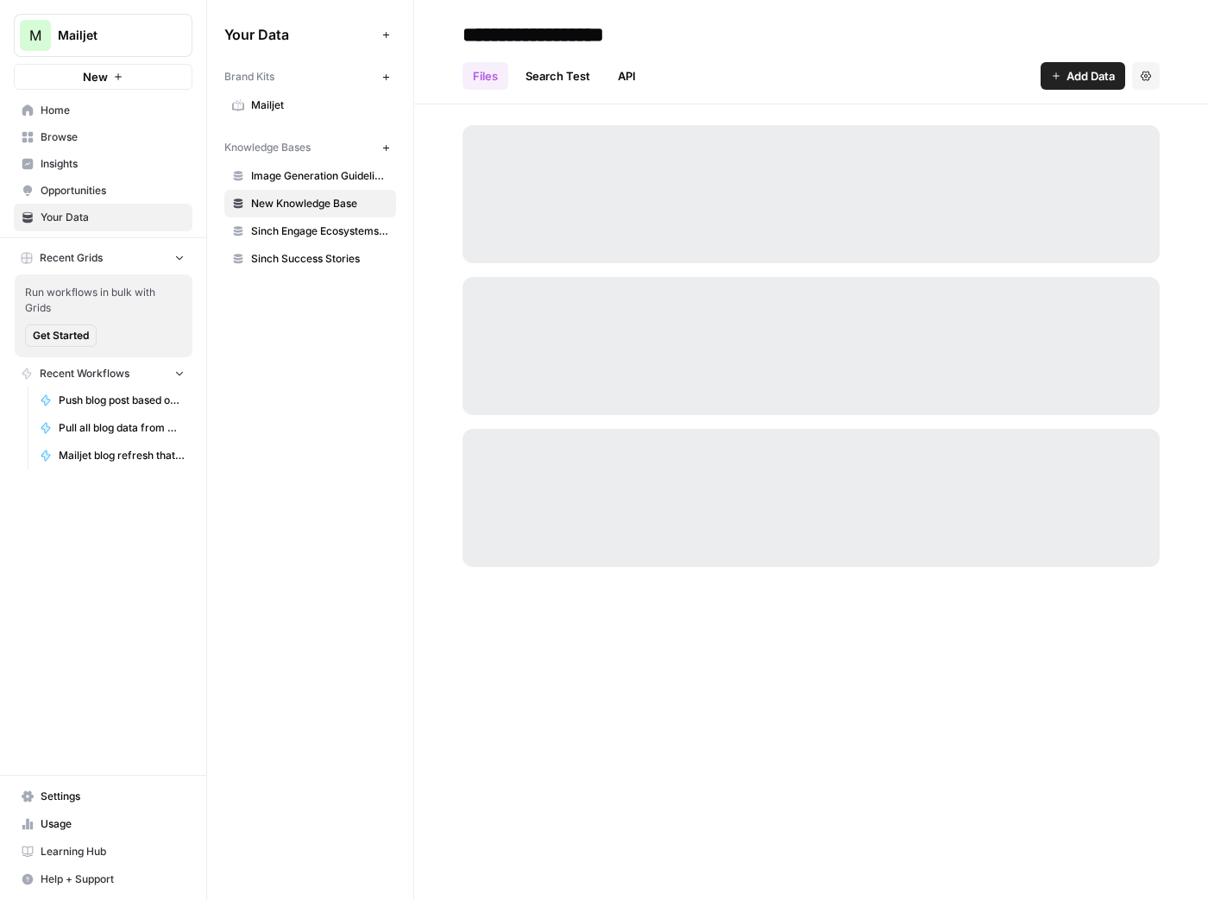
click at [78, 116] on span "Home" at bounding box center [113, 111] width 144 height 16
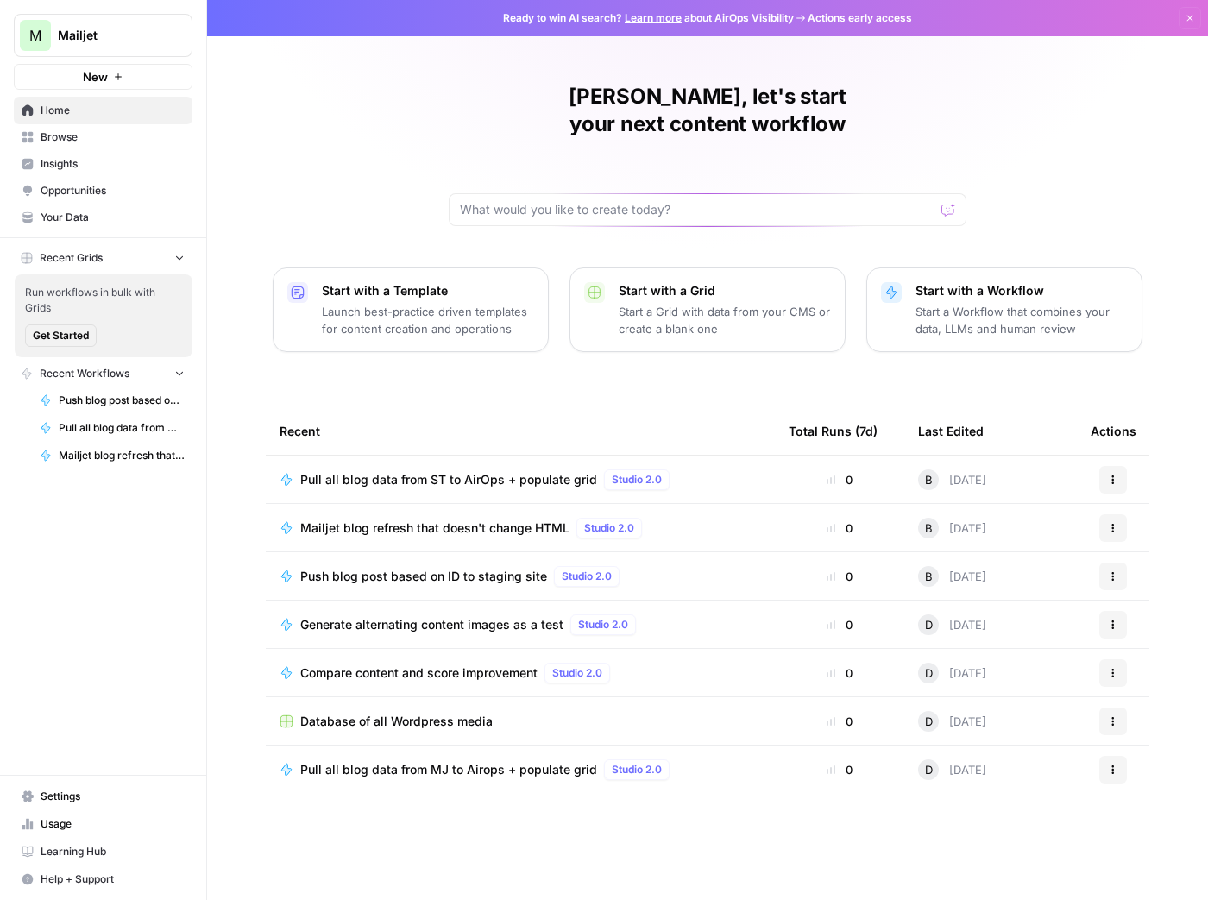
click at [756, 759] on div "Pull all blog data from MJ to Airops + populate grid Studio 2.0" at bounding box center [520, 769] width 481 height 21
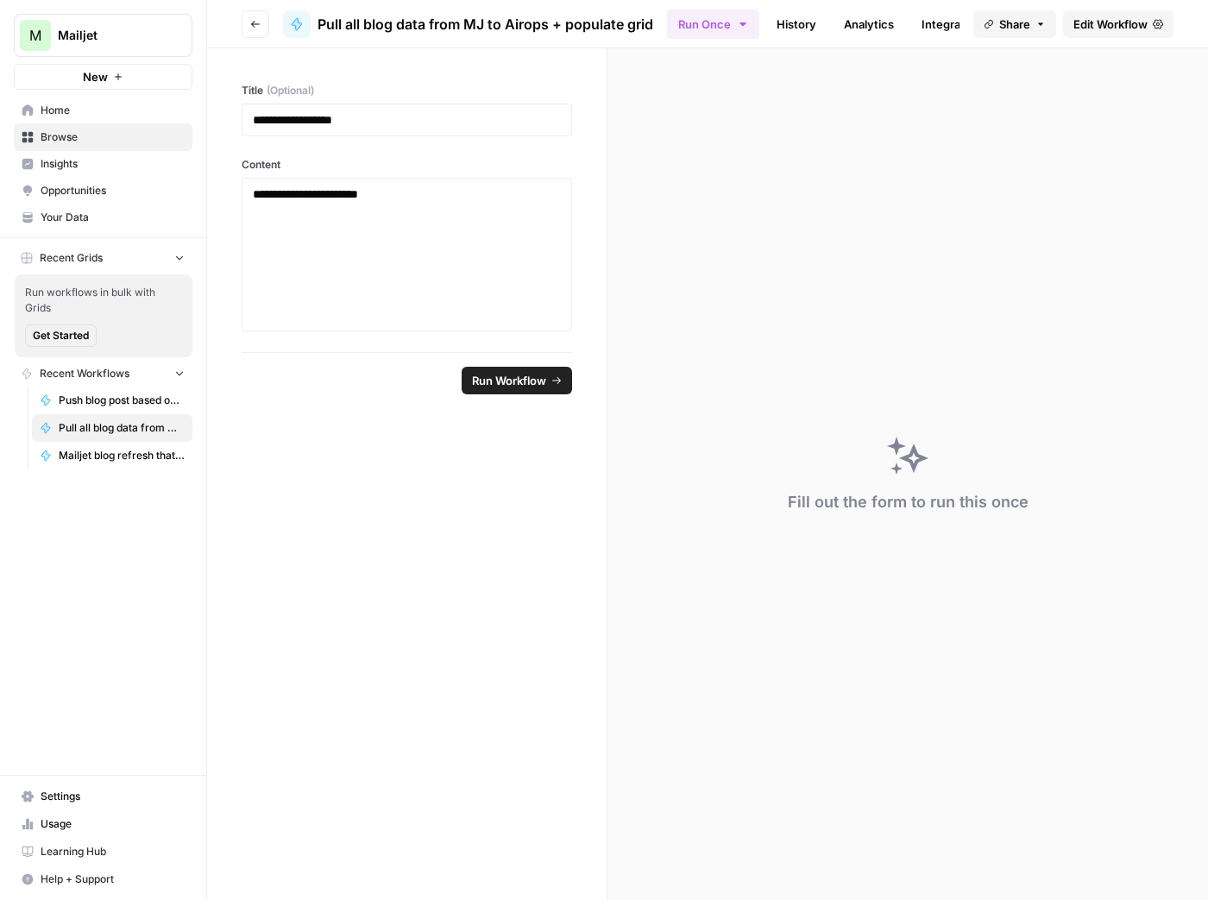
click at [1117, 26] on span "Edit Workflow" at bounding box center [1110, 24] width 74 height 17
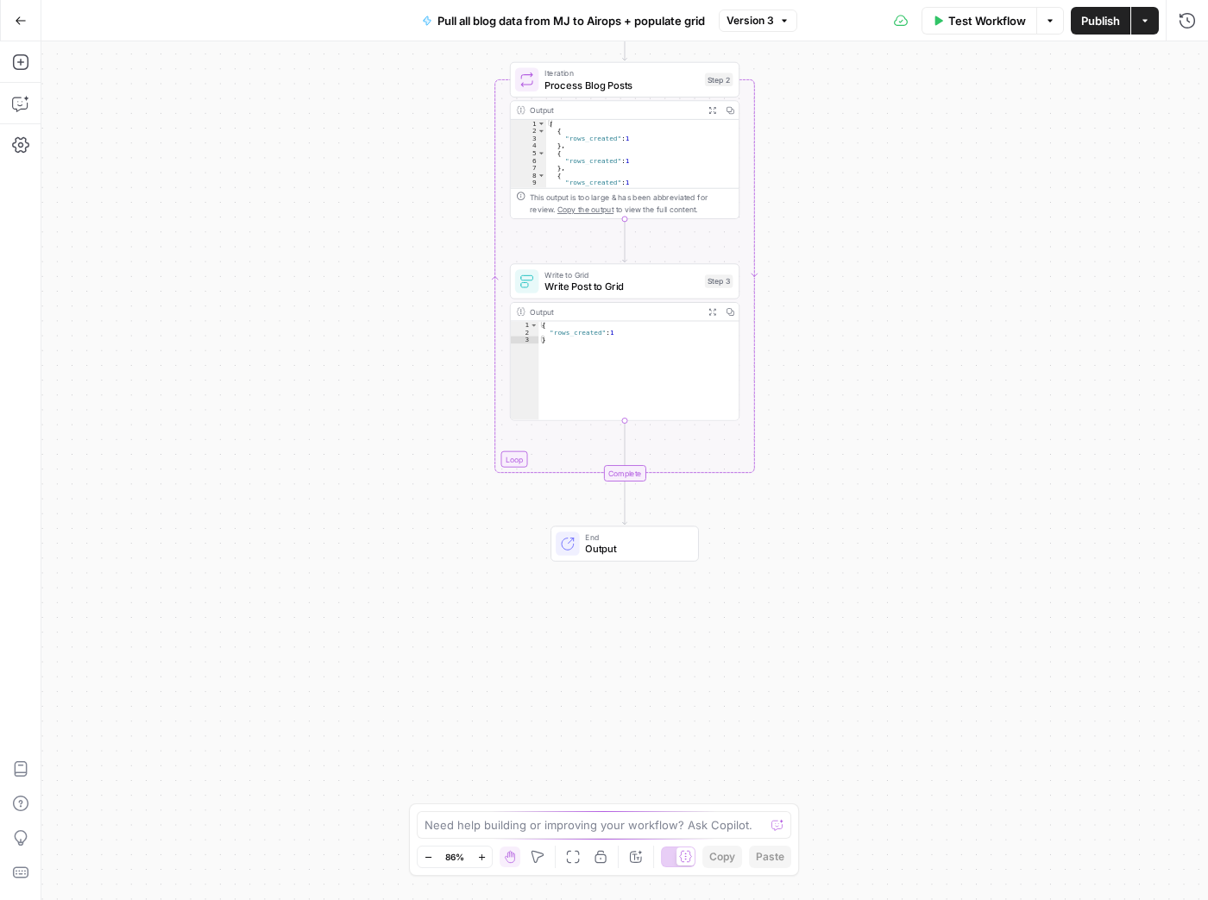
click at [643, 537] on span "End" at bounding box center [635, 537] width 101 height 12
click at [650, 553] on span "Output" at bounding box center [635, 547] width 101 height 15
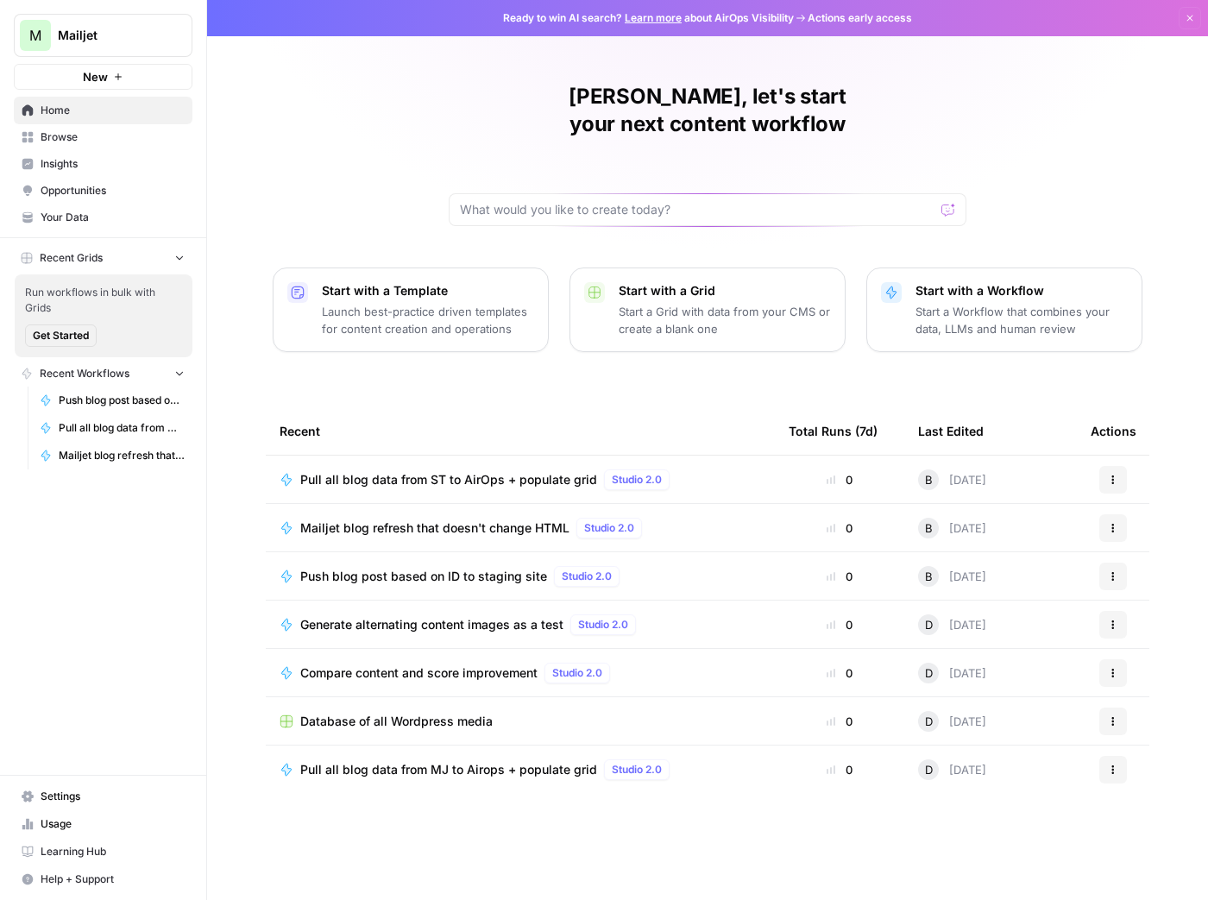
click at [666, 518] on div "Mailjet blog refresh that doesn't change HTML Studio 2.0" at bounding box center [520, 528] width 481 height 21
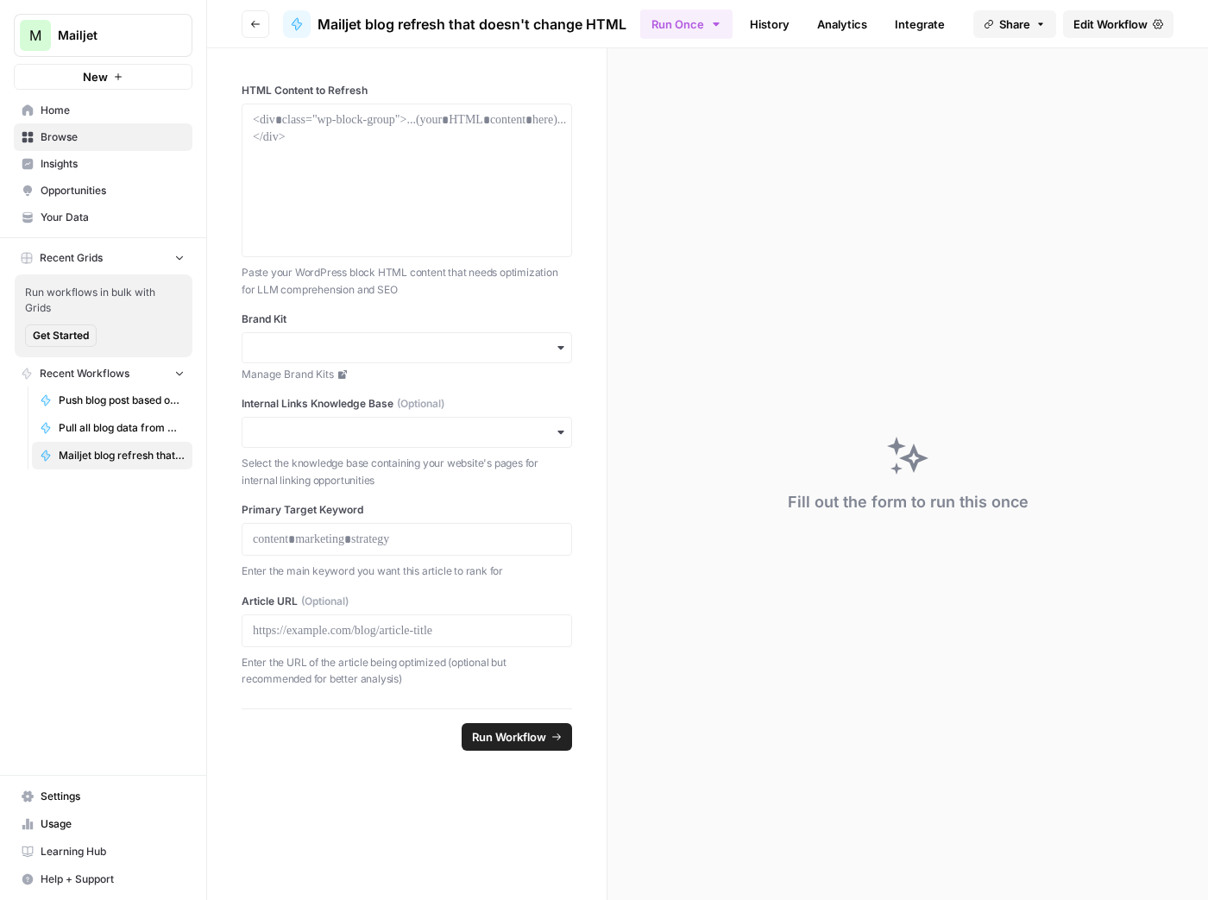
click at [1112, 24] on span "Edit Workflow" at bounding box center [1110, 24] width 74 height 17
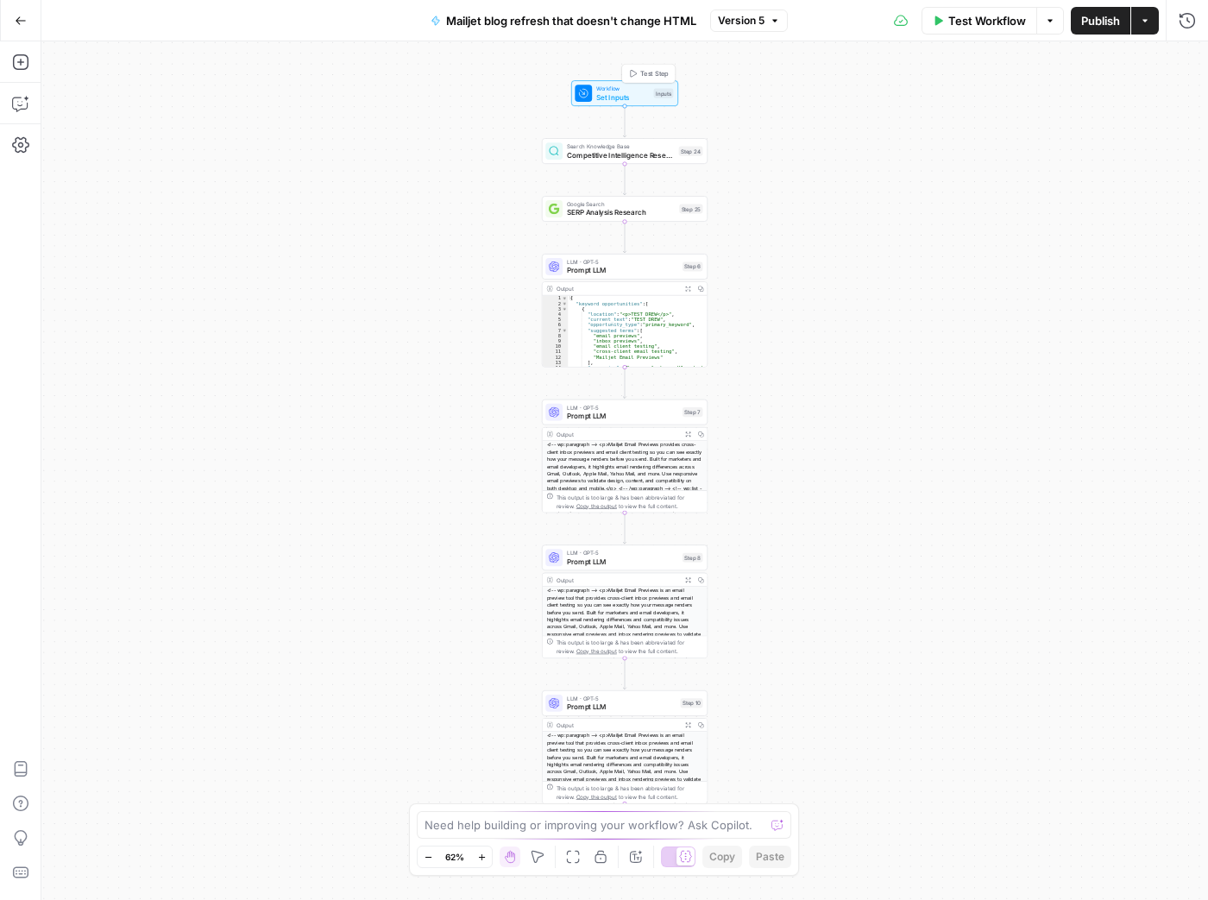
click at [620, 91] on span "Set Inputs" at bounding box center [622, 96] width 53 height 10
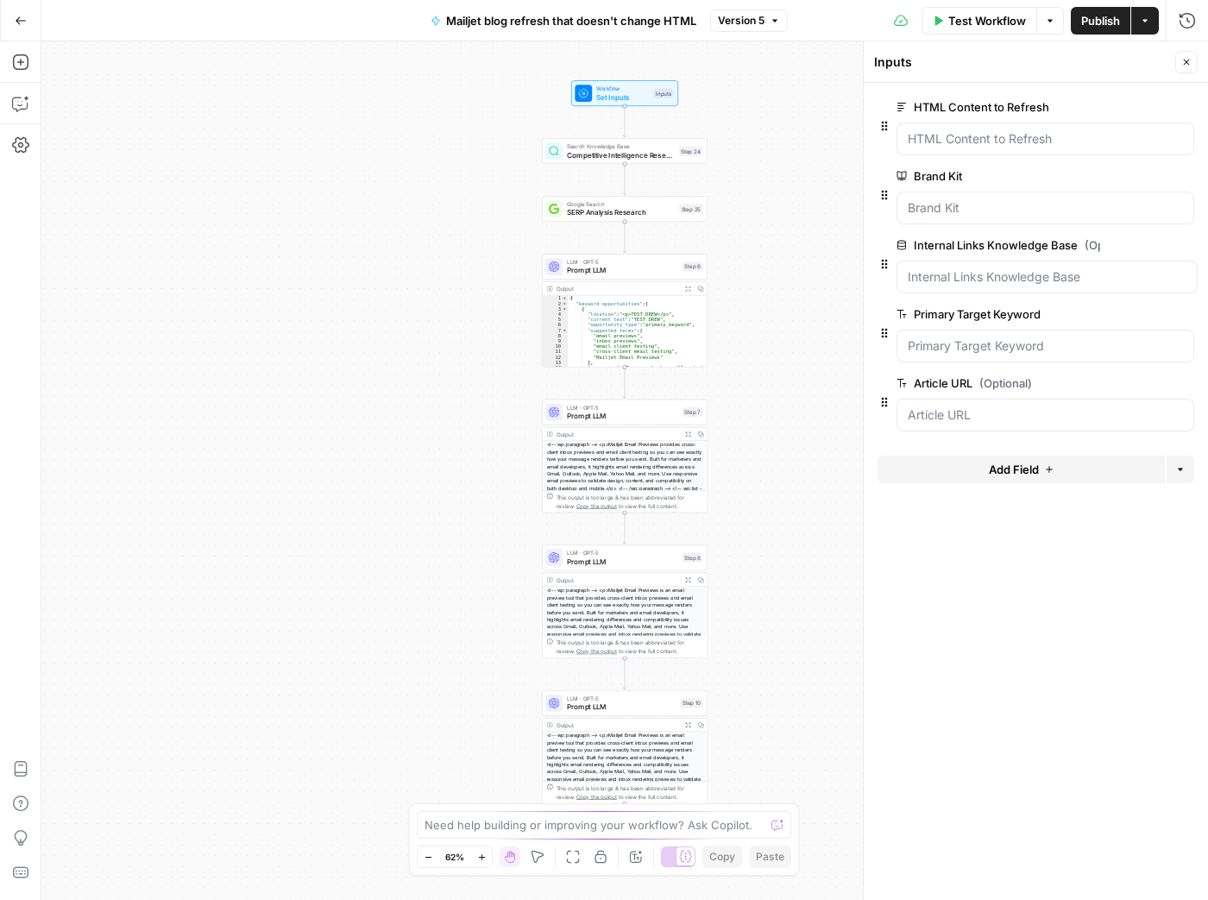
click at [601, 156] on span "Competitive Intelligence Research" at bounding box center [621, 154] width 108 height 10
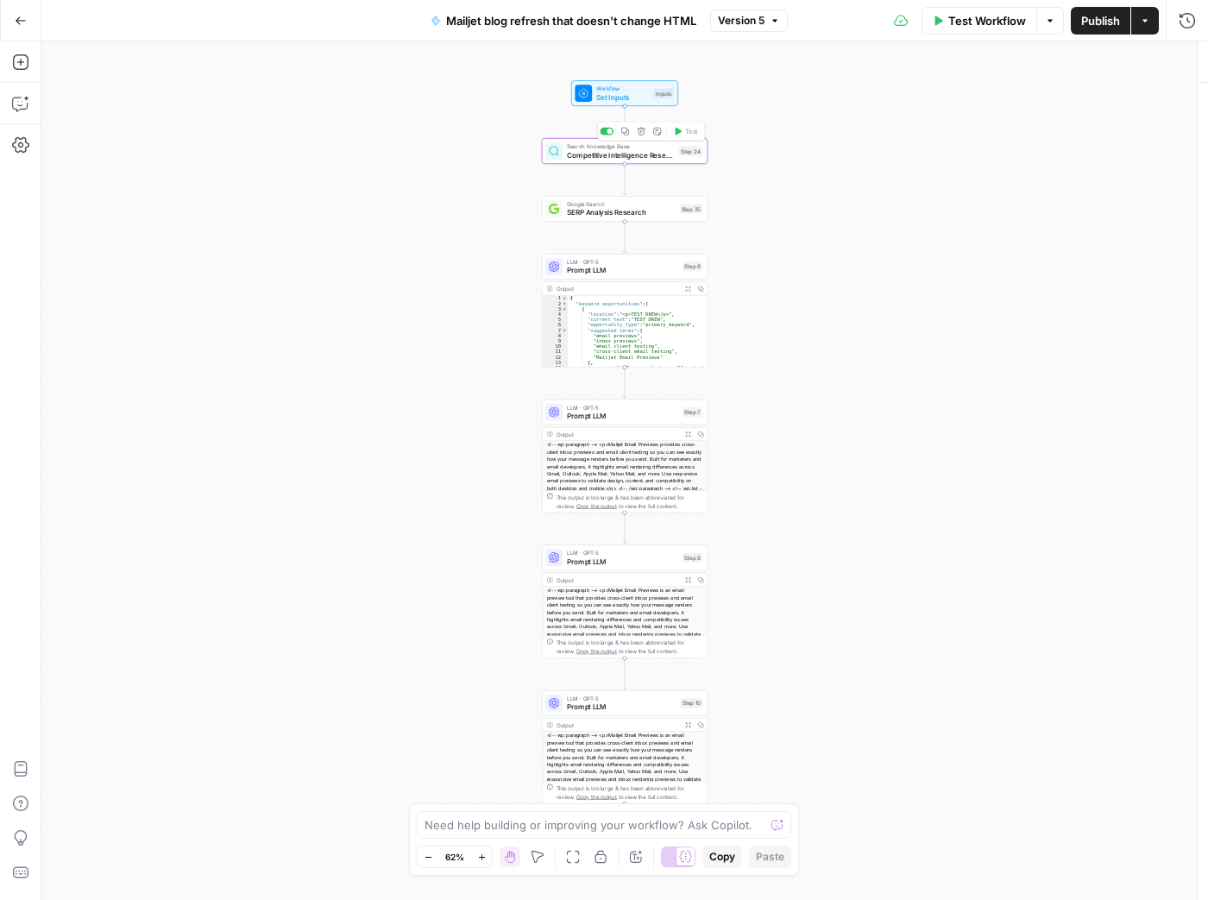
type textarea "Competitive Intelligence Research"
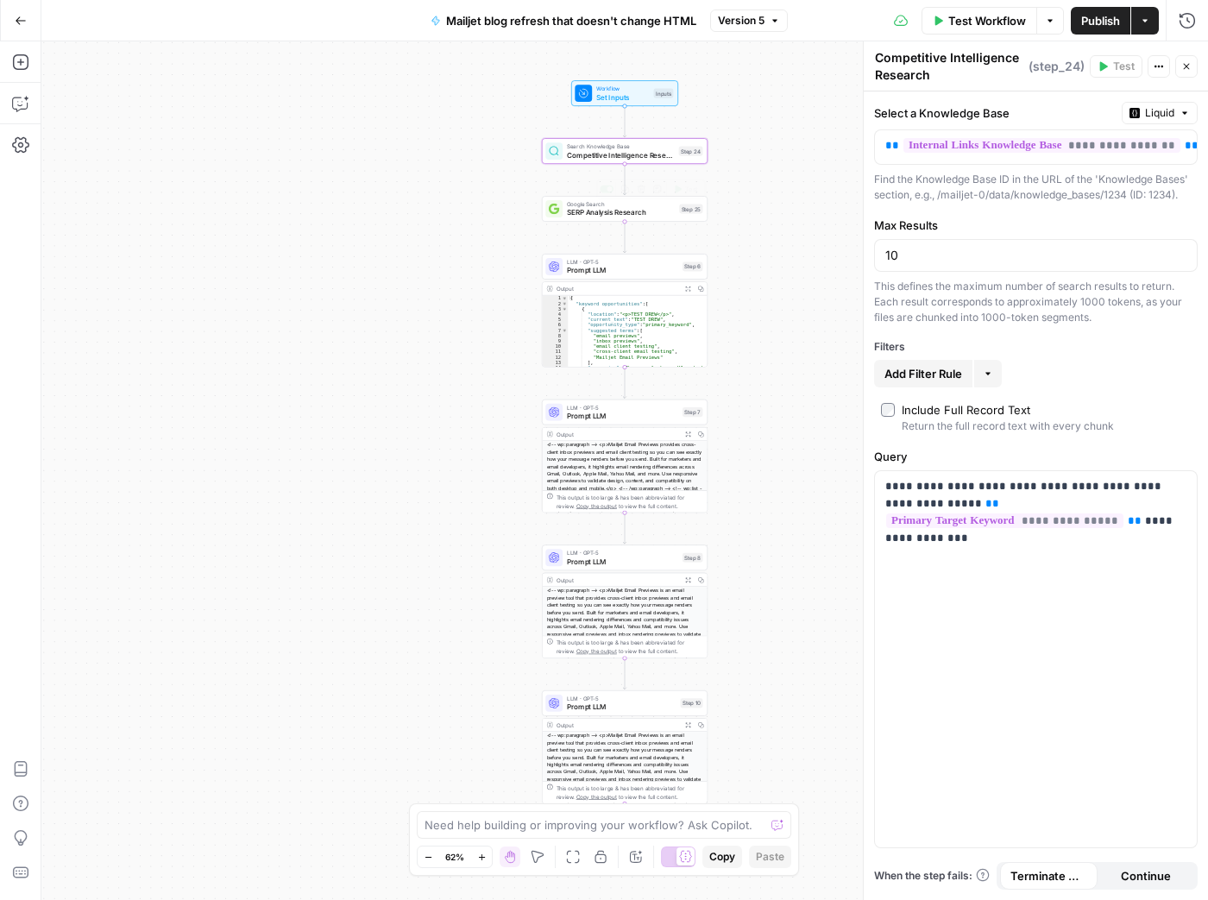
click at [579, 217] on span "SERP Analysis Research" at bounding box center [621, 212] width 108 height 10
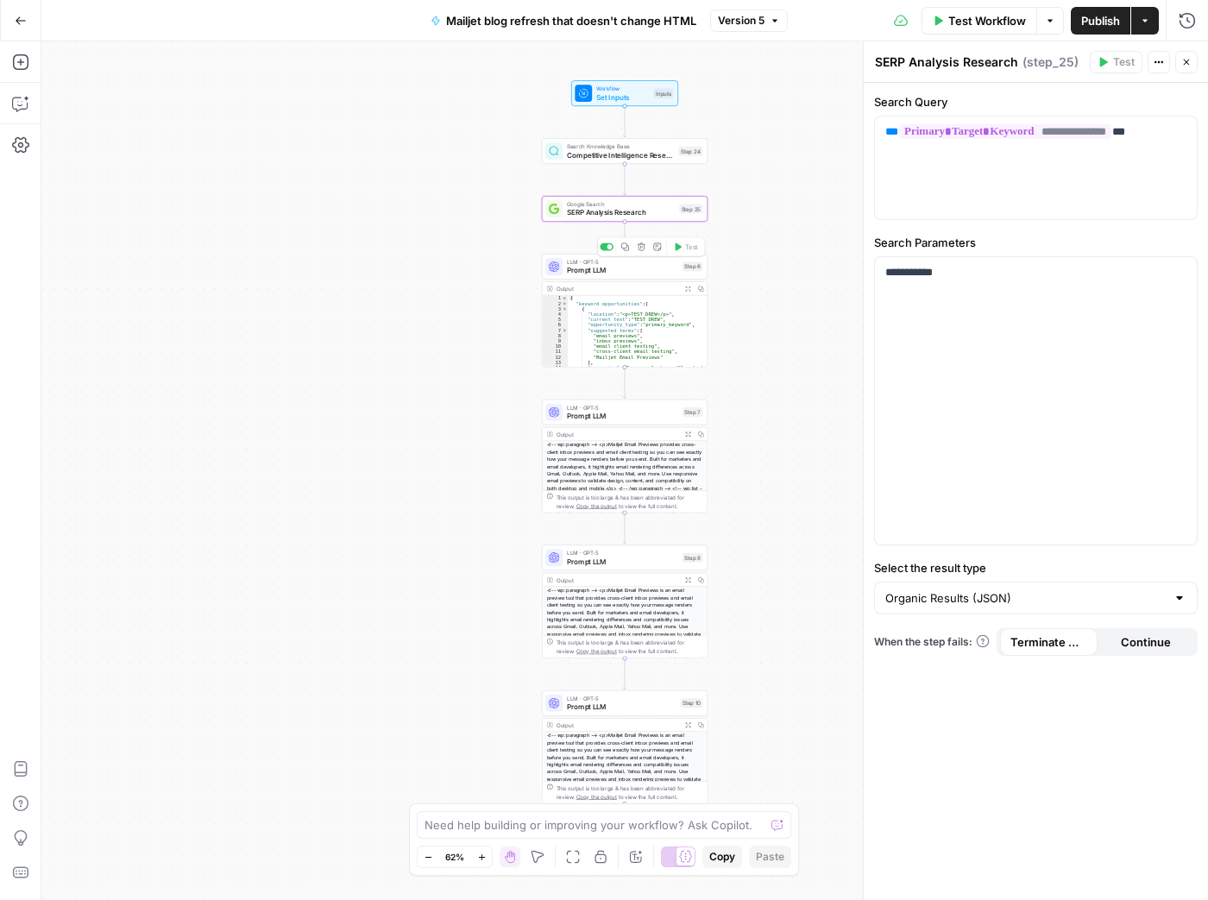
click at [581, 265] on span "Prompt LLM" at bounding box center [622, 270] width 111 height 10
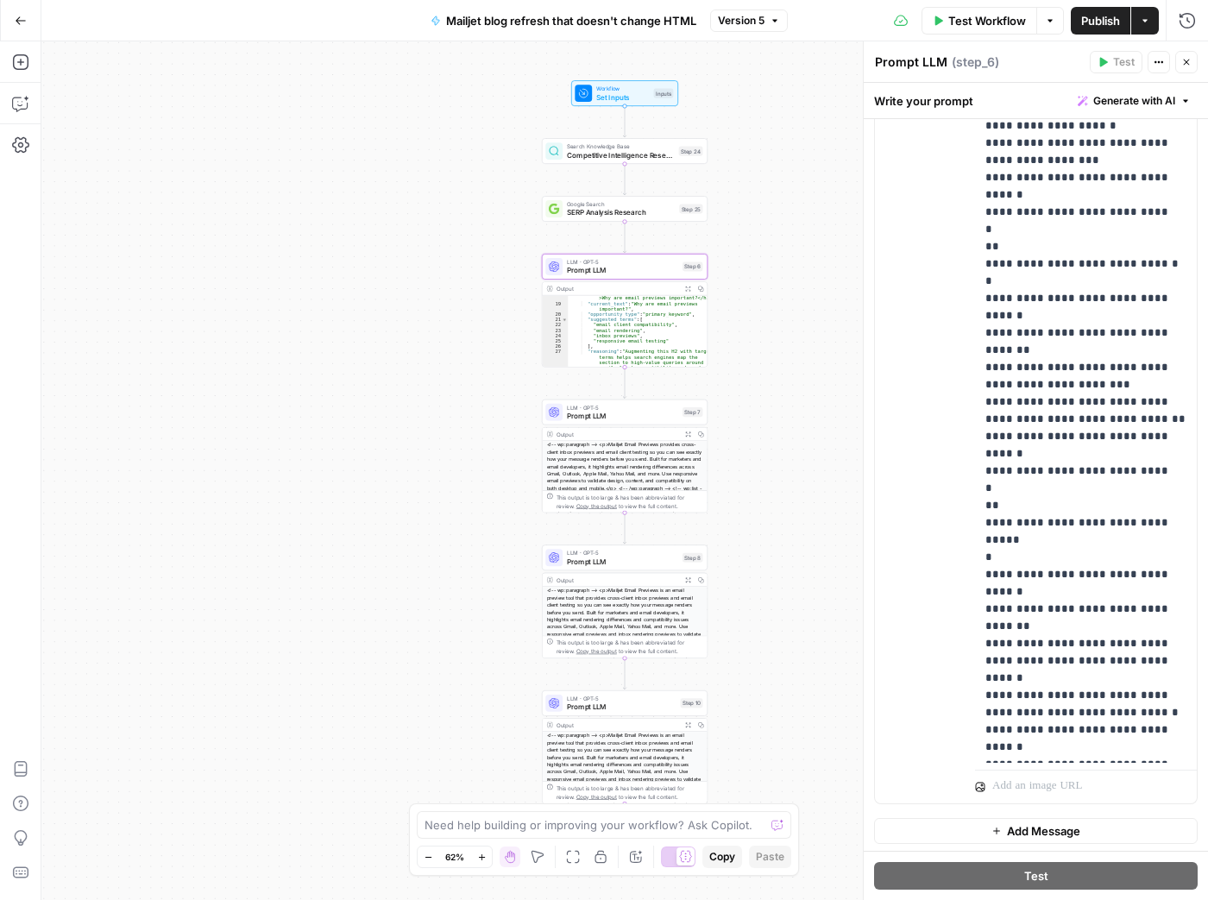
scroll to position [198, 0]
click at [485, 859] on icon "button" at bounding box center [481, 857] width 9 height 9
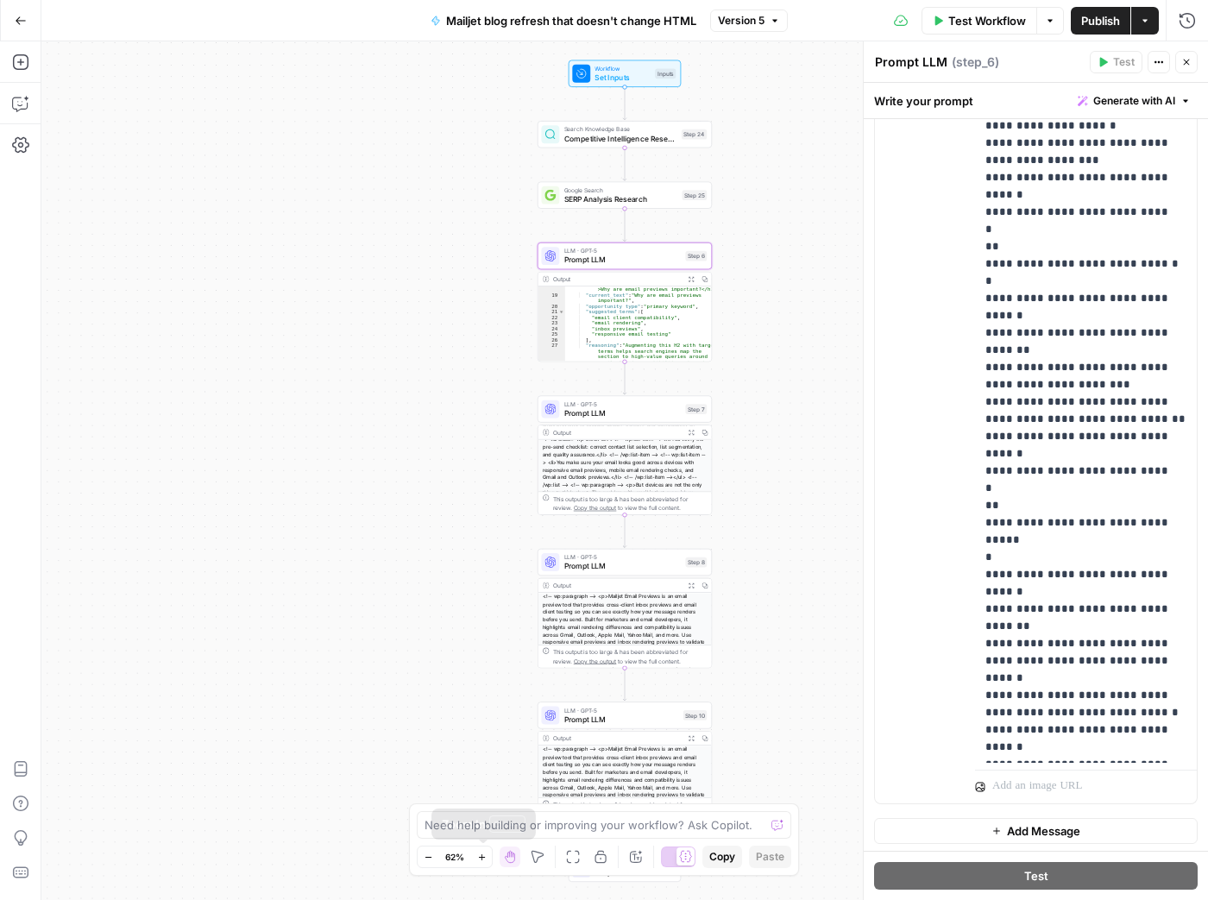
click at [485, 859] on icon "button" at bounding box center [481, 857] width 9 height 9
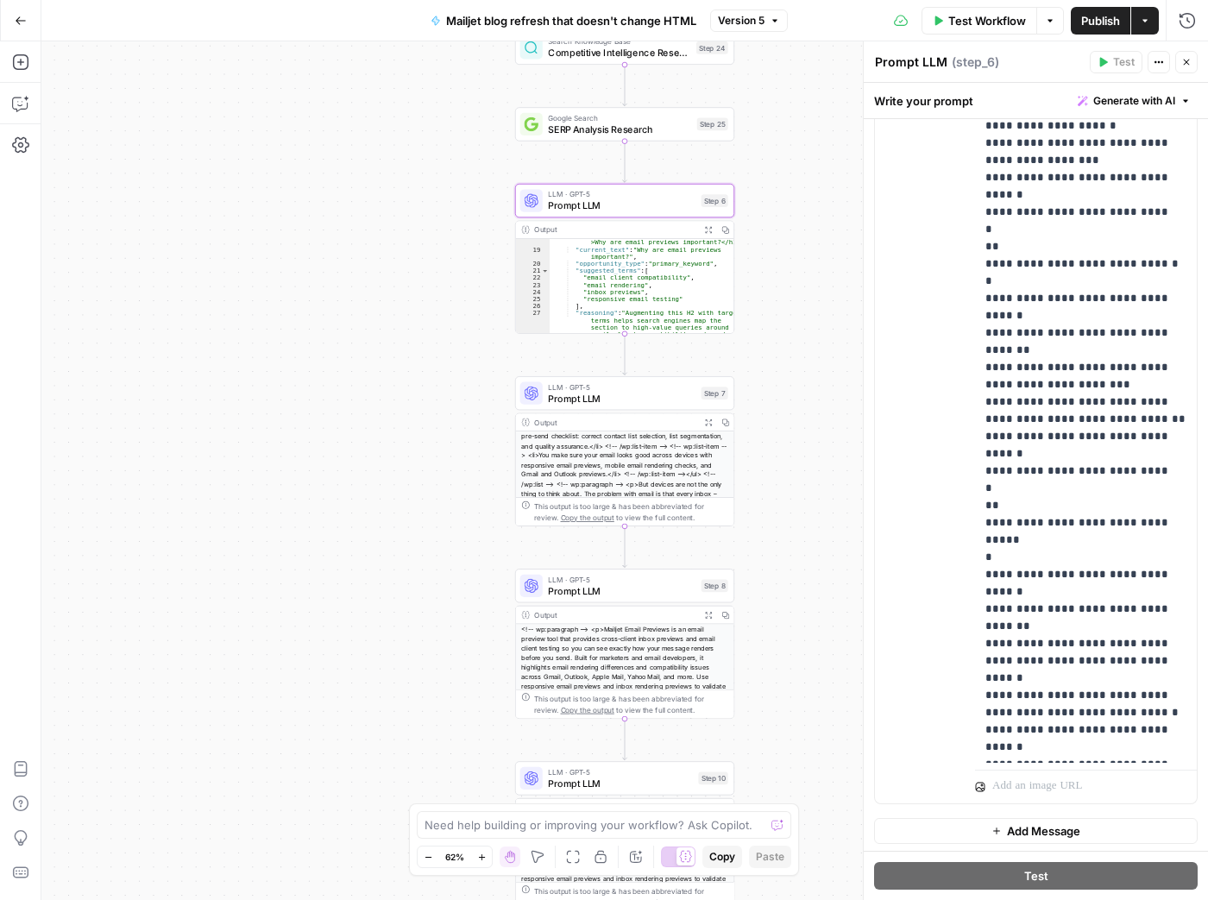
click at [485, 859] on icon "button" at bounding box center [481, 857] width 9 height 9
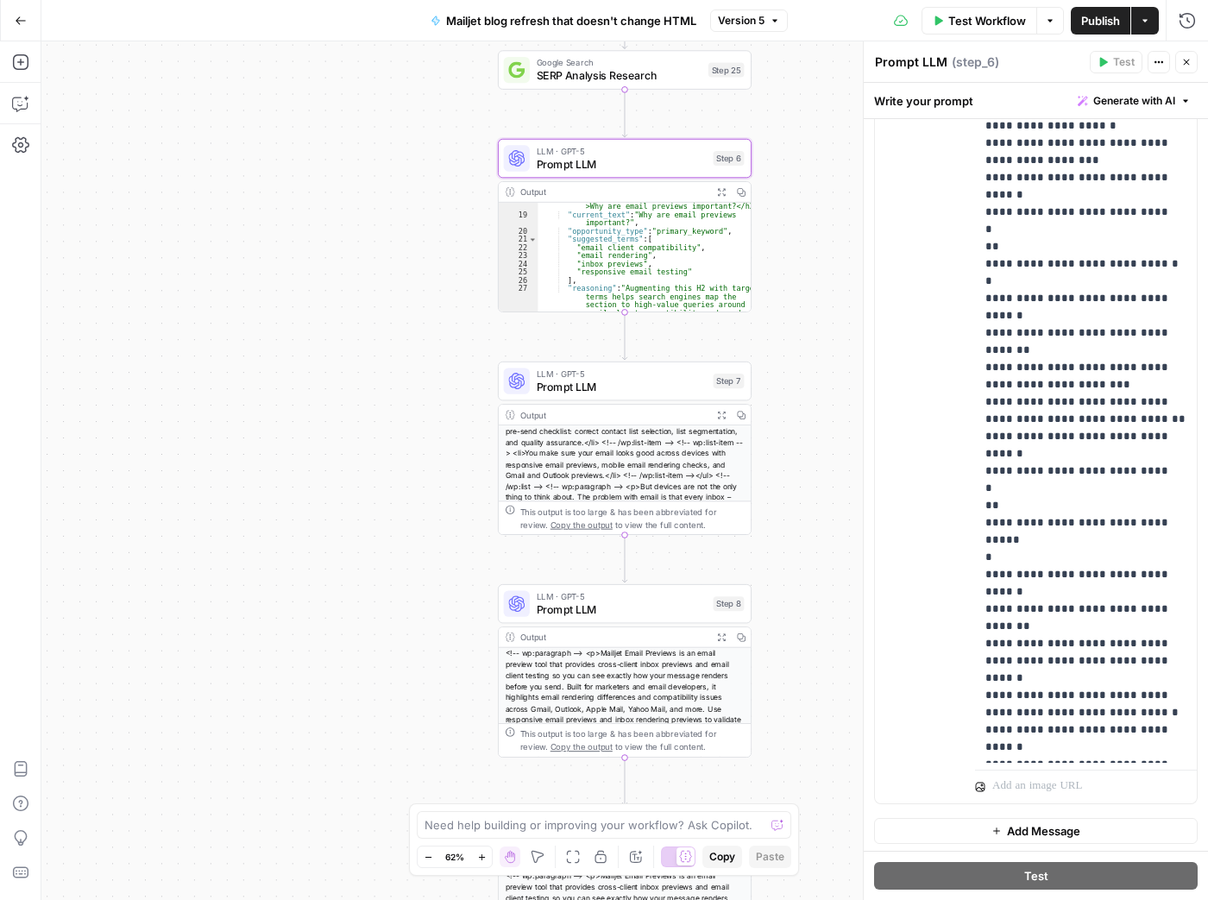
click at [485, 859] on icon "button" at bounding box center [481, 857] width 9 height 9
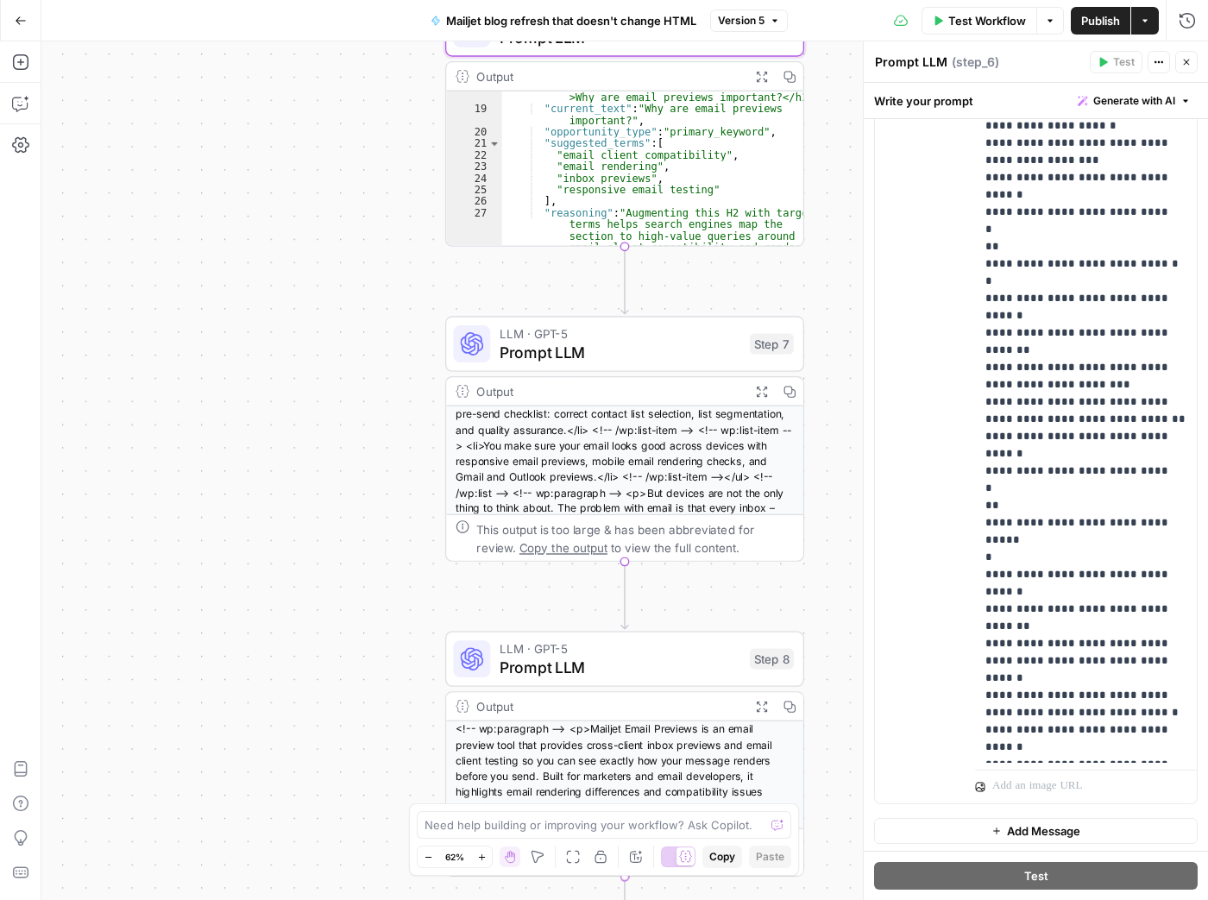
click at [485, 859] on icon "button" at bounding box center [481, 857] width 9 height 9
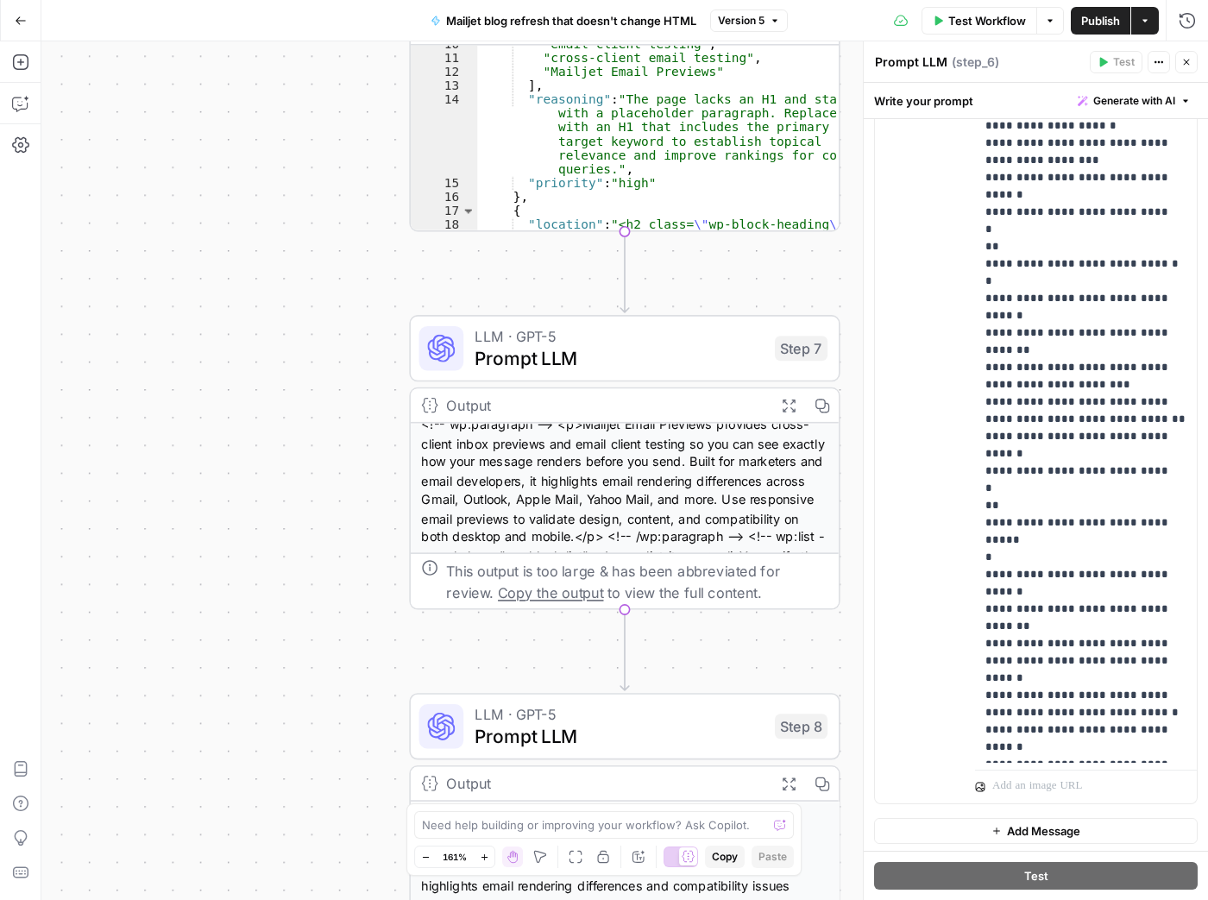
scroll to position [0, 0]
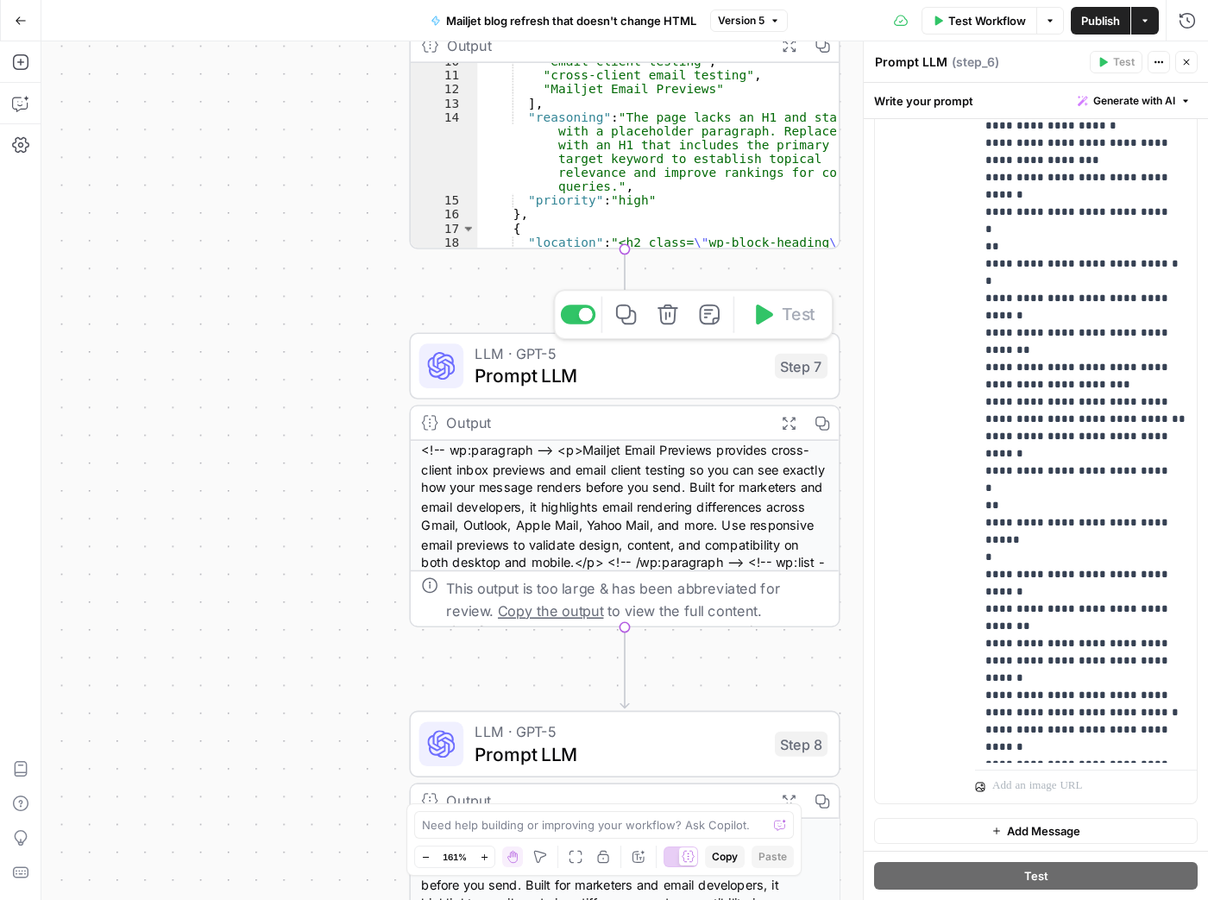
click at [645, 369] on span "Prompt LLM" at bounding box center [619, 376] width 289 height 28
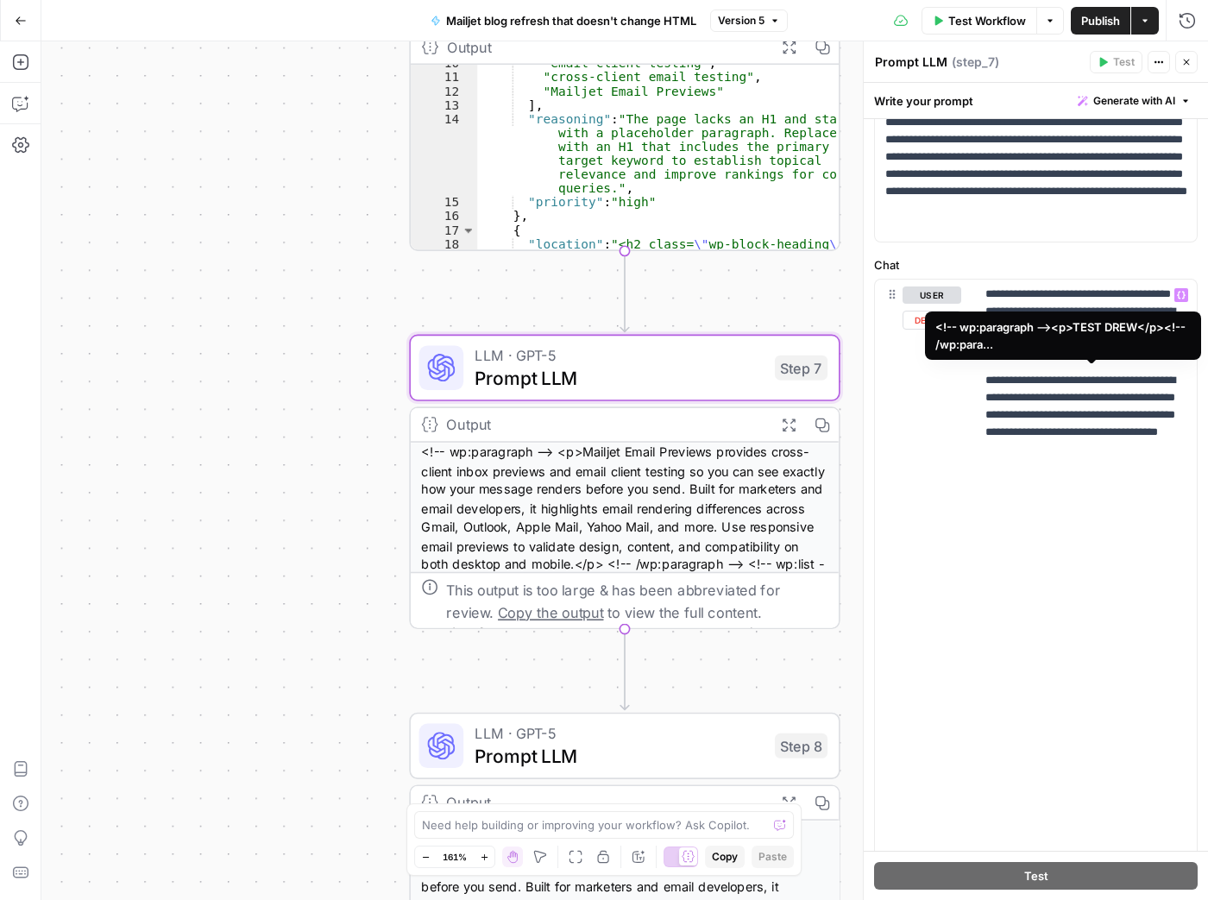
scroll to position [110, 0]
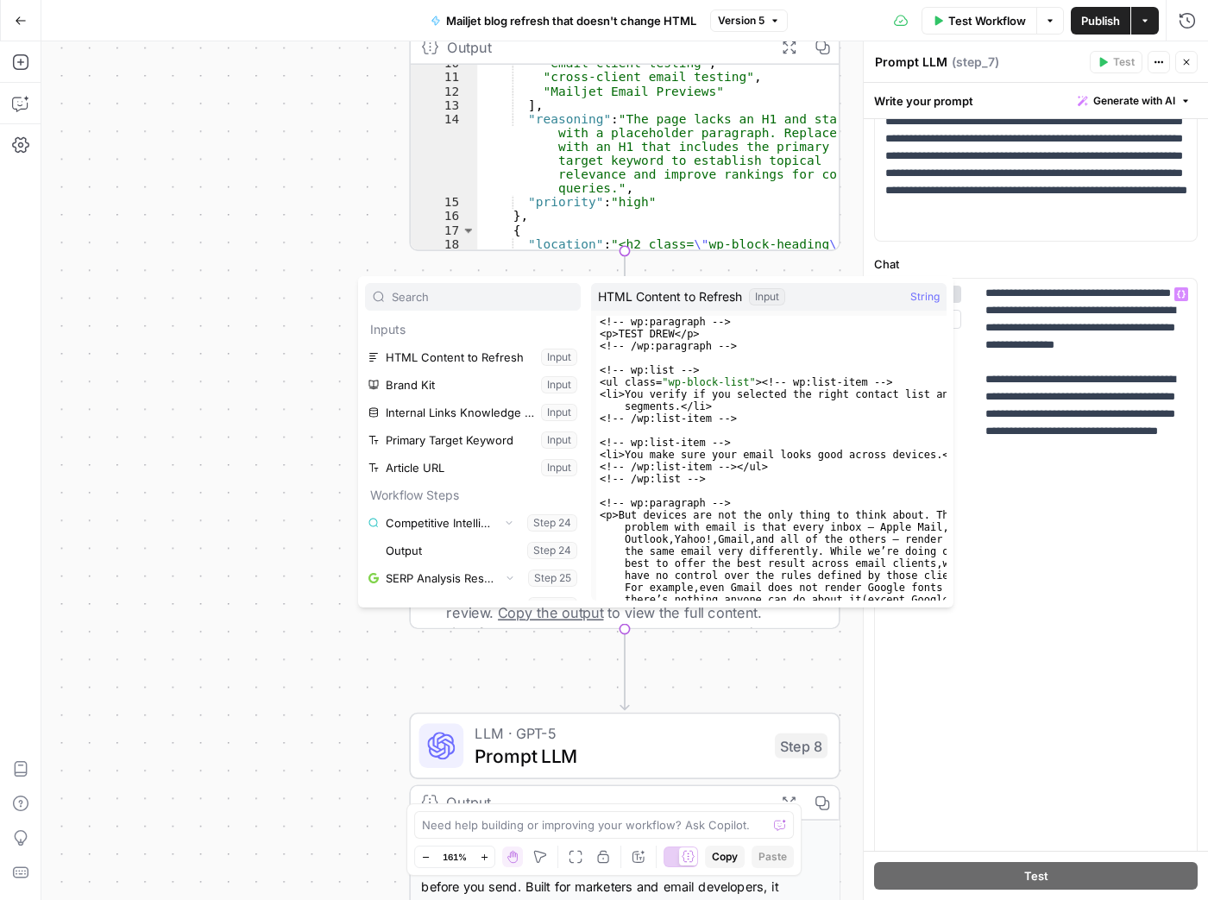
click at [332, 355] on div "Workflow Set Inputs Inputs Search Knowledge Base Competitive Intelligence Resea…" at bounding box center [624, 470] width 1167 height 859
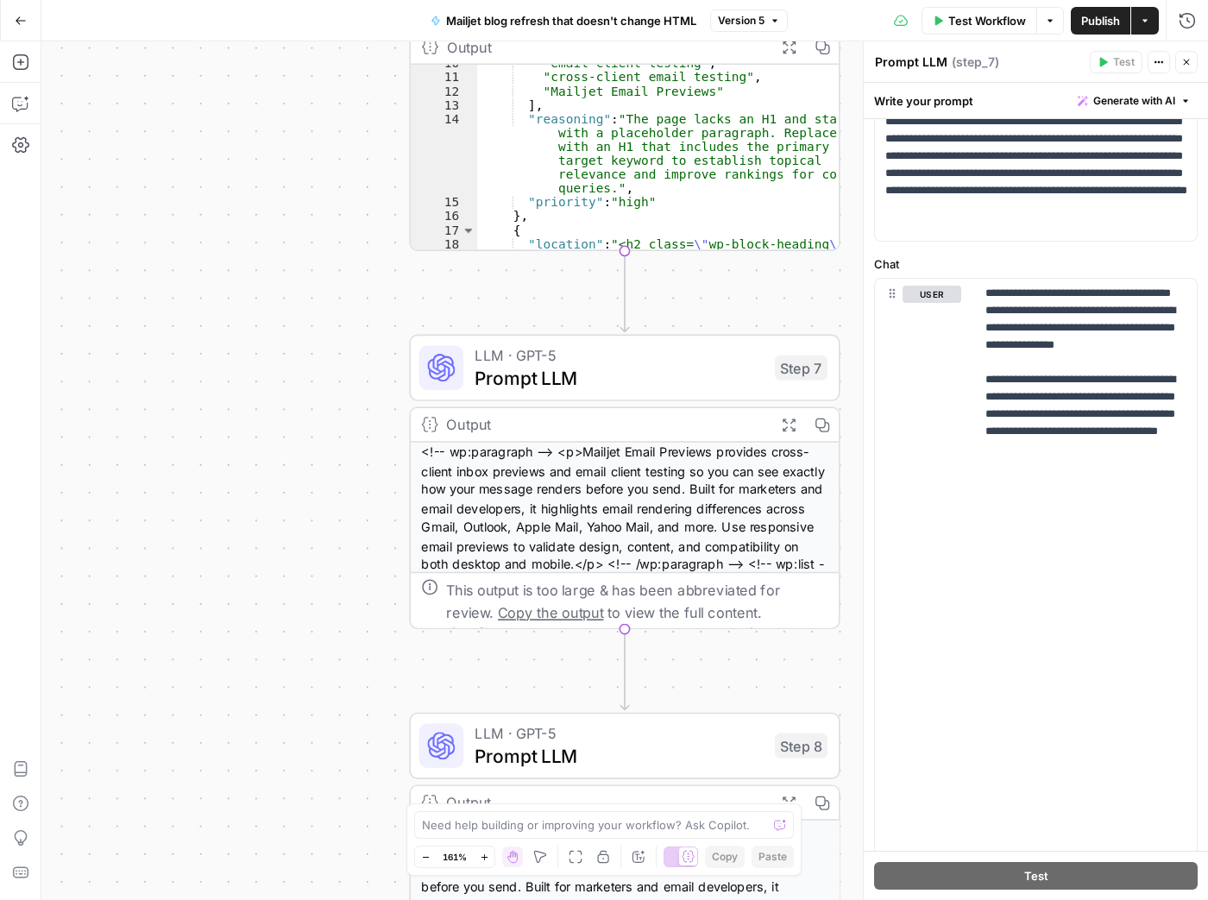
click at [27, 23] on button "Go Back" at bounding box center [20, 20] width 31 height 31
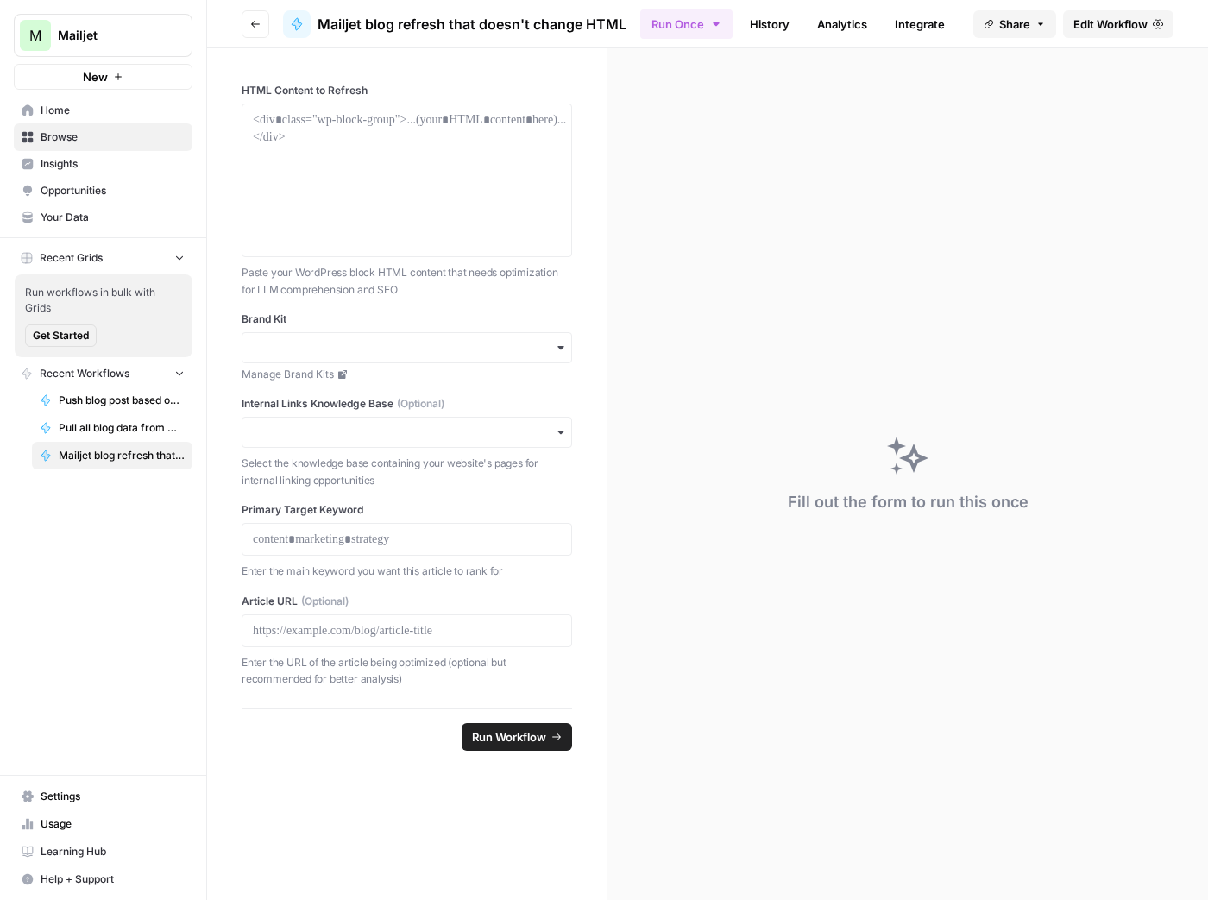
click at [83, 148] on link "Browse" at bounding box center [103, 137] width 179 height 28
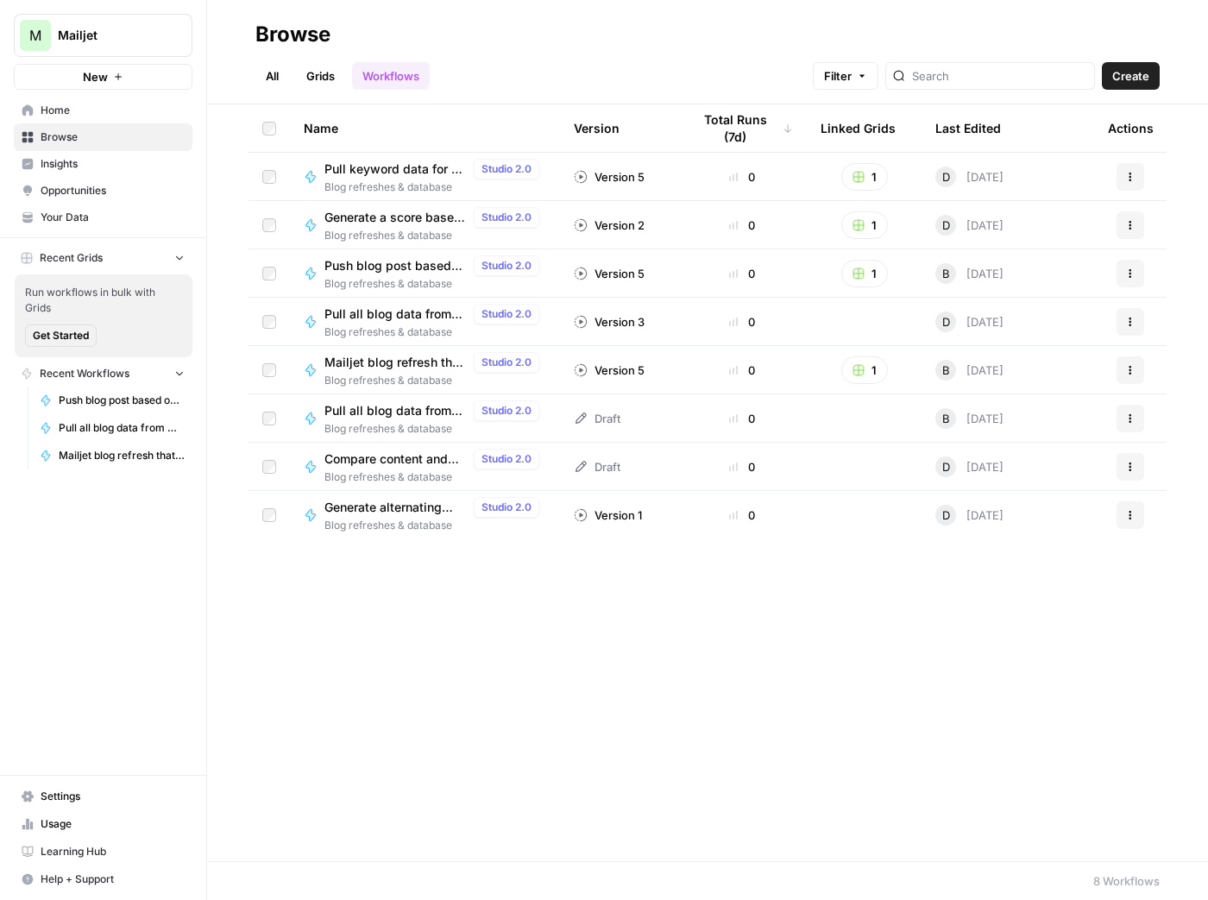
click at [181, 253] on icon "button" at bounding box center [179, 257] width 12 height 12
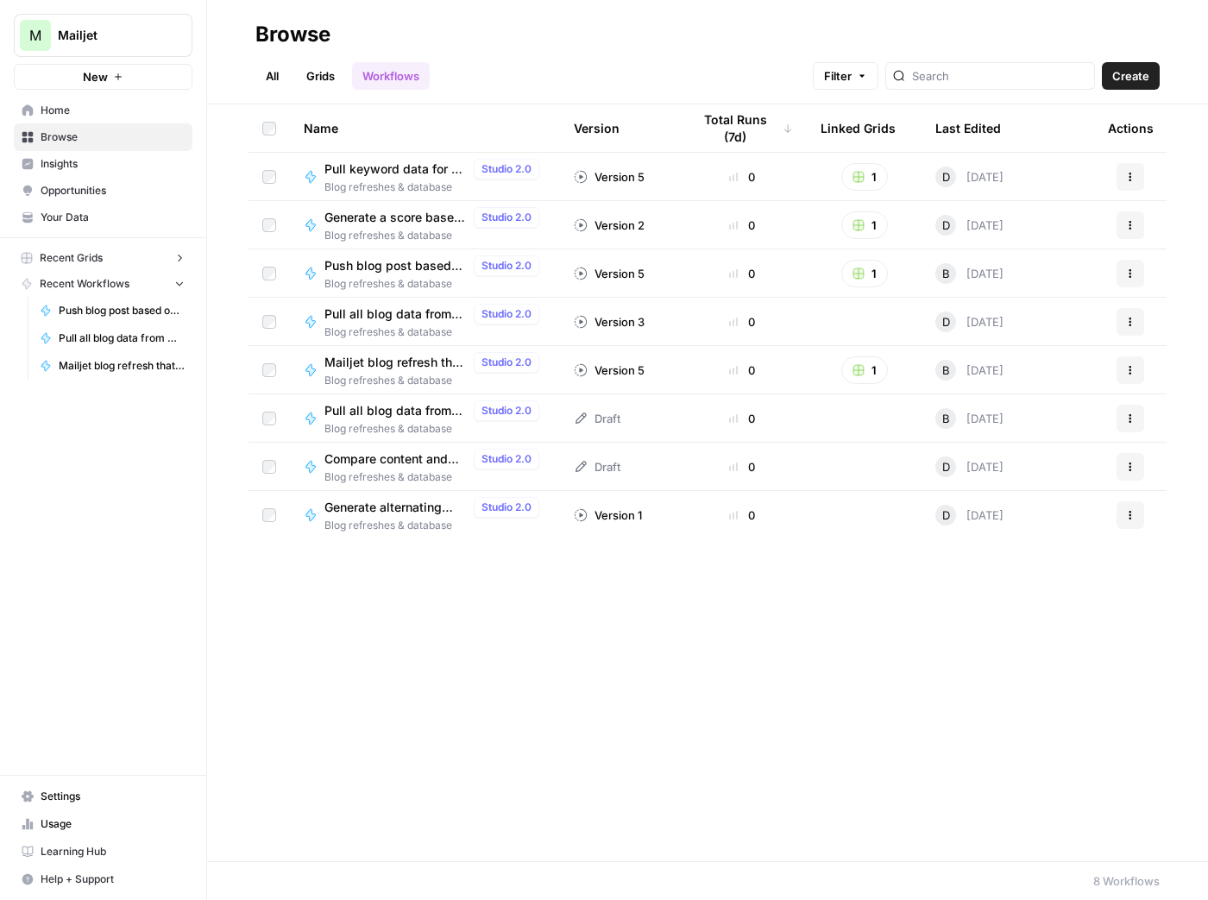
click at [181, 253] on icon "button" at bounding box center [179, 258] width 12 height 12
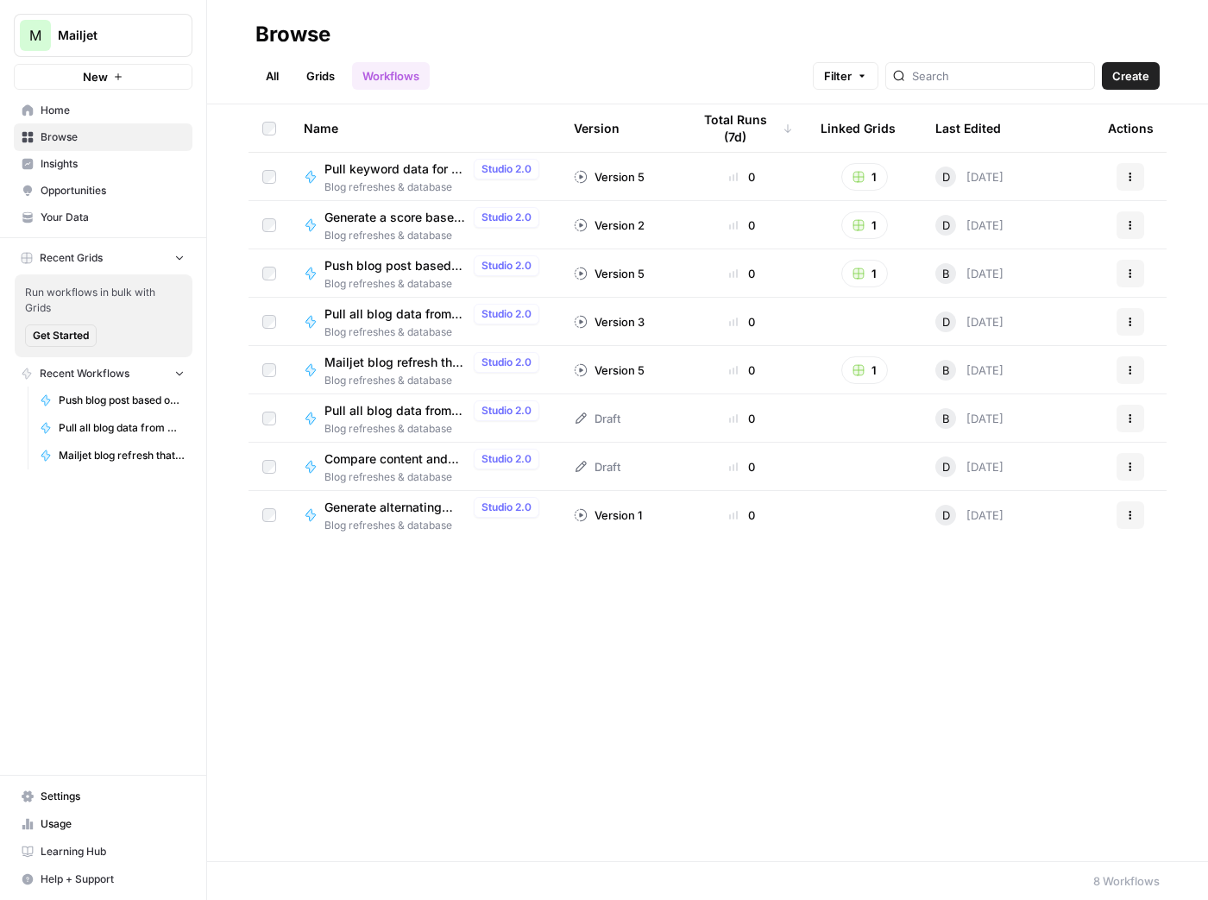
click at [79, 336] on span "Get Started" at bounding box center [61, 336] width 56 height 16
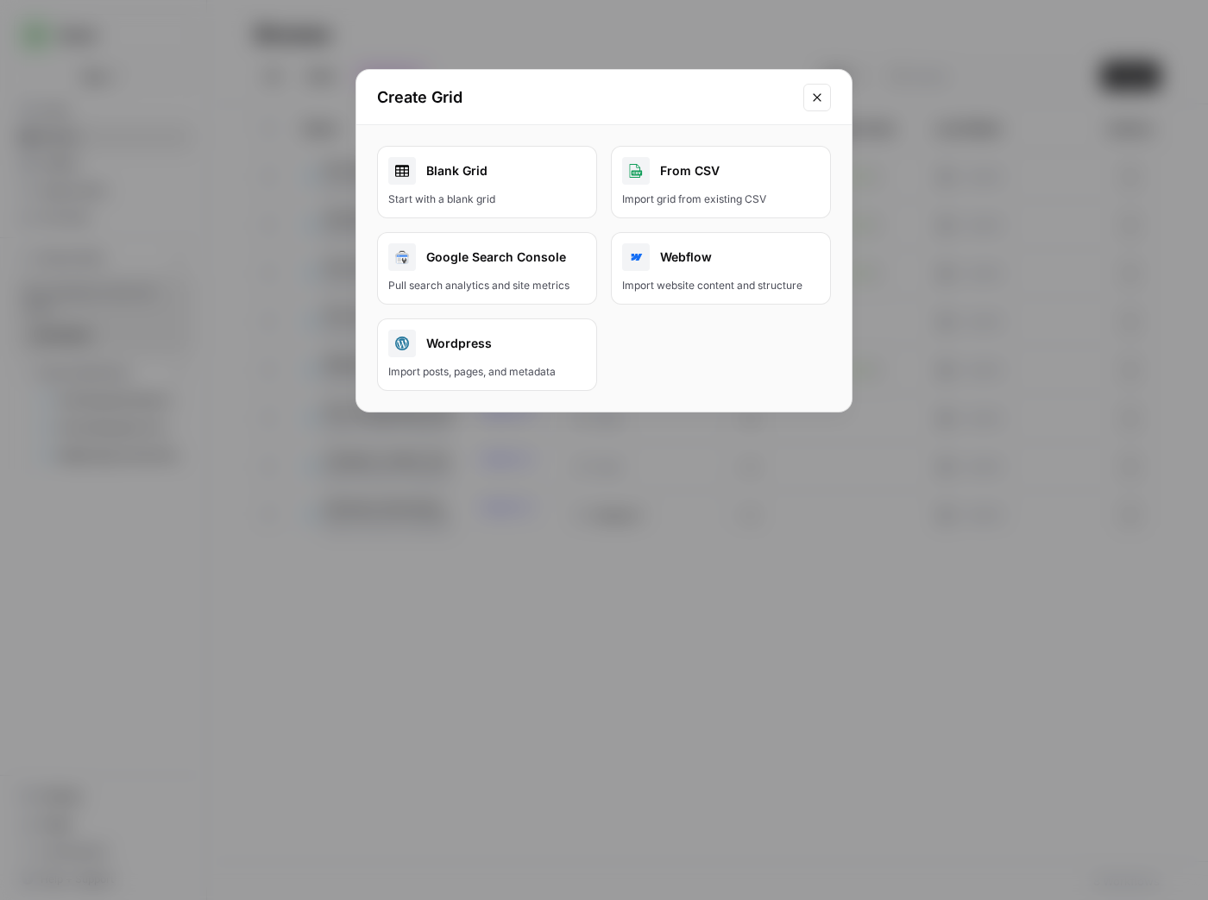
click at [817, 96] on icon "Close modal" at bounding box center [817, 97] width 8 height 8
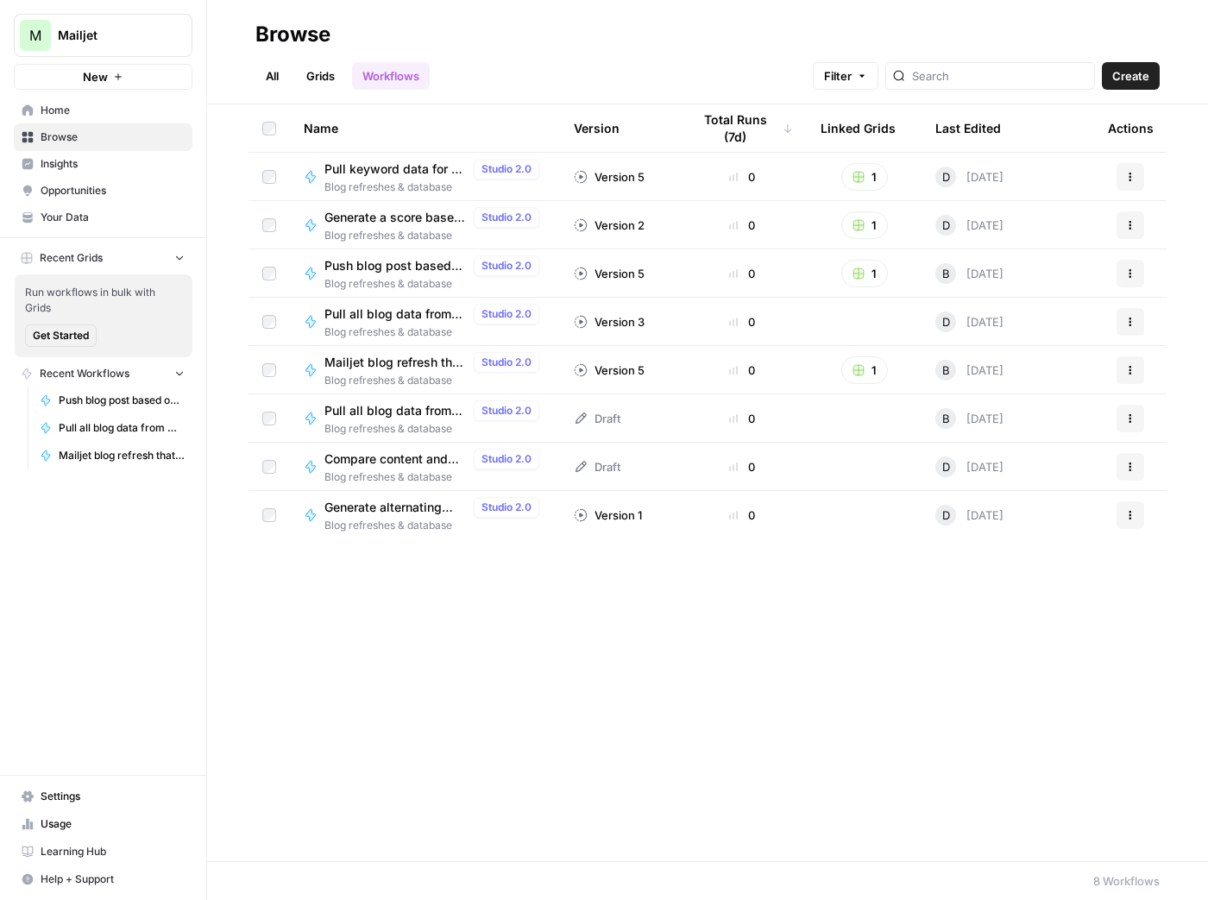
click at [85, 262] on span "Recent Grids" at bounding box center [71, 258] width 63 height 16
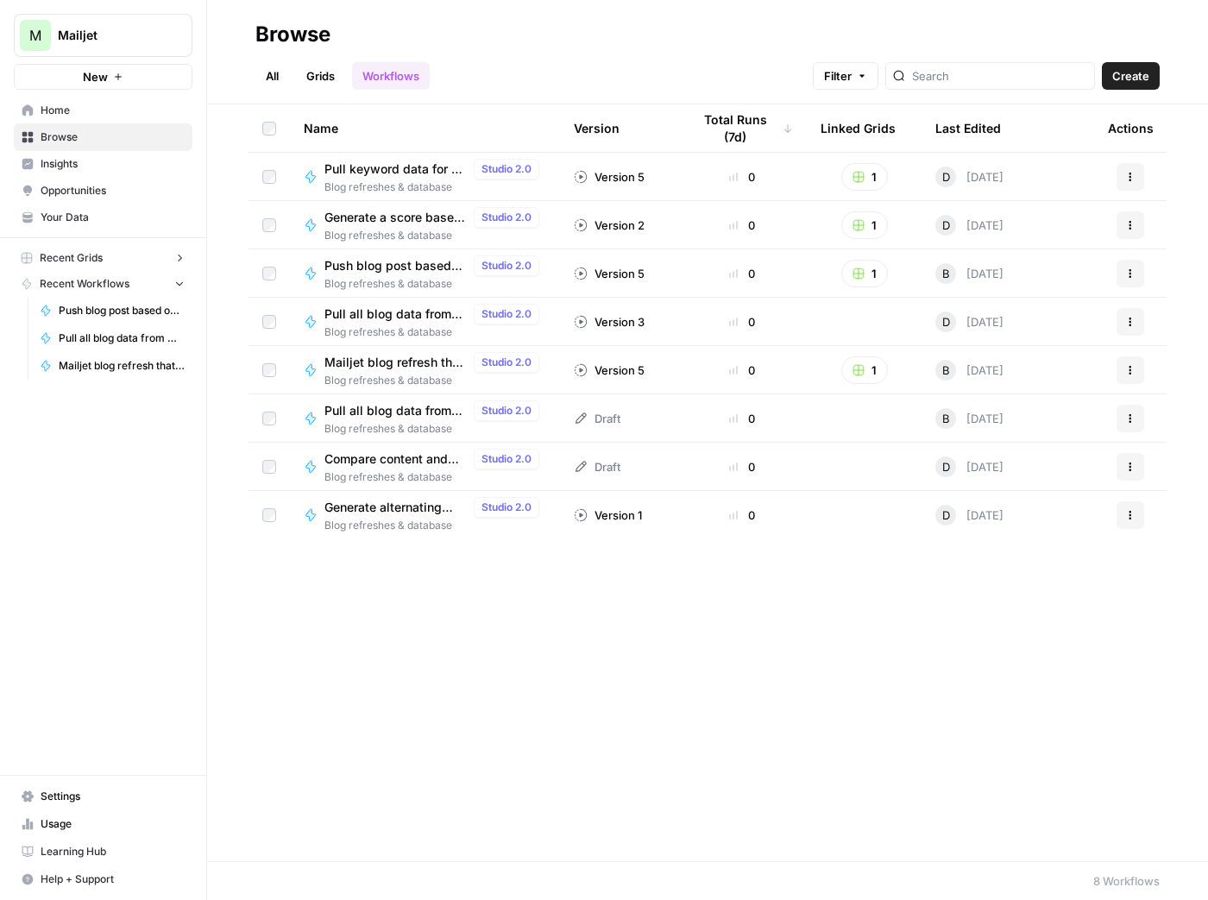
click at [85, 262] on span "Recent Grids" at bounding box center [71, 258] width 63 height 16
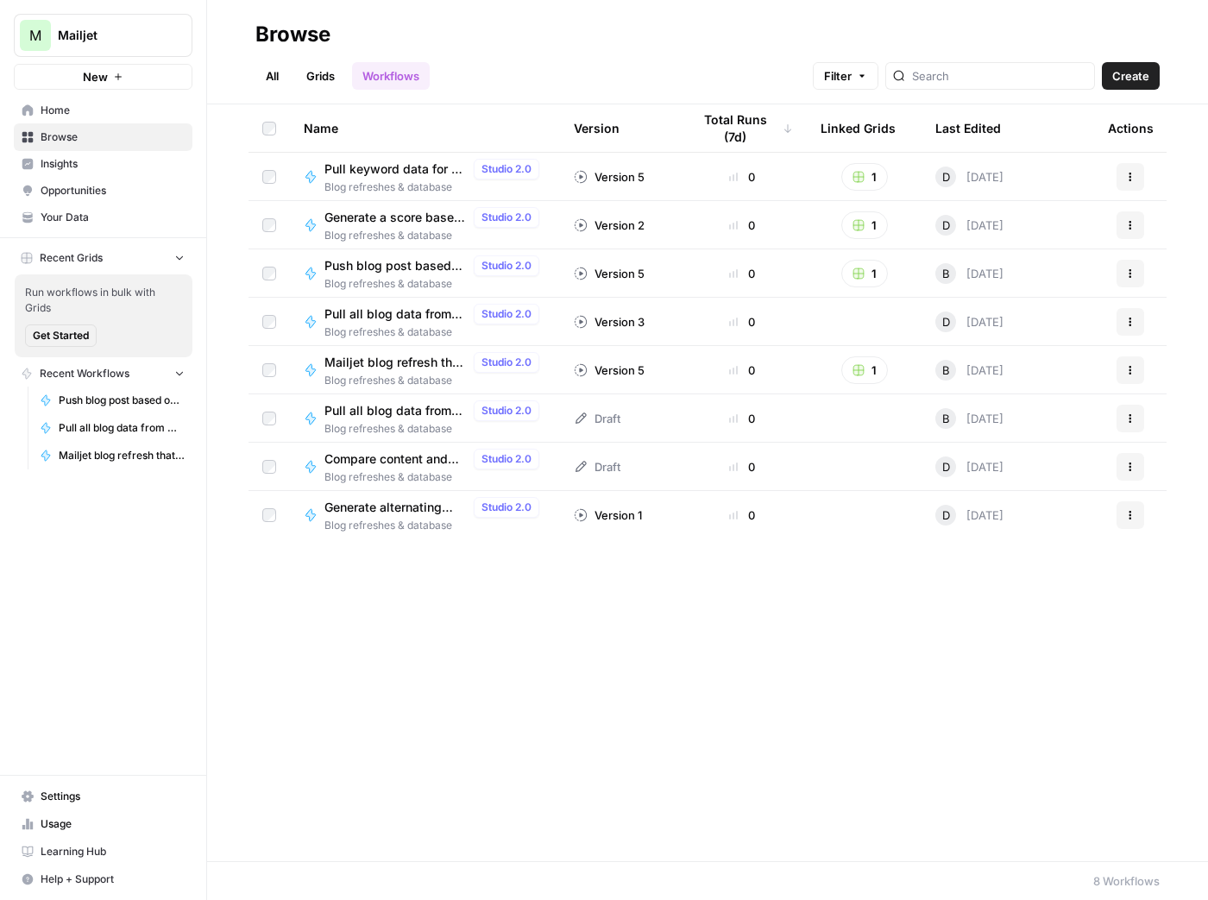
click at [328, 80] on link "Grids" at bounding box center [320, 76] width 49 height 28
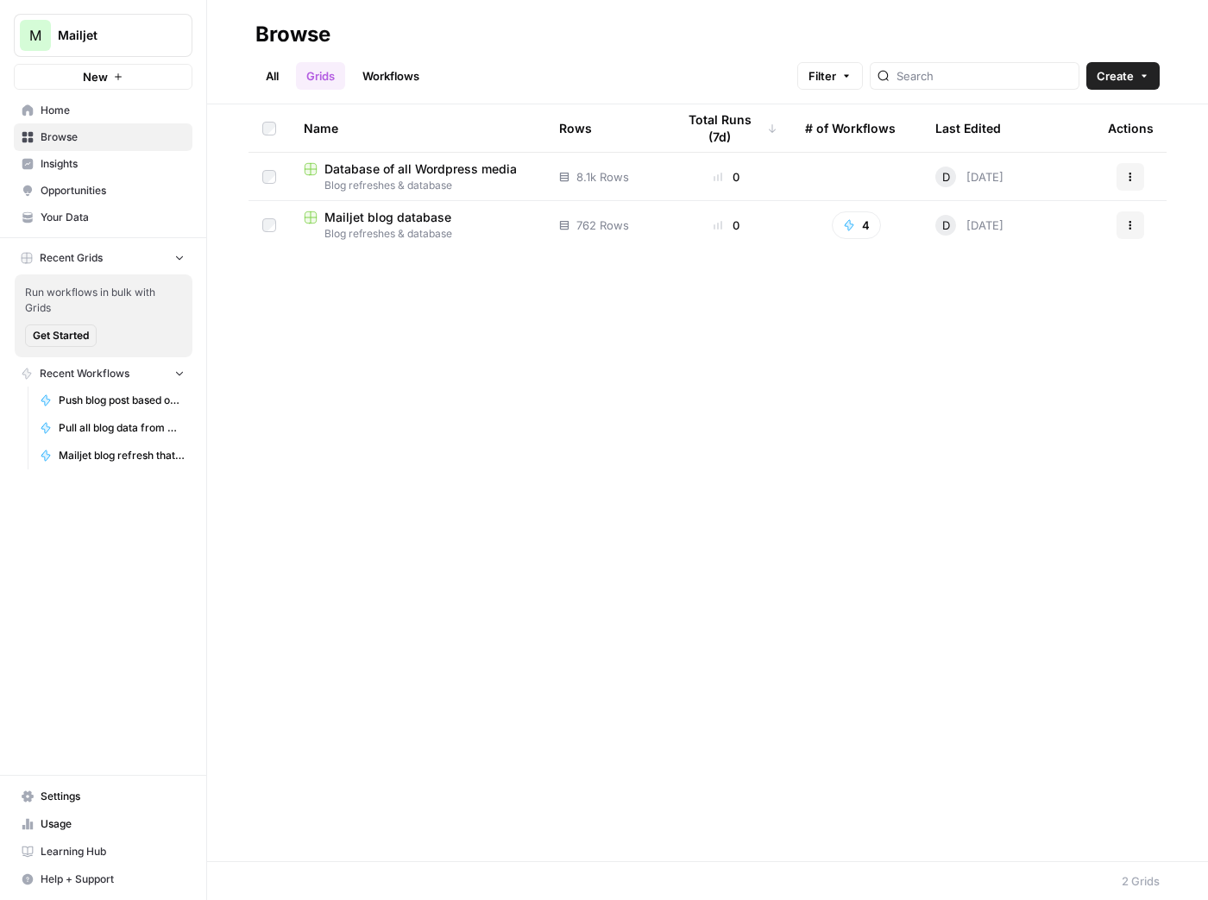
click at [263, 74] on link "All" at bounding box center [272, 76] width 34 height 28
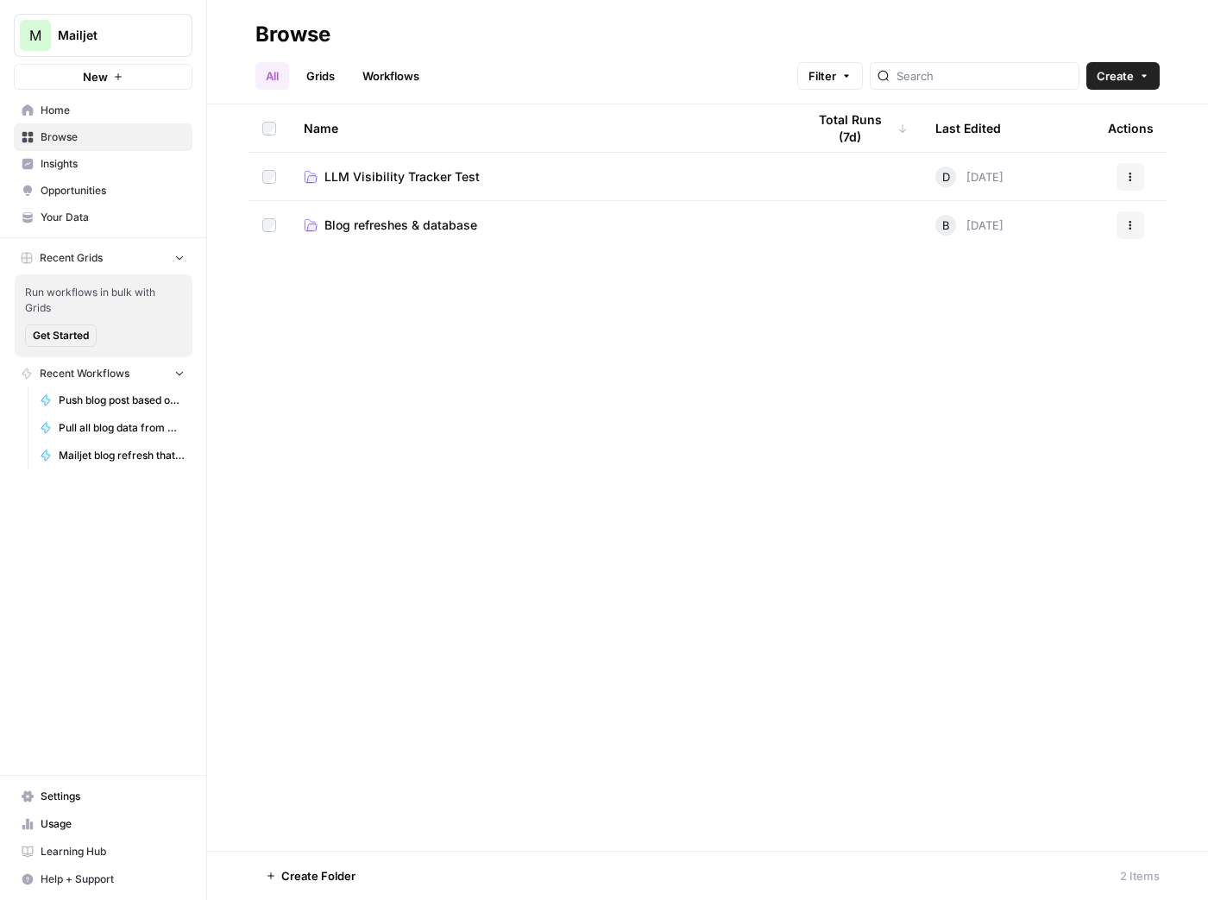
click at [401, 223] on span "Blog refreshes & database" at bounding box center [400, 225] width 153 height 17
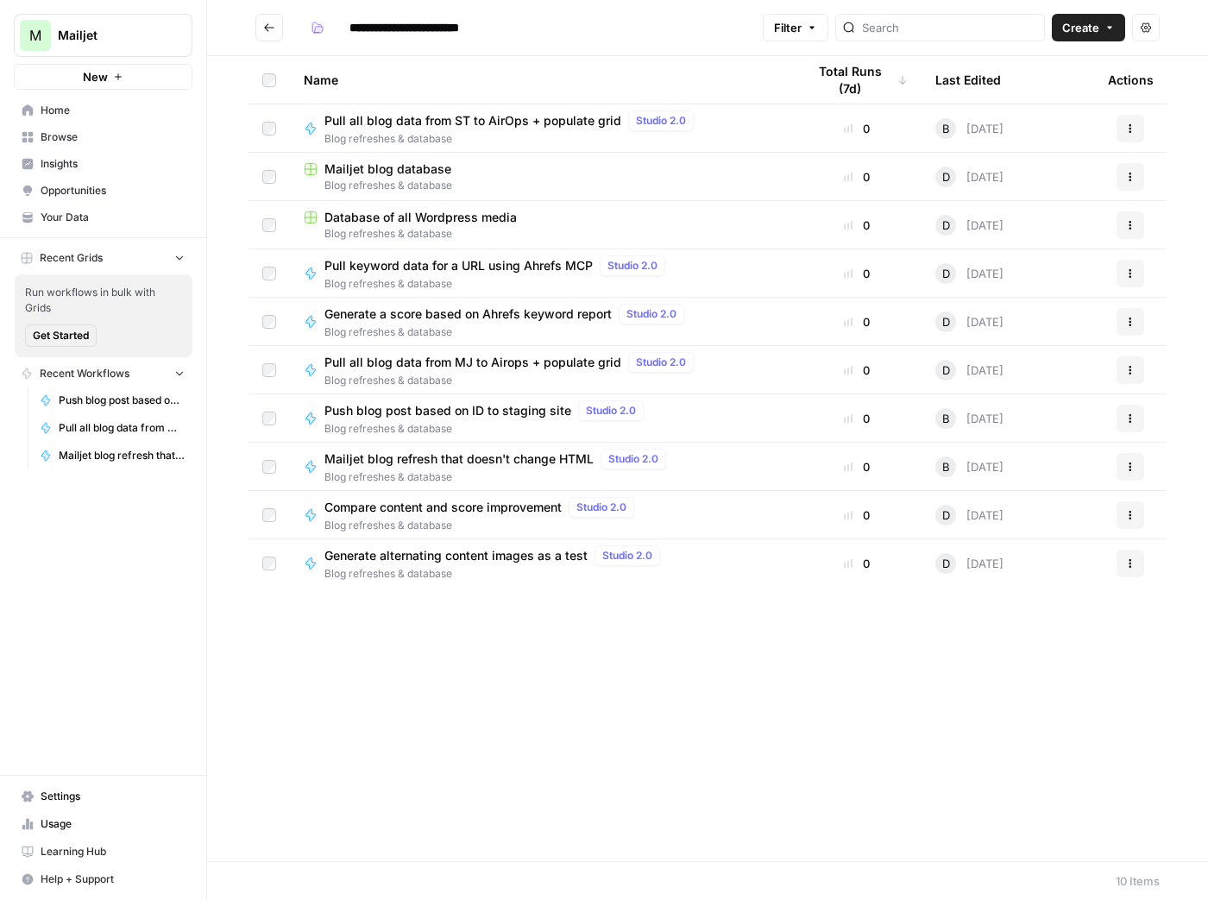
click at [612, 172] on div "Mailjet blog database" at bounding box center [541, 168] width 475 height 17
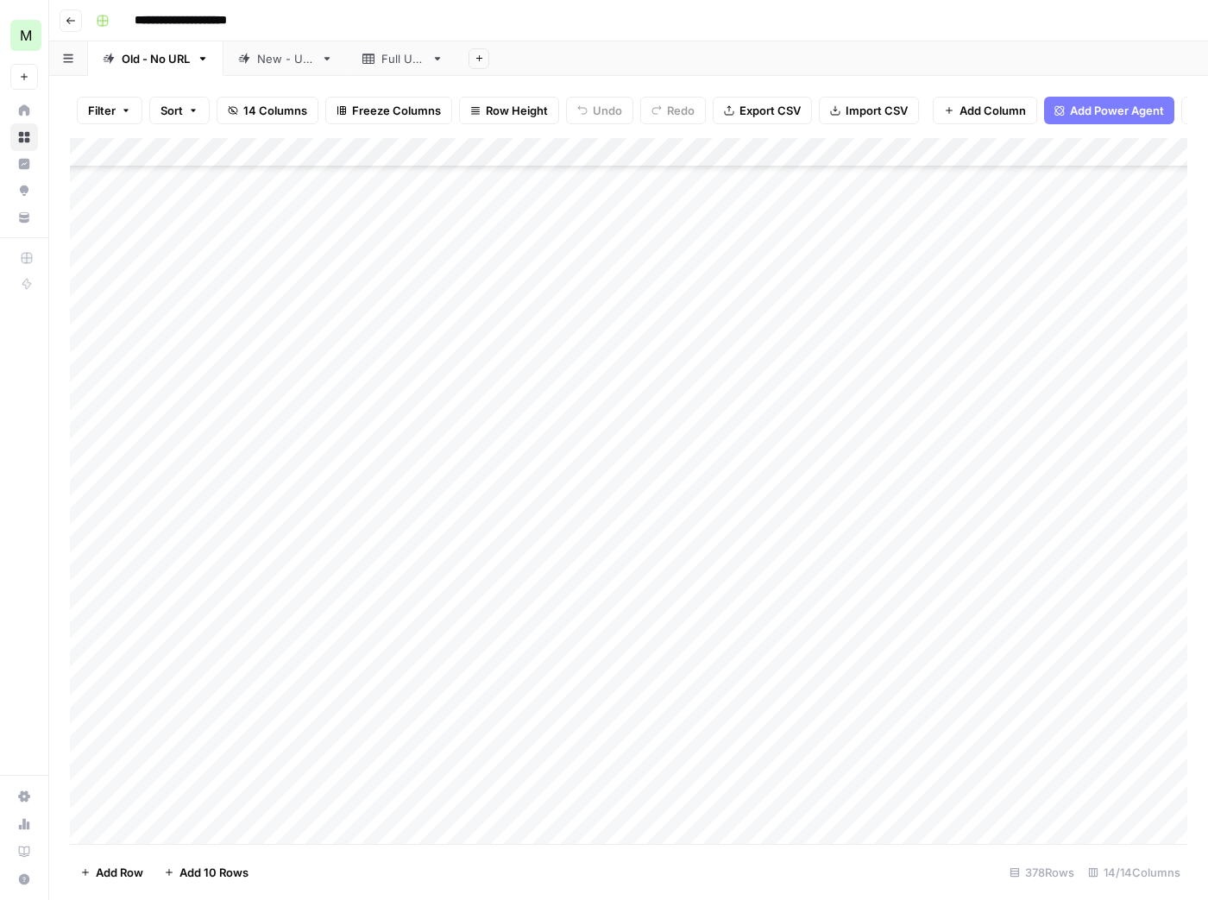
scroll to position [643, 0]
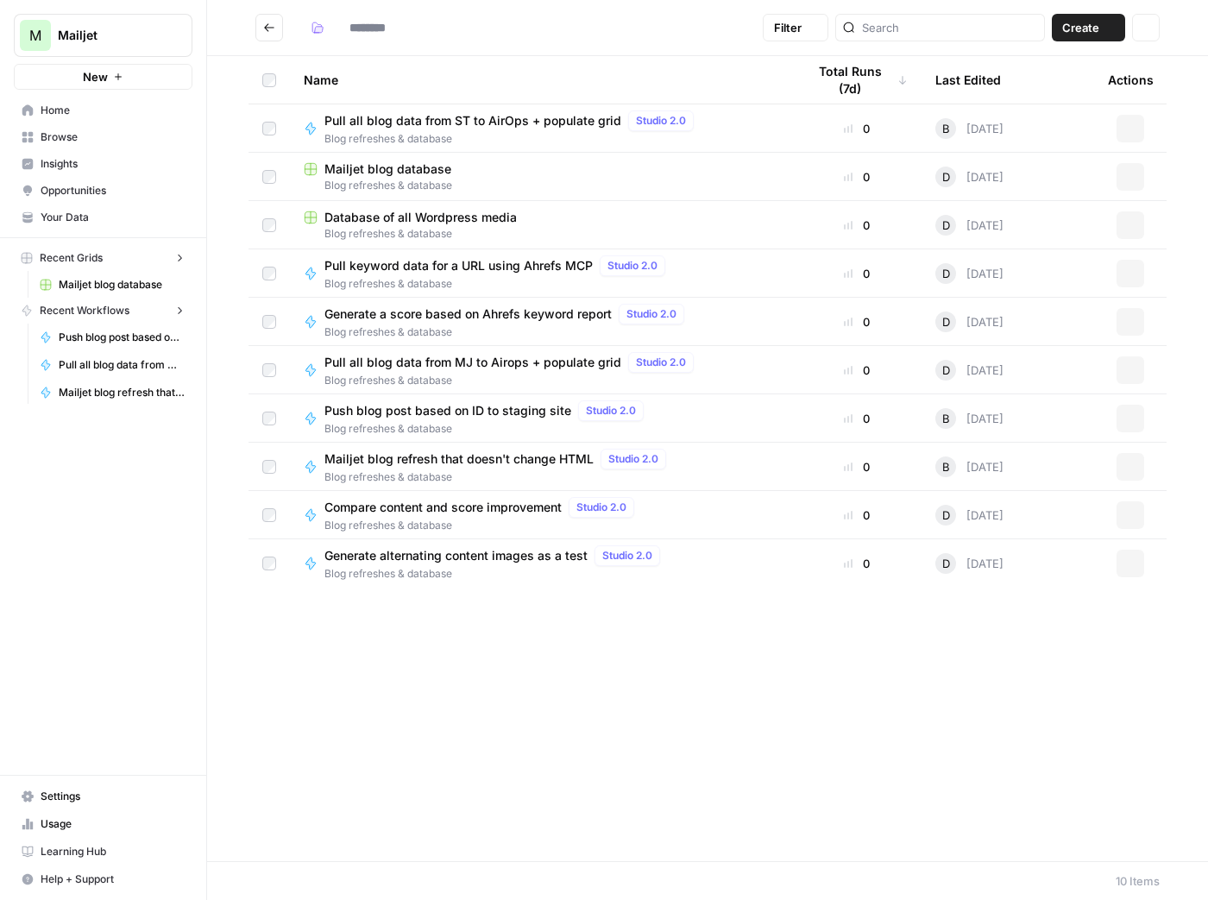
type input "**********"
click at [758, 257] on div "Pull keyword data for a URL using Ahrefs MCP Studio 2.0 Blog refreshes & databa…" at bounding box center [541, 273] width 475 height 36
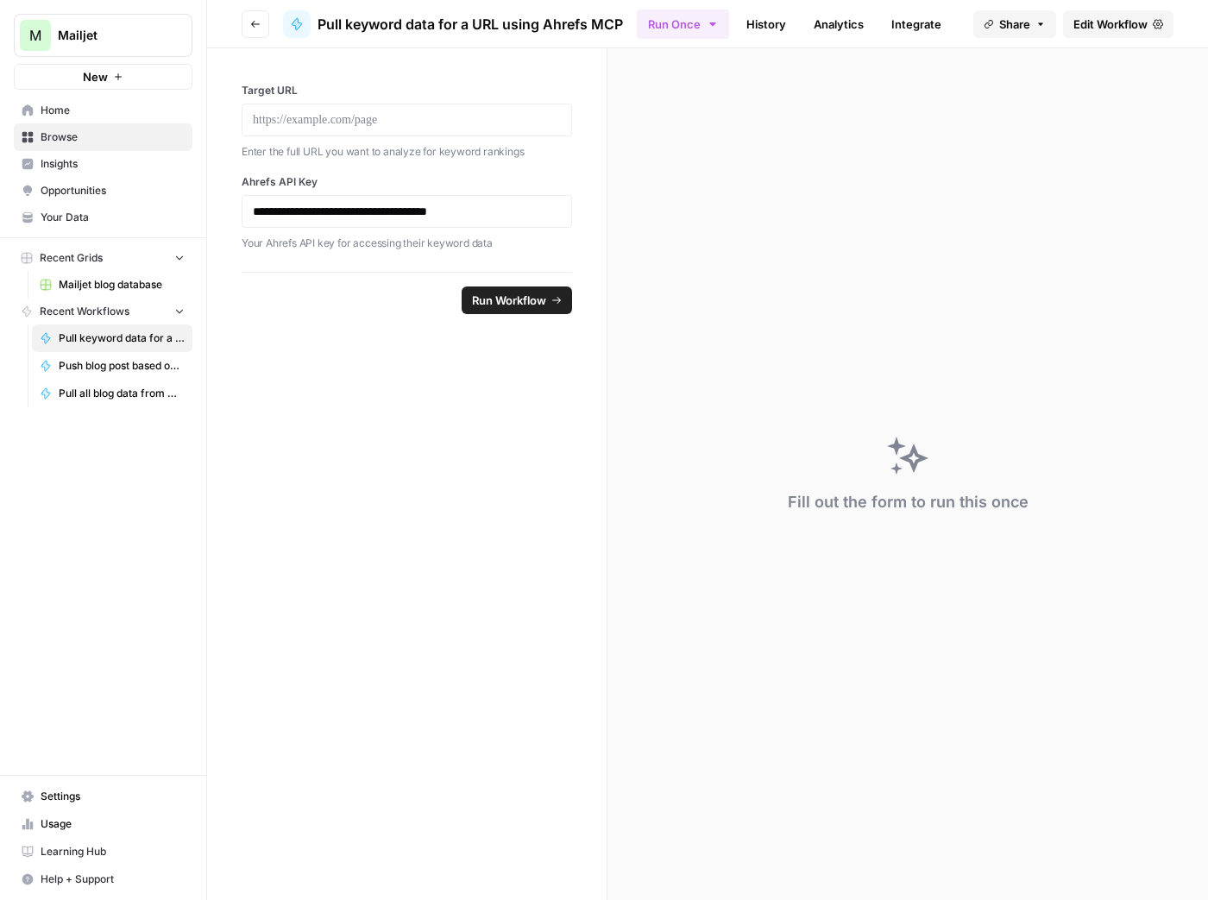
click at [1119, 19] on span "Edit Workflow" at bounding box center [1110, 24] width 74 height 17
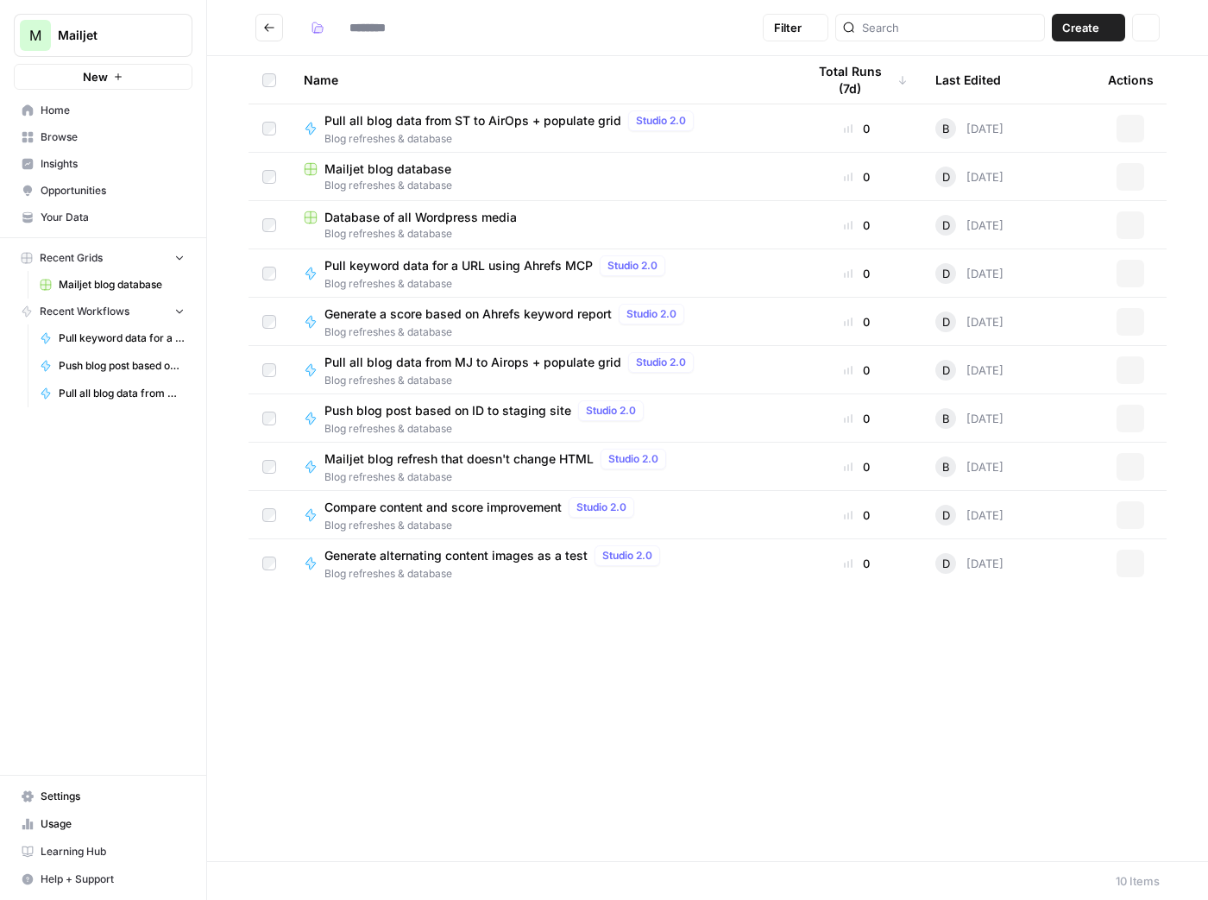
type input "**********"
click at [544, 416] on span "Push blog post based on ID to staging site" at bounding box center [447, 410] width 247 height 17
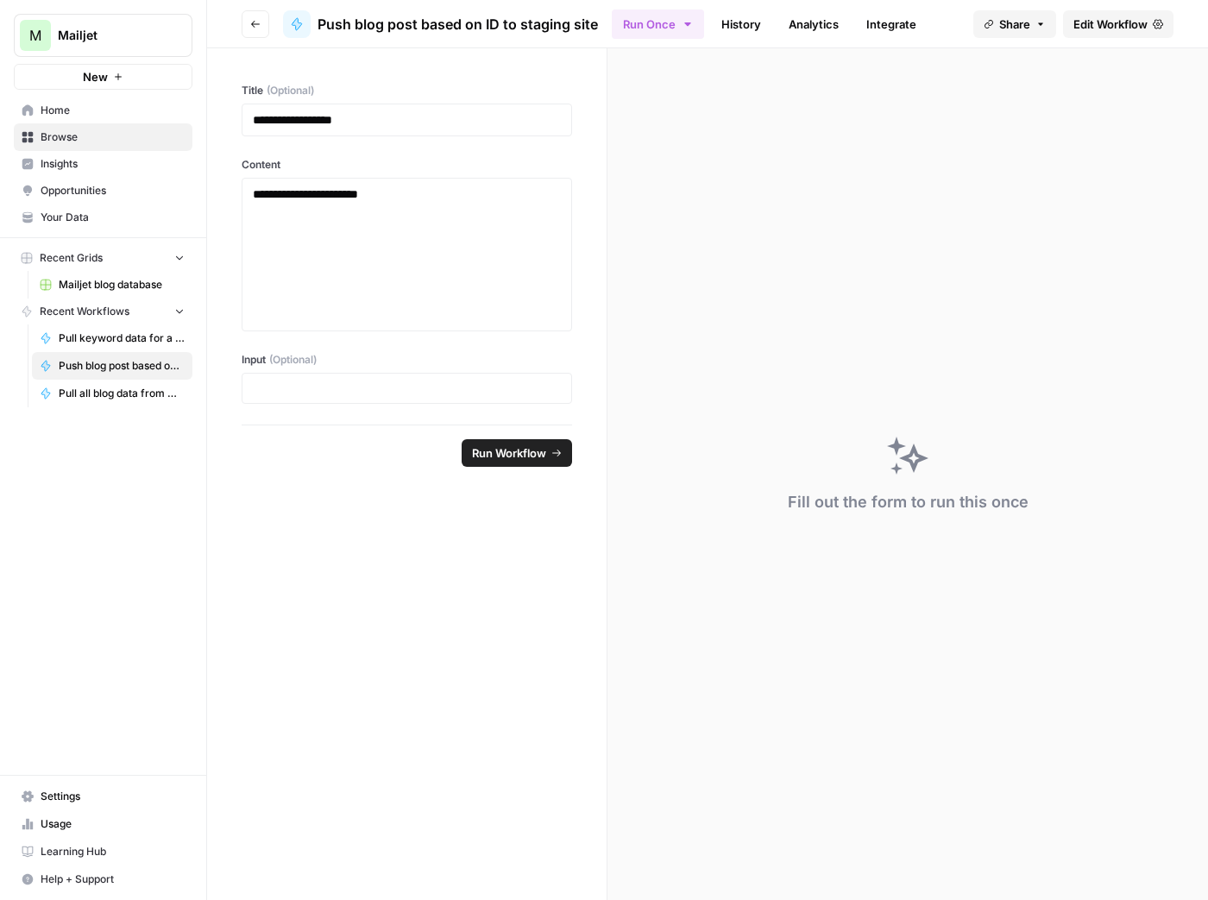
click at [1085, 26] on span "Edit Workflow" at bounding box center [1110, 24] width 74 height 17
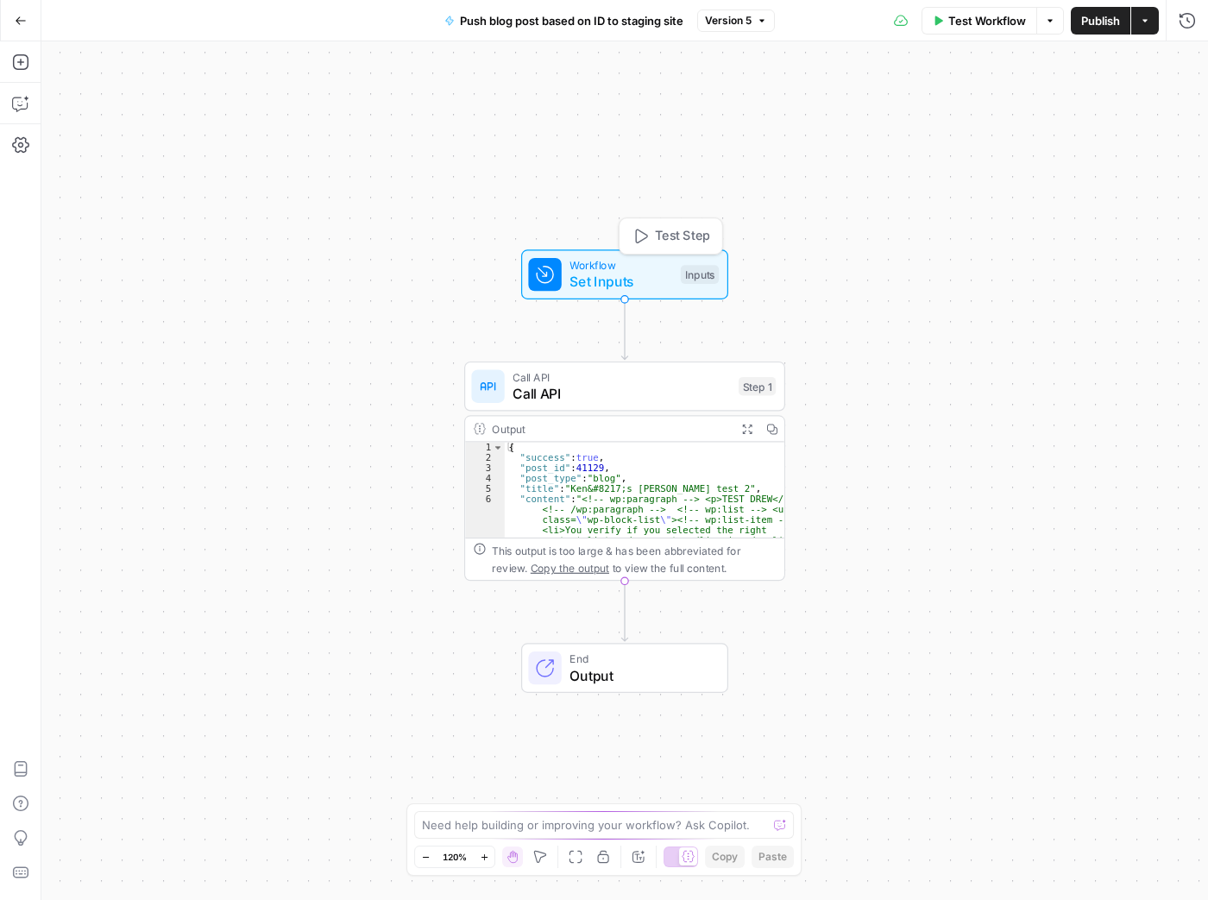
click at [651, 285] on span "Set Inputs" at bounding box center [620, 282] width 103 height 21
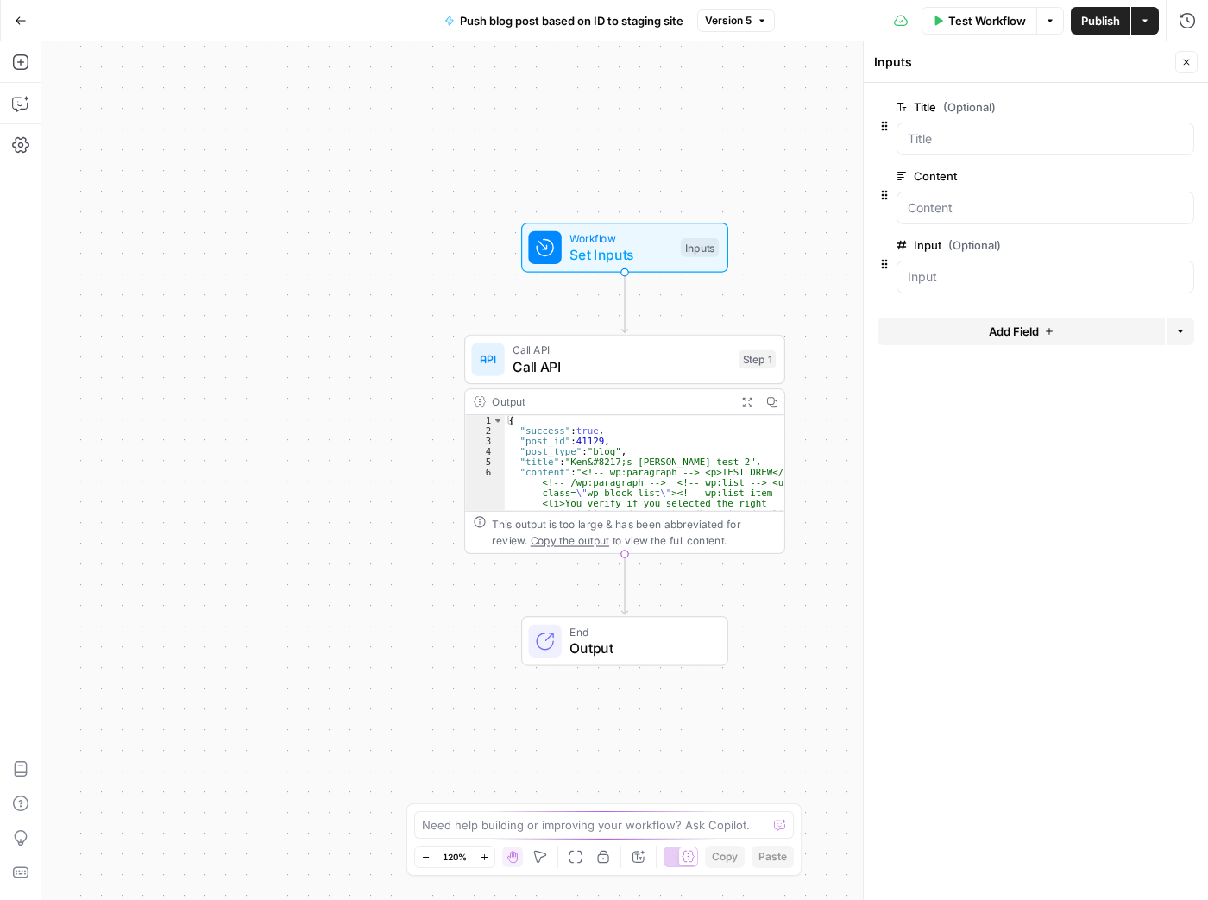
click at [627, 399] on div "Output" at bounding box center [610, 401] width 236 height 16
click at [607, 632] on span "End" at bounding box center [639, 631] width 141 height 16
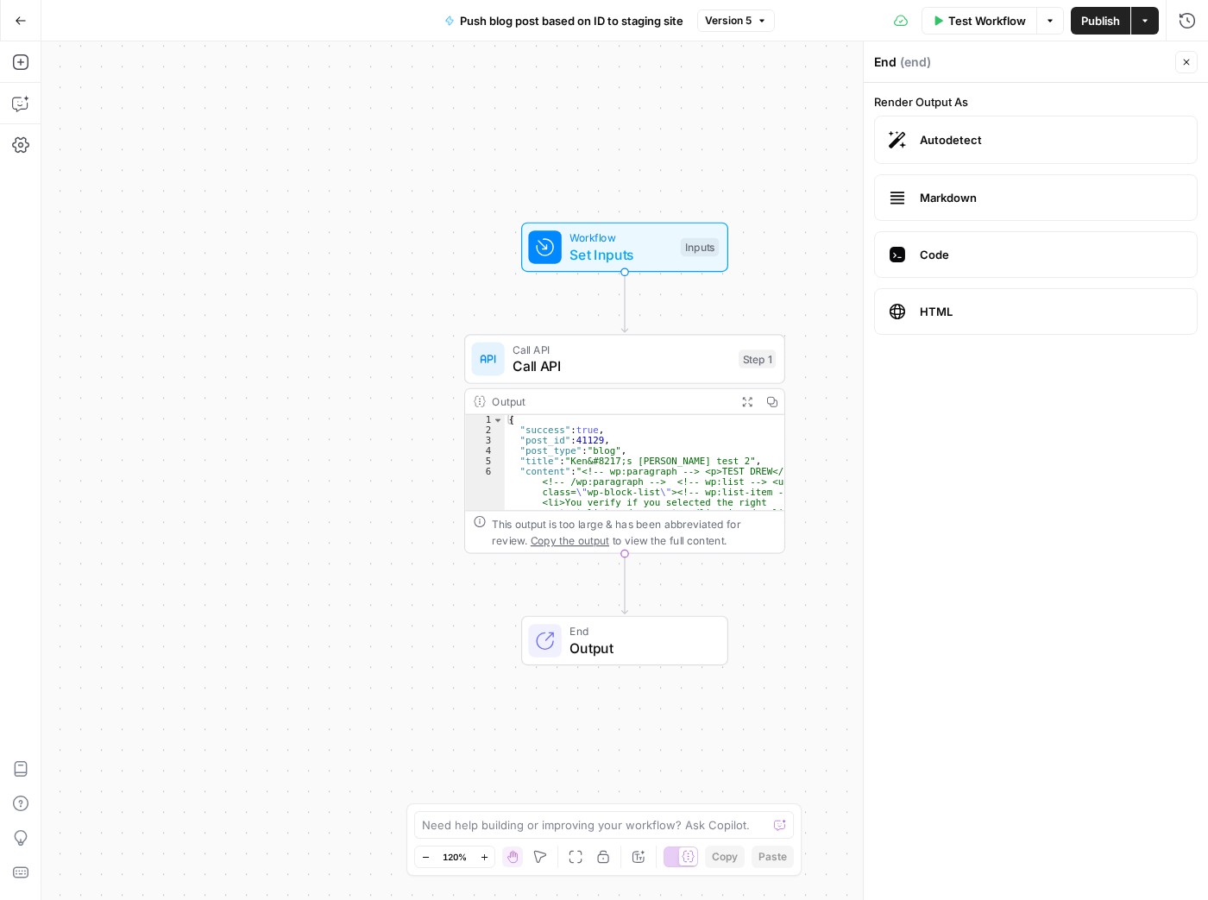
click at [620, 368] on span "Call API" at bounding box center [621, 366] width 217 height 21
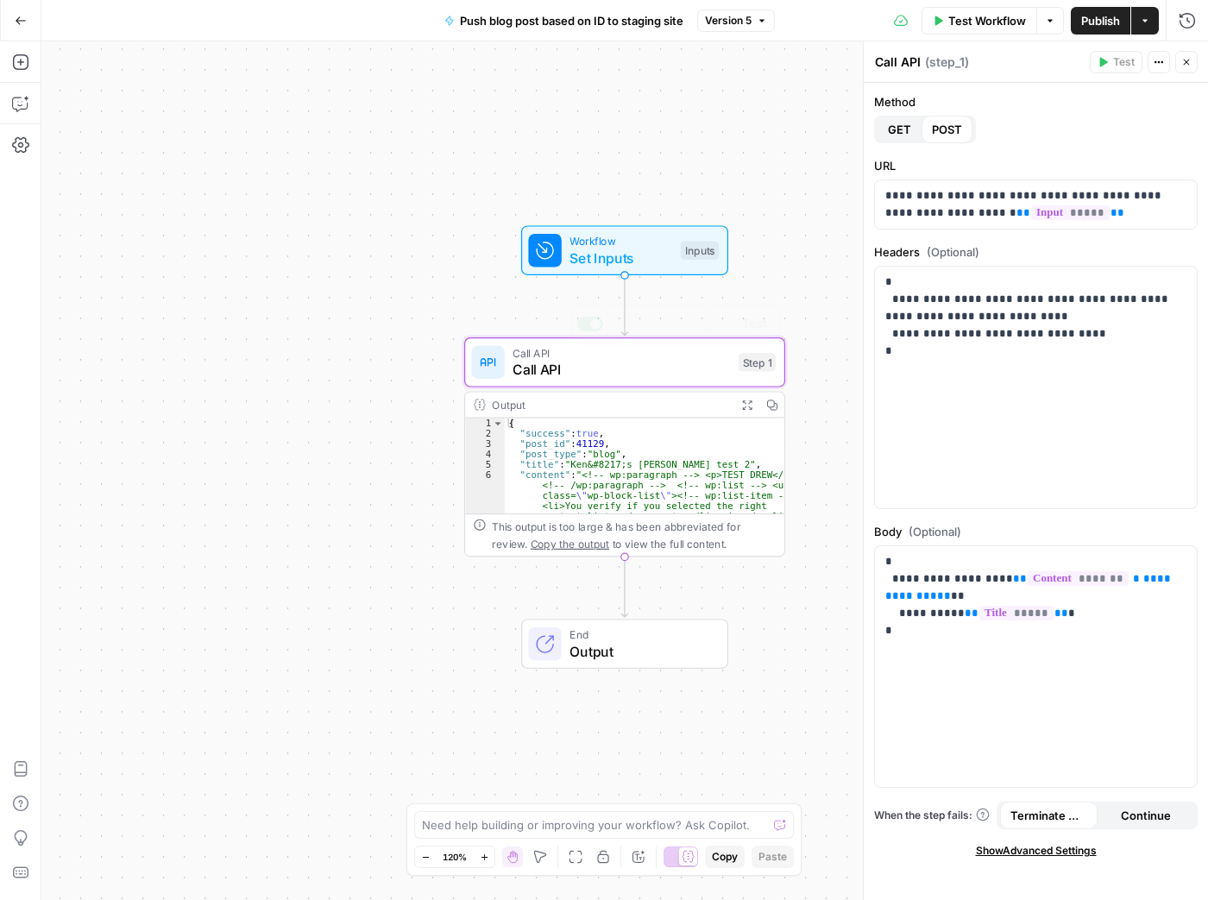
click at [835, 254] on div "Workflow Set Inputs Inputs Call API Call API Step 1 Copy step Delete step Add N…" at bounding box center [624, 470] width 1167 height 859
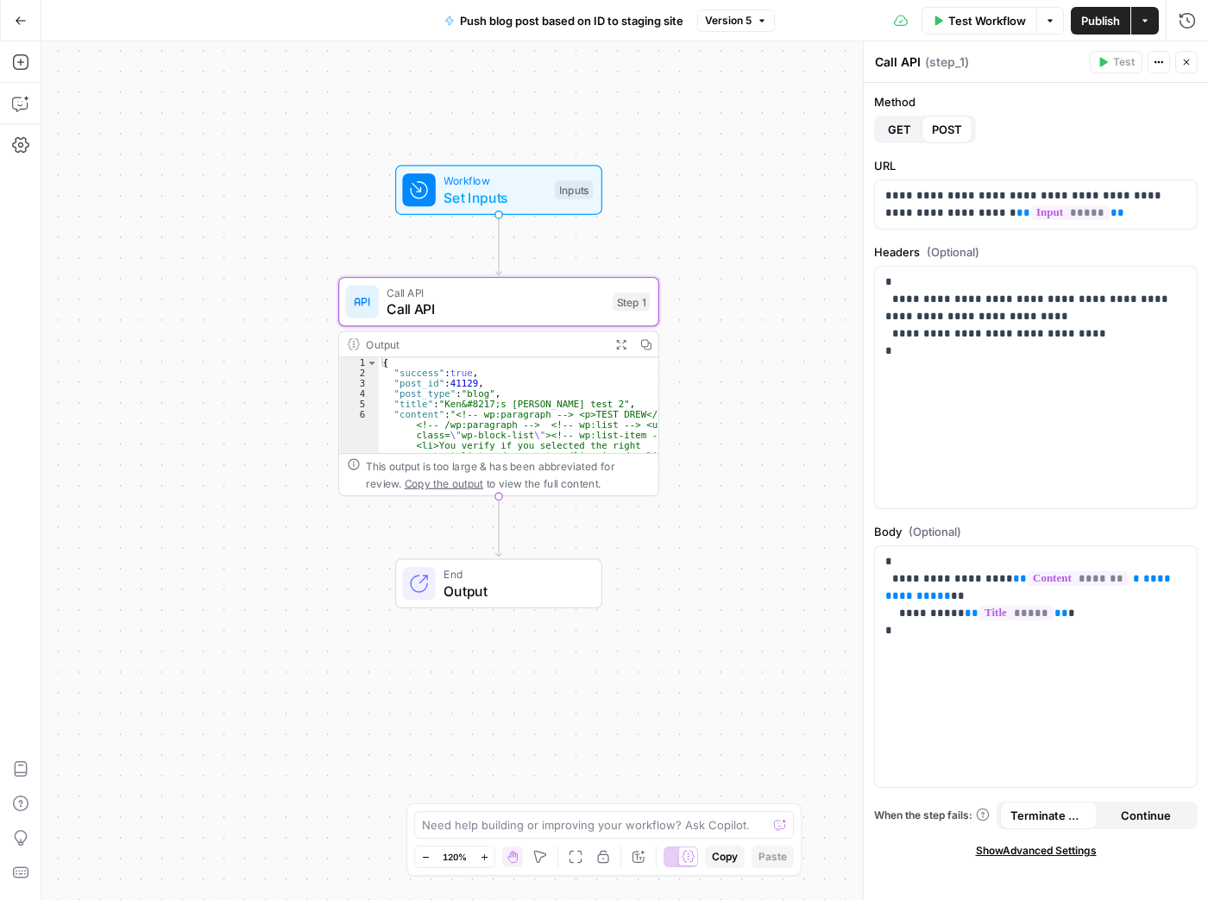
drag, startPoint x: 805, startPoint y: 274, endPoint x: 679, endPoint y: 210, distance: 141.2
click at [679, 210] on div "Workflow Set Inputs Inputs Call API Call API Step 1 Output Expand Output Copy 1…" at bounding box center [624, 470] width 1167 height 859
click at [733, 189] on div "Workflow Set Inputs Inputs Call API Call API Step 1 Output Expand Output Copy 1…" at bounding box center [624, 470] width 1167 height 859
click at [525, 189] on span "Set Inputs" at bounding box center [495, 197] width 103 height 21
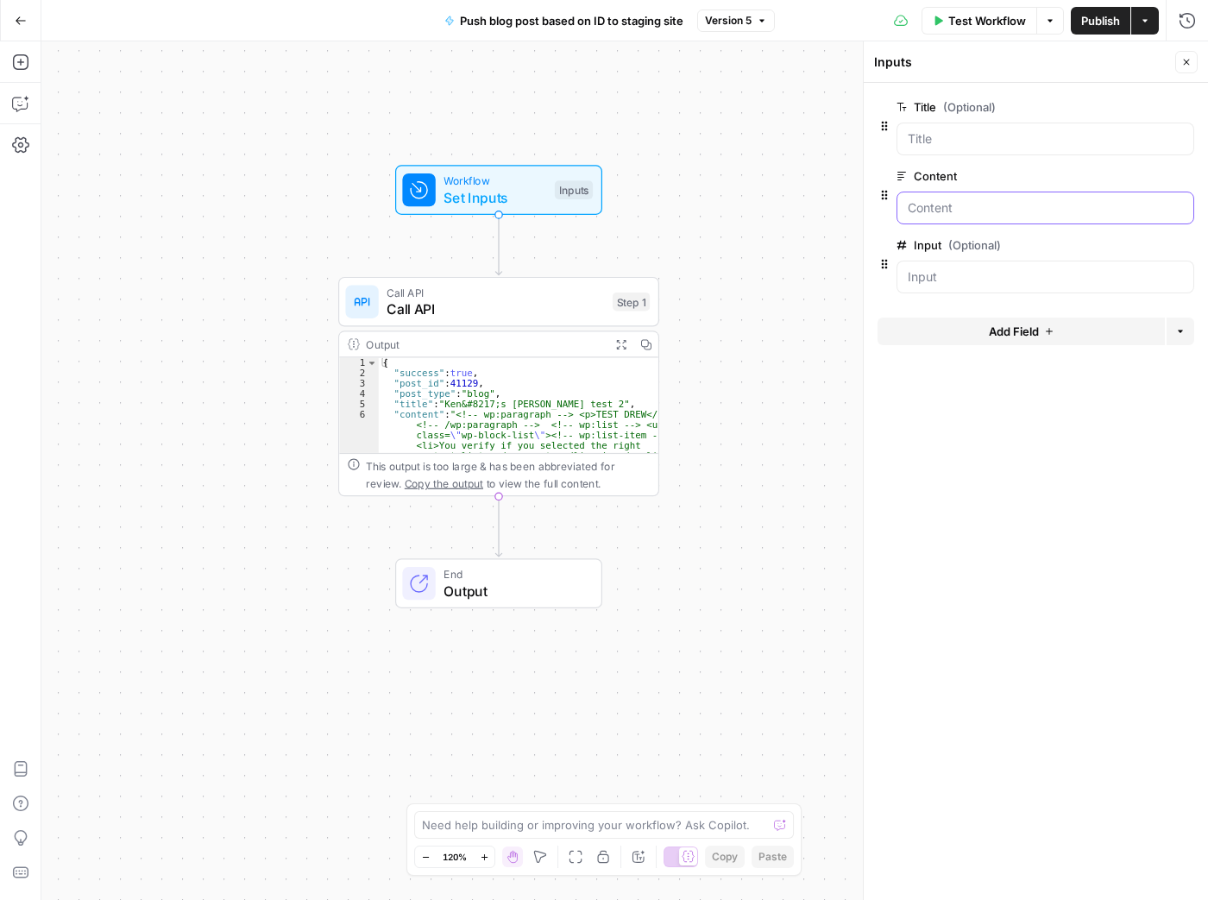
click at [986, 205] on input "Content" at bounding box center [1045, 207] width 275 height 17
click at [1001, 265] on div at bounding box center [1046, 277] width 298 height 33
click at [714, 229] on div "Workflow Set Inputs Inputs Call API Call API Step 1 Output Expand Output Copy 1…" at bounding box center [624, 470] width 1167 height 859
click at [508, 297] on span "Call API" at bounding box center [495, 292] width 217 height 16
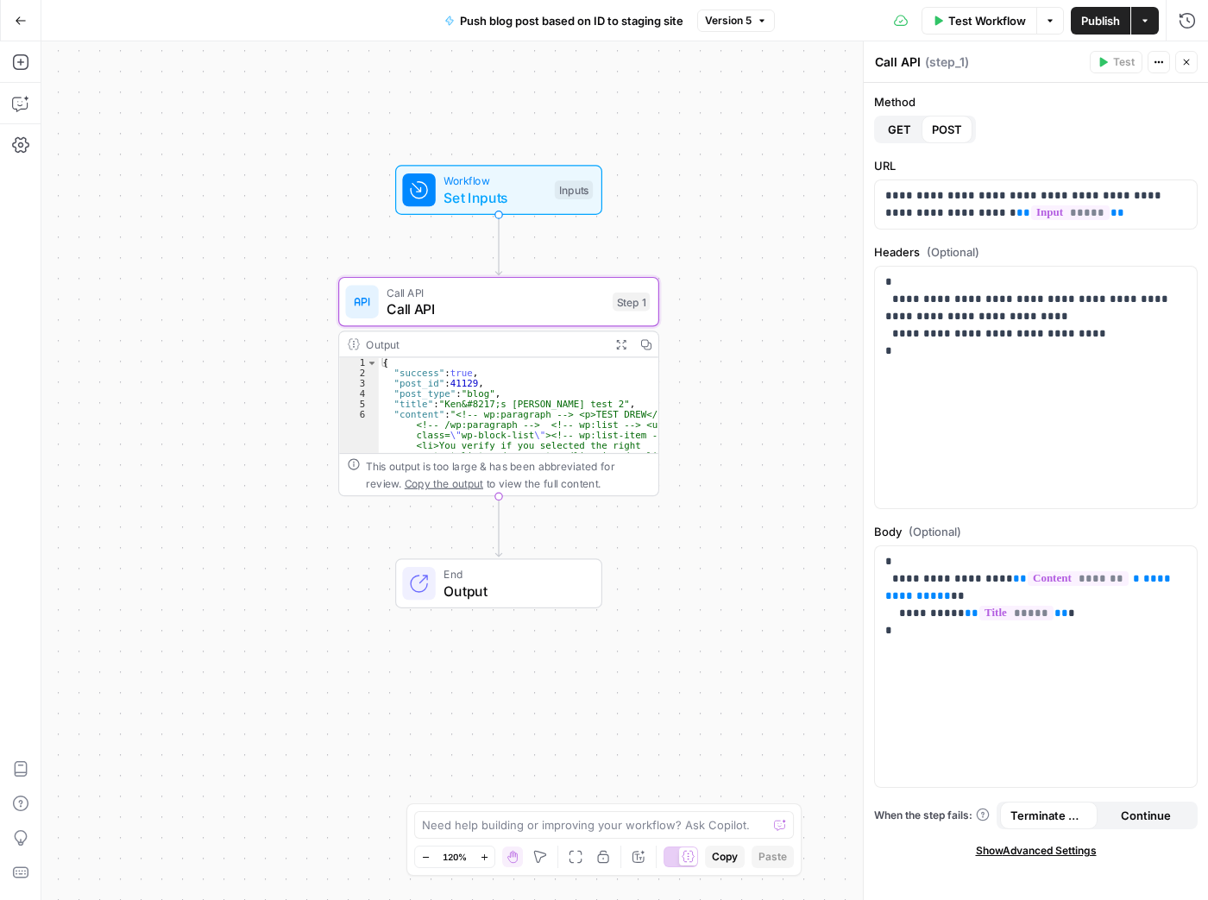
click at [897, 129] on span "GET" at bounding box center [899, 129] width 23 height 17
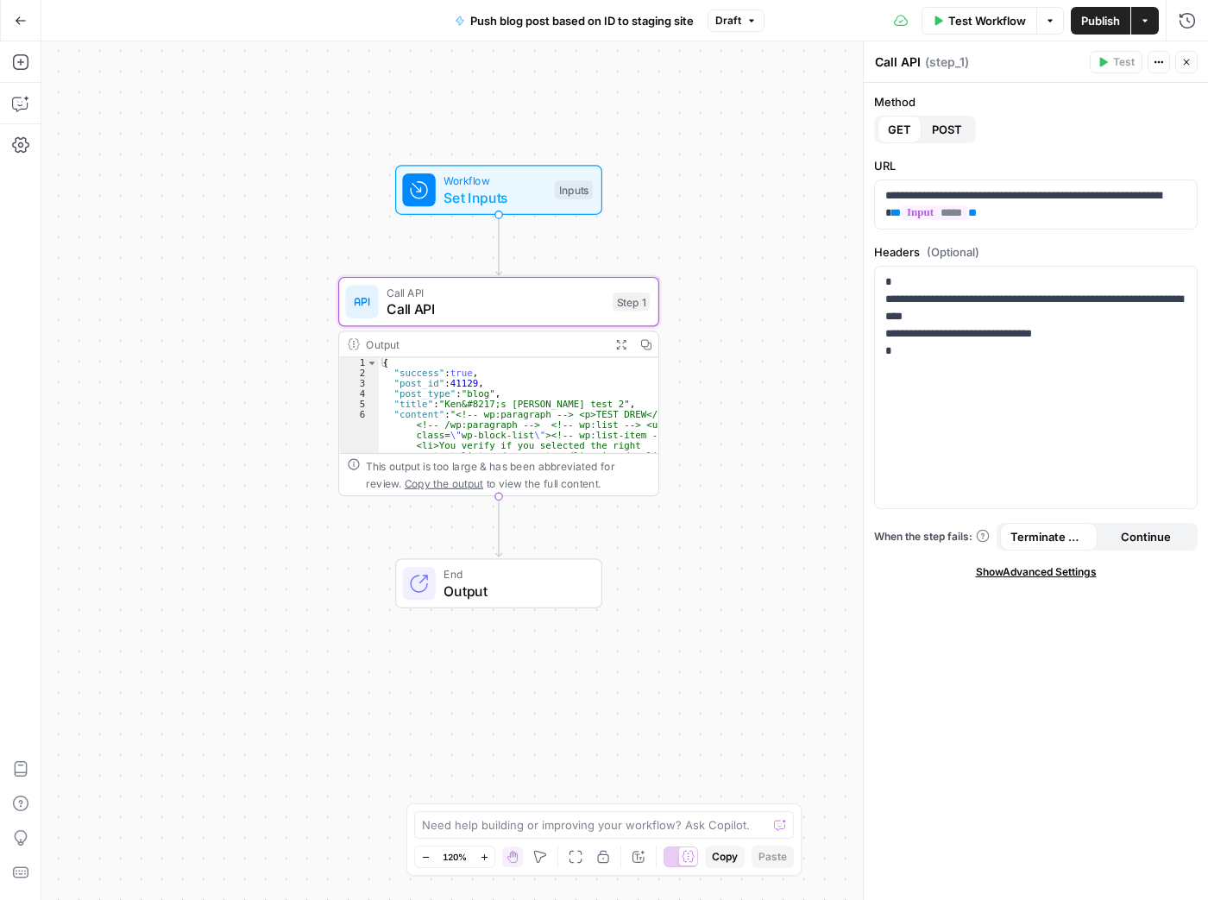
click at [958, 125] on span "POST" at bounding box center [947, 129] width 30 height 17
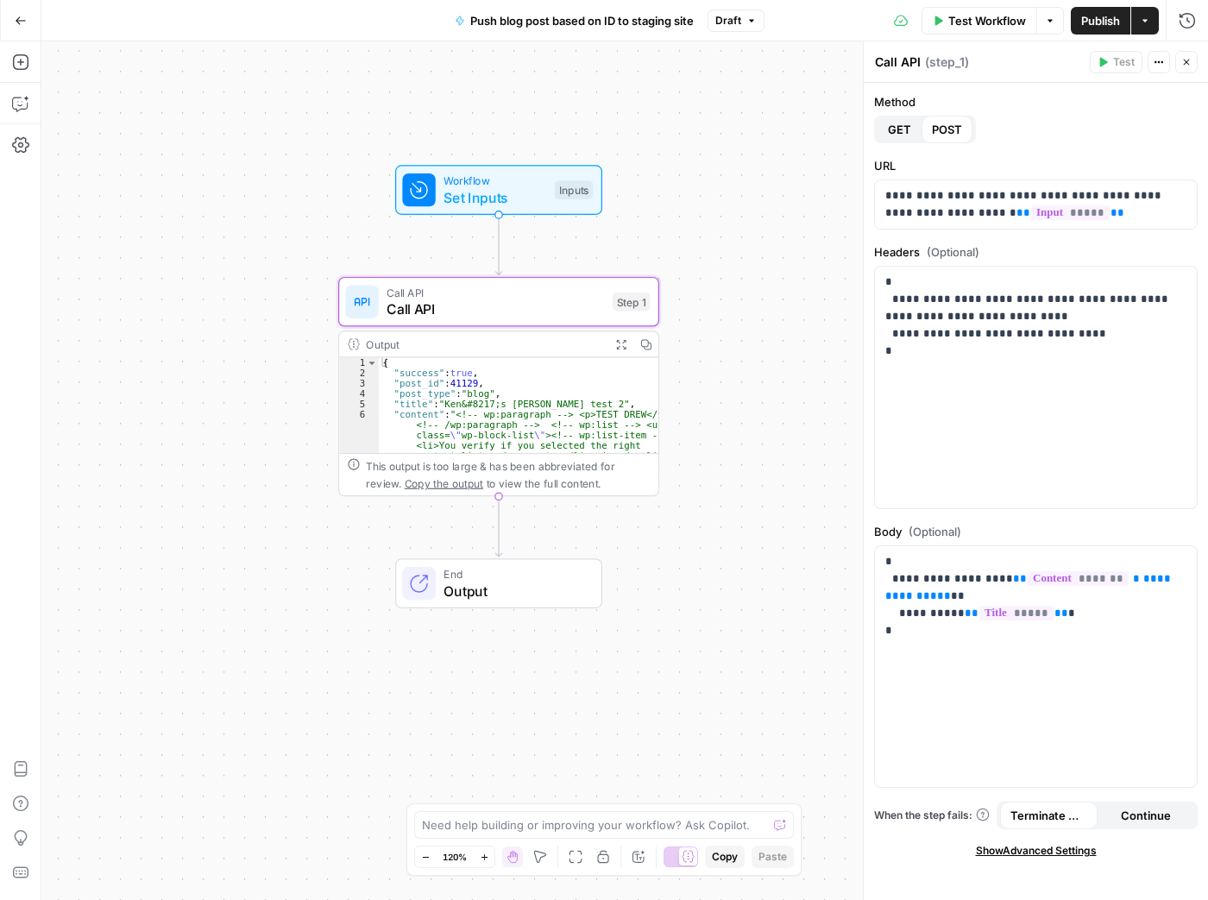
click at [901, 129] on span "GET" at bounding box center [899, 129] width 23 height 17
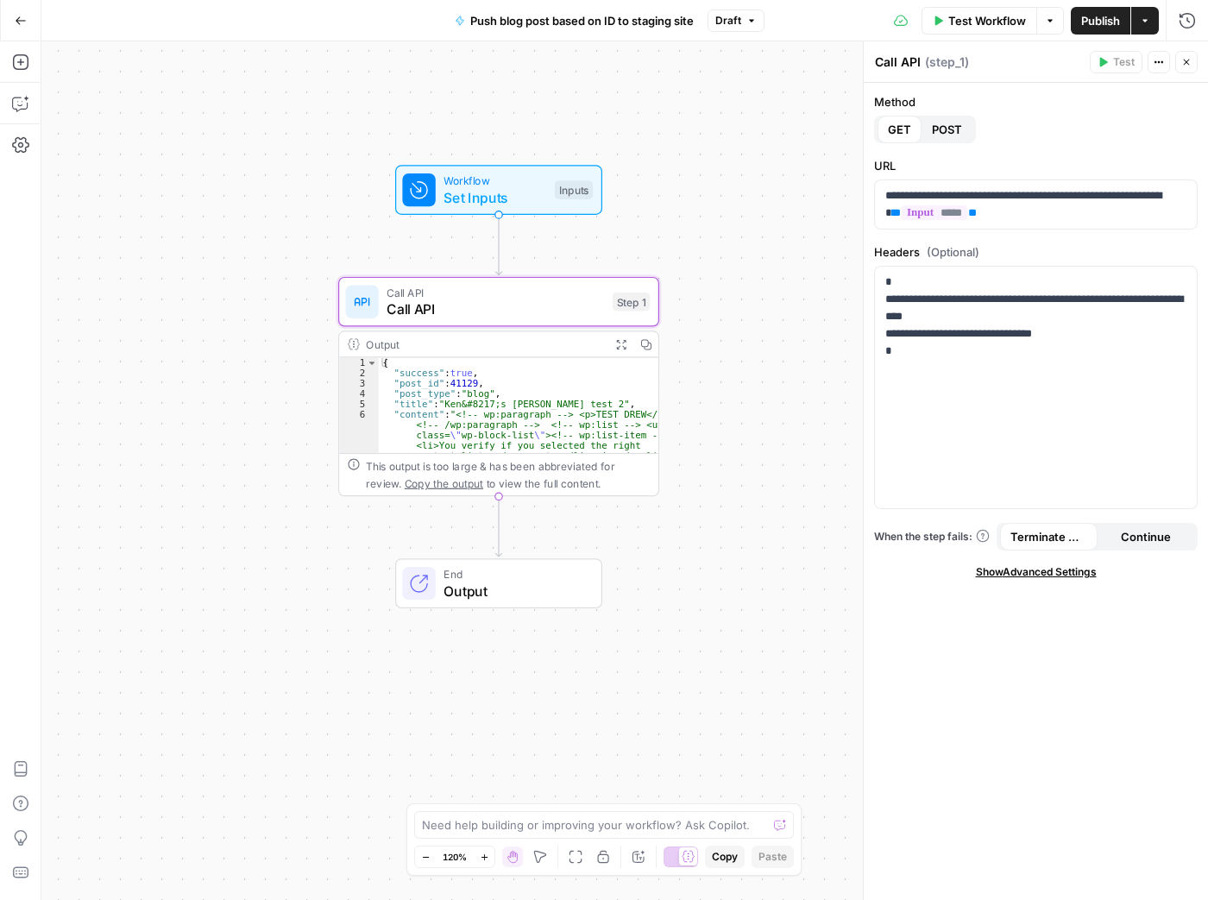
click at [551, 203] on div "Workflow Set Inputs Inputs Test Step" at bounding box center [497, 190] width 191 height 35
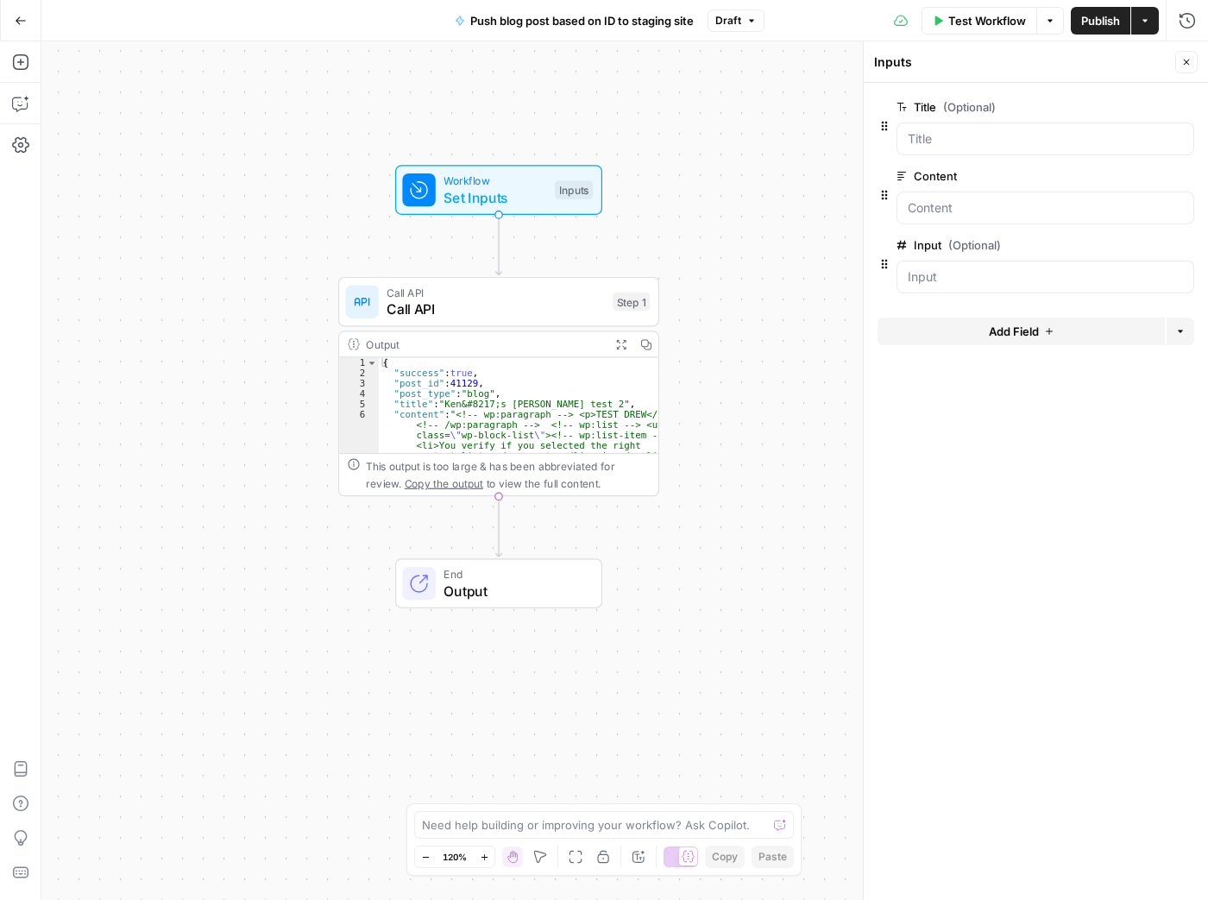
click at [966, 22] on span "Test Workflow" at bounding box center [987, 20] width 78 height 17
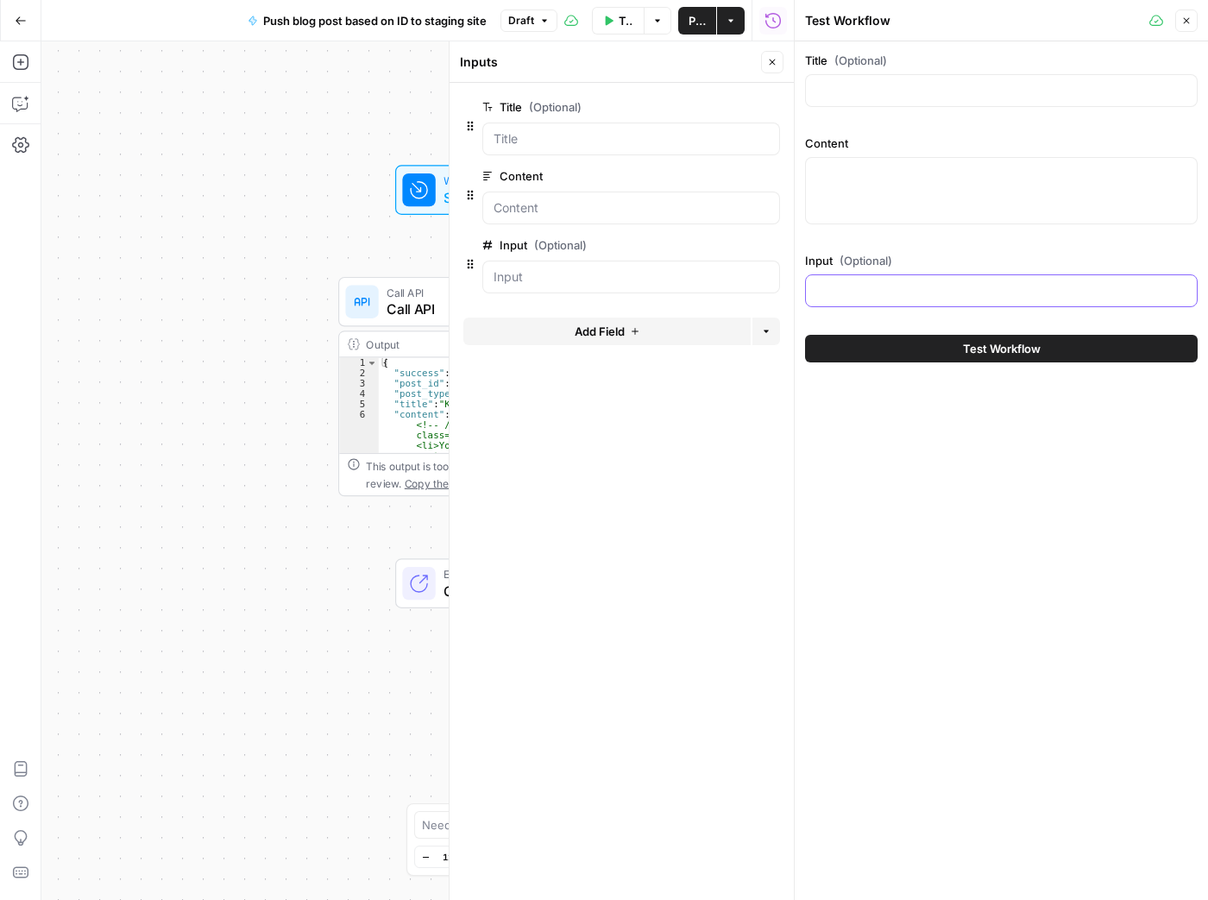
click at [872, 285] on input "Input (Optional)" at bounding box center [1001, 290] width 370 height 17
click at [1188, 15] on button "Close" at bounding box center [1186, 20] width 22 height 22
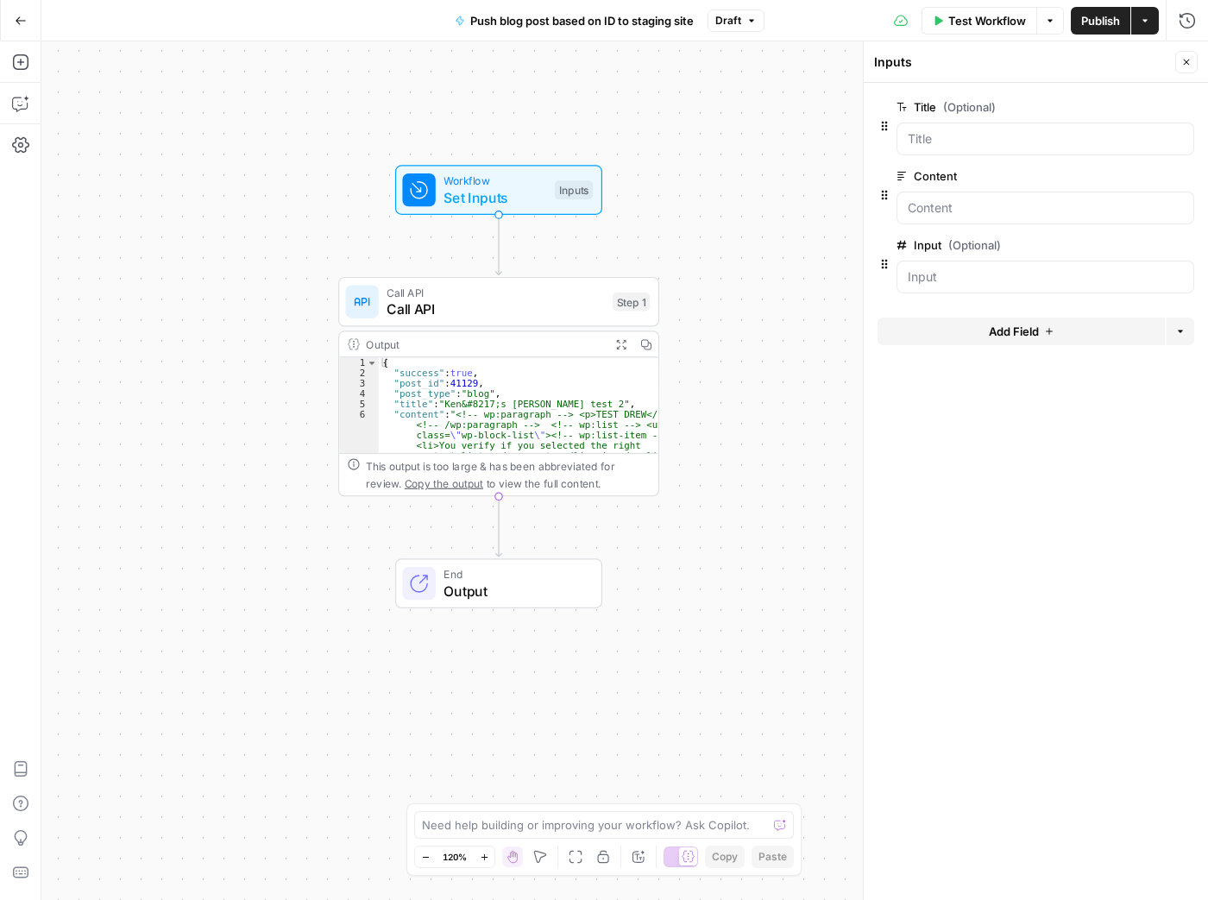
click at [1192, 58] on button "Close" at bounding box center [1186, 62] width 22 height 22
click at [809, 428] on div "Workflow Set Inputs Inputs Call API Call API Step 1 Output Expand Output Copy 1…" at bounding box center [624, 470] width 1167 height 859
type textarea "**********"
click at [525, 313] on span "Call API" at bounding box center [495, 309] width 217 height 21
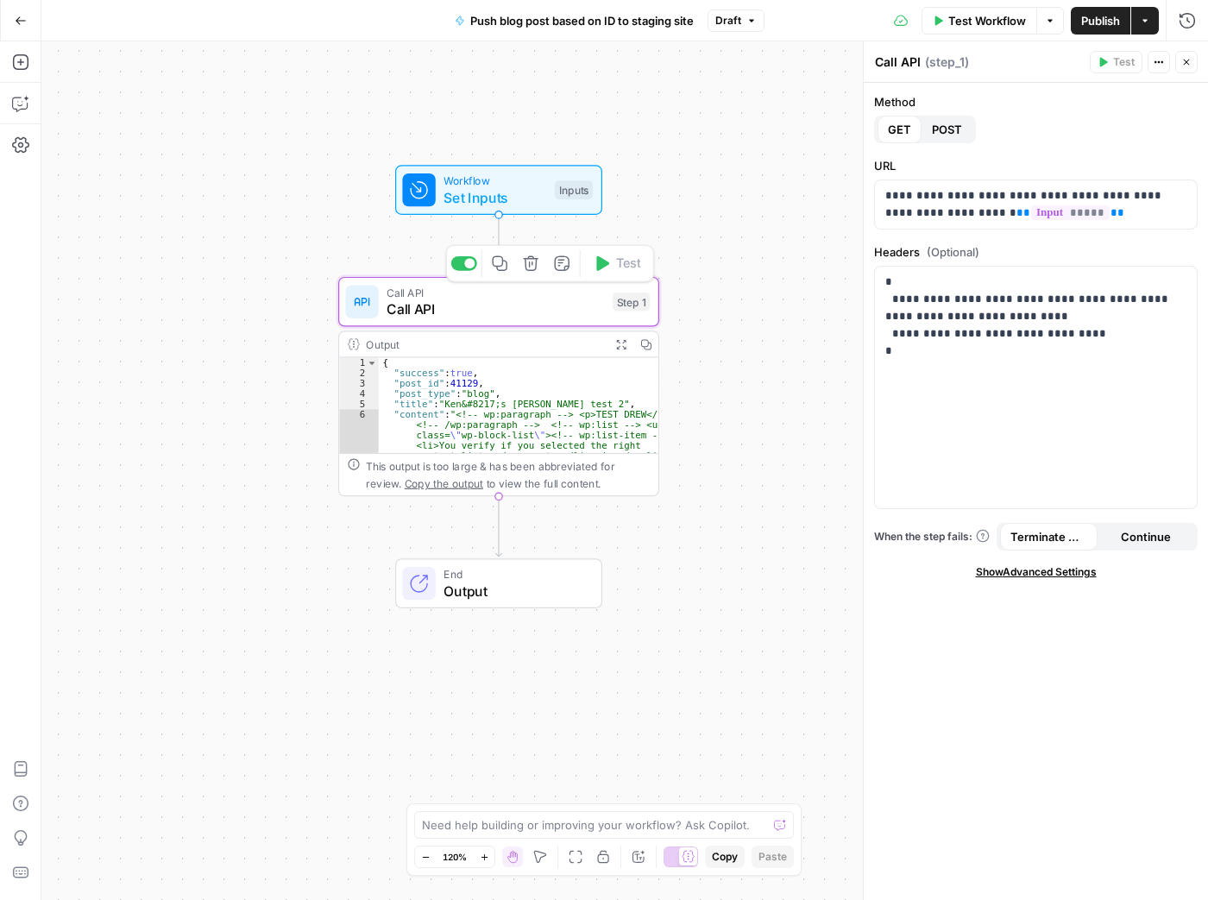
click at [528, 310] on span "Call API" at bounding box center [495, 309] width 217 height 21
click at [518, 342] on div "Output" at bounding box center [484, 344] width 236 height 16
click at [538, 309] on span "Call API" at bounding box center [495, 309] width 217 height 21
click at [951, 133] on span "POST" at bounding box center [947, 129] width 30 height 17
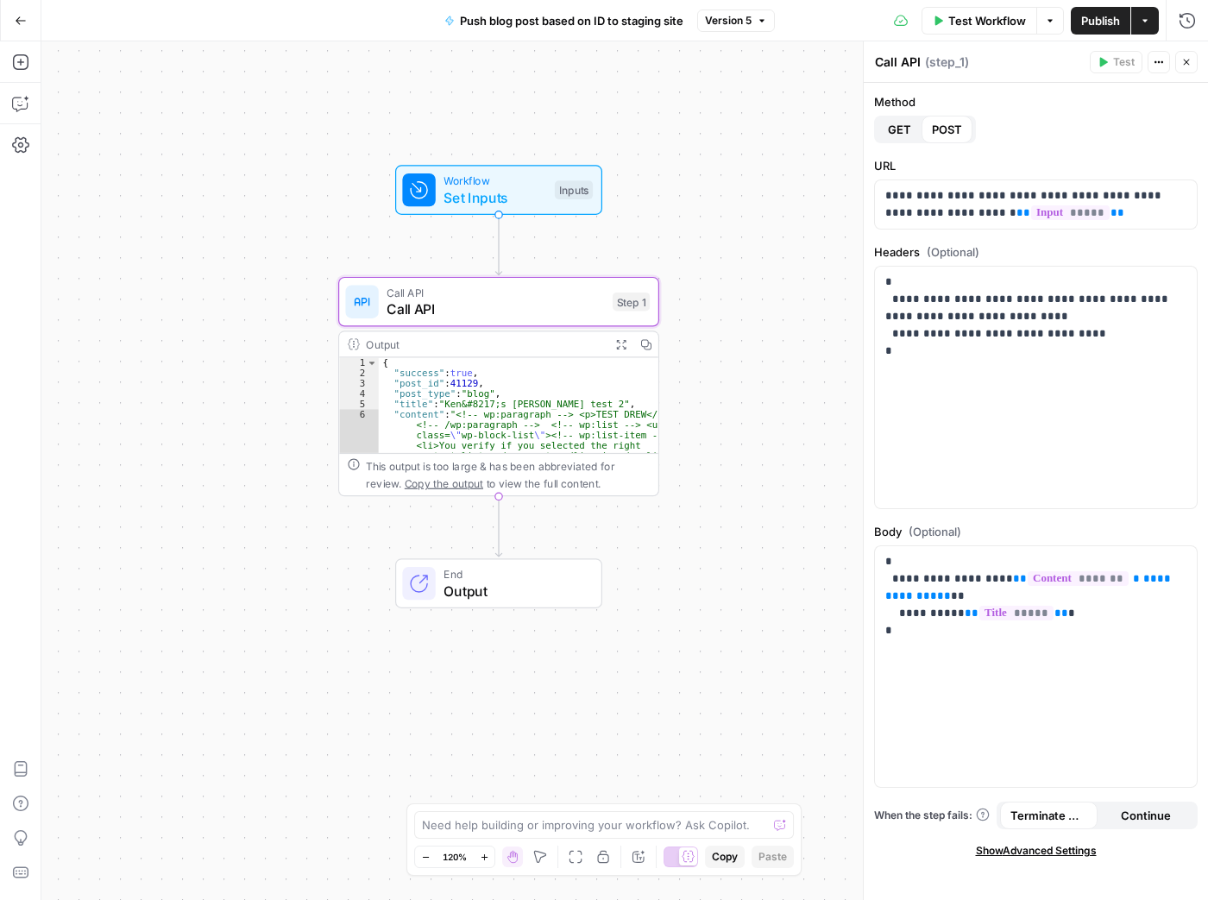
click at [898, 132] on span "GET" at bounding box center [899, 129] width 23 height 17
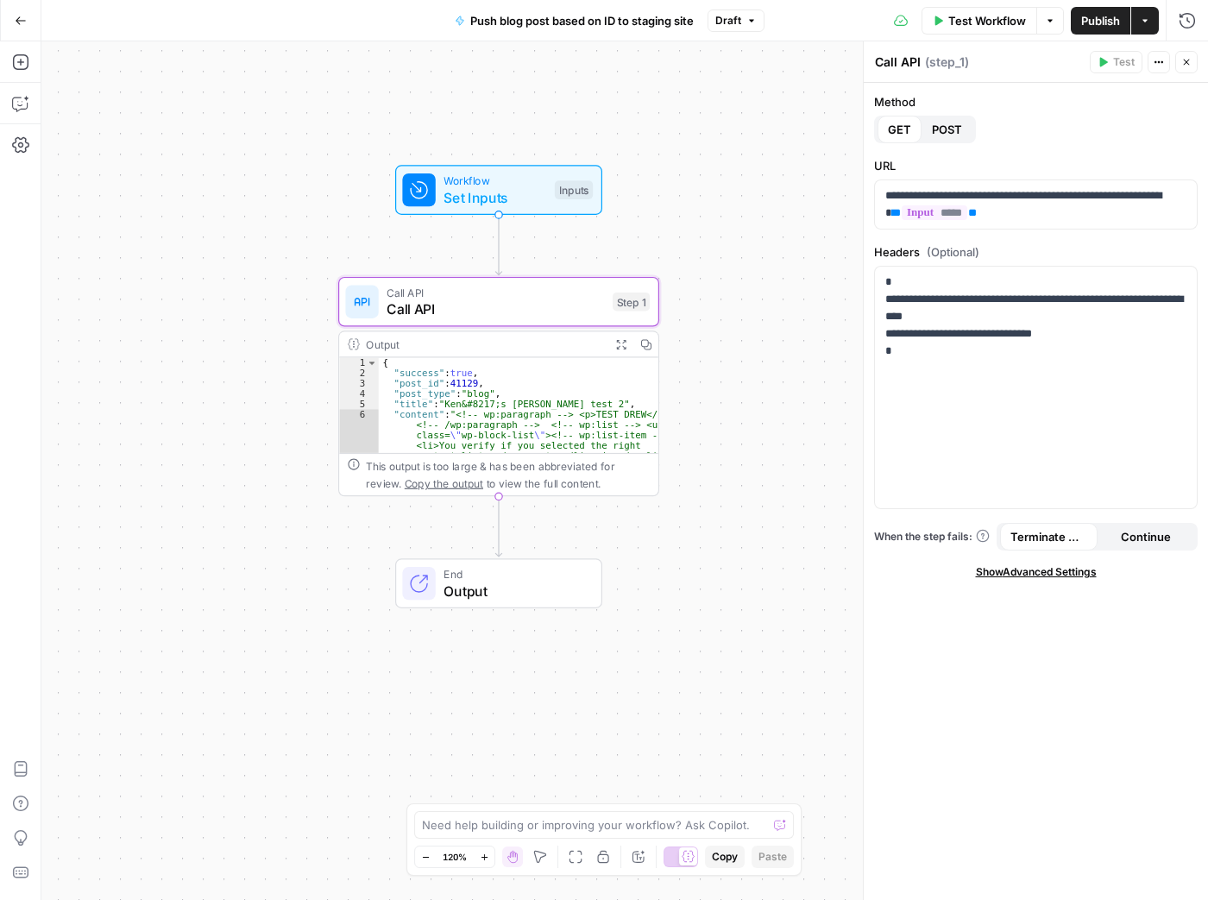
click at [525, 184] on span "Workflow" at bounding box center [495, 181] width 103 height 16
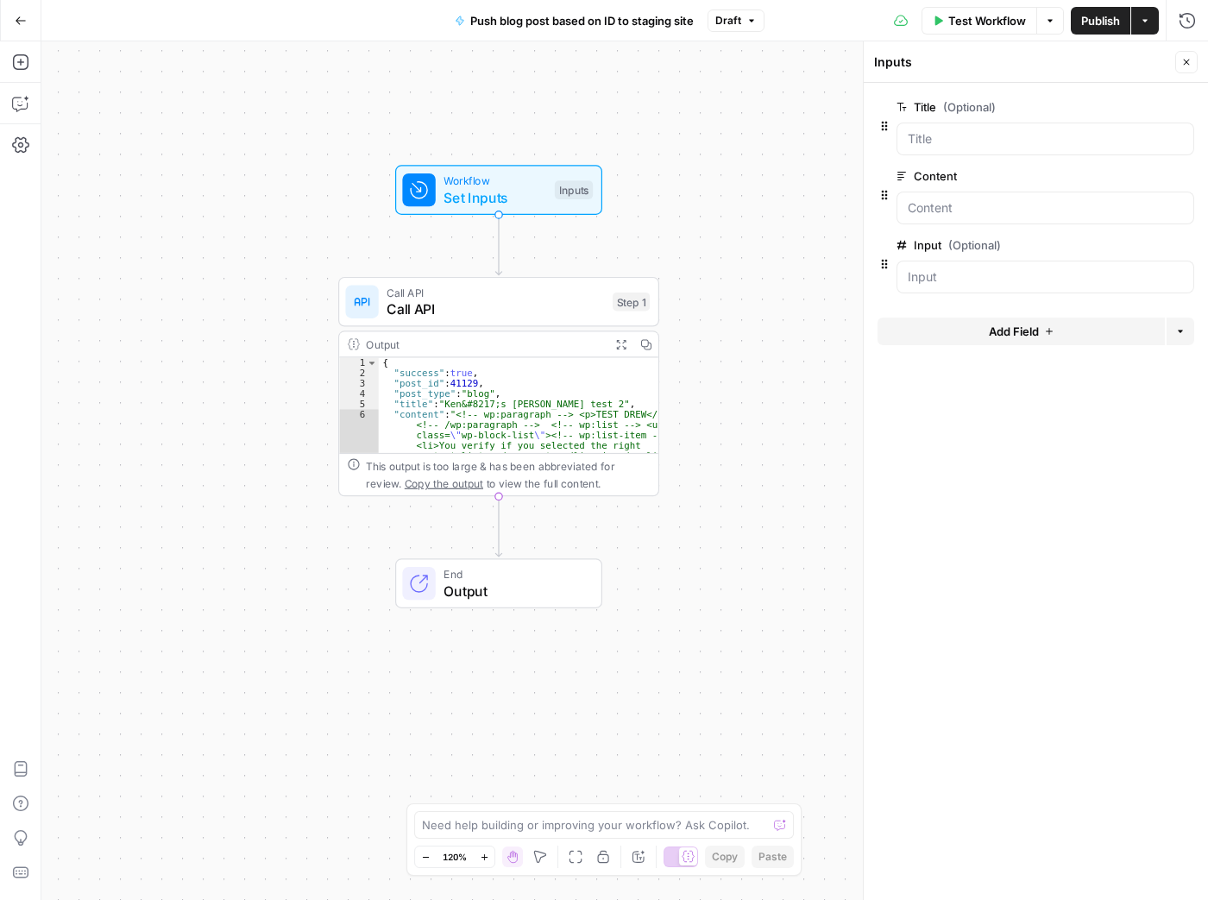
click at [974, 286] on div at bounding box center [1046, 277] width 298 height 33
click at [973, 278] on input "Input (Optional)" at bounding box center [1045, 276] width 275 height 17
click at [969, 268] on input "Input (Optional)" at bounding box center [1045, 276] width 275 height 17
click at [970, 26] on span "Test Workflow" at bounding box center [987, 20] width 78 height 17
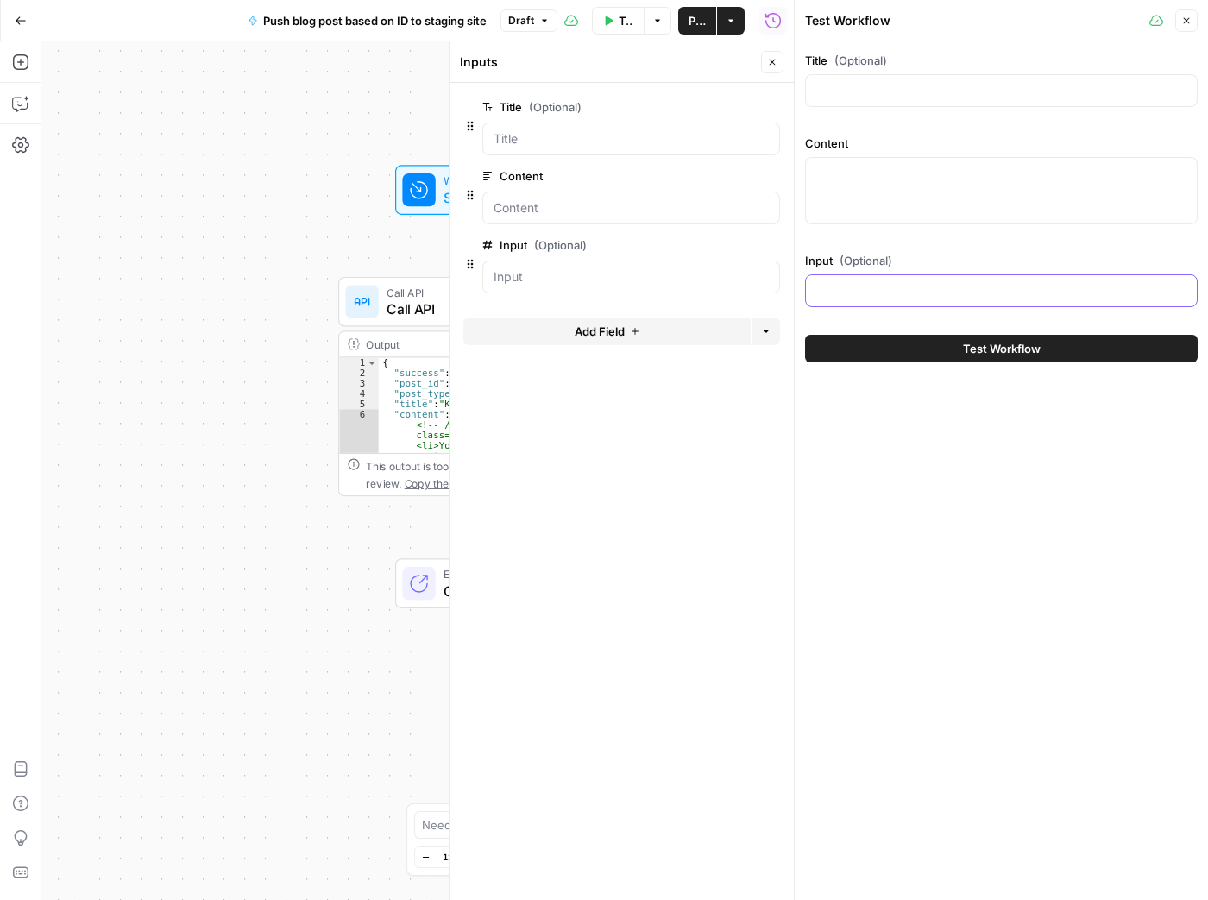
click at [880, 287] on input "Input (Optional)" at bounding box center [1001, 290] width 370 height 17
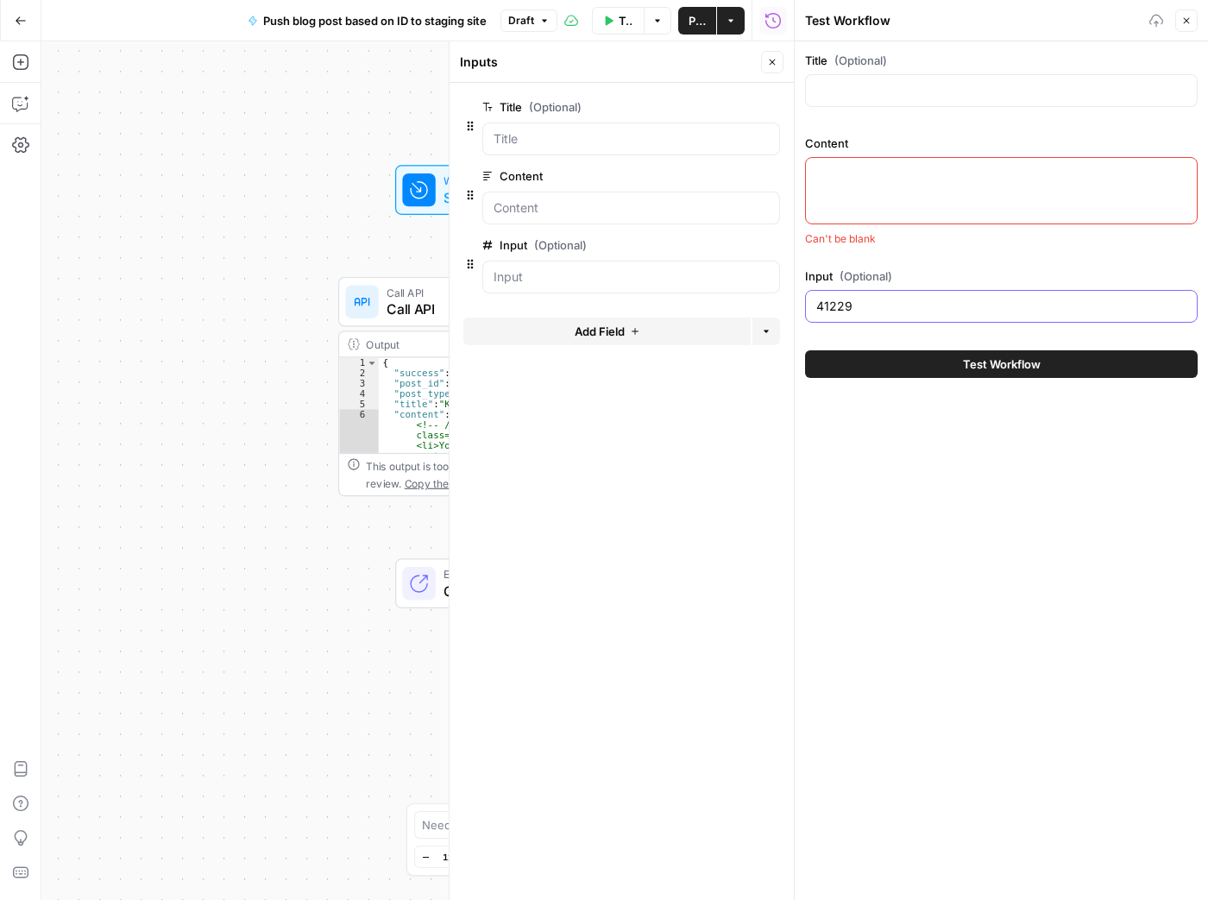
type input "41229"
click at [901, 212] on div at bounding box center [1001, 190] width 393 height 67
click at [1184, 23] on icon "button" at bounding box center [1186, 21] width 10 height 10
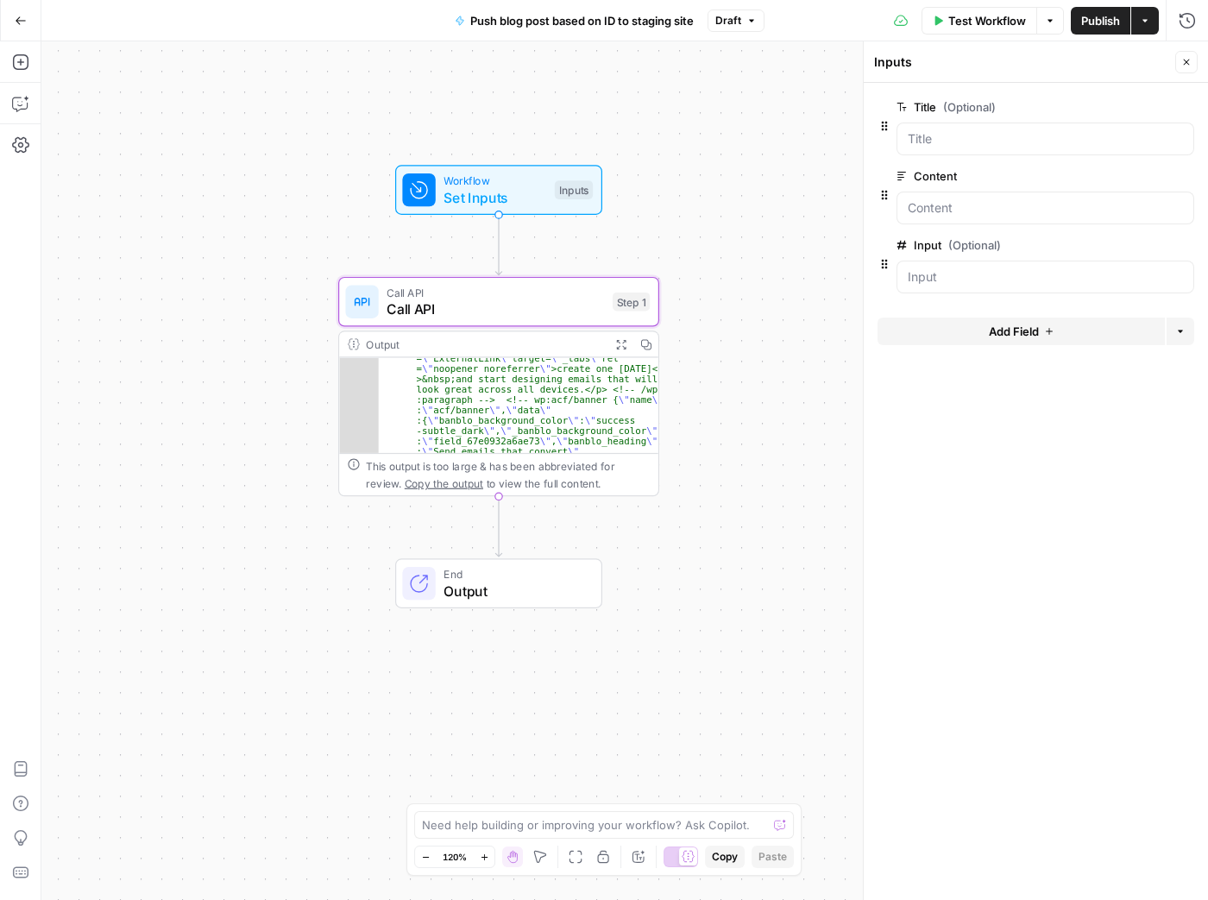
scroll to position [1463, 0]
click at [617, 342] on icon "button" at bounding box center [620, 343] width 11 height 11
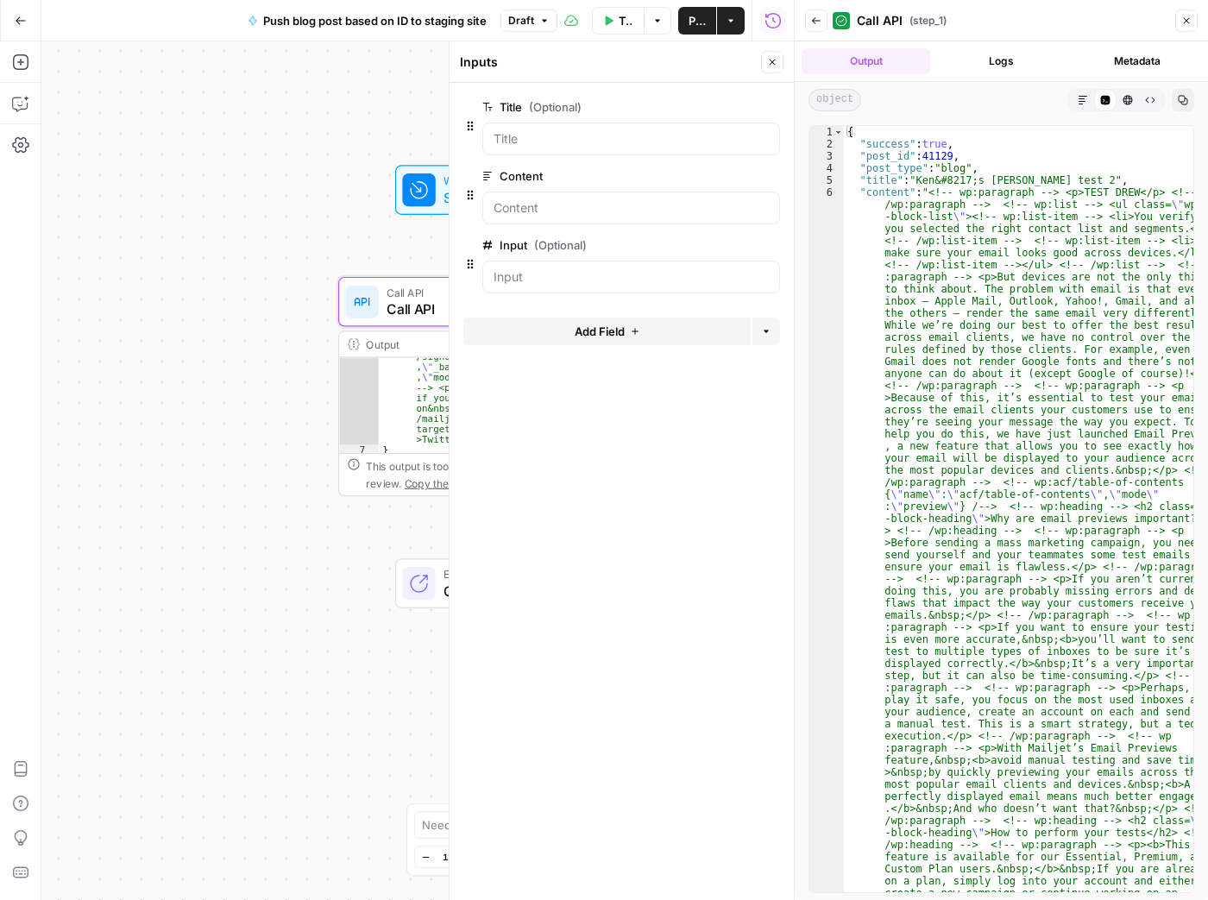
click at [816, 20] on icon "button" at bounding box center [816, 21] width 10 height 10
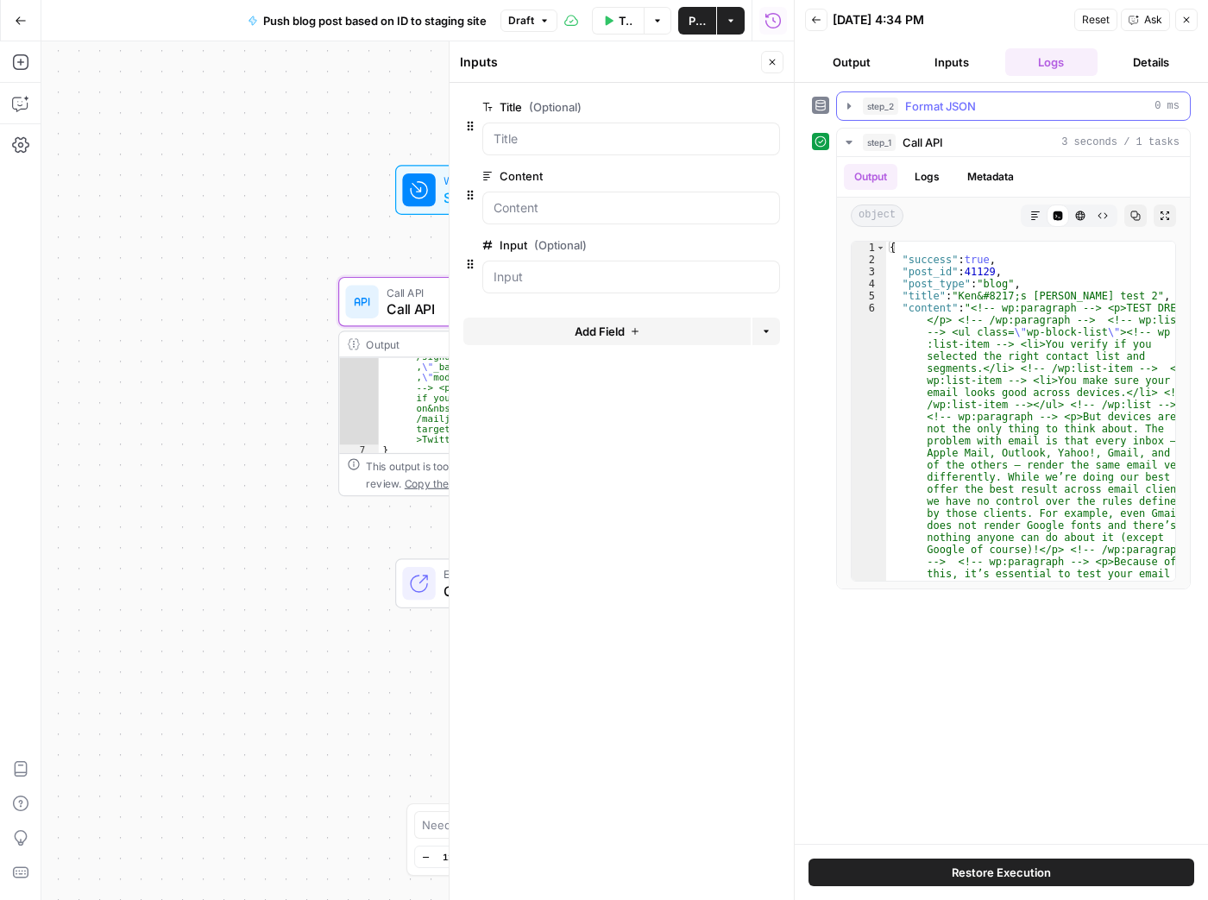
click at [849, 103] on icon "button" at bounding box center [848, 106] width 3 height 6
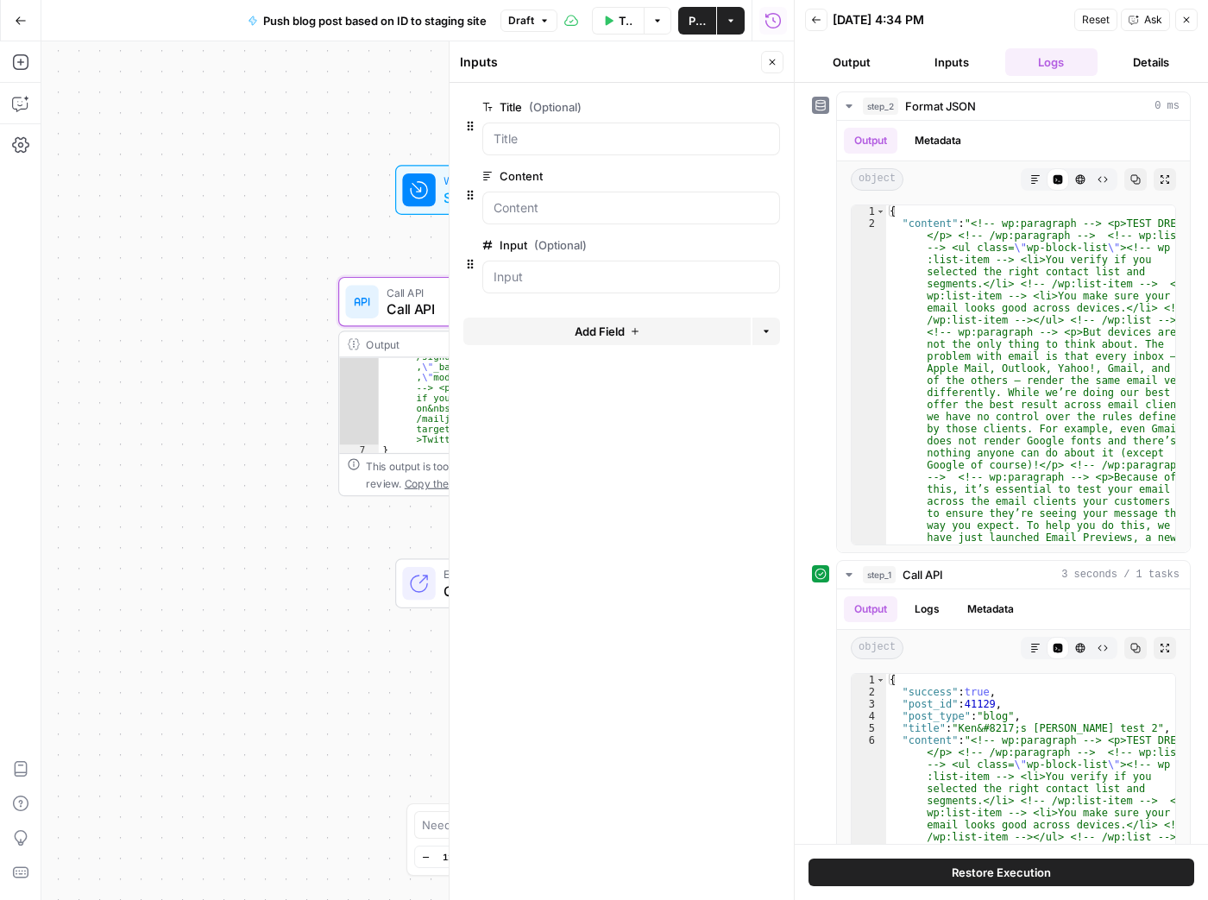
click at [430, 203] on div at bounding box center [418, 189] width 33 height 33
click at [1189, 20] on icon "button" at bounding box center [1186, 20] width 10 height 10
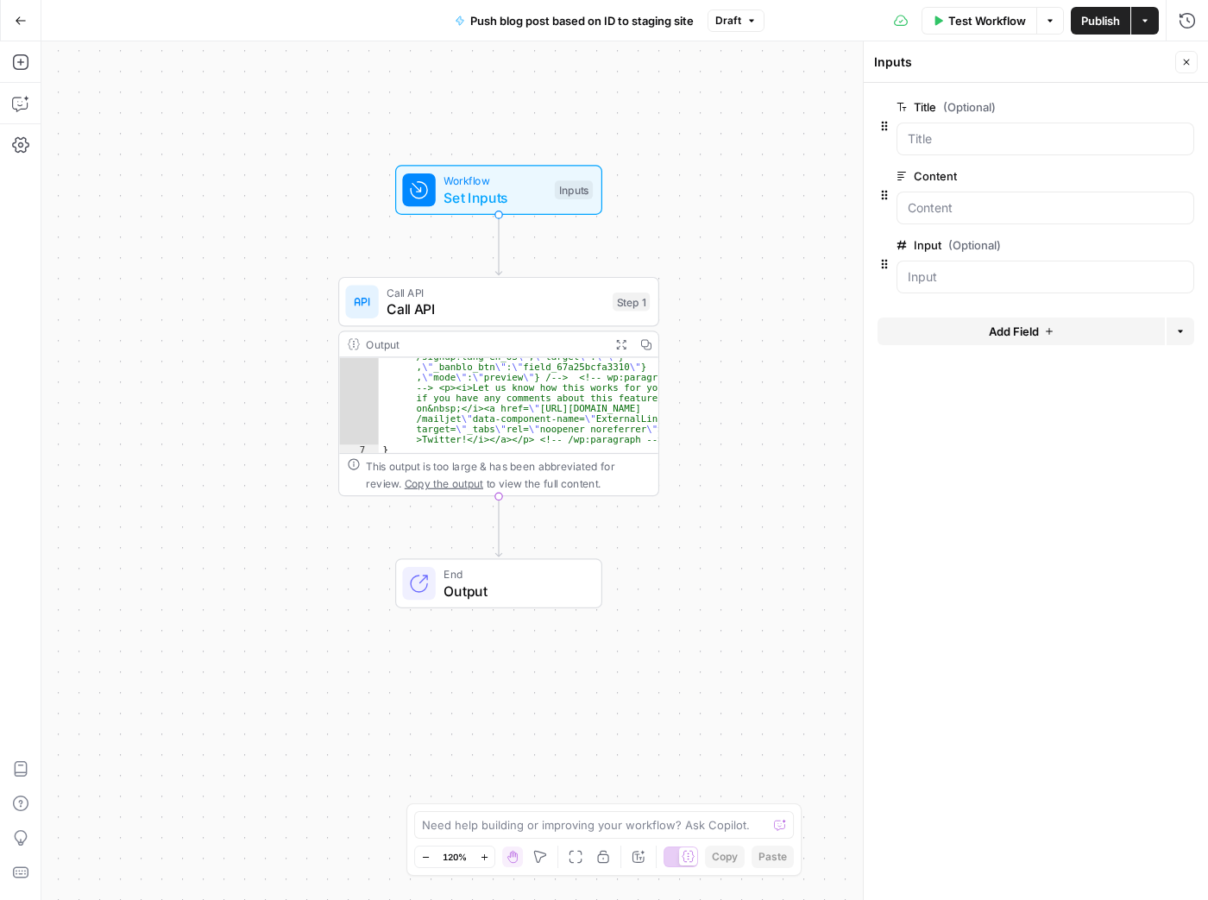
click at [526, 318] on span "Call API" at bounding box center [495, 309] width 217 height 21
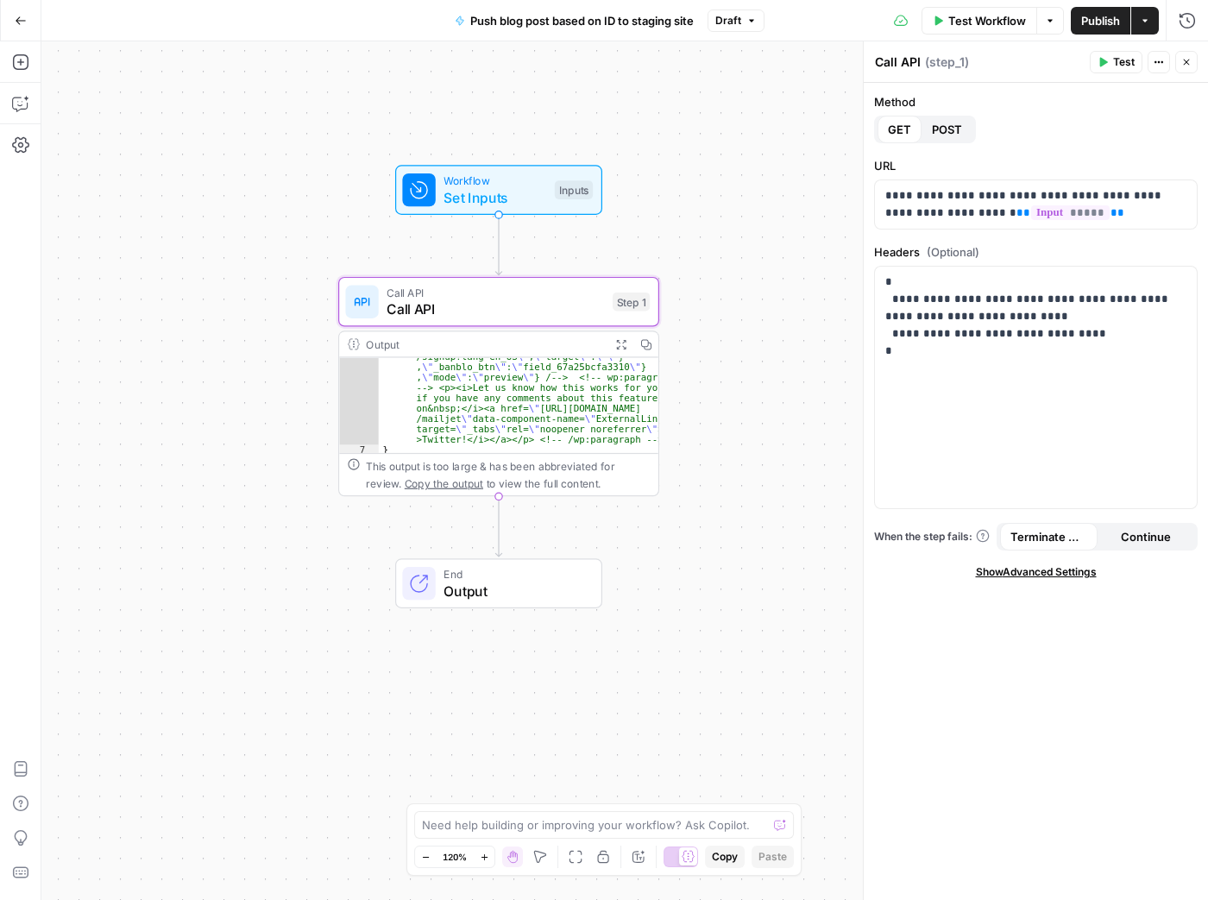
click at [1113, 61] on button "Test" at bounding box center [1116, 62] width 53 height 22
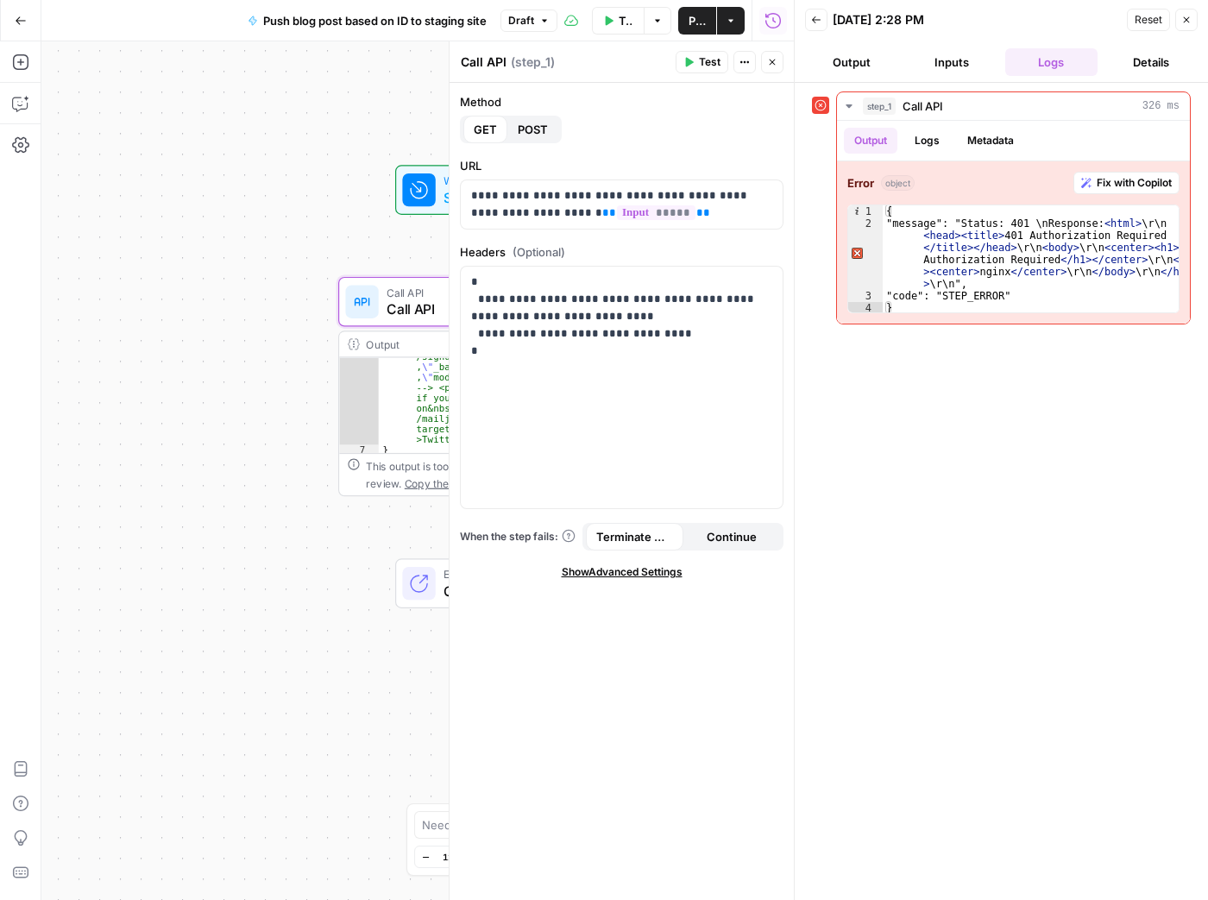
click at [965, 65] on button "Inputs" at bounding box center [951, 62] width 93 height 28
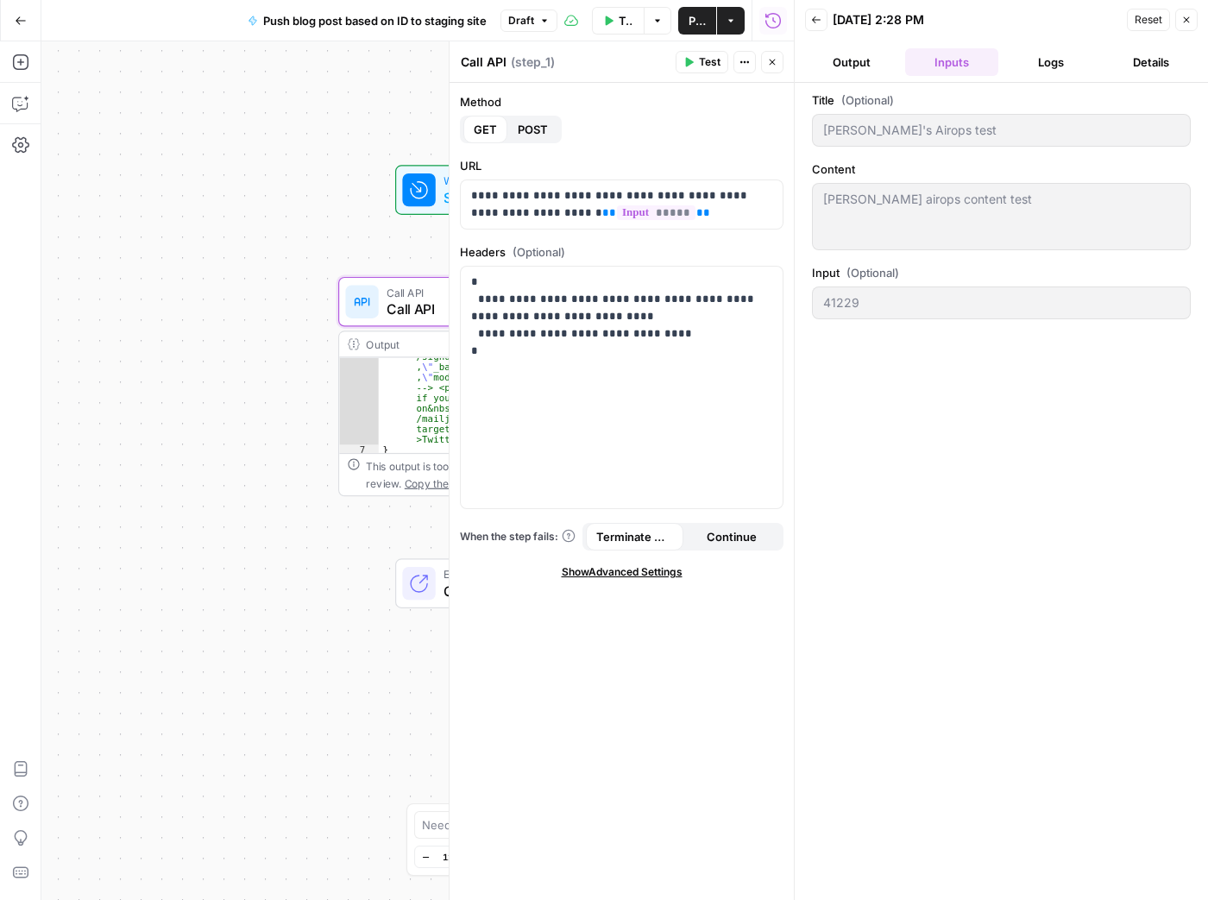
click at [19, 22] on icon "button" at bounding box center [21, 21] width 12 height 12
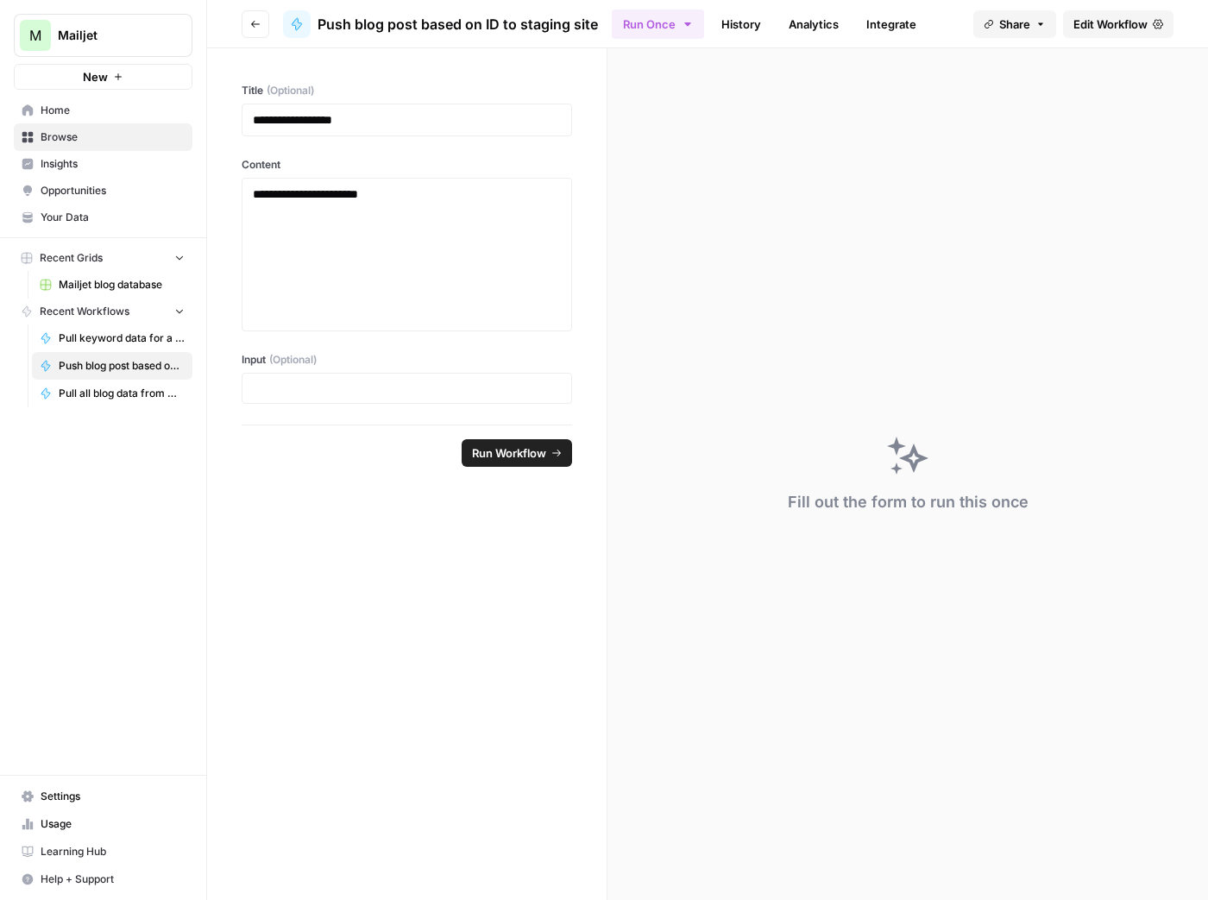
click at [244, 28] on button "Go back" at bounding box center [256, 24] width 28 height 28
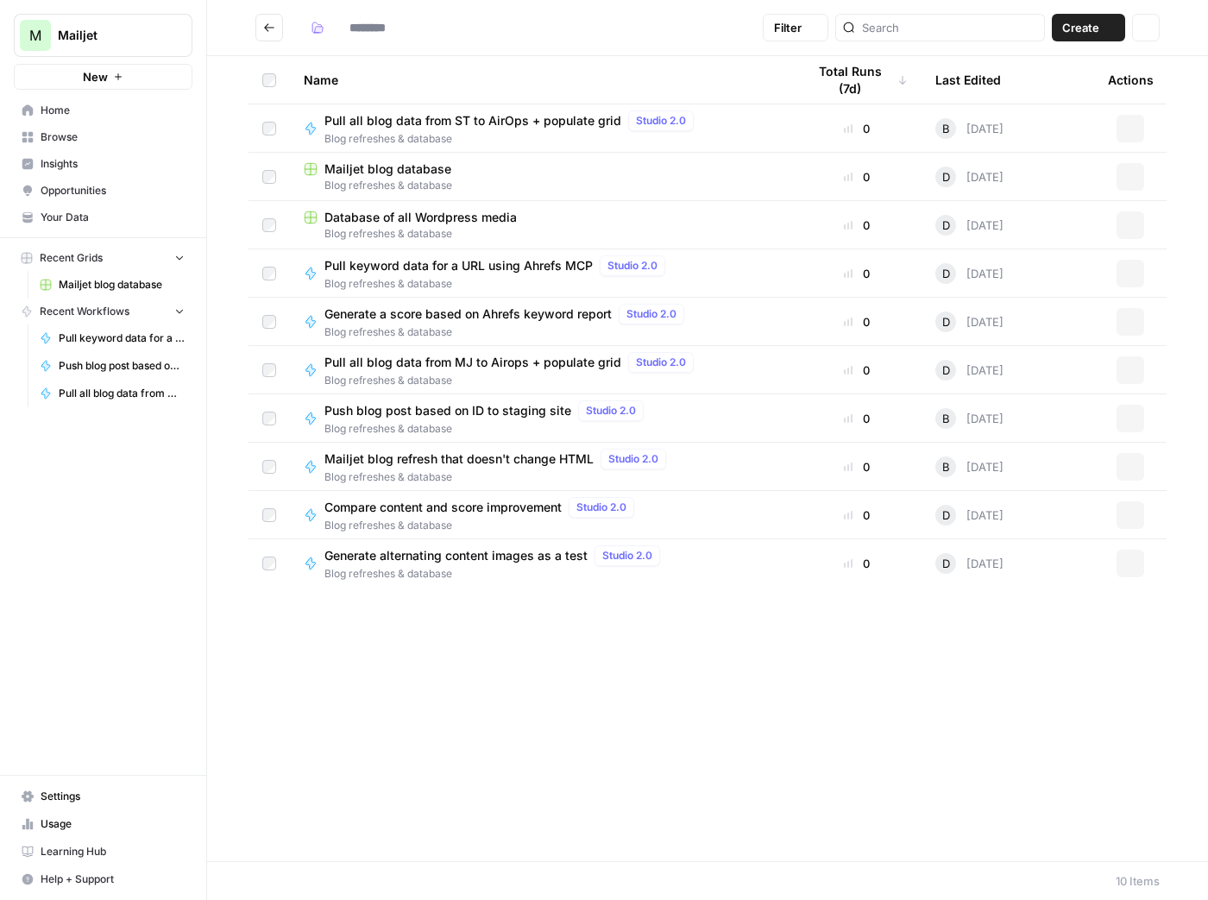
type input "**********"
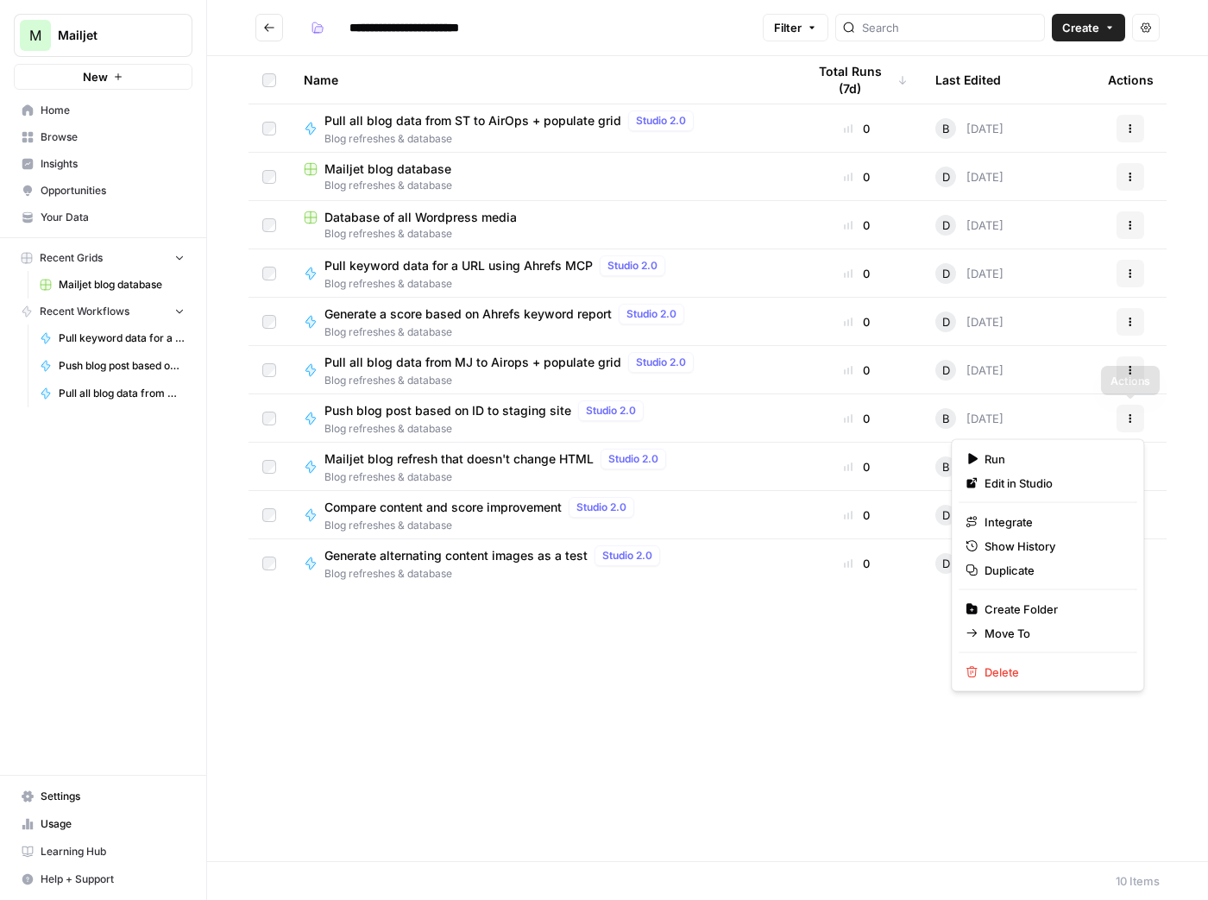
click at [1133, 420] on icon "button" at bounding box center [1130, 418] width 10 height 10
click at [1047, 571] on span "Duplicate" at bounding box center [1054, 570] width 138 height 17
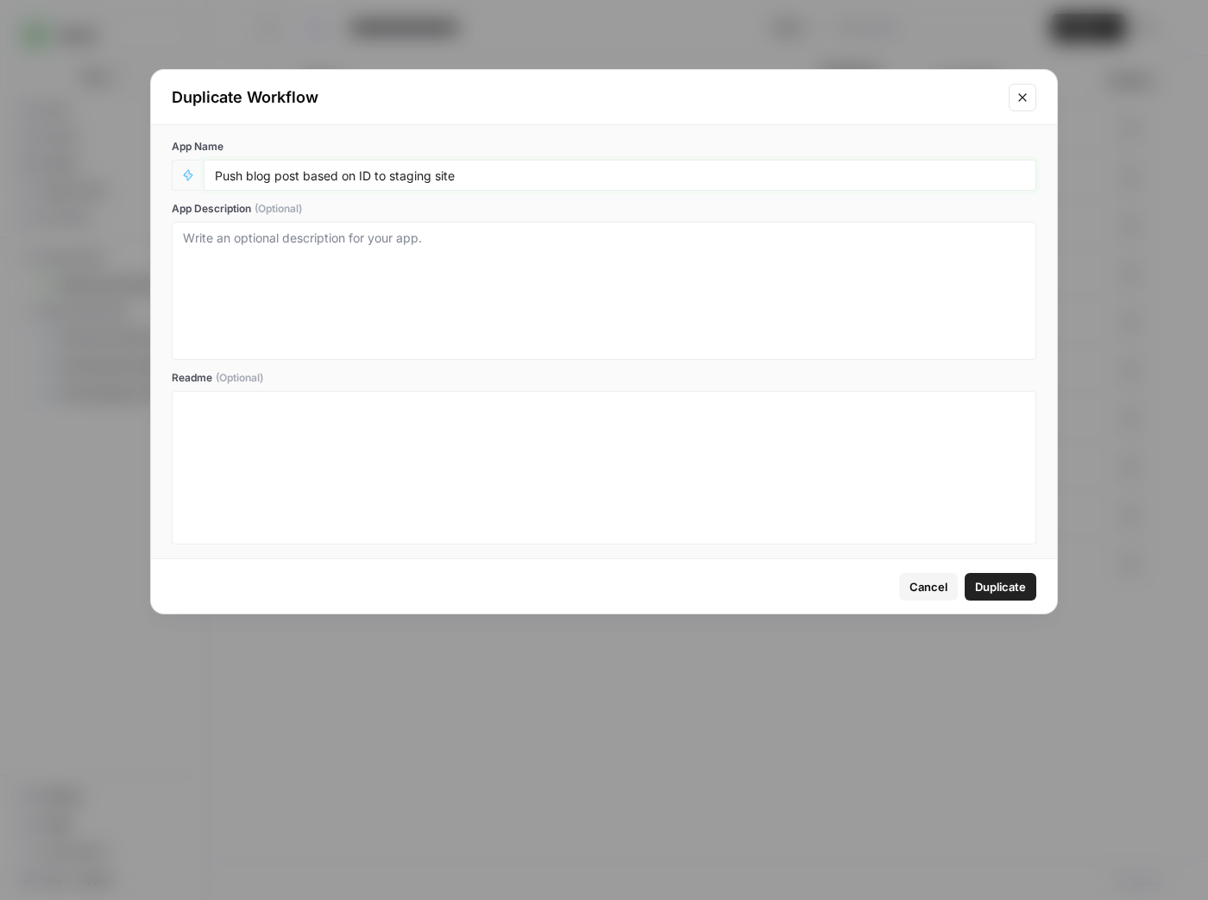
drag, startPoint x: 387, startPoint y: 173, endPoint x: 409, endPoint y: 198, distance: 32.4
click at [387, 173] on input "Push blog post based on ID to staging site" at bounding box center [620, 175] width 810 height 16
type input "Push blog post based on ID to ST staging site"
click at [1022, 588] on span "Duplicate" at bounding box center [1000, 586] width 51 height 17
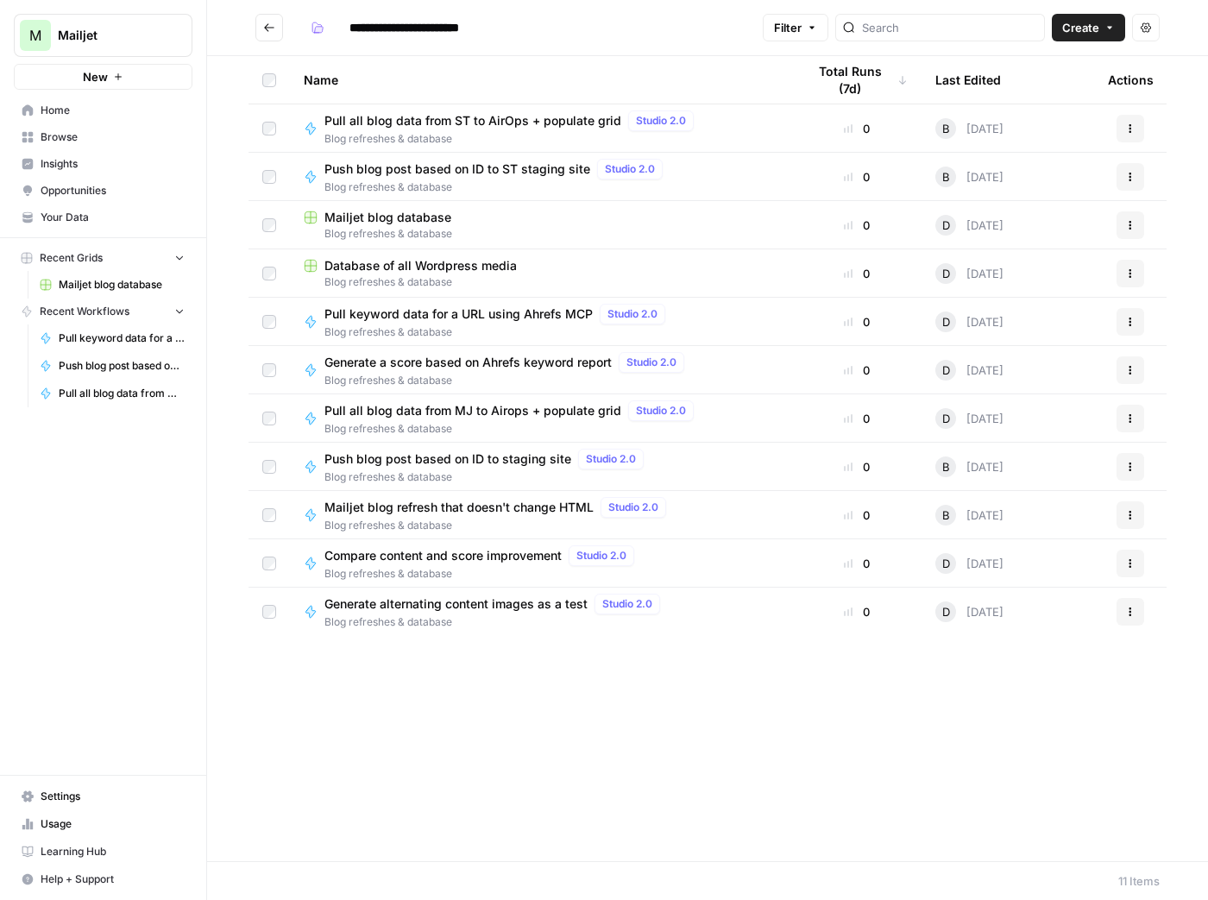
click at [684, 184] on div "Push blog post based on ID to ST staging site Studio 2.0 Blog refreshes & datab…" at bounding box center [541, 177] width 475 height 36
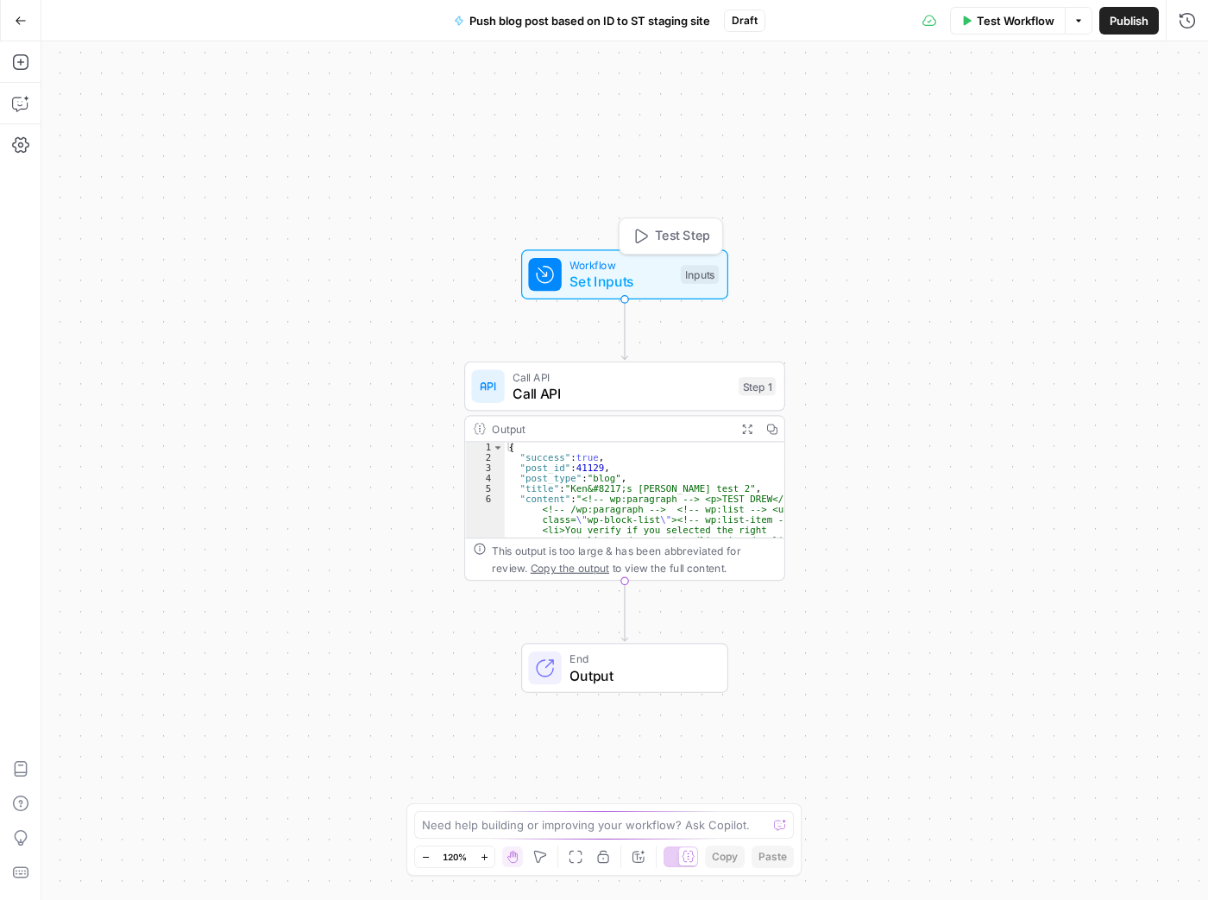
click at [650, 255] on div "Workflow Set Inputs Inputs Test Step" at bounding box center [624, 274] width 207 height 50
click at [972, 139] on input "Title (Optional)" at bounding box center [1045, 138] width 275 height 17
click at [1016, 24] on span "Test Workflow" at bounding box center [1016, 20] width 78 height 17
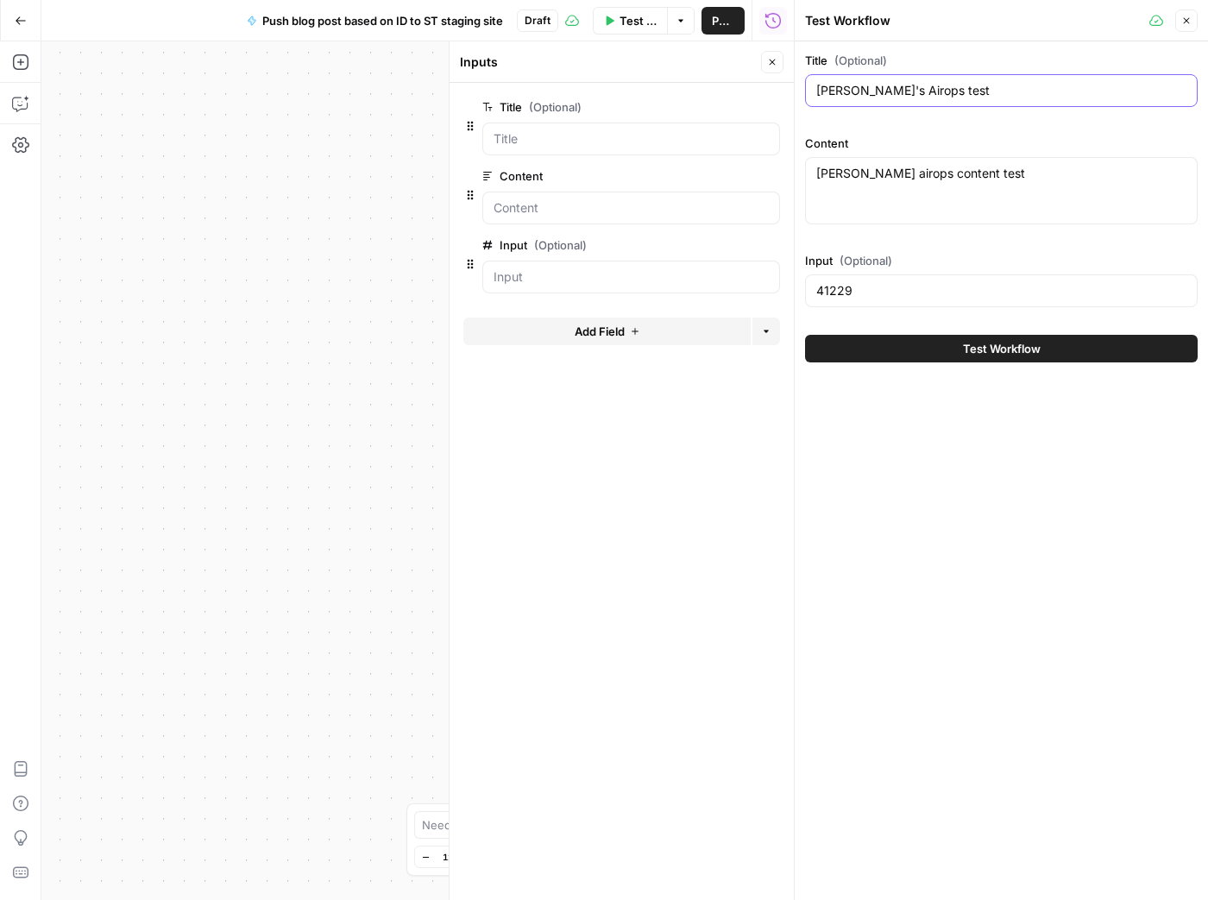
click at [941, 86] on input "[PERSON_NAME]'s Airops test" at bounding box center [1001, 90] width 370 height 17
click at [1005, 88] on input "[PERSON_NAME]'s Airops test" at bounding box center [1001, 90] width 370 height 17
drag, startPoint x: 841, startPoint y: 88, endPoint x: 799, endPoint y: 81, distance: 42.8
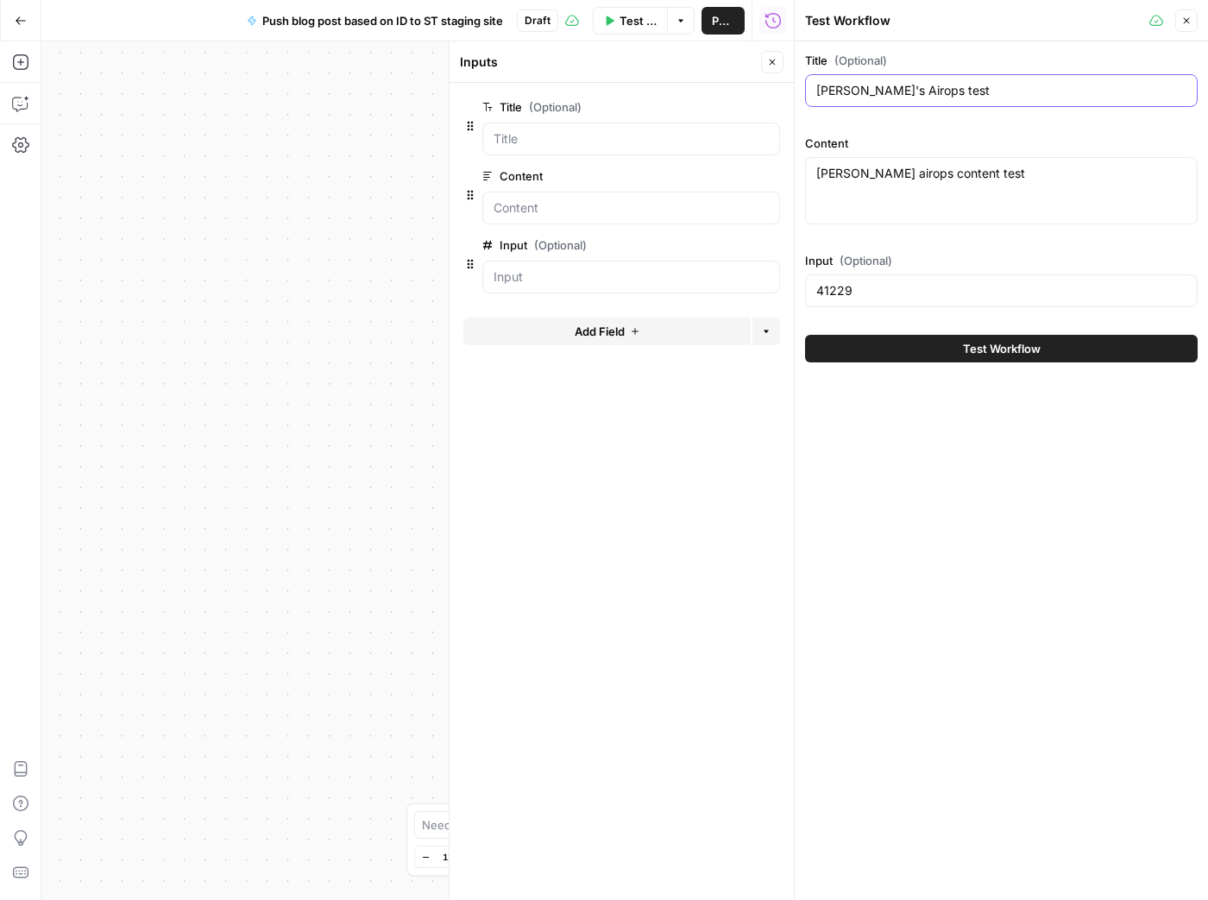
click at [799, 81] on div "Test Workflow Close Title (Optional) [PERSON_NAME]'s Airops test Content Drew a…" at bounding box center [1001, 450] width 414 height 900
click at [895, 94] on input "[PERSON_NAME] Airops test" at bounding box center [1001, 90] width 370 height 17
type input "[PERSON_NAME] AirOps test"
click at [943, 201] on div "[PERSON_NAME] airops content test [PERSON_NAME] airops content test" at bounding box center [1001, 190] width 393 height 67
drag, startPoint x: 965, startPoint y: 164, endPoint x: 1003, endPoint y: 180, distance: 41.4
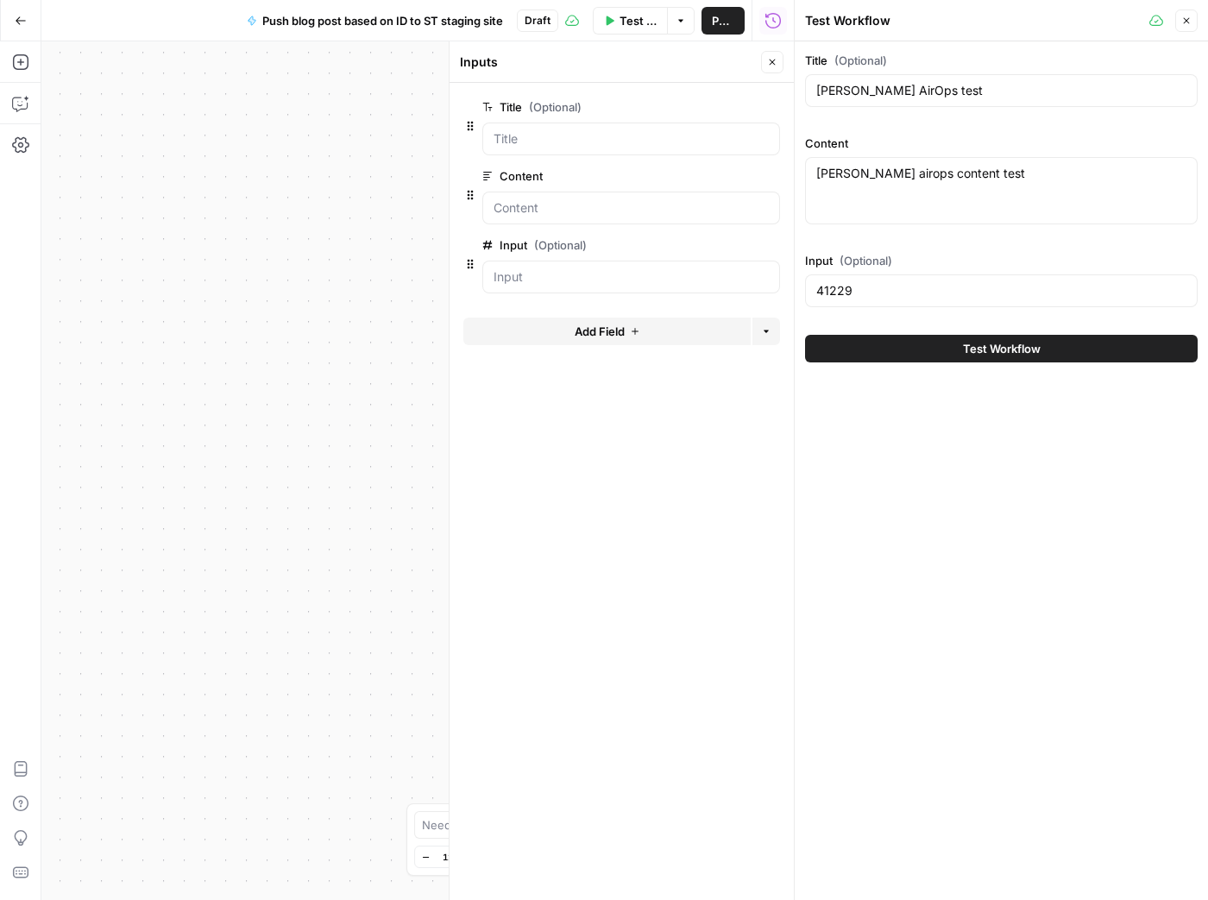
click at [1013, 170] on div "[PERSON_NAME] airops content test [PERSON_NAME] airops content test" at bounding box center [1001, 190] width 393 height 67
click at [1001, 174] on textarea "[PERSON_NAME] airops content test" at bounding box center [1001, 173] width 370 height 17
click at [1002, 174] on textarea "[PERSON_NAME] airops content test" at bounding box center [1001, 173] width 370 height 17
type textarea "[PERSON_NAME] content test"
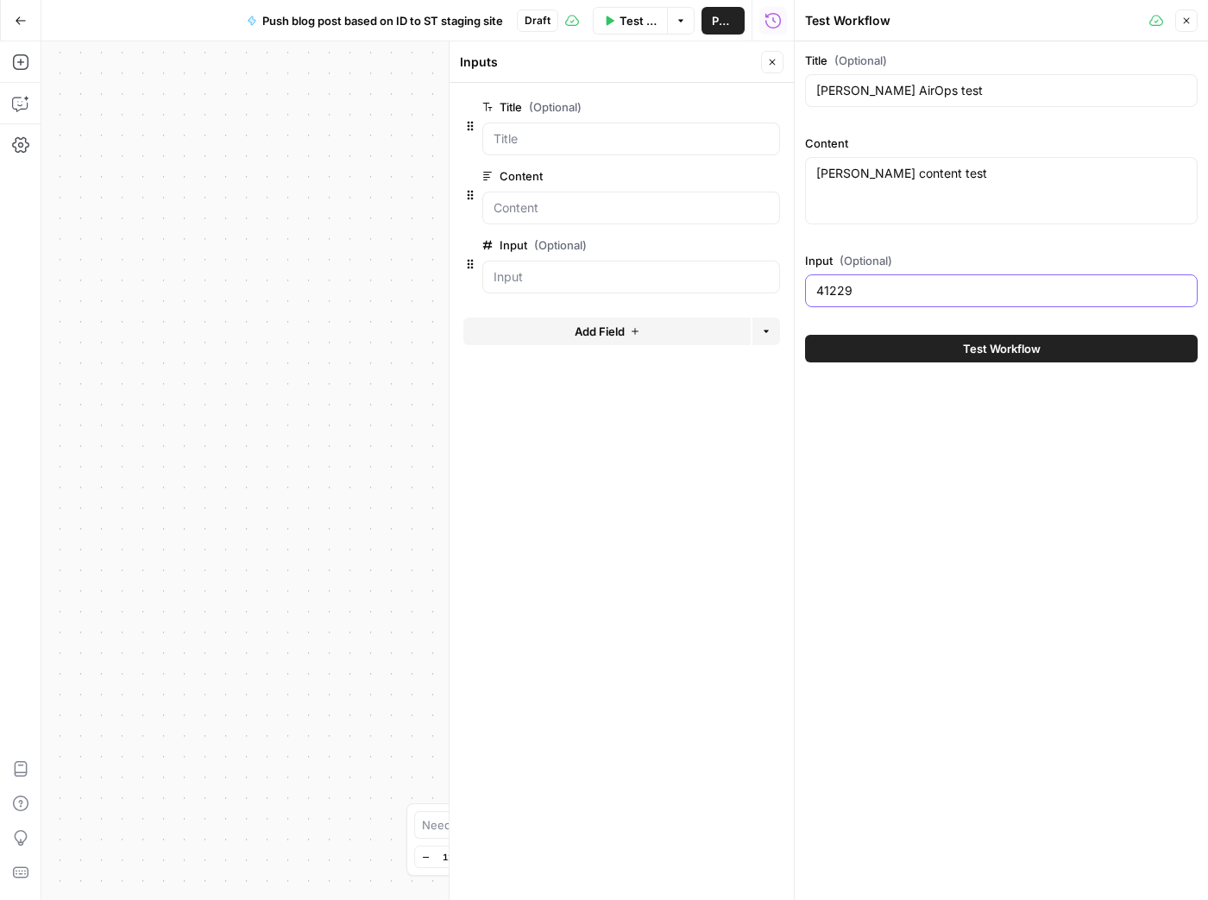
click at [878, 284] on input "41229" at bounding box center [1001, 290] width 370 height 17
type input "29813"
click at [995, 350] on span "Test Workflow" at bounding box center [1002, 348] width 78 height 17
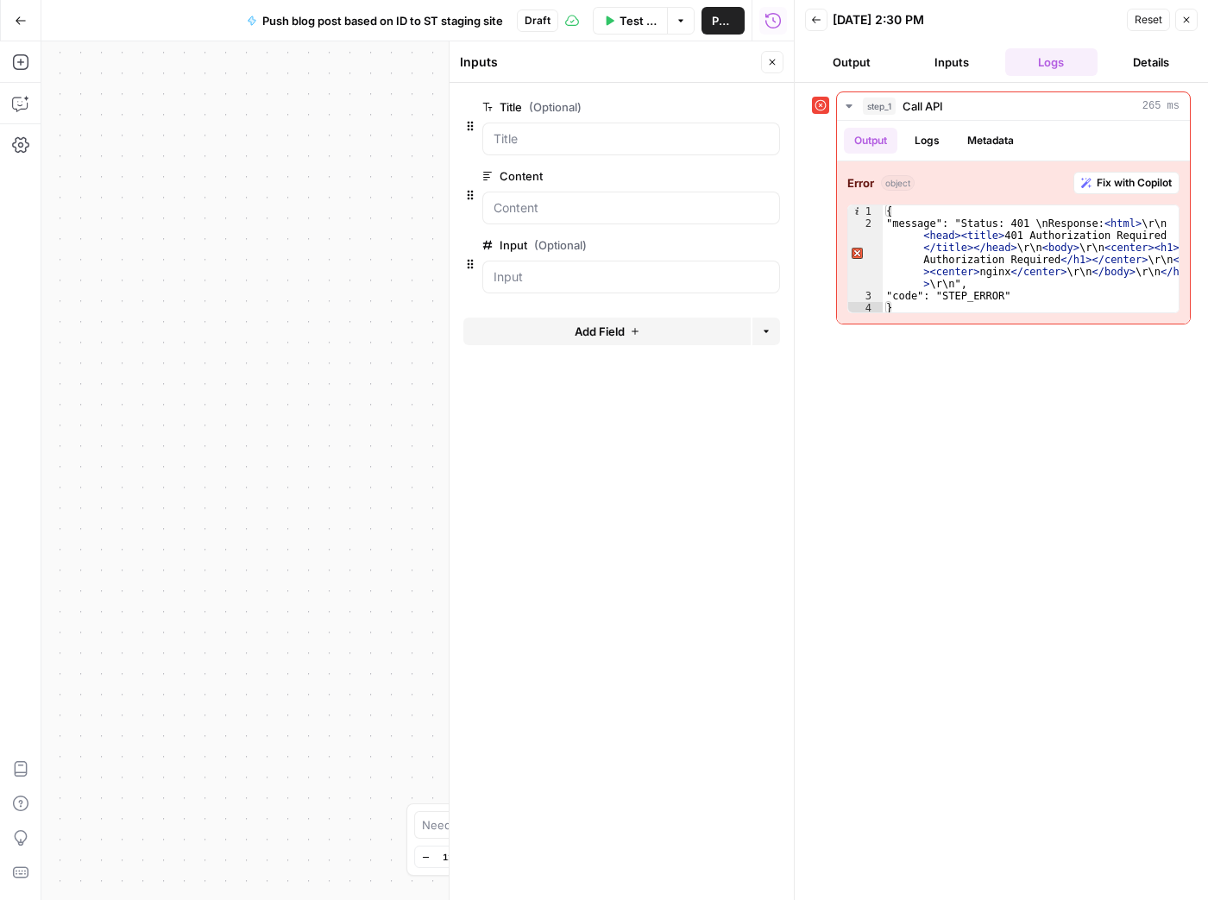
click at [943, 61] on button "Inputs" at bounding box center [951, 62] width 93 height 28
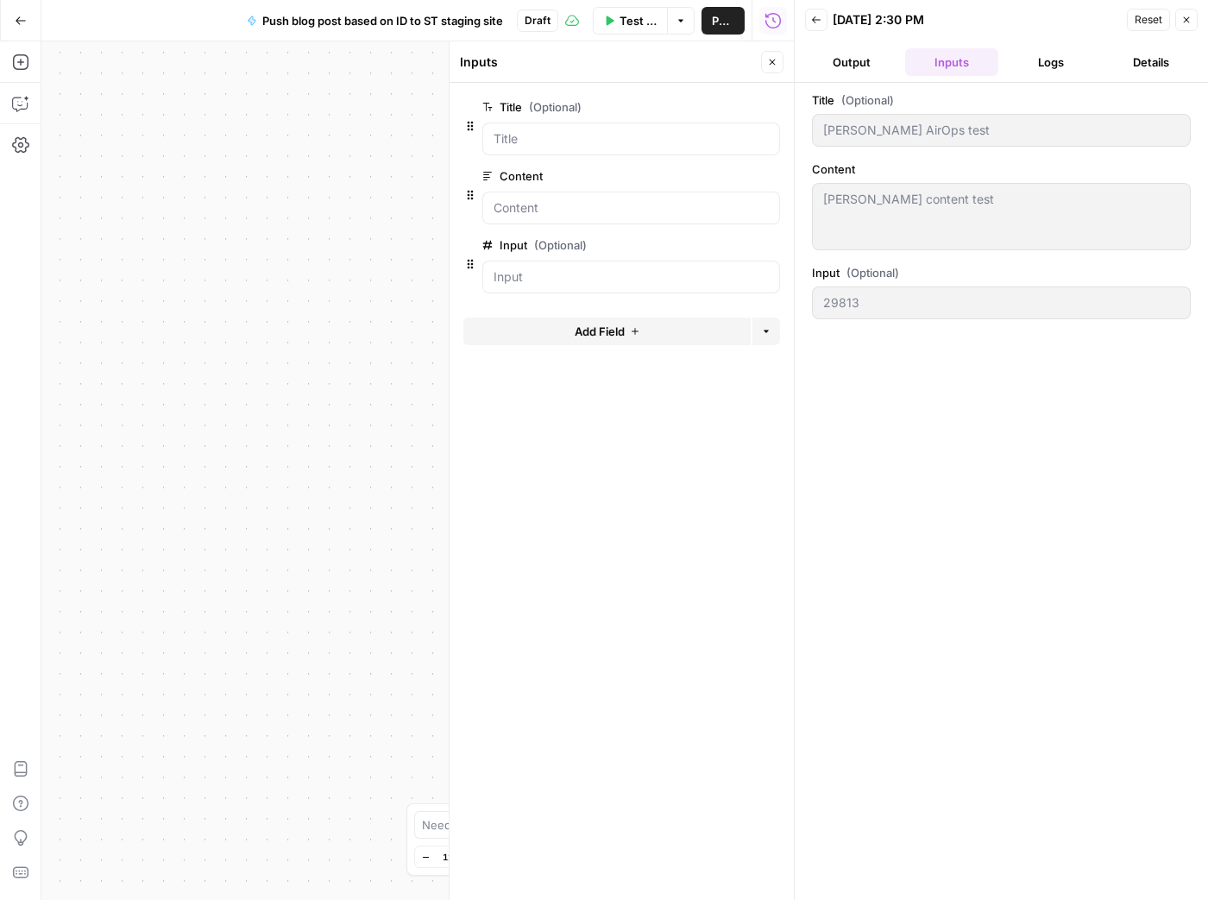
click at [867, 63] on button "Output" at bounding box center [851, 62] width 93 height 28
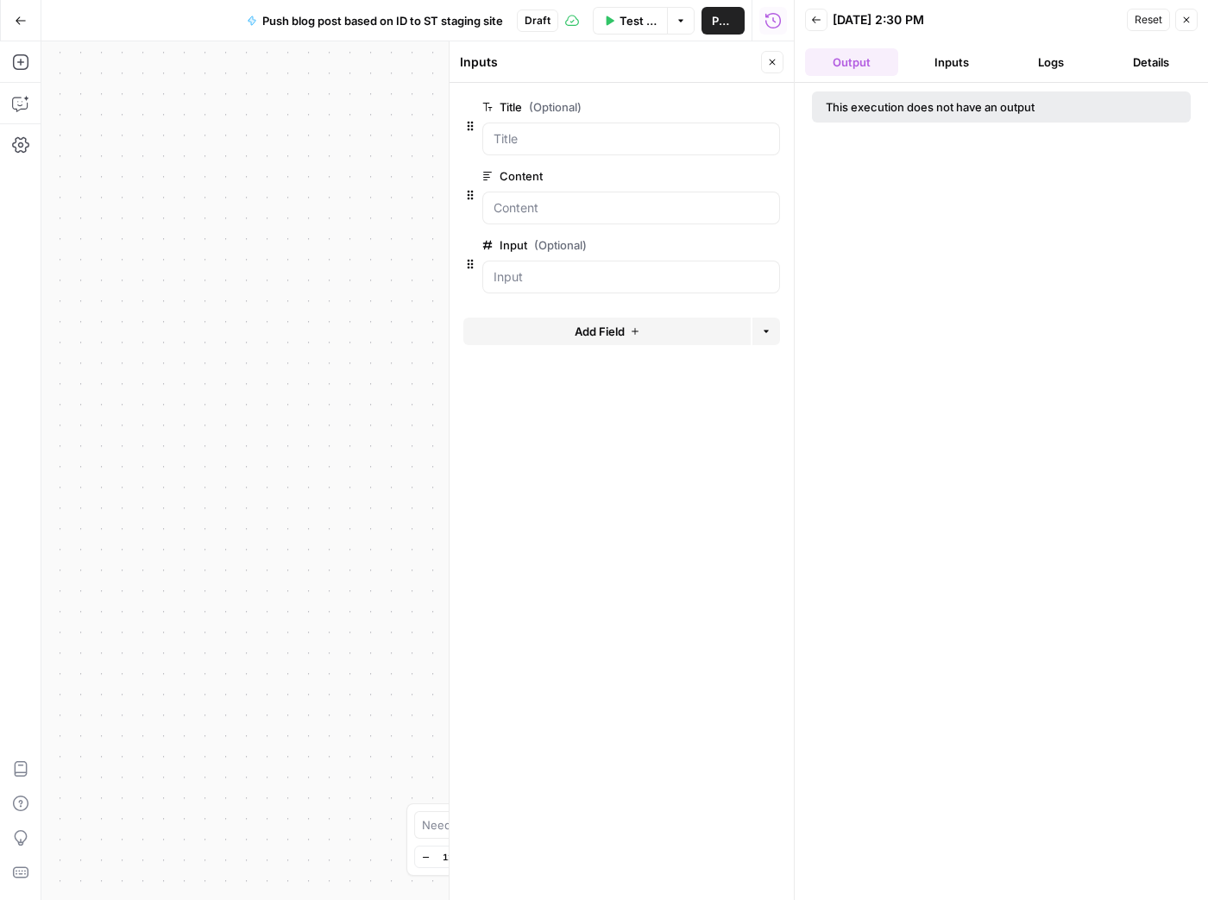
click at [1041, 60] on button "Logs" at bounding box center [1051, 62] width 93 height 28
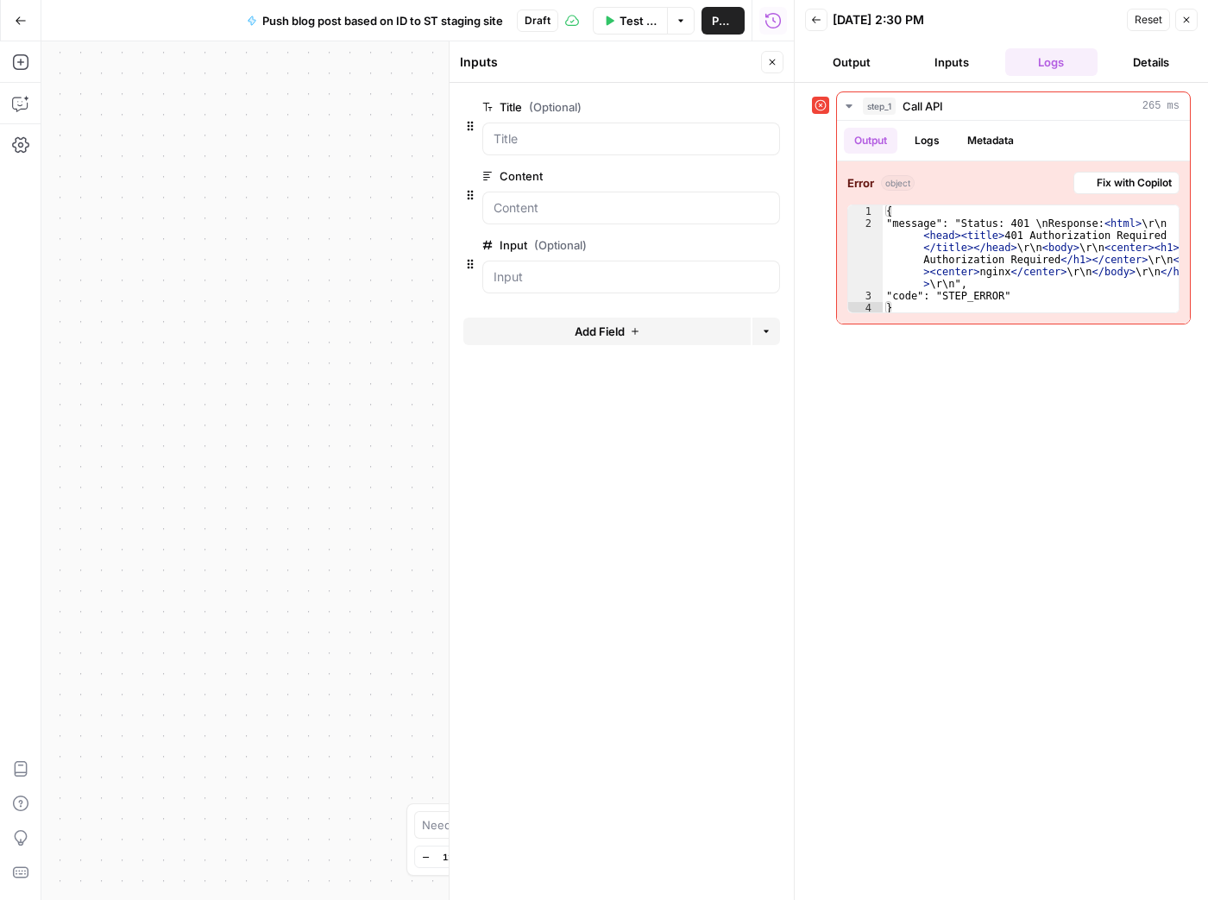
click at [954, 66] on button "Inputs" at bounding box center [951, 62] width 93 height 28
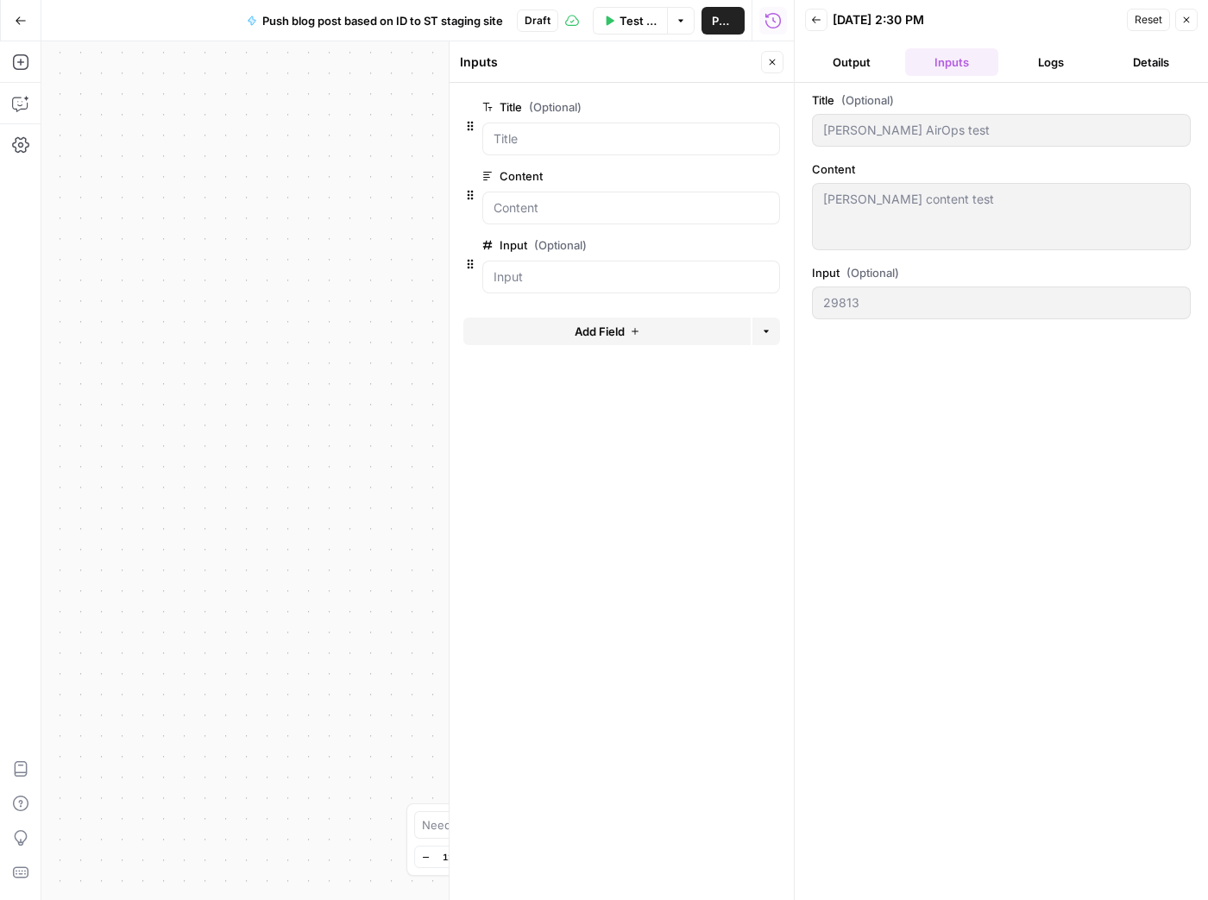
click at [821, 22] on button "Back" at bounding box center [816, 20] width 22 height 22
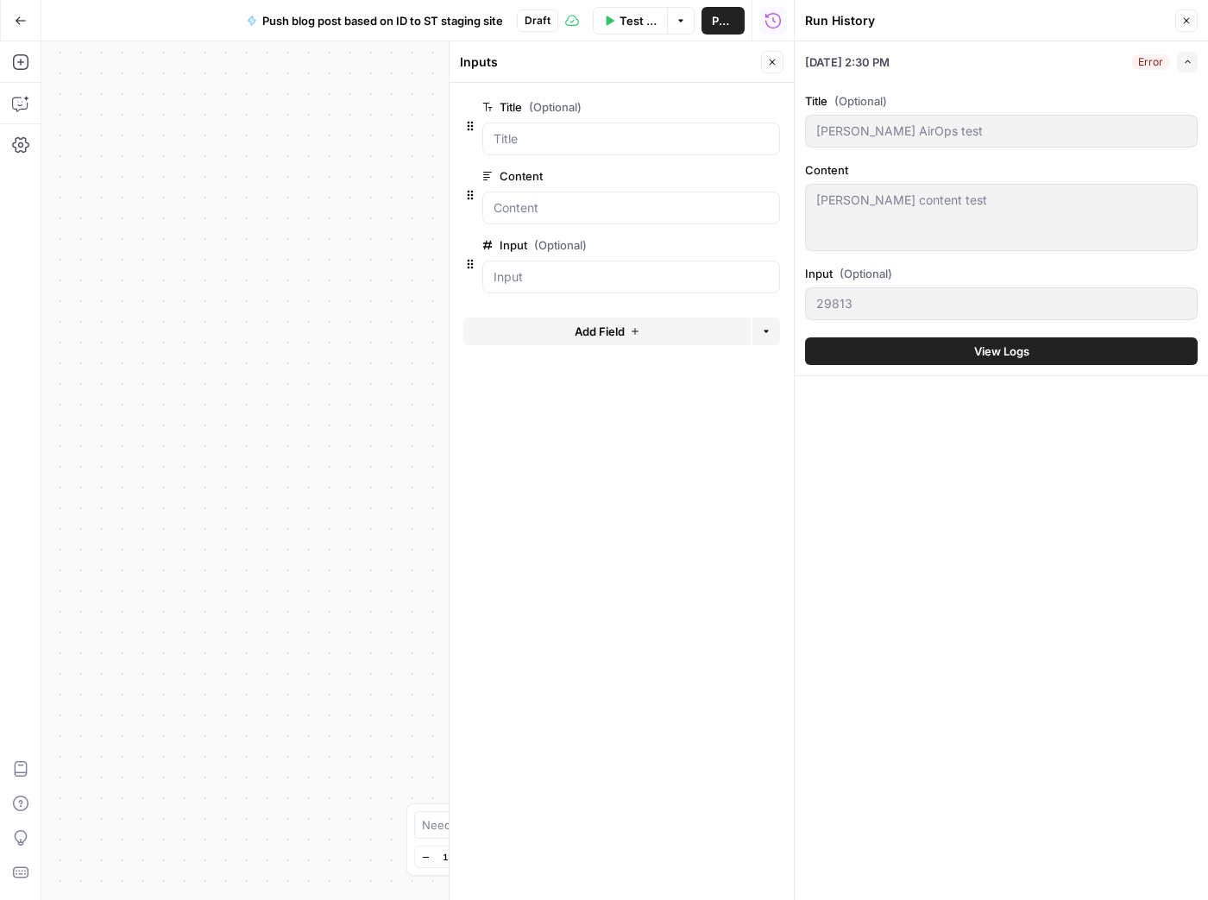
click at [1191, 23] on icon "button" at bounding box center [1186, 21] width 10 height 10
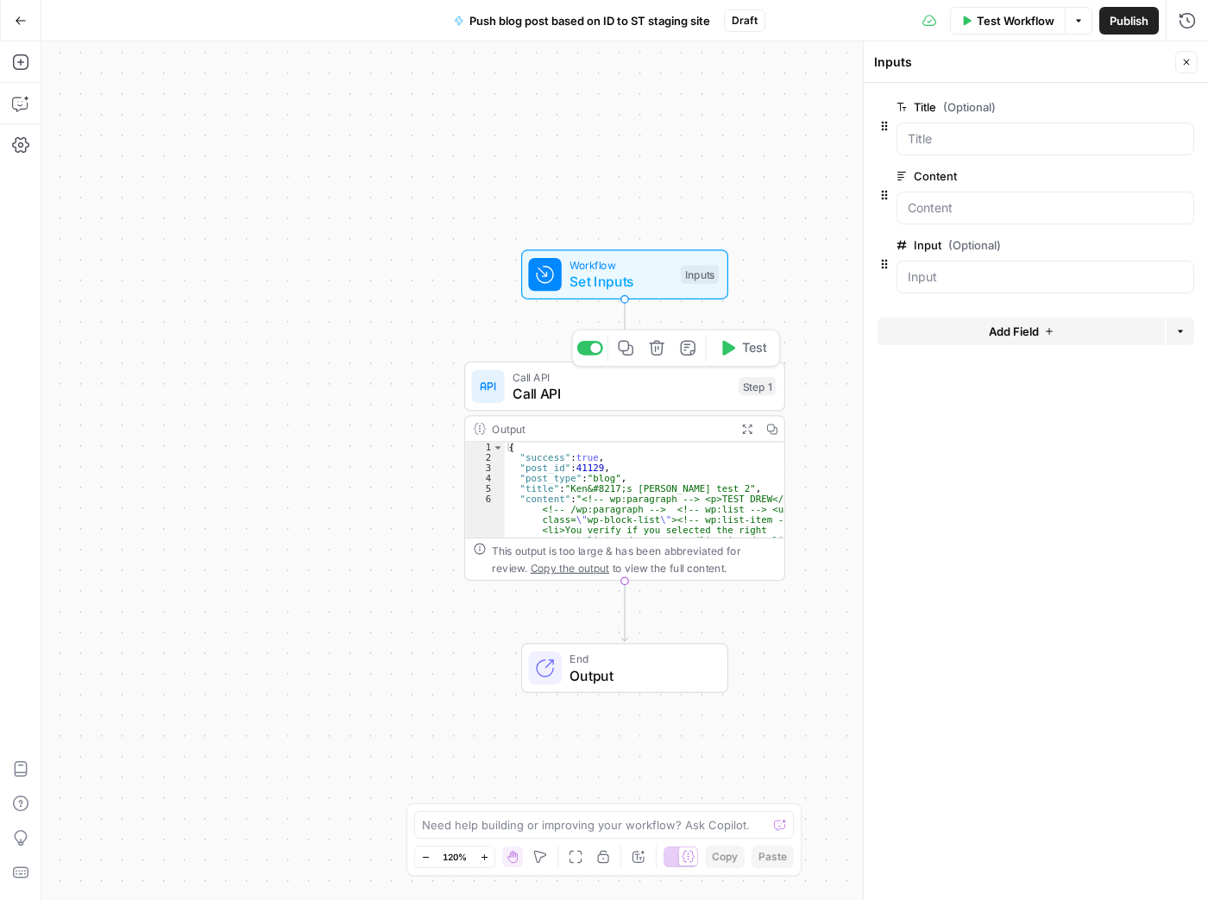
click at [571, 393] on span "Call API" at bounding box center [621, 393] width 217 height 21
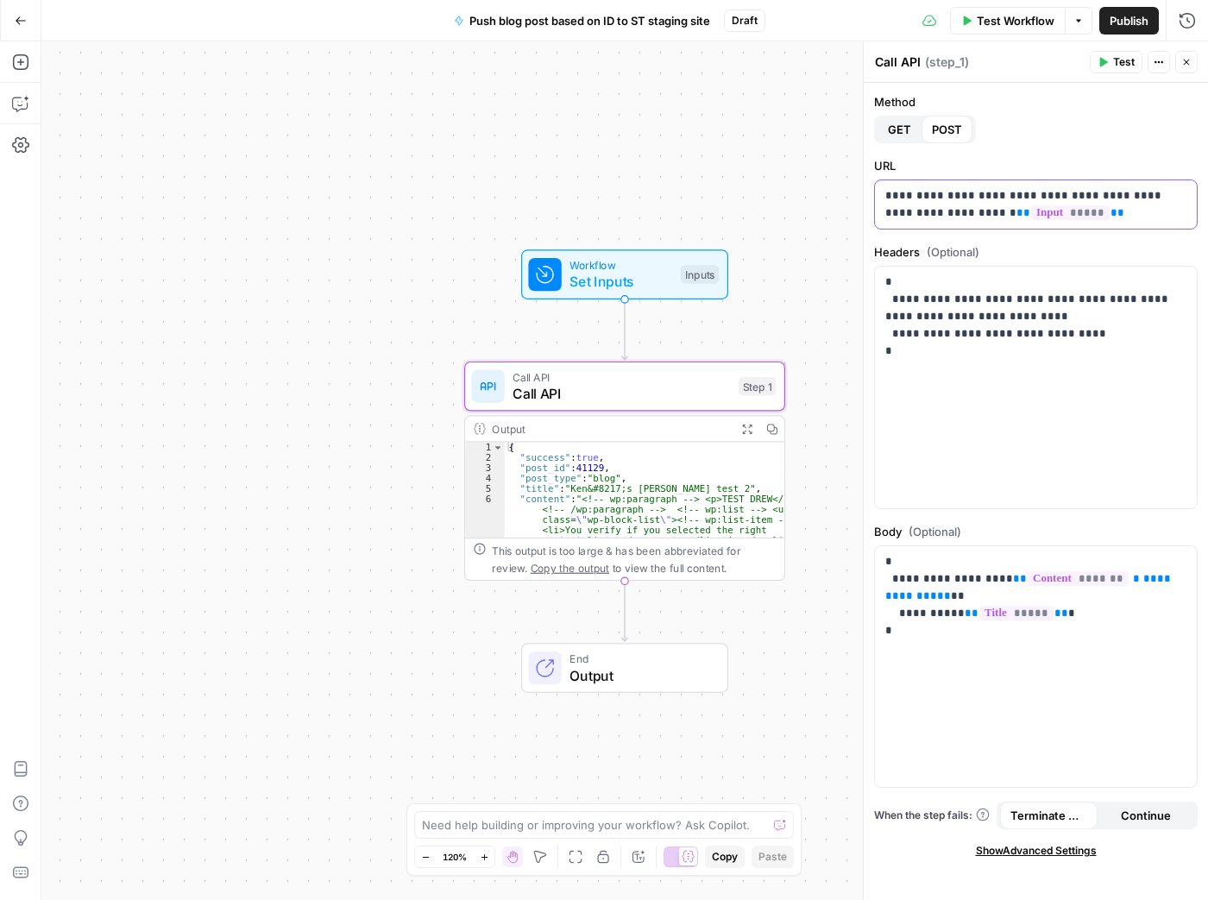
click at [953, 196] on p "**********" at bounding box center [1036, 204] width 302 height 35
click at [942, 195] on p "**********" at bounding box center [1036, 204] width 302 height 35
click at [933, 194] on p "**********" at bounding box center [1036, 204] width 302 height 35
click at [937, 194] on p "**********" at bounding box center [1036, 204] width 302 height 35
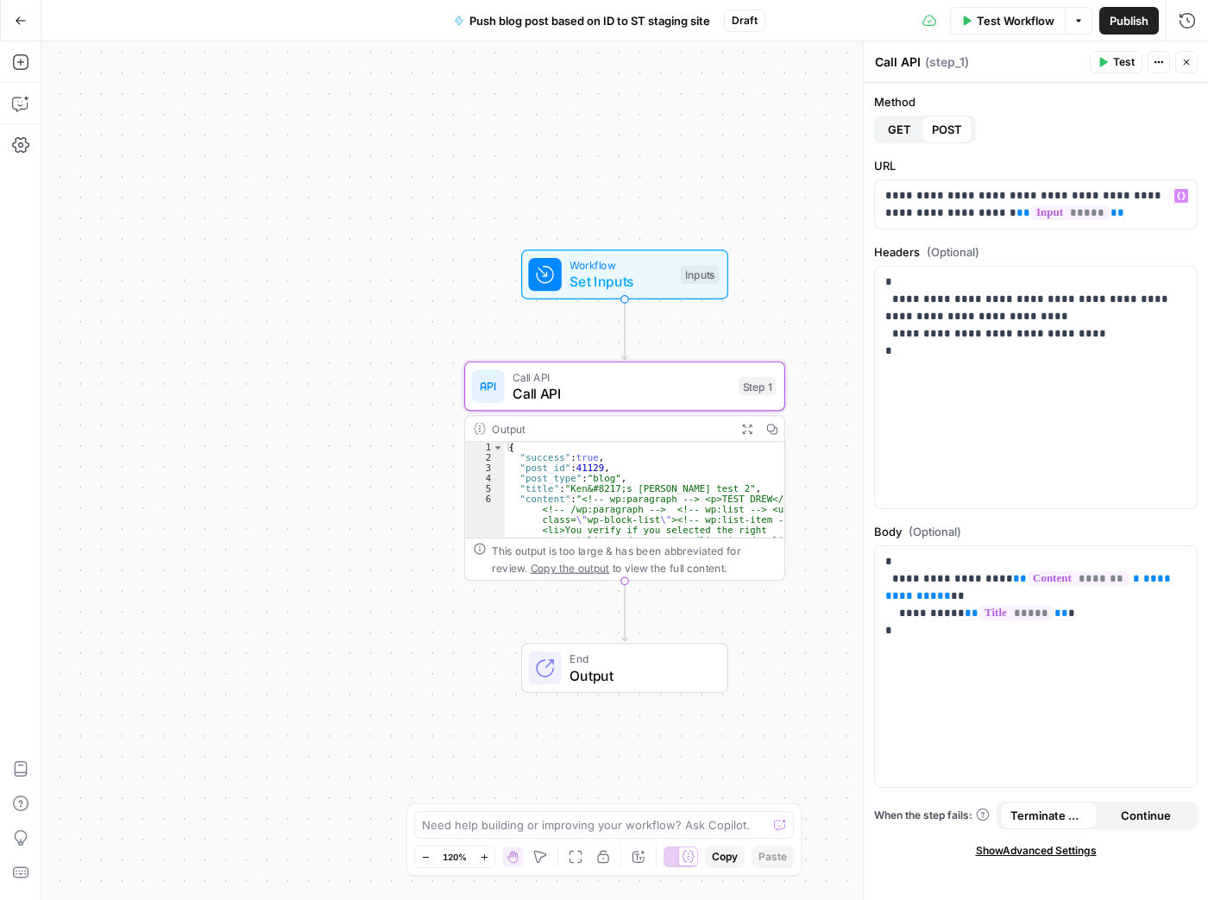
click at [1110, 61] on button "Test" at bounding box center [1116, 62] width 53 height 22
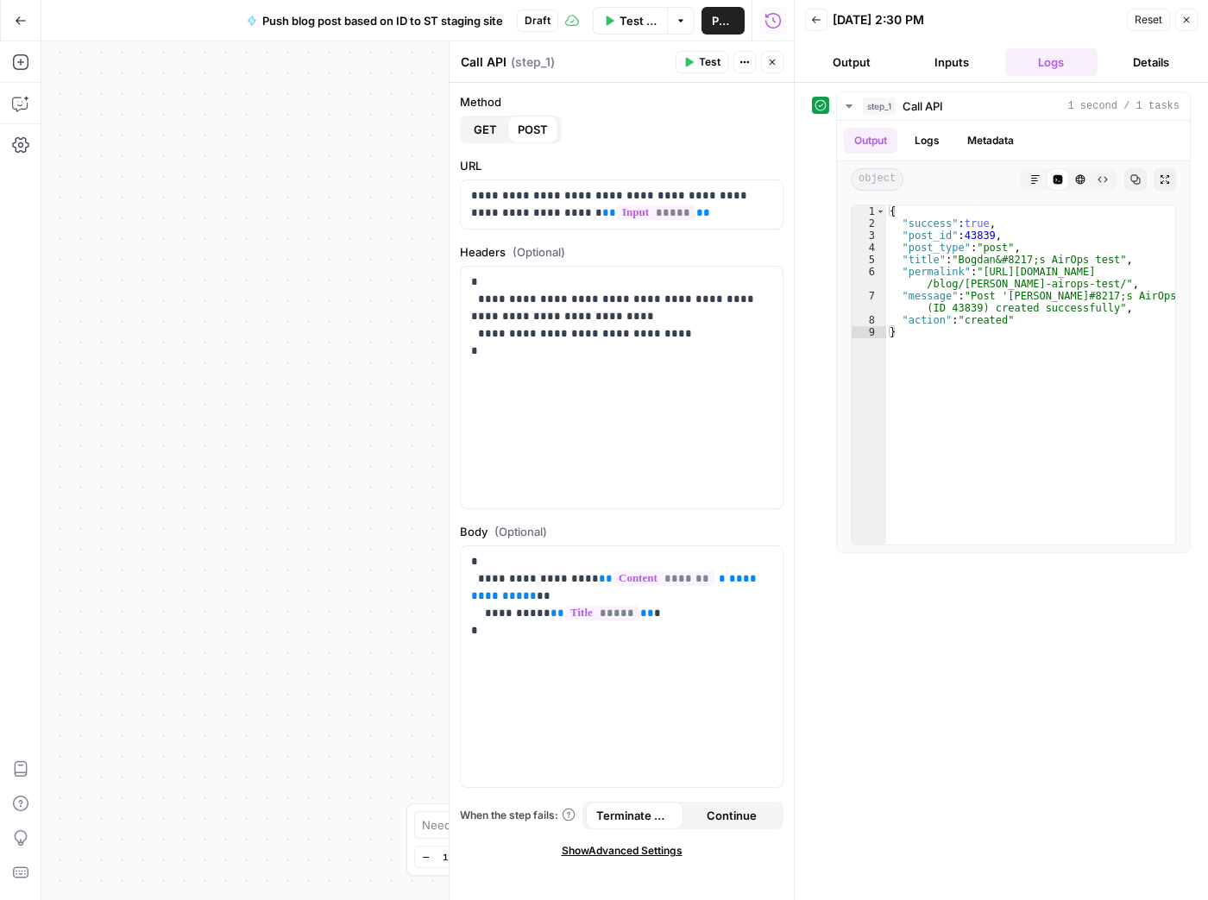
click at [968, 58] on button "Inputs" at bounding box center [951, 62] width 93 height 28
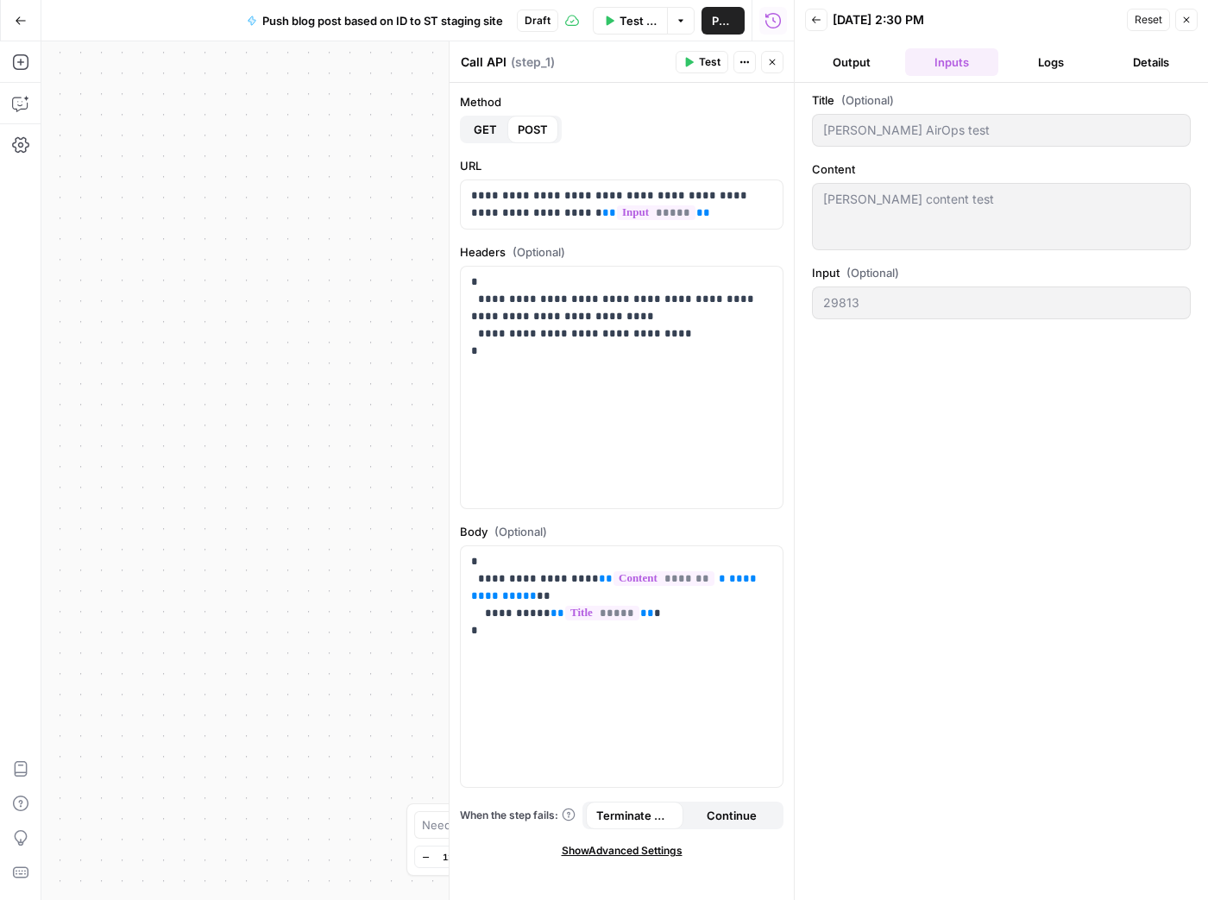
click at [866, 54] on button "Output" at bounding box center [851, 62] width 93 height 28
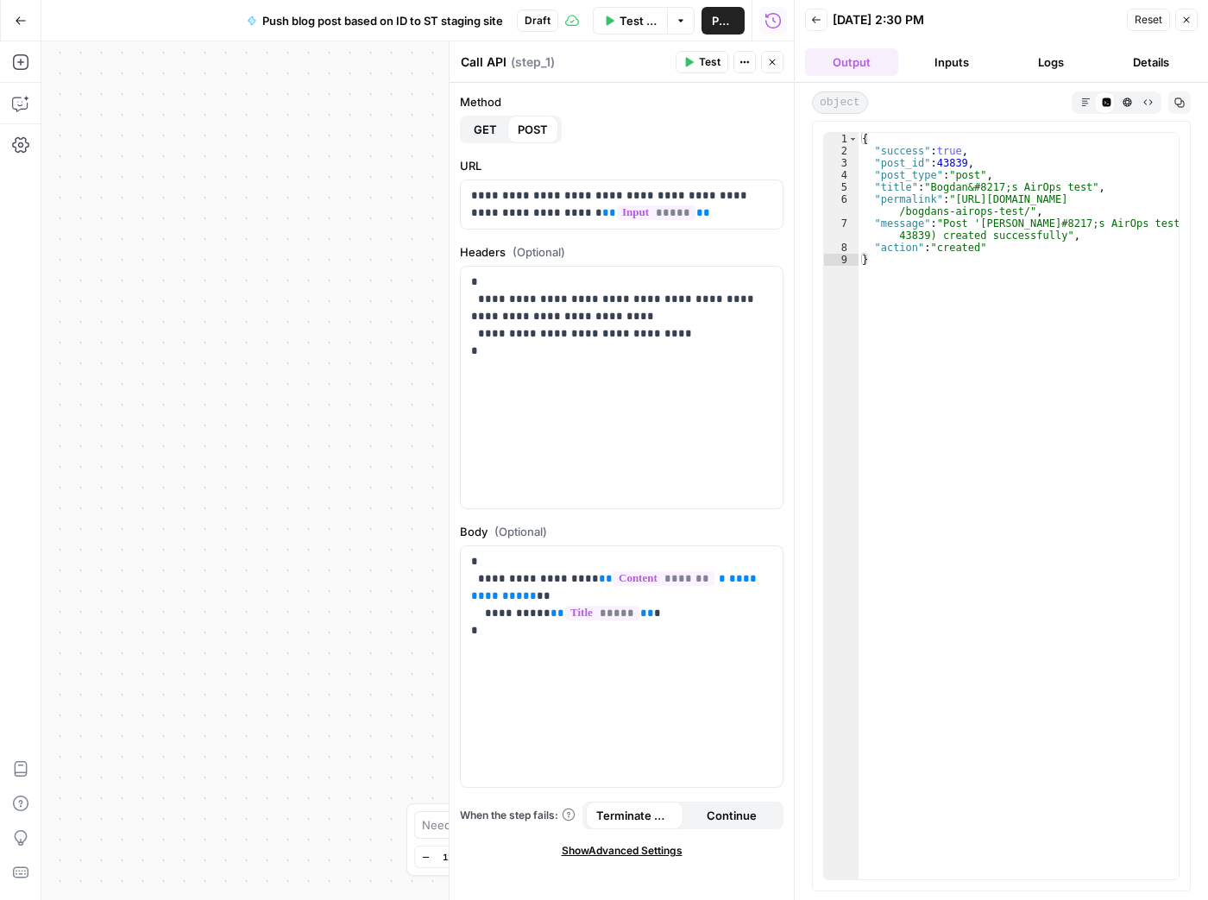
click at [815, 25] on button "Back" at bounding box center [816, 20] width 22 height 22
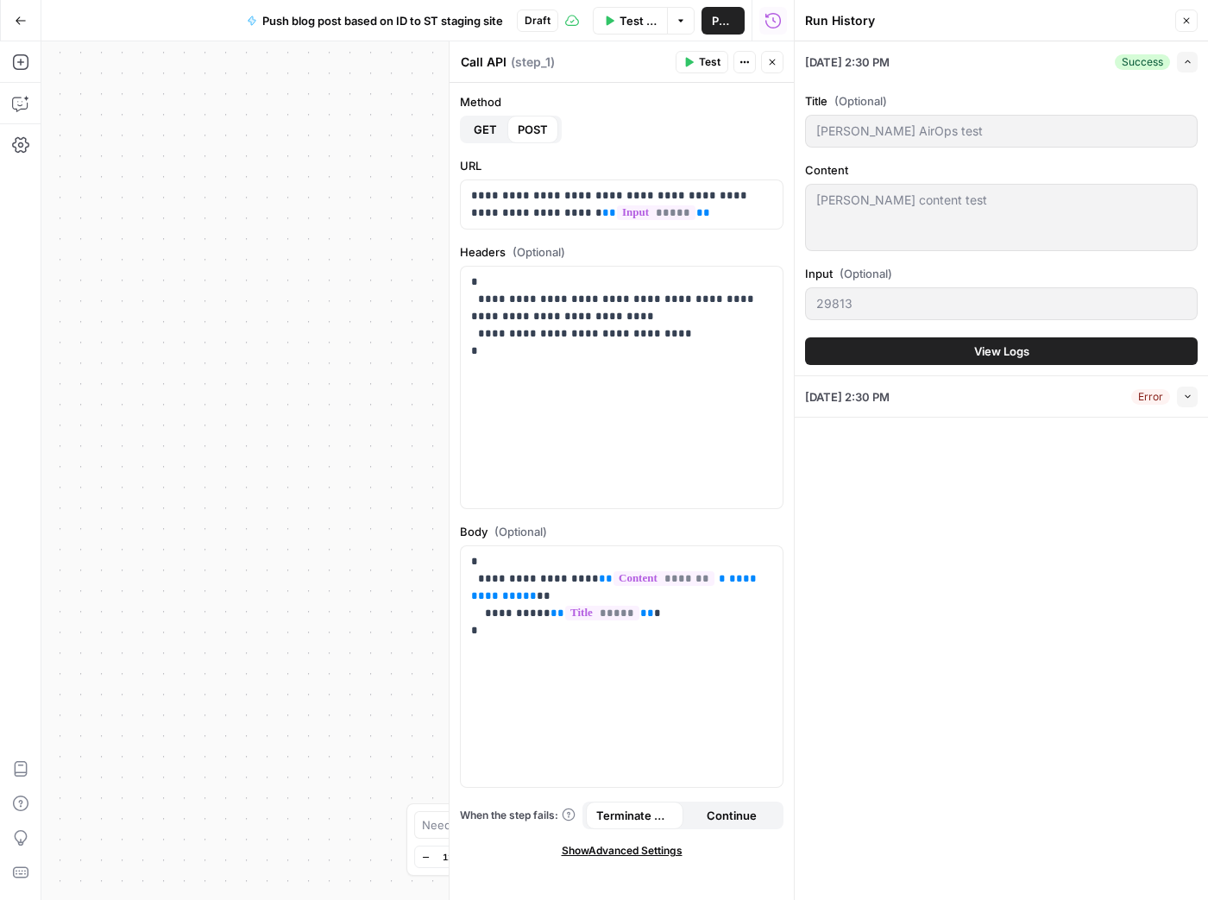
click at [1181, 16] on icon "button" at bounding box center [1186, 21] width 10 height 10
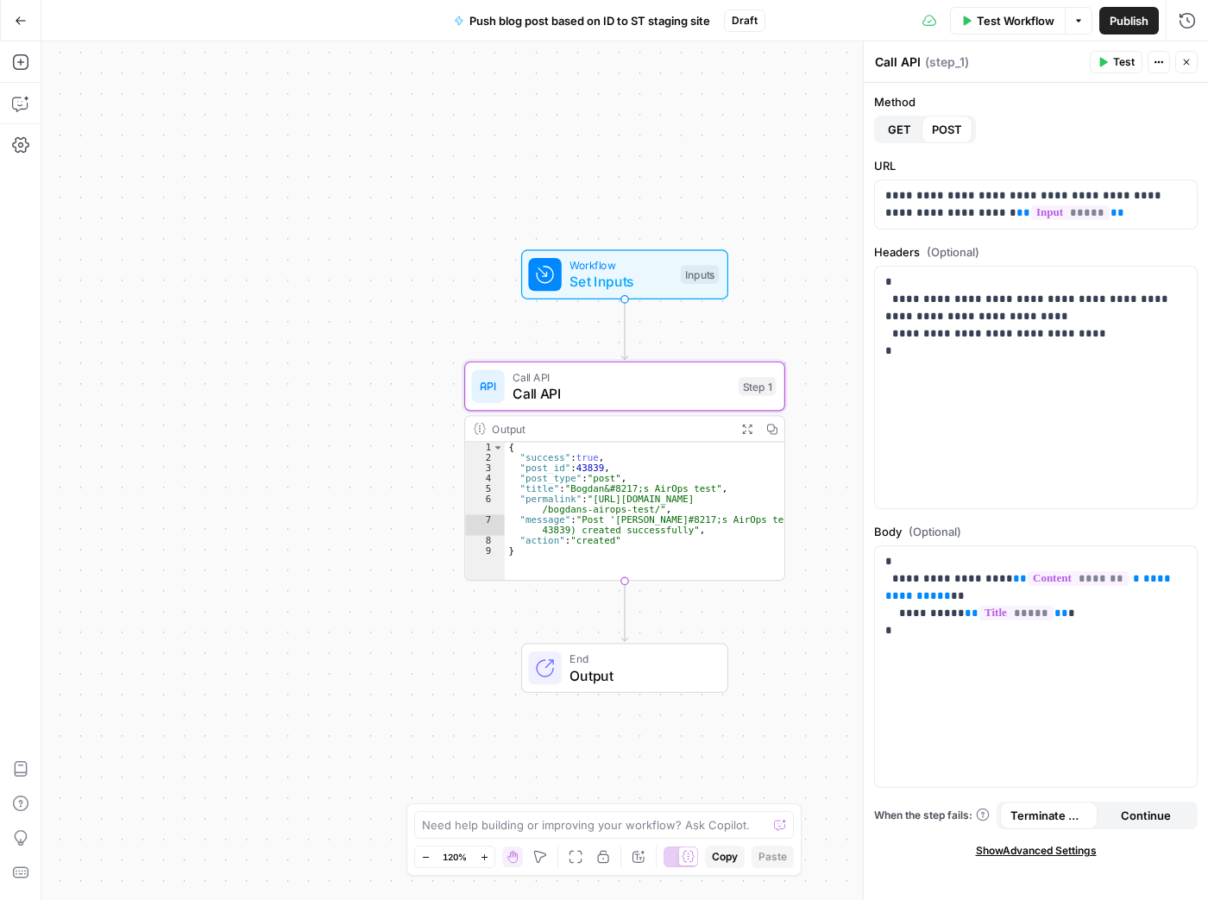
click at [905, 134] on span "GET" at bounding box center [899, 129] width 23 height 17
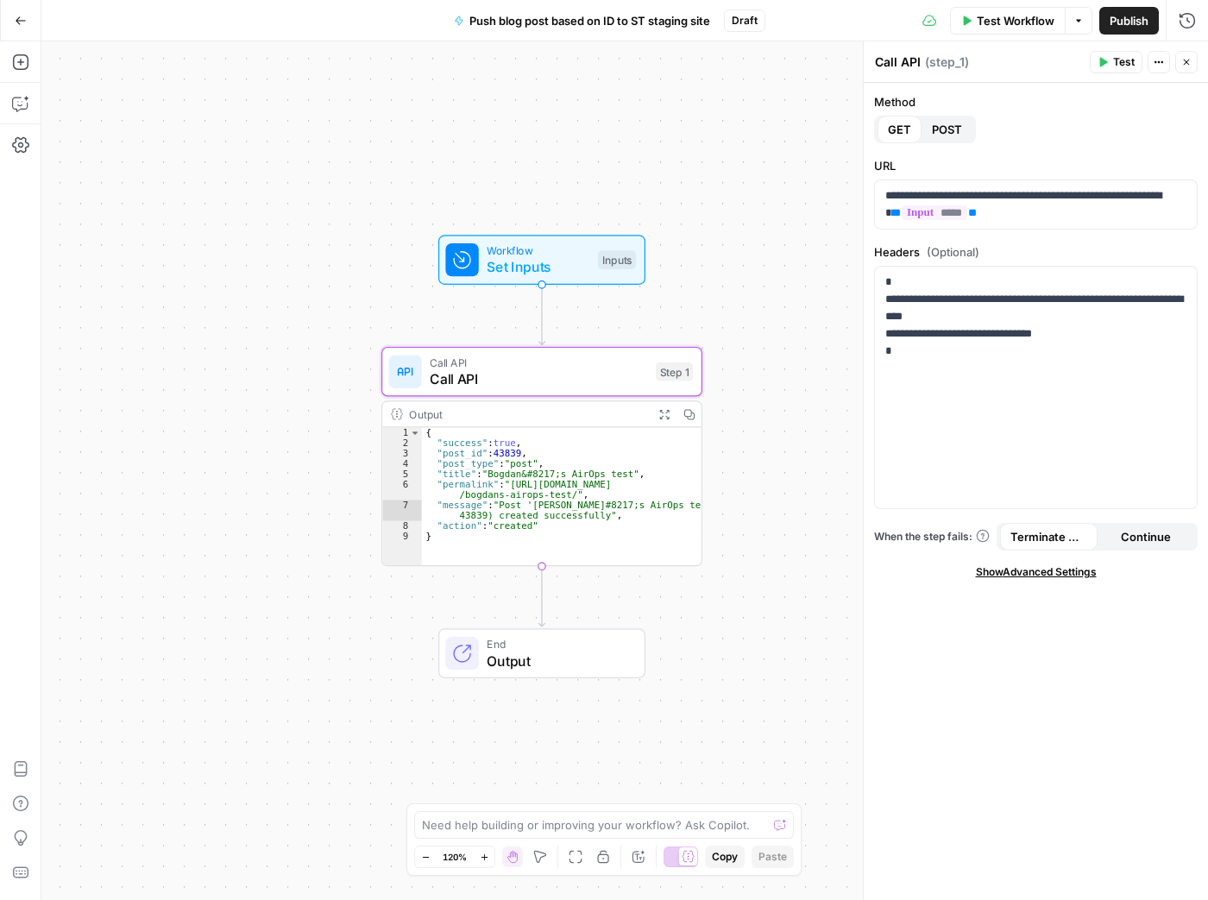
drag, startPoint x: 441, startPoint y: 243, endPoint x: 358, endPoint y: 229, distance: 84.1
click at [358, 229] on div "Workflow Set Inputs Inputs Call API Call API Step 1 Output Expand Output Copy 1…" at bounding box center [624, 470] width 1167 height 859
click at [1079, 19] on icon "button" at bounding box center [1078, 20] width 5 height 3
click at [546, 664] on span "Output" at bounding box center [557, 661] width 141 height 21
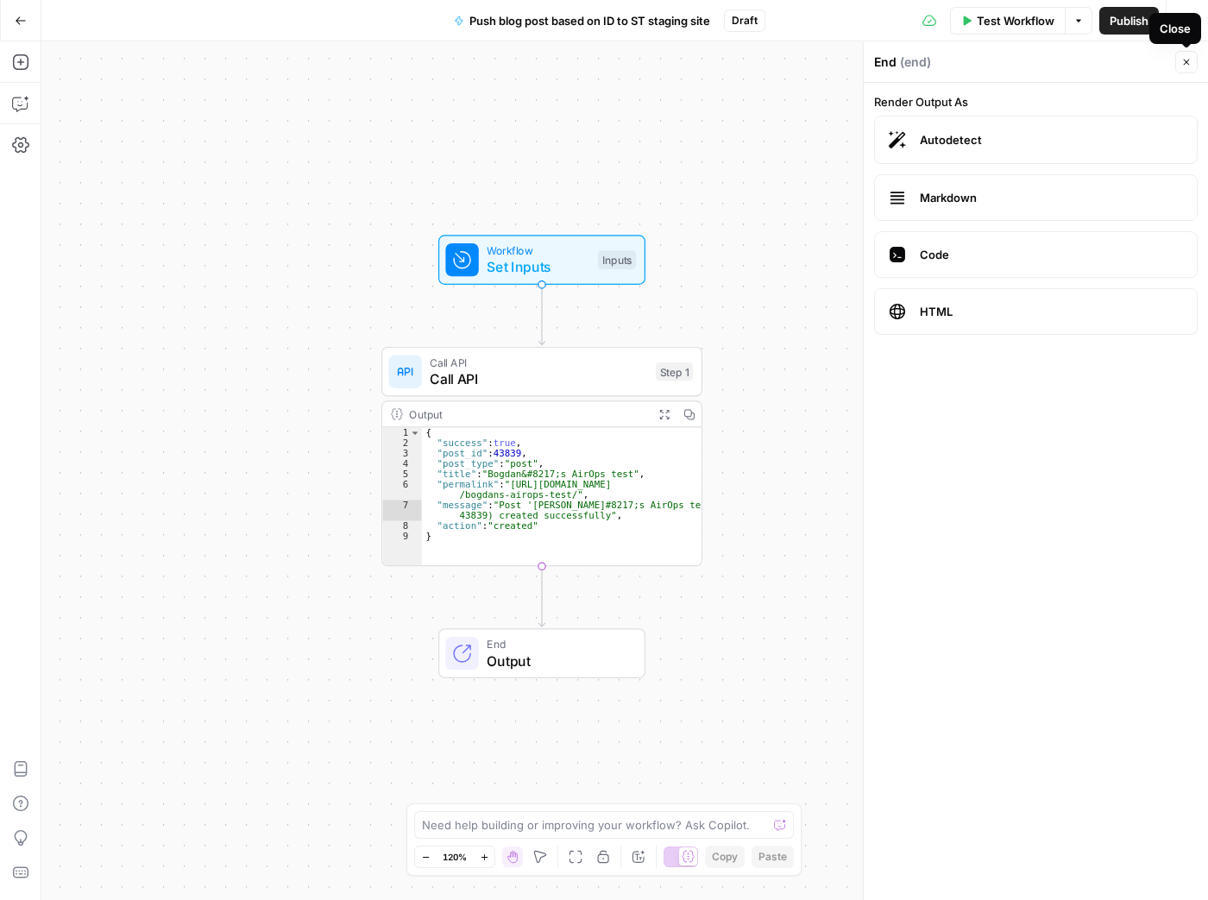
click at [1187, 58] on icon "button" at bounding box center [1186, 62] width 10 height 10
click at [31, 22] on button "Go Back" at bounding box center [20, 20] width 31 height 31
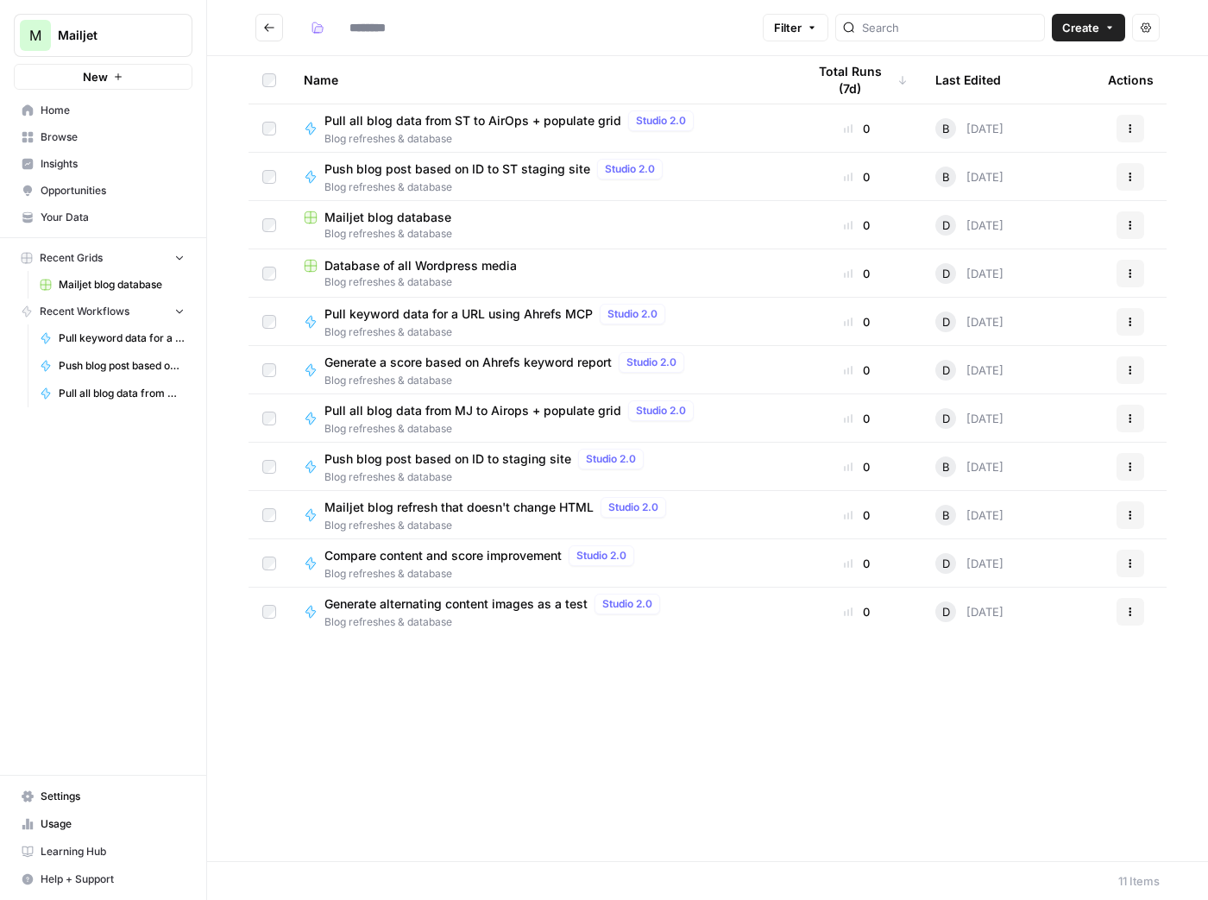
type input "**********"
click at [520, 139] on span "Blog refreshes & database" at bounding box center [512, 139] width 376 height 16
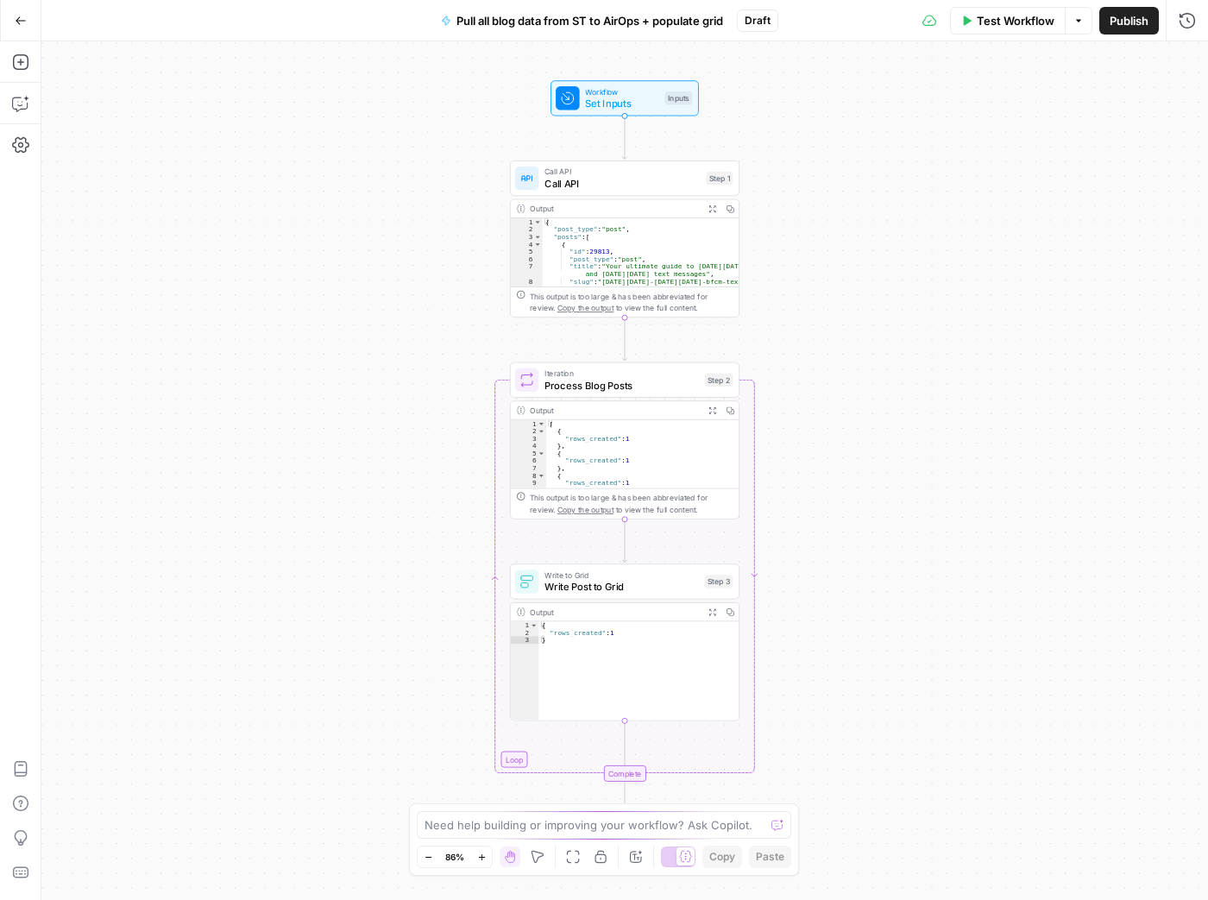
click at [639, 186] on span "Call API" at bounding box center [621, 183] width 155 height 15
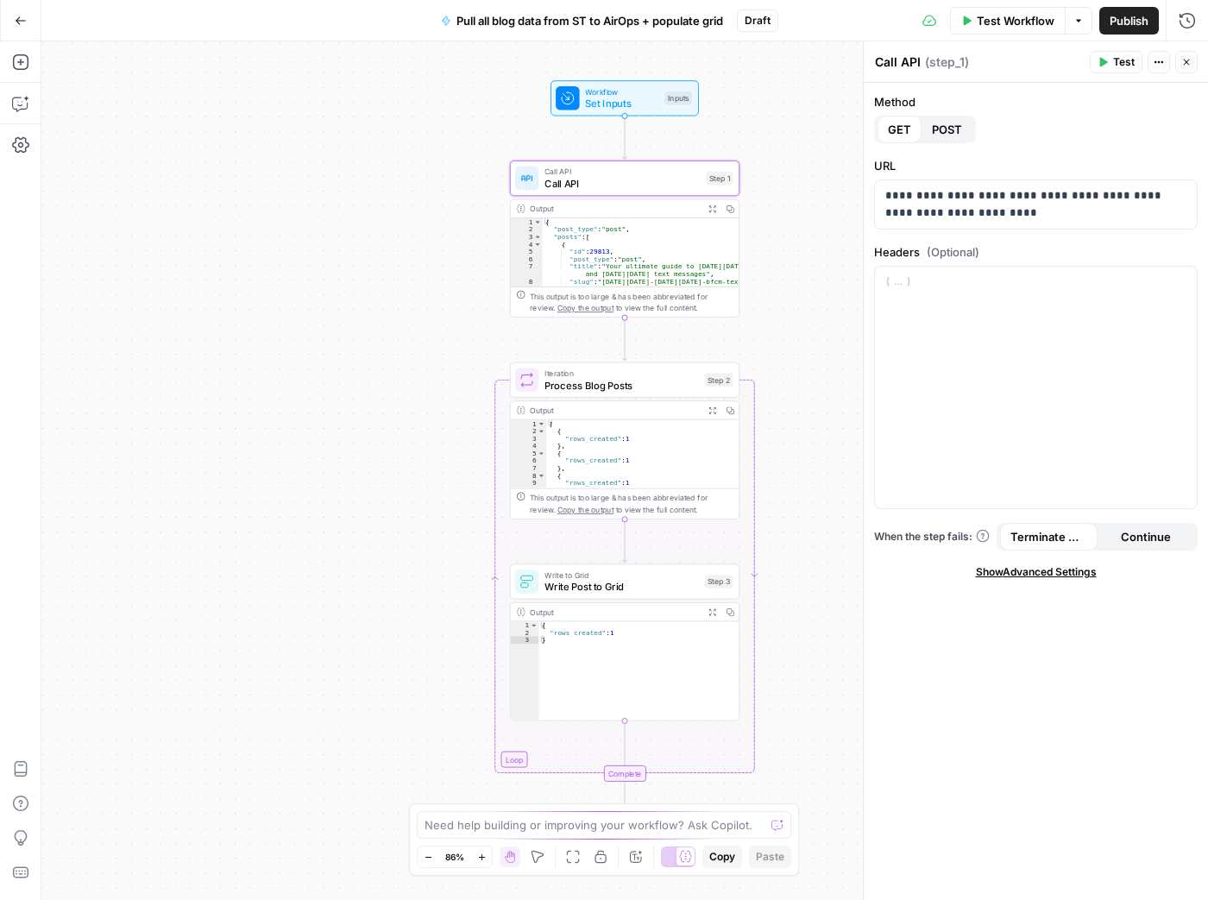
click at [947, 136] on span "POST" at bounding box center [947, 129] width 30 height 17
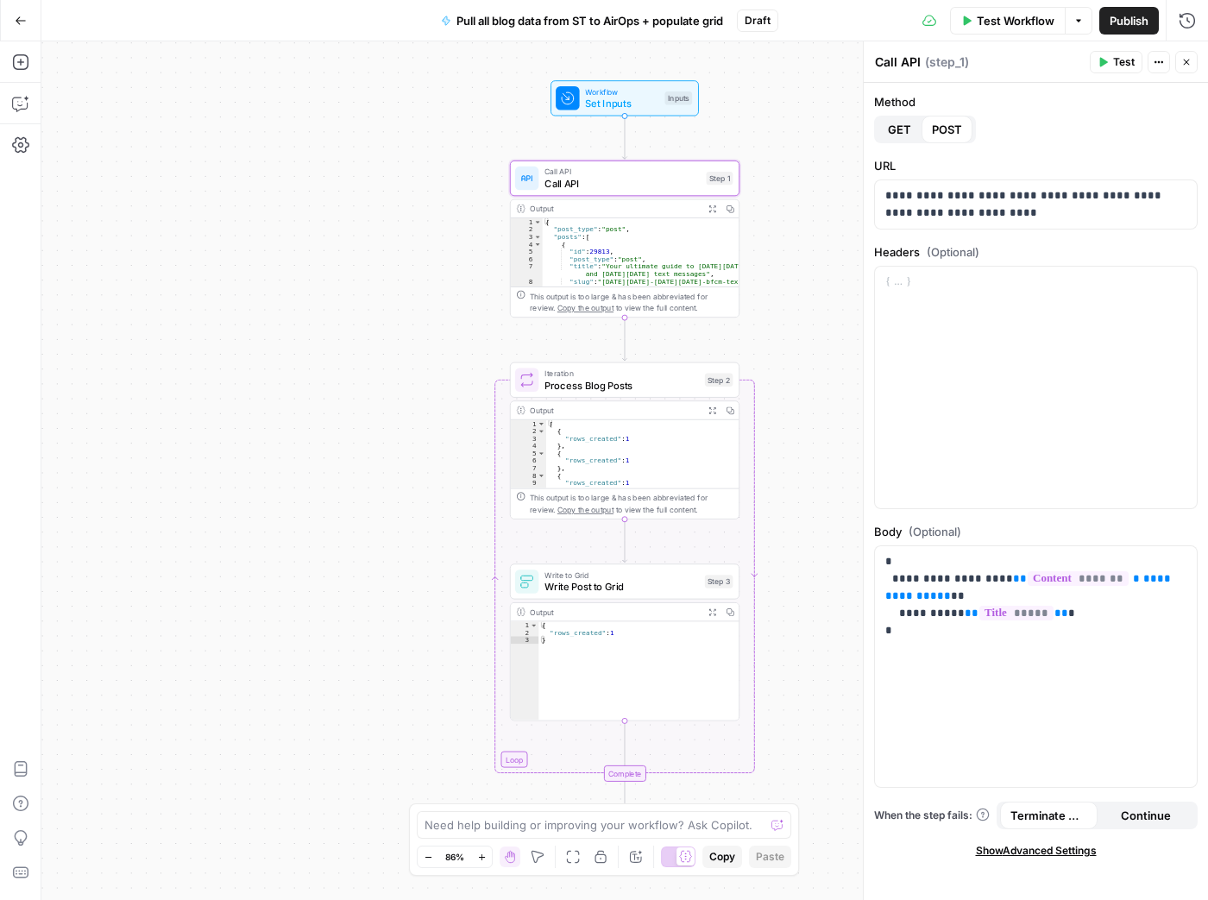
click at [904, 130] on span "GET" at bounding box center [899, 129] width 23 height 17
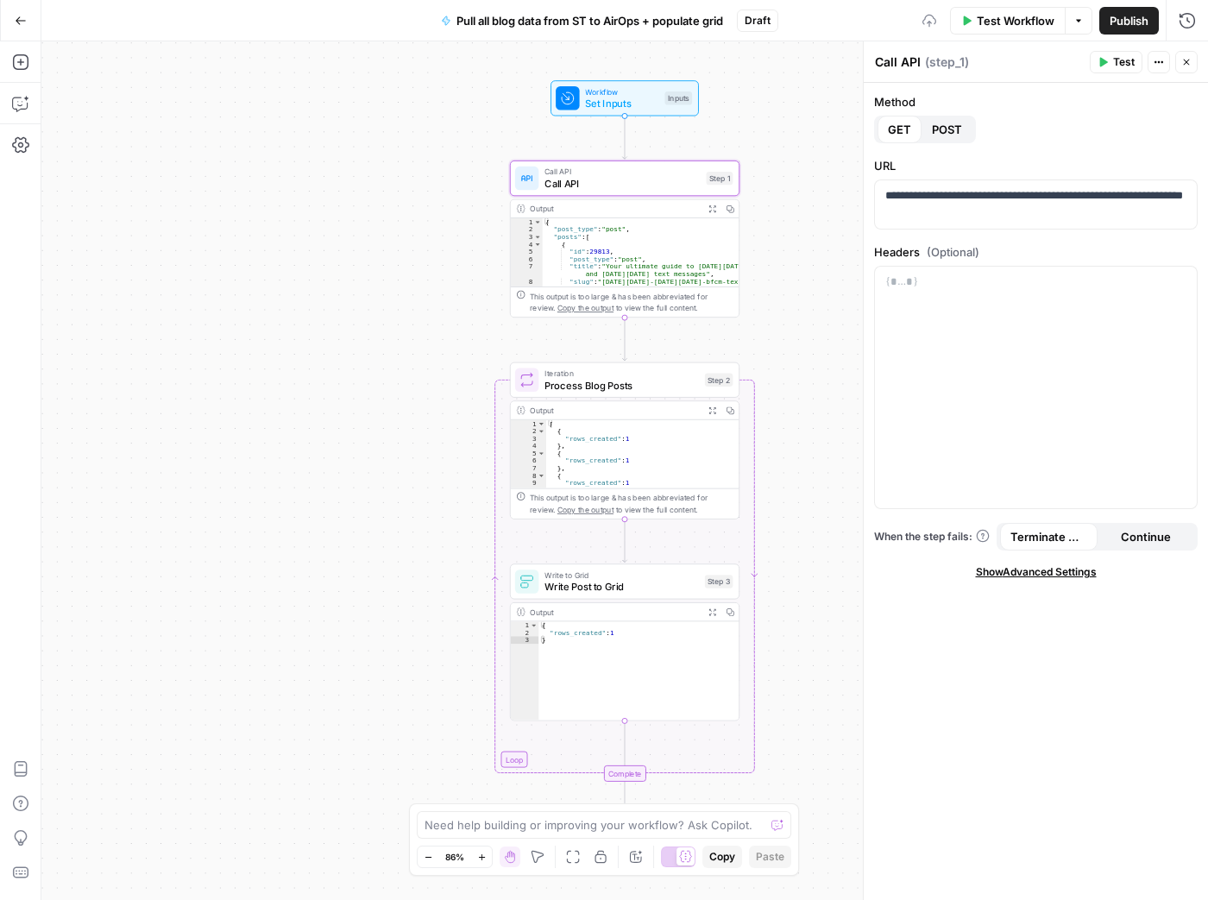
click at [947, 129] on span "POST" at bounding box center [947, 129] width 30 height 17
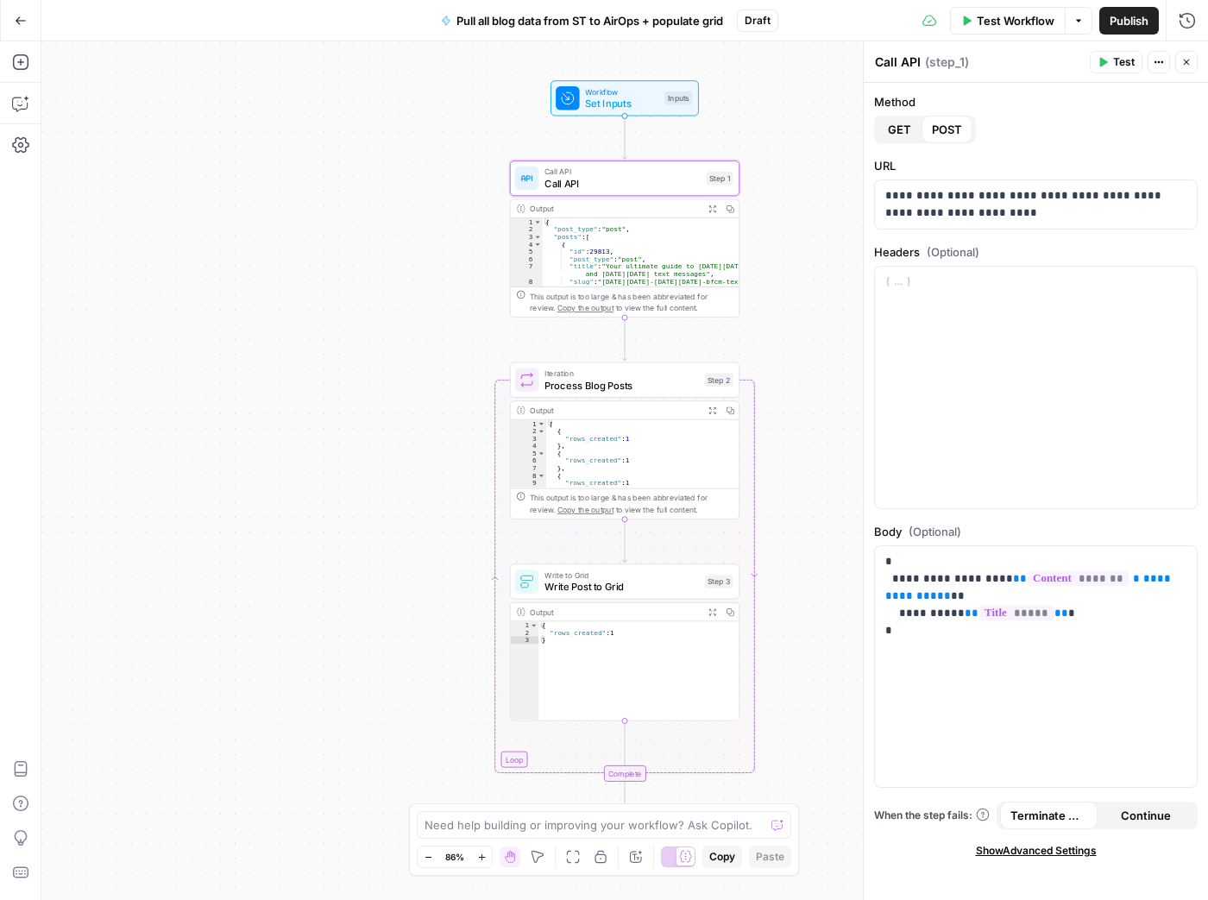
click at [1112, 61] on button "Test" at bounding box center [1116, 62] width 53 height 22
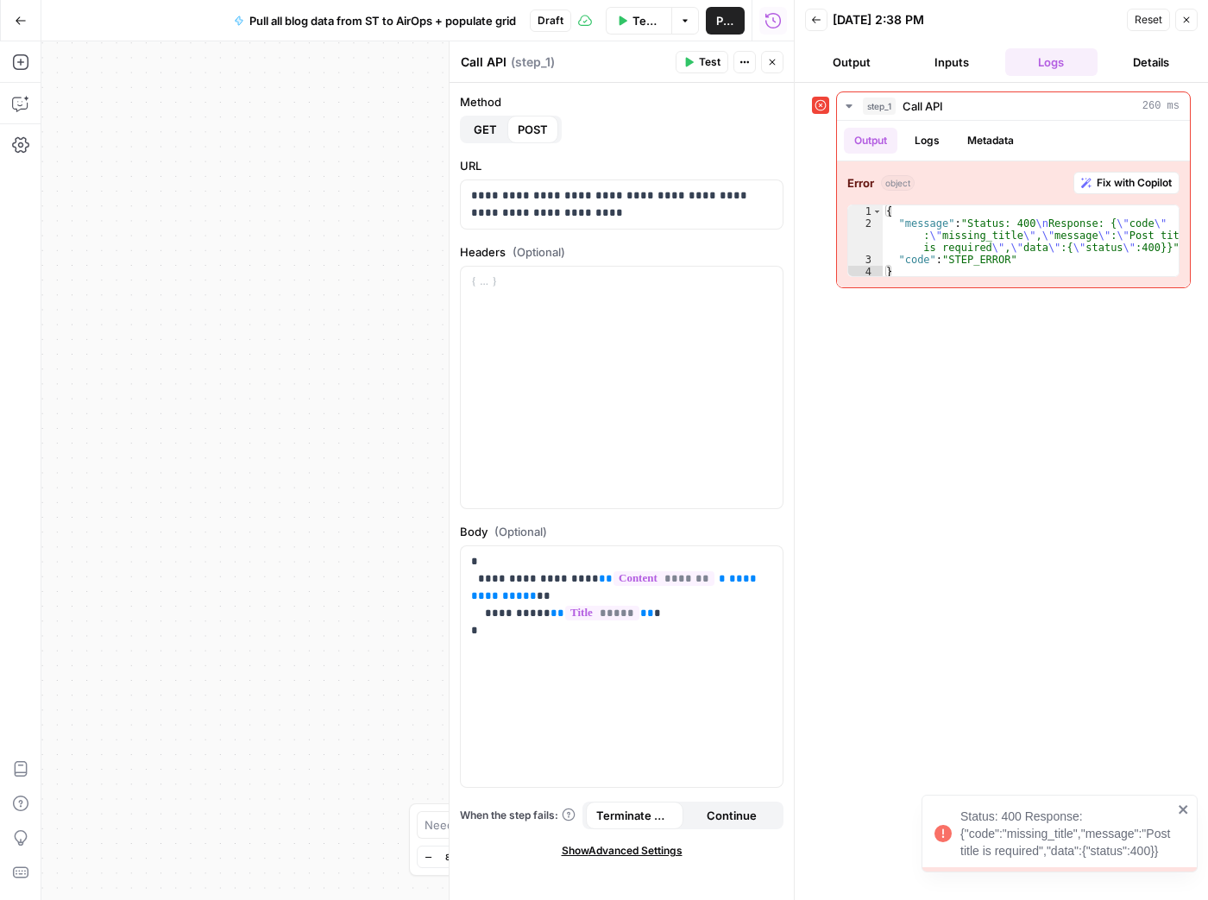
click at [940, 64] on button "Inputs" at bounding box center [951, 62] width 93 height 28
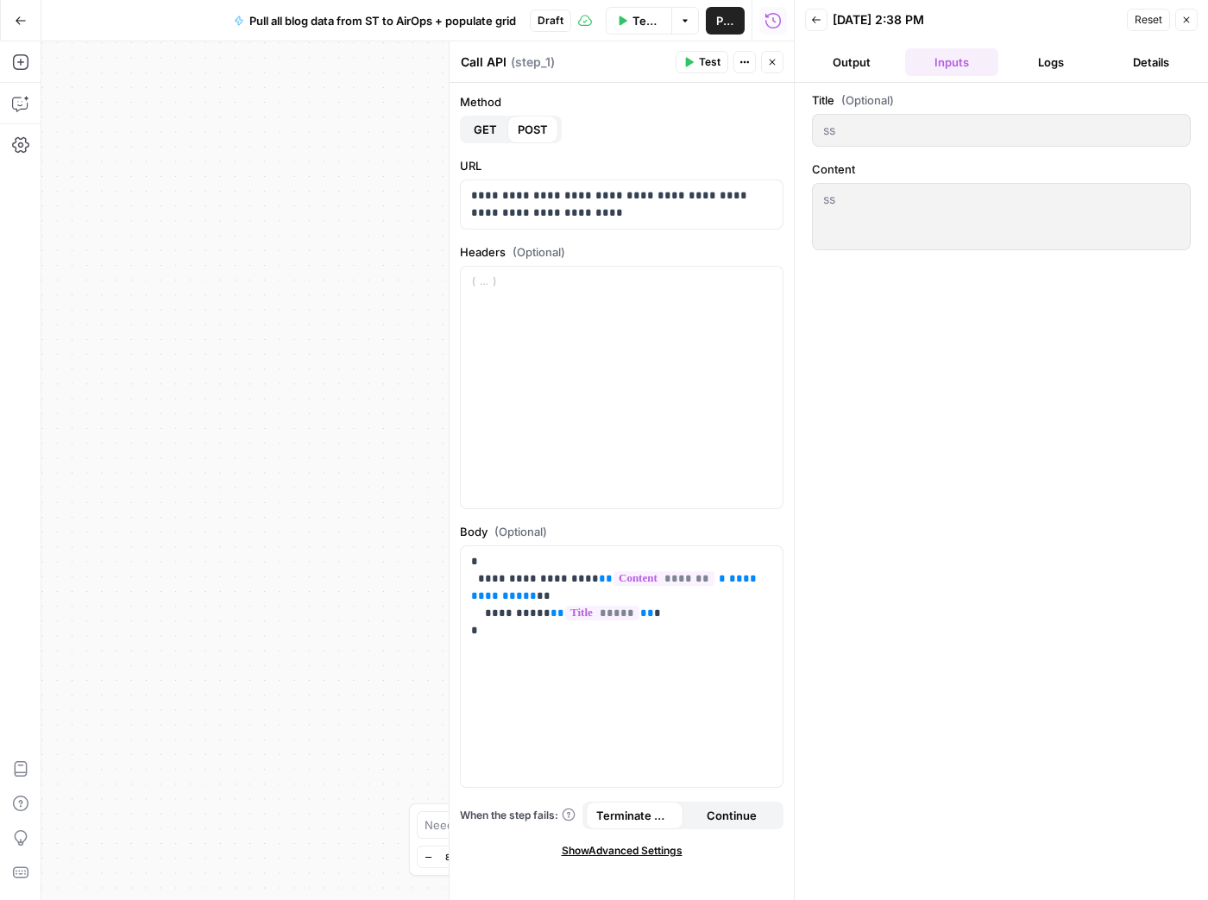
click at [1044, 67] on button "Logs" at bounding box center [1051, 62] width 93 height 28
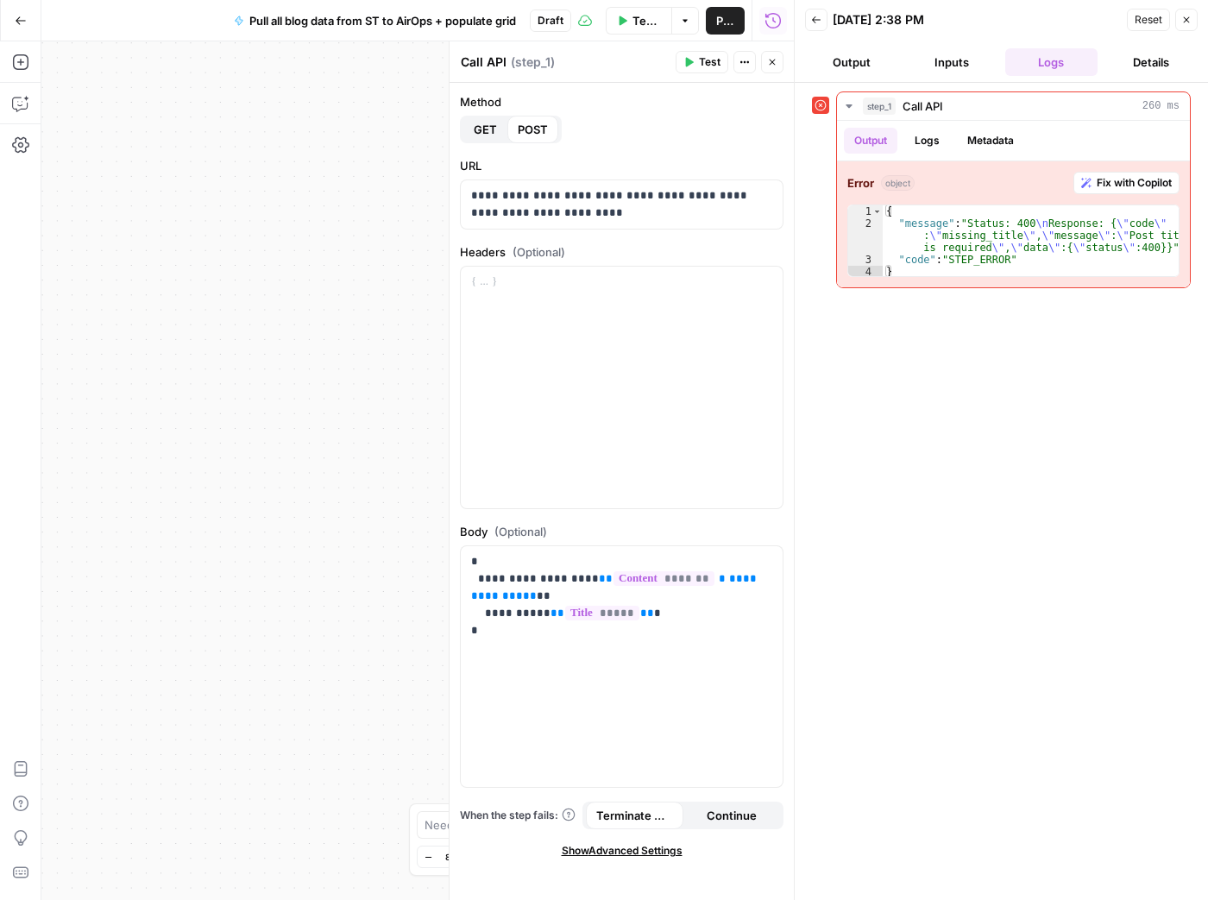
click at [1185, 22] on icon "button" at bounding box center [1186, 20] width 10 height 10
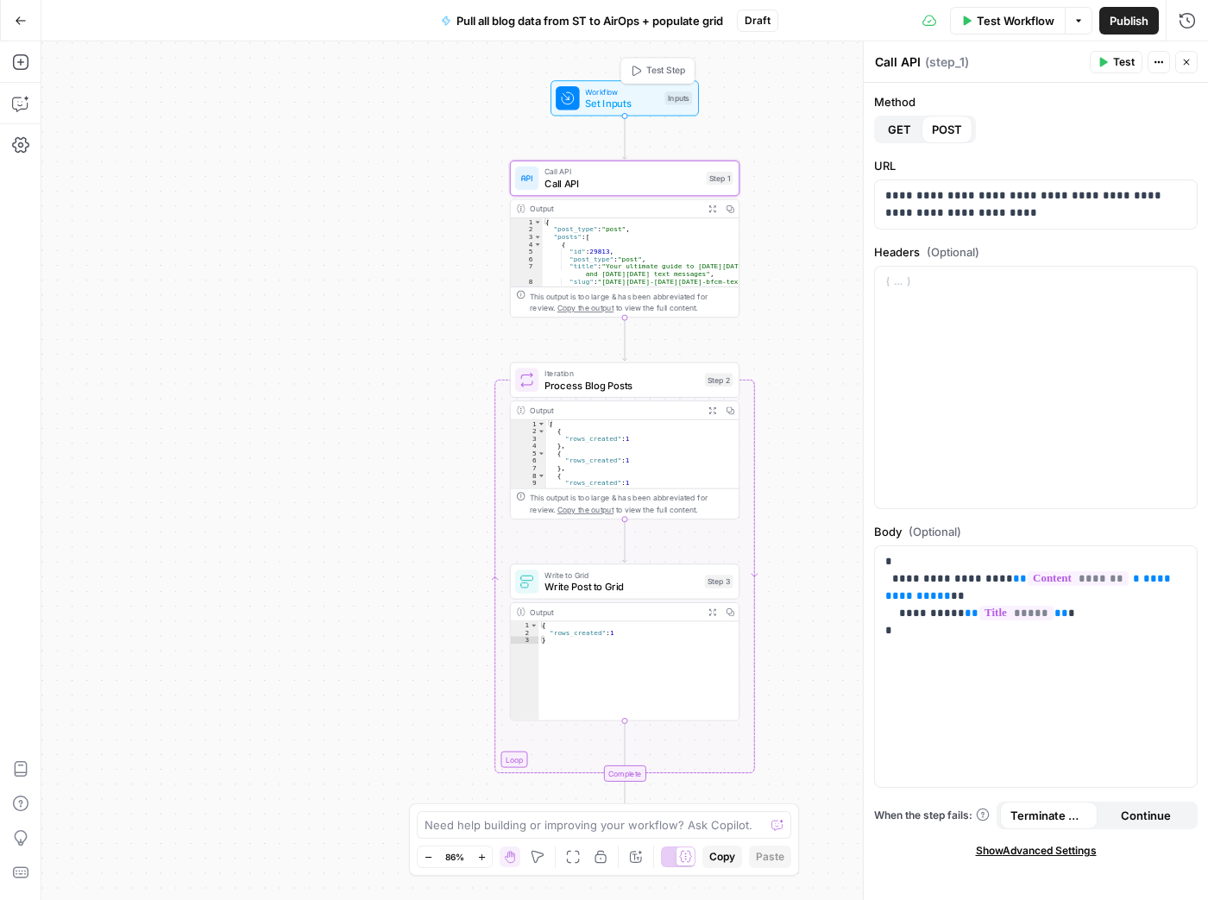
click at [639, 104] on span "Set Inputs" at bounding box center [621, 103] width 73 height 15
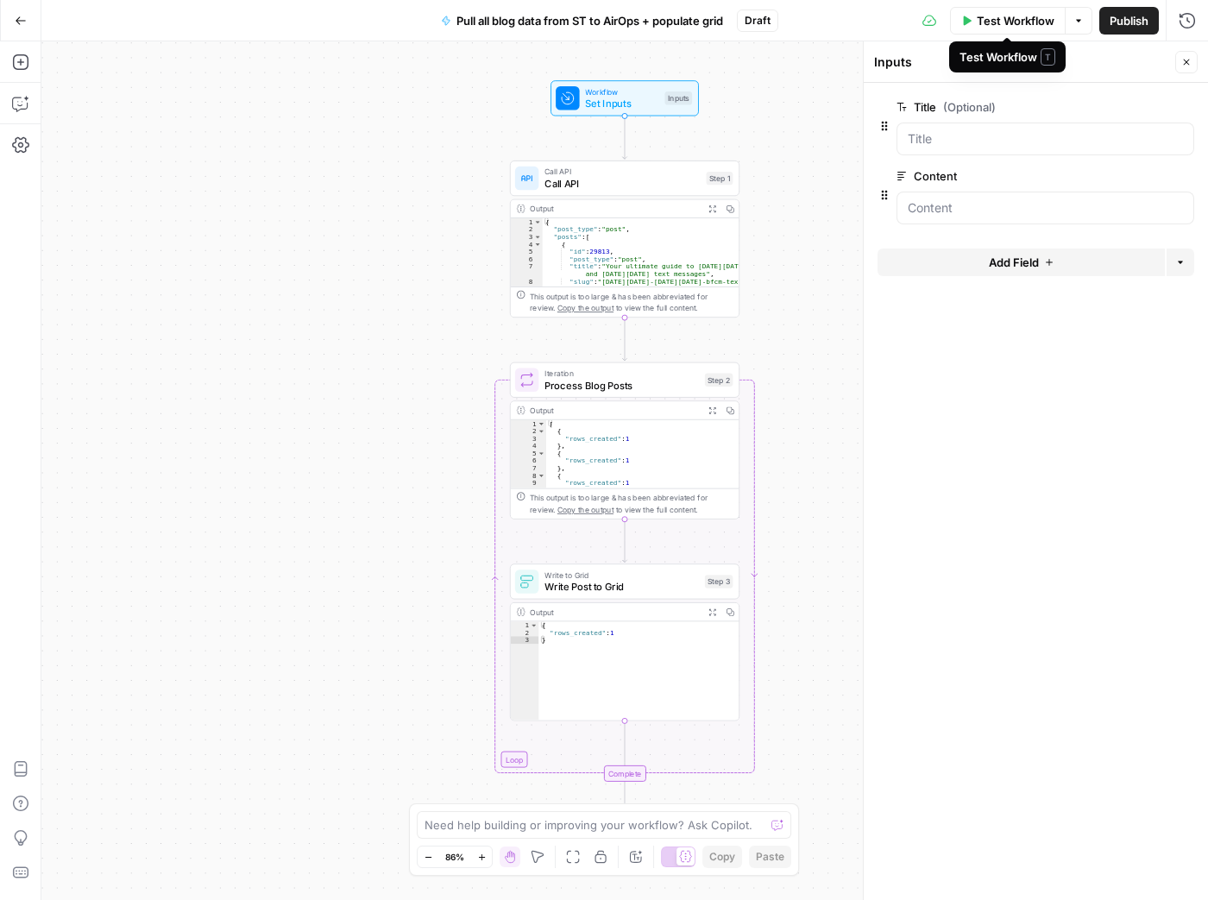
click at [1011, 22] on span "Test Workflow" at bounding box center [1016, 20] width 78 height 17
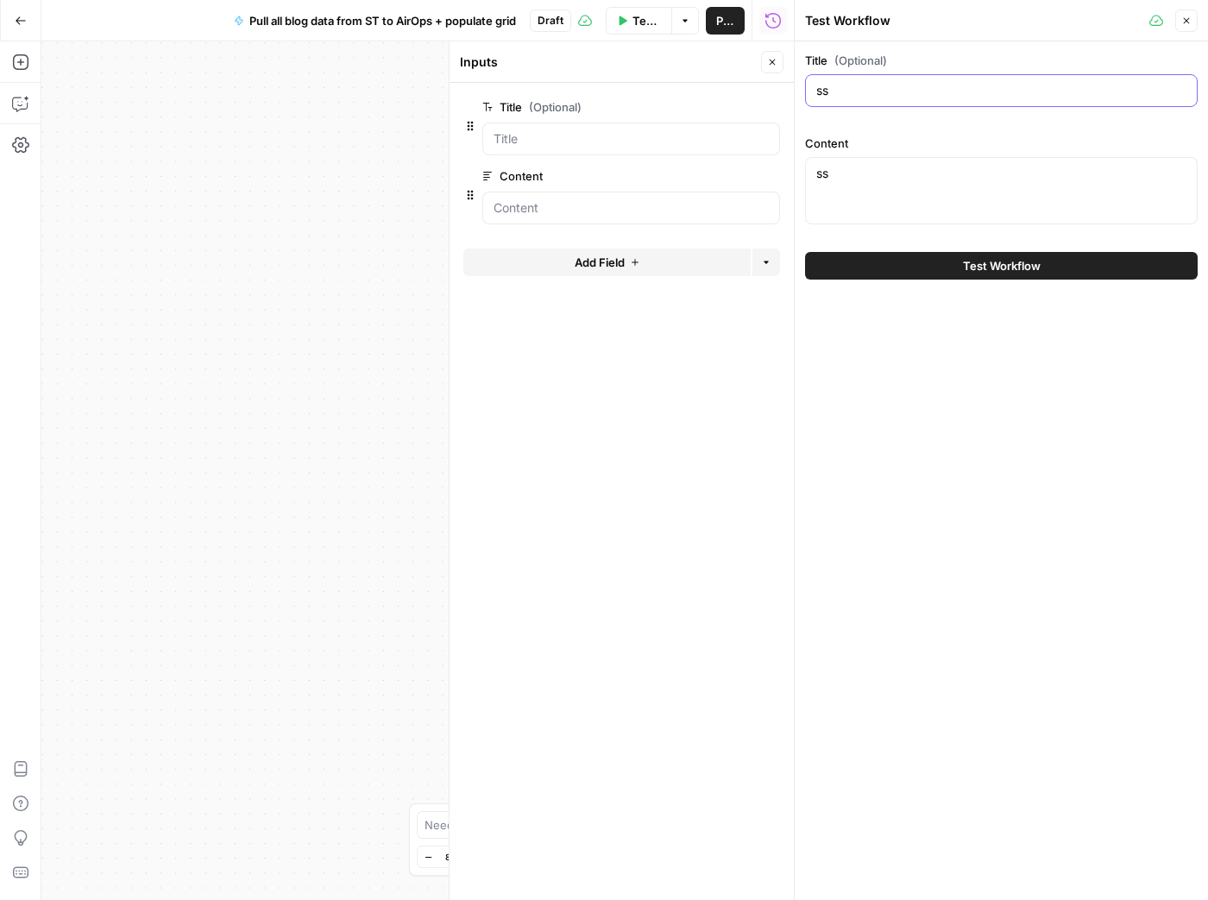
click at [903, 87] on input "ss" at bounding box center [1001, 90] width 370 height 17
drag, startPoint x: 877, startPoint y: 89, endPoint x: 923, endPoint y: 92, distance: 46.7
click at [923, 92] on input "[PERSON_NAME] Test" at bounding box center [1001, 90] width 370 height 17
type input "[PERSON_NAME] Test Title"
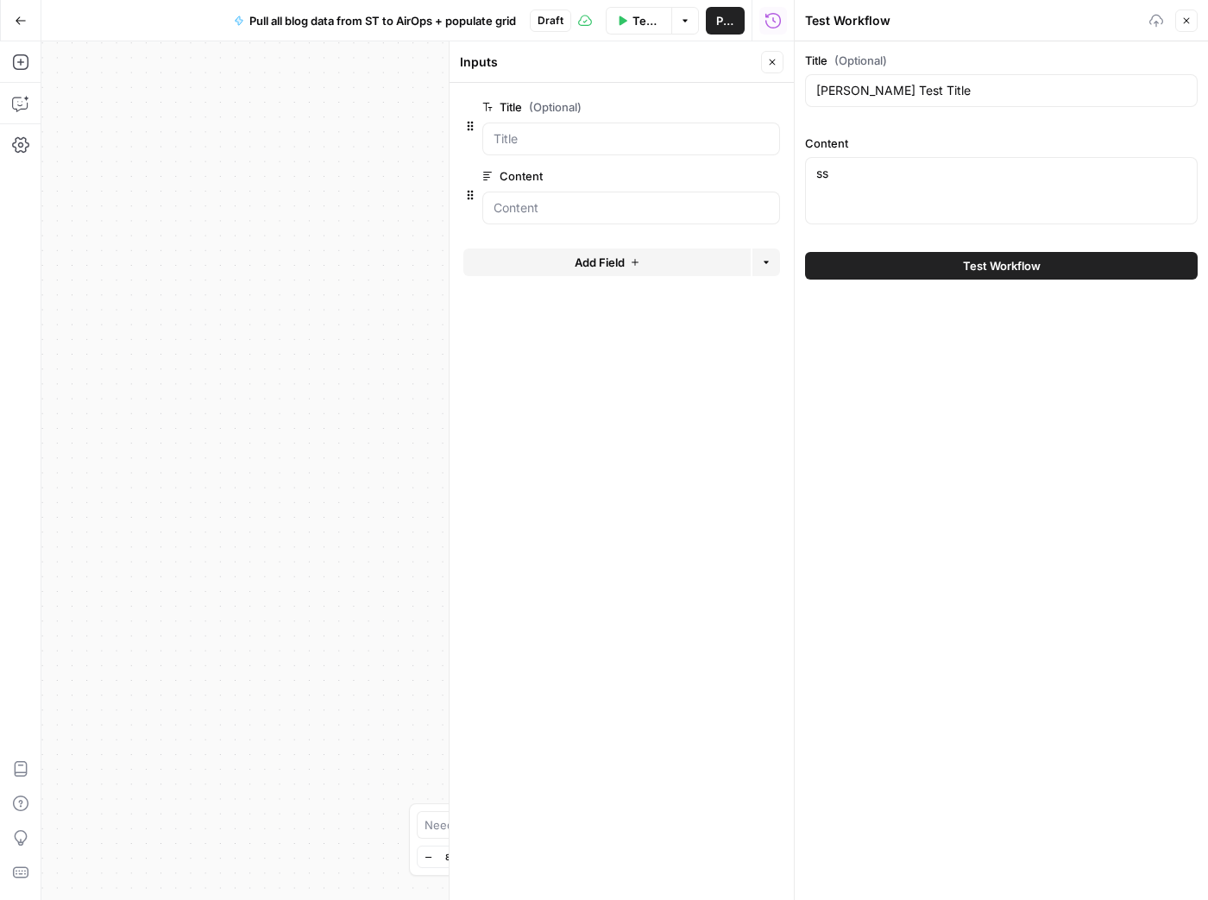
click at [906, 208] on div "ss ss" at bounding box center [1001, 190] width 393 height 67
click at [903, 182] on div "ss ss" at bounding box center [1001, 190] width 393 height 67
click at [903, 181] on div "ss ss" at bounding box center [1001, 190] width 393 height 67
type textarea "s"
type textarea "[PERSON_NAME] test content"
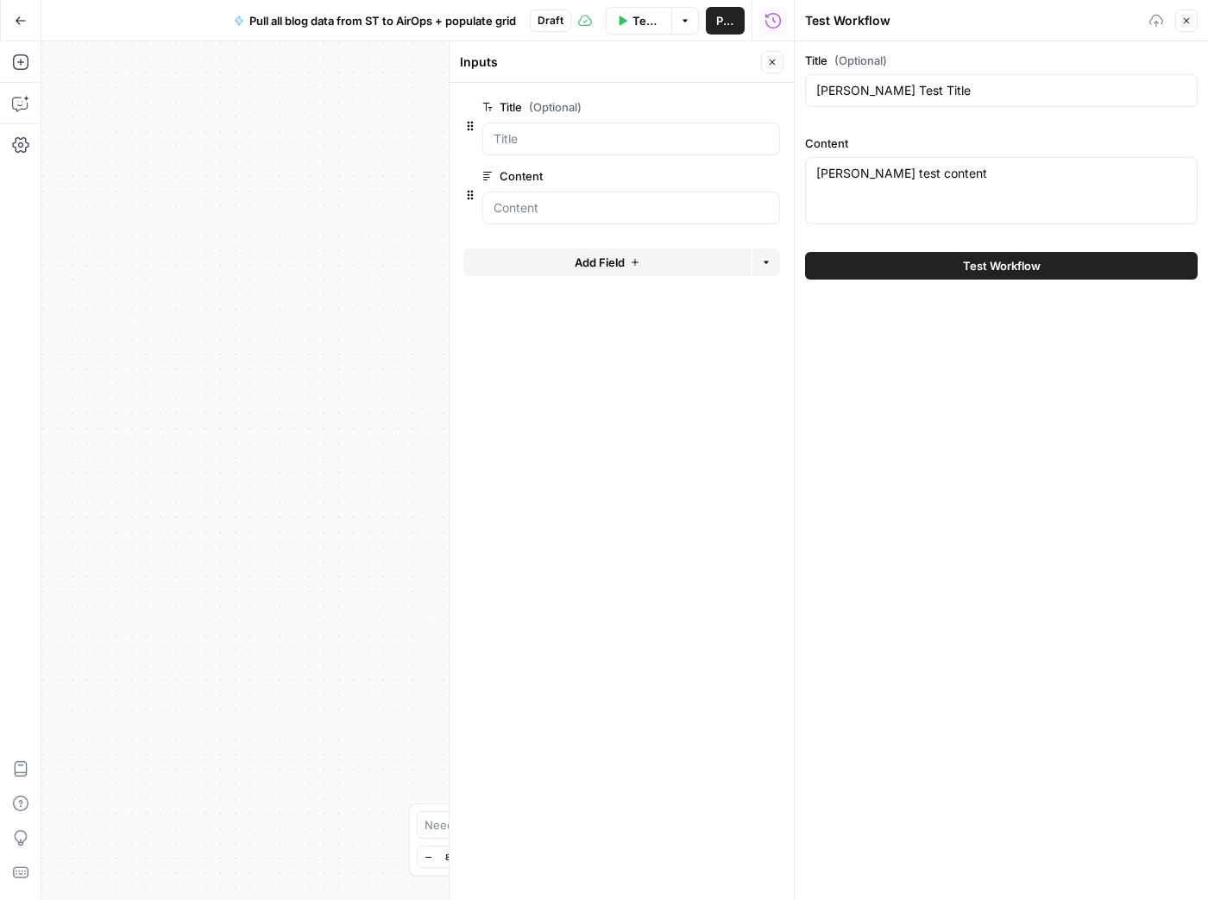
click at [937, 268] on button "Test Workflow" at bounding box center [1001, 266] width 393 height 28
click at [1012, 267] on span "Test Workflow" at bounding box center [1002, 265] width 78 height 17
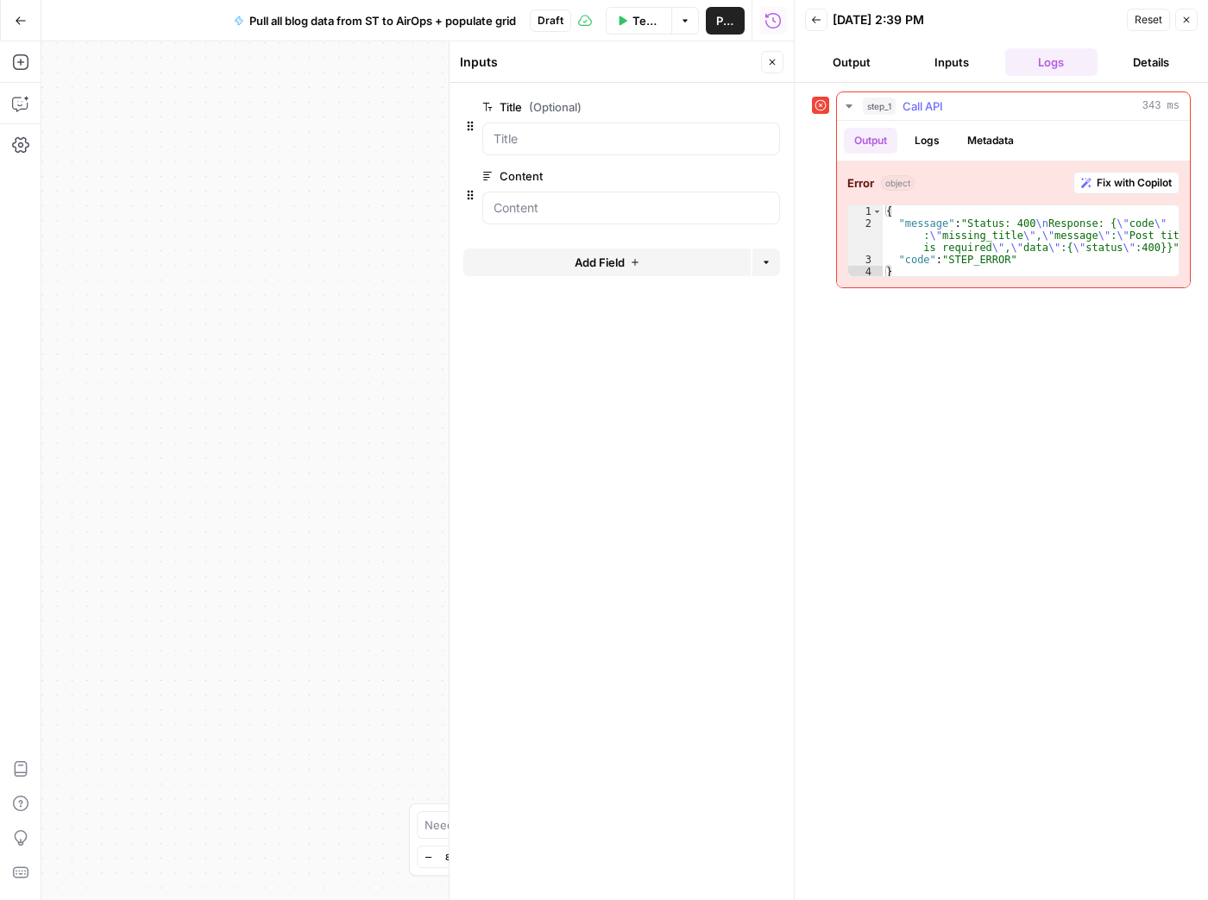
click at [925, 140] on button "Logs" at bounding box center [927, 141] width 46 height 26
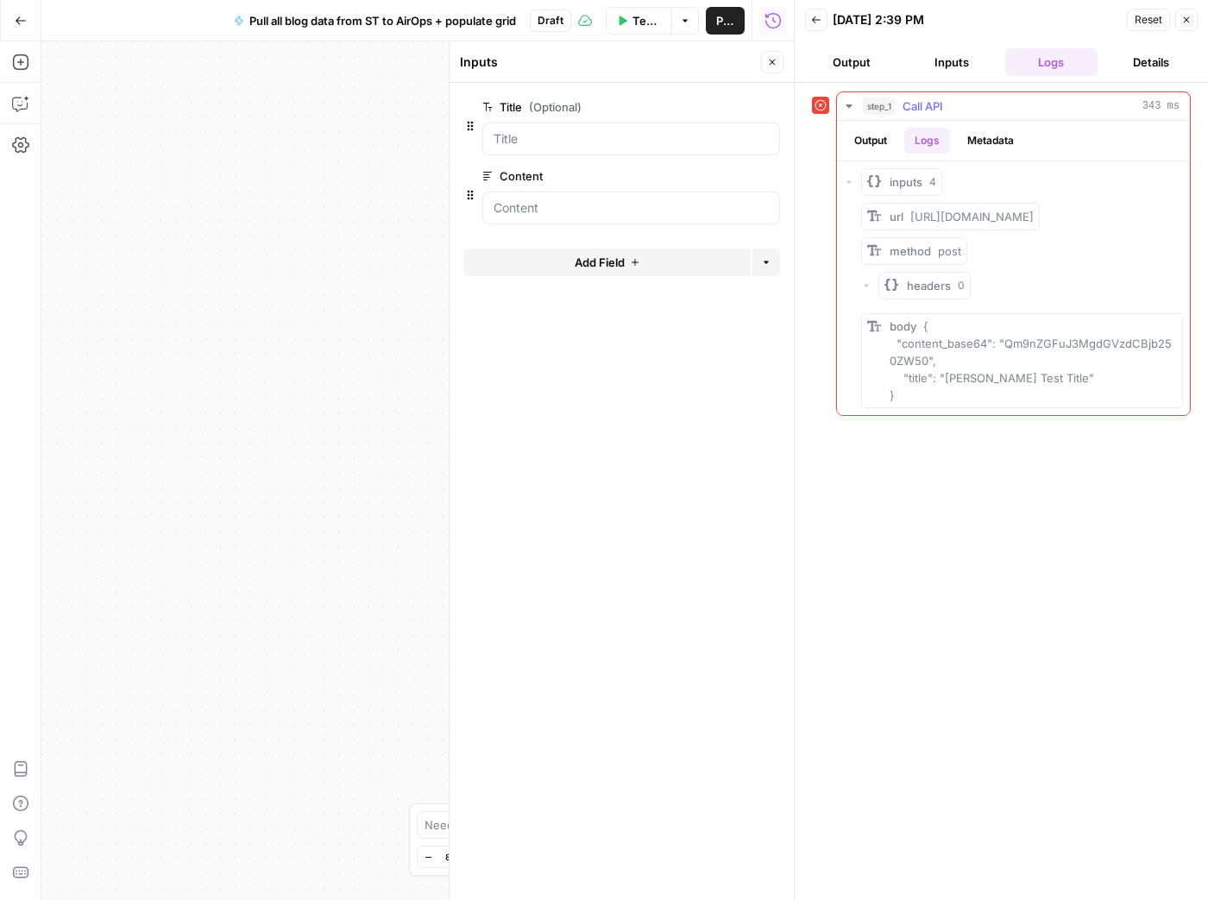
click at [884, 135] on button "Output" at bounding box center [870, 141] width 53 height 26
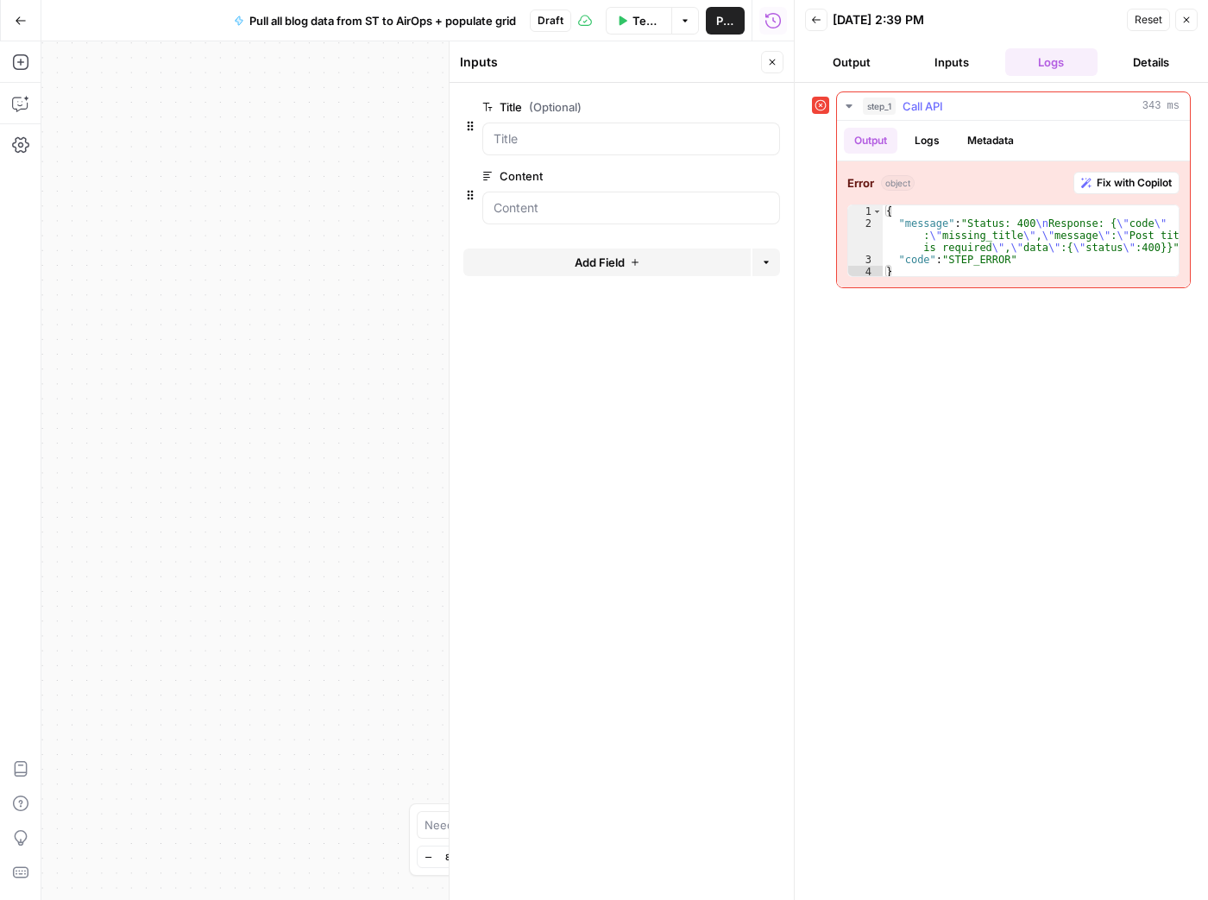
click at [1117, 181] on span "Fix with Copilot" at bounding box center [1134, 183] width 75 height 16
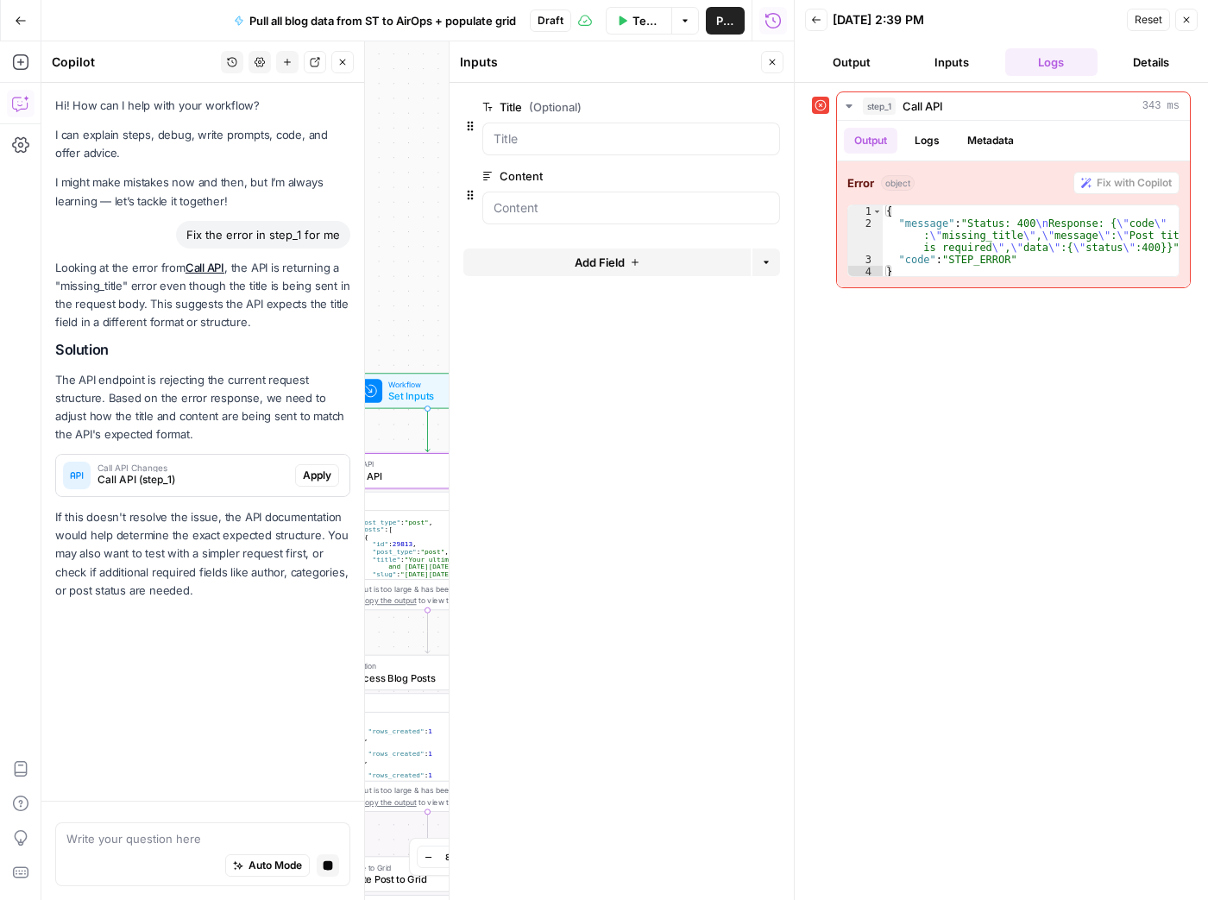
click at [246, 474] on span "Call API (step_1)" at bounding box center [193, 480] width 191 height 16
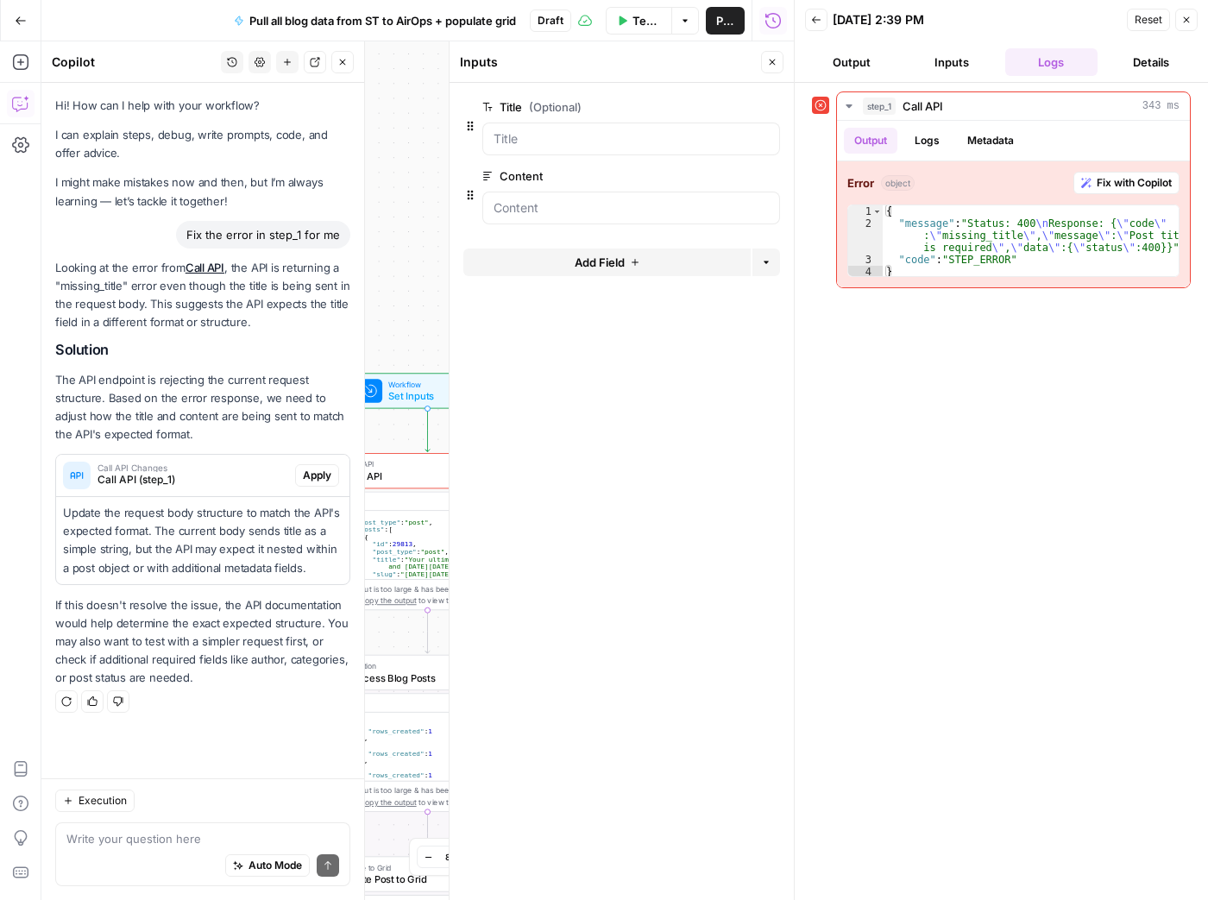
click at [1186, 22] on icon "button" at bounding box center [1186, 20] width 10 height 10
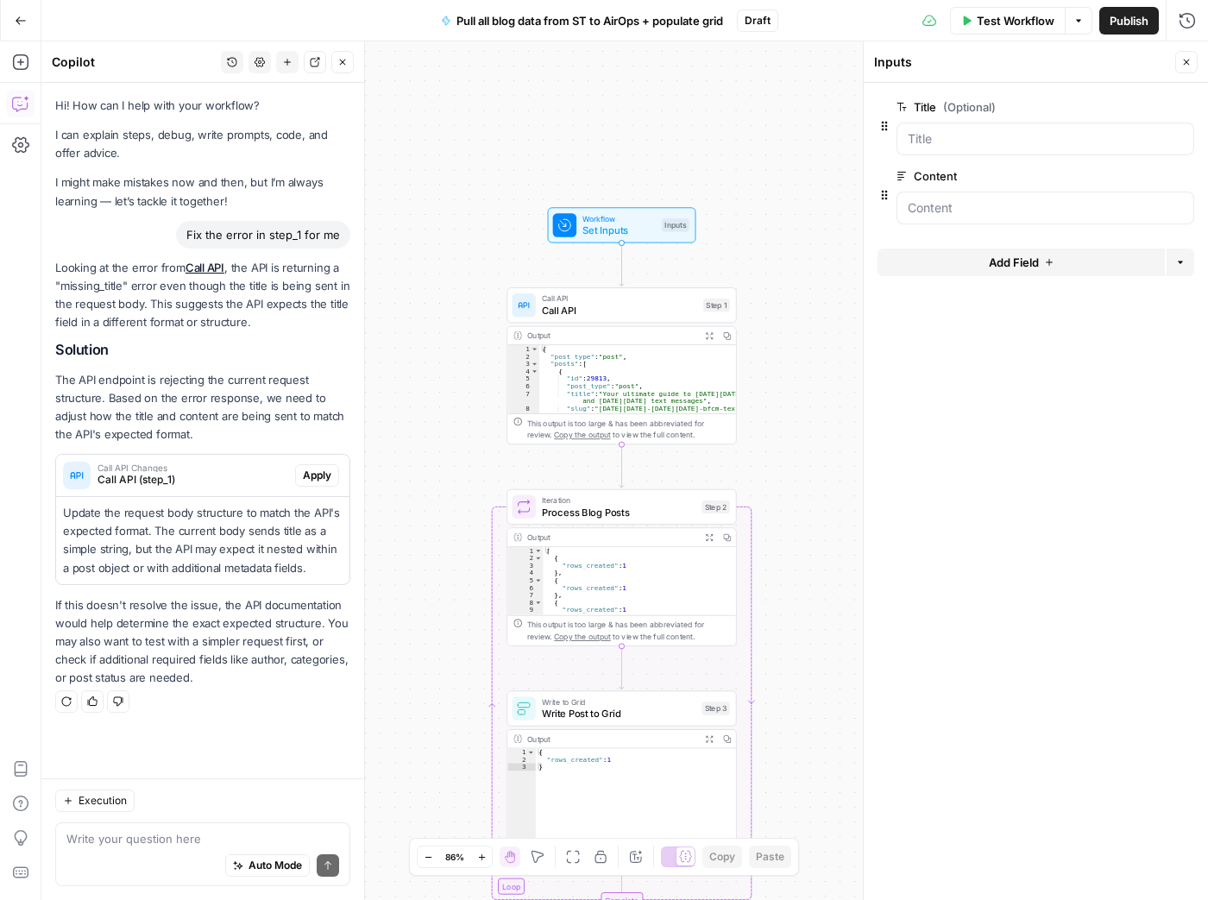
drag, startPoint x: 613, startPoint y: 279, endPoint x: 737, endPoint y: 135, distance: 189.6
click at [738, 134] on div "Workflow Set Inputs Inputs Call API Call API Step 1 Output Expand Output Copy 1…" at bounding box center [624, 470] width 1167 height 859
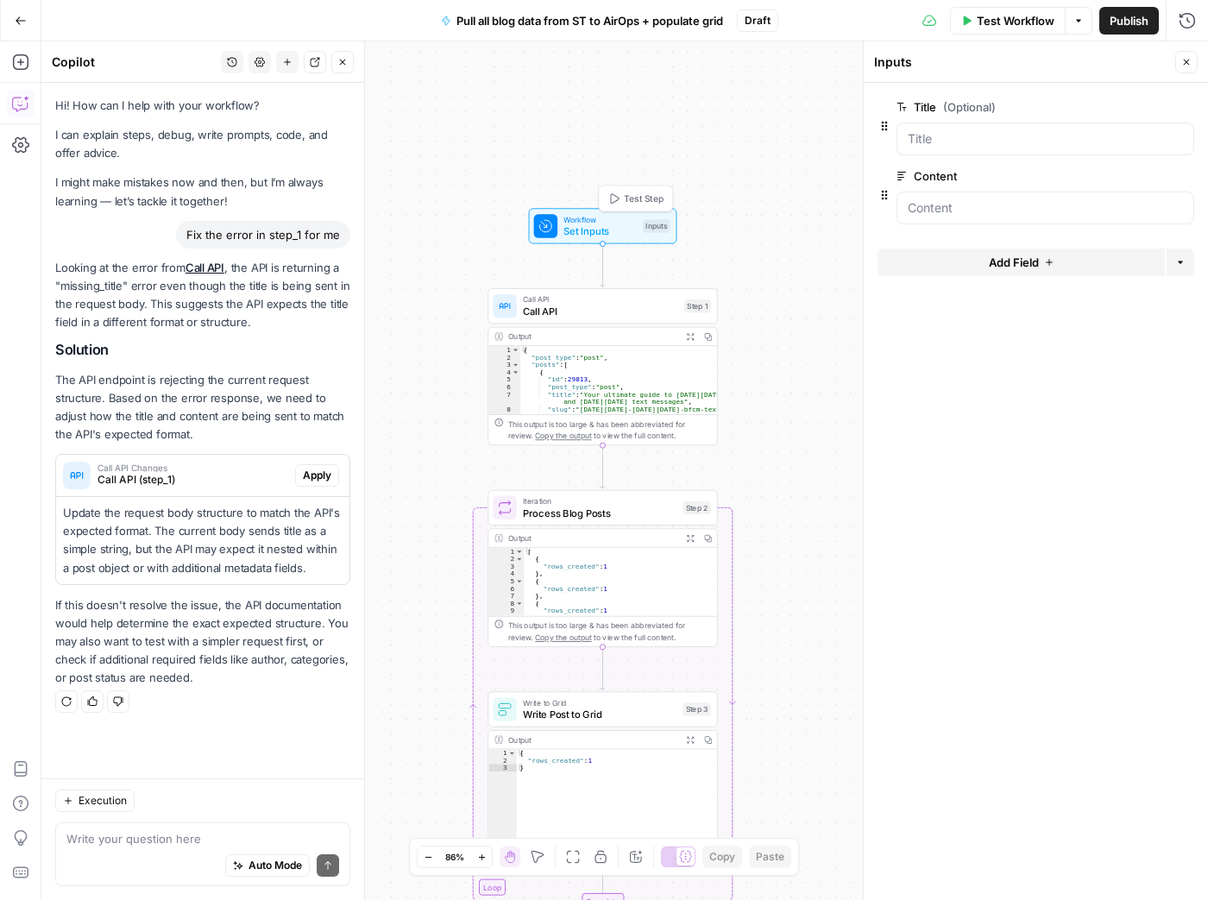
click at [610, 231] on span "Set Inputs" at bounding box center [599, 230] width 73 height 15
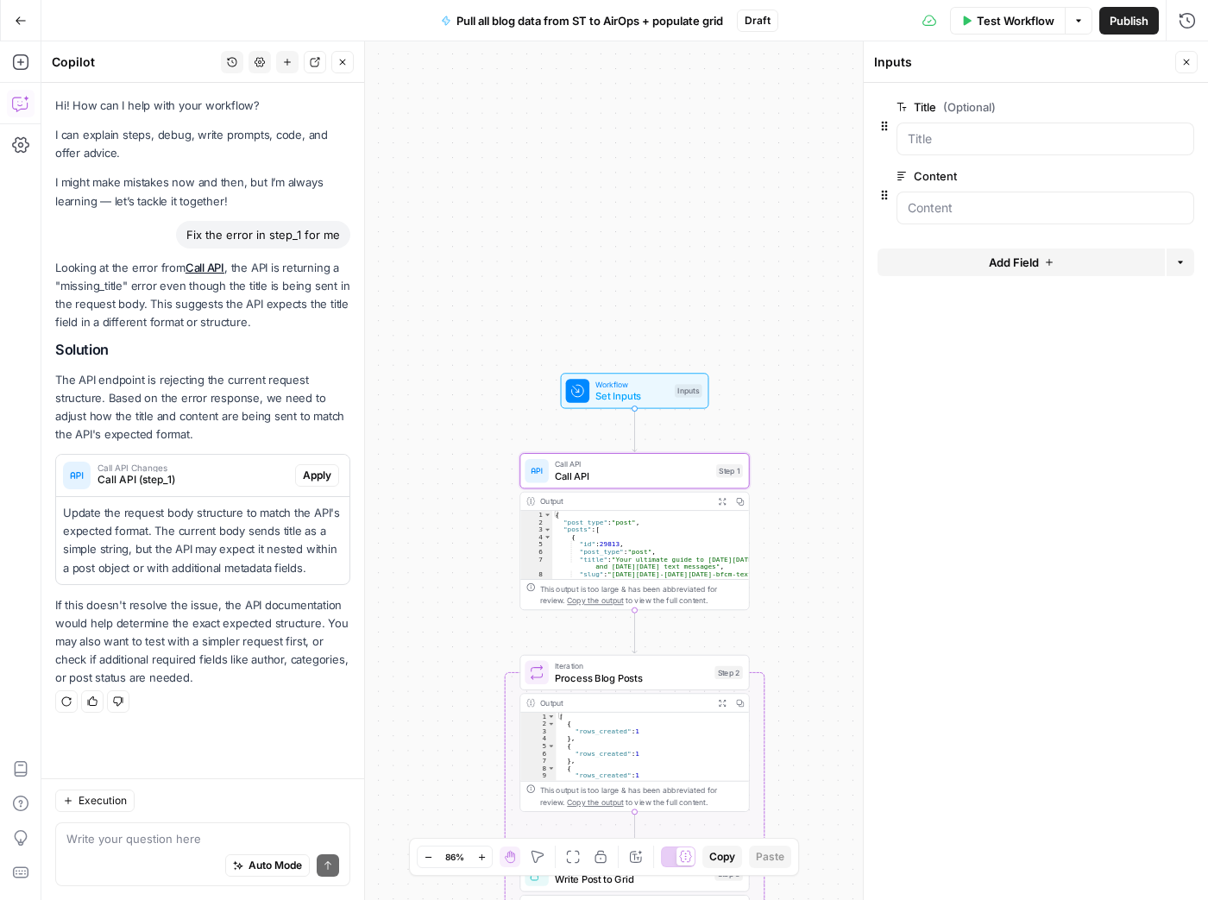
click at [212, 478] on span "Call API (step_1)" at bounding box center [193, 480] width 191 height 16
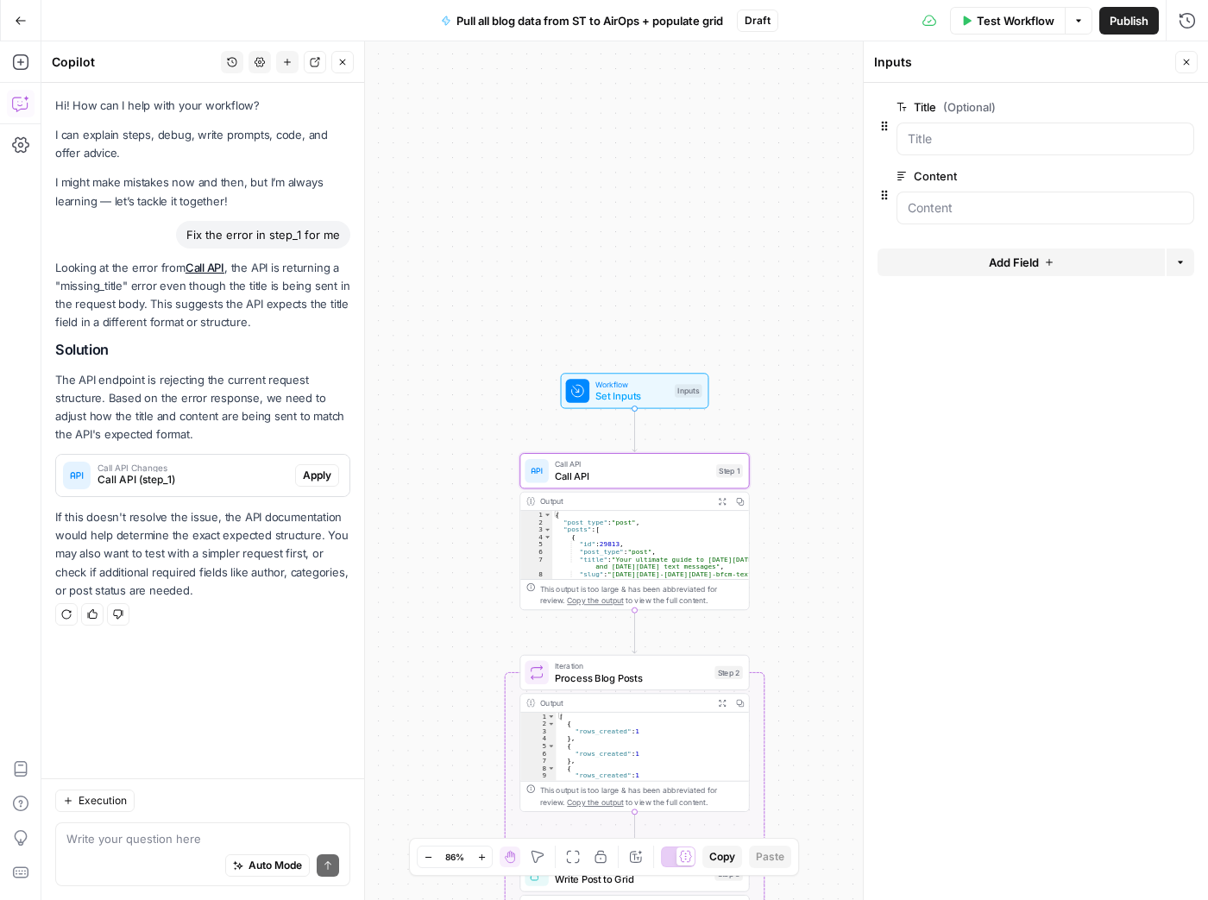
click at [218, 475] on span "Call API (step_1)" at bounding box center [193, 480] width 191 height 16
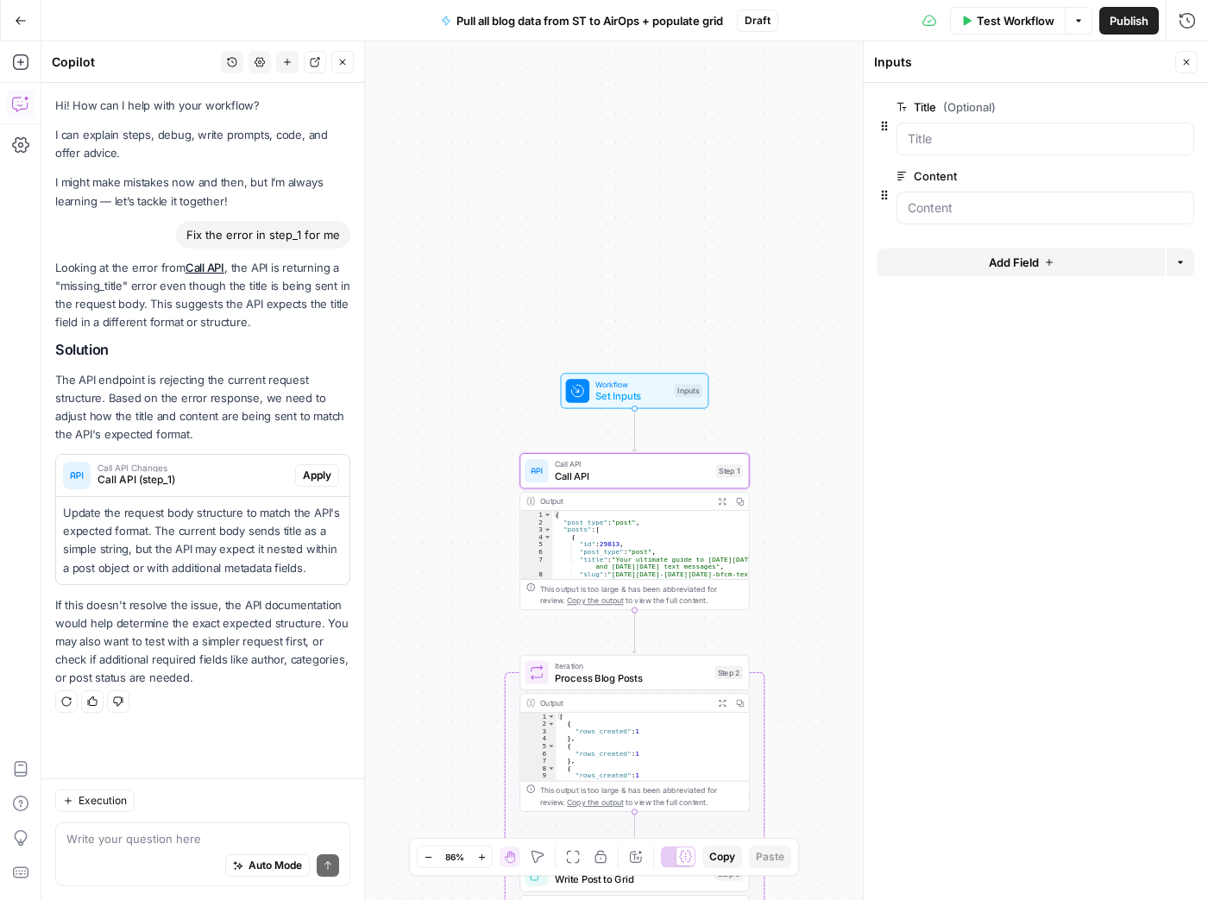
click at [320, 473] on span "Apply" at bounding box center [317, 476] width 28 height 16
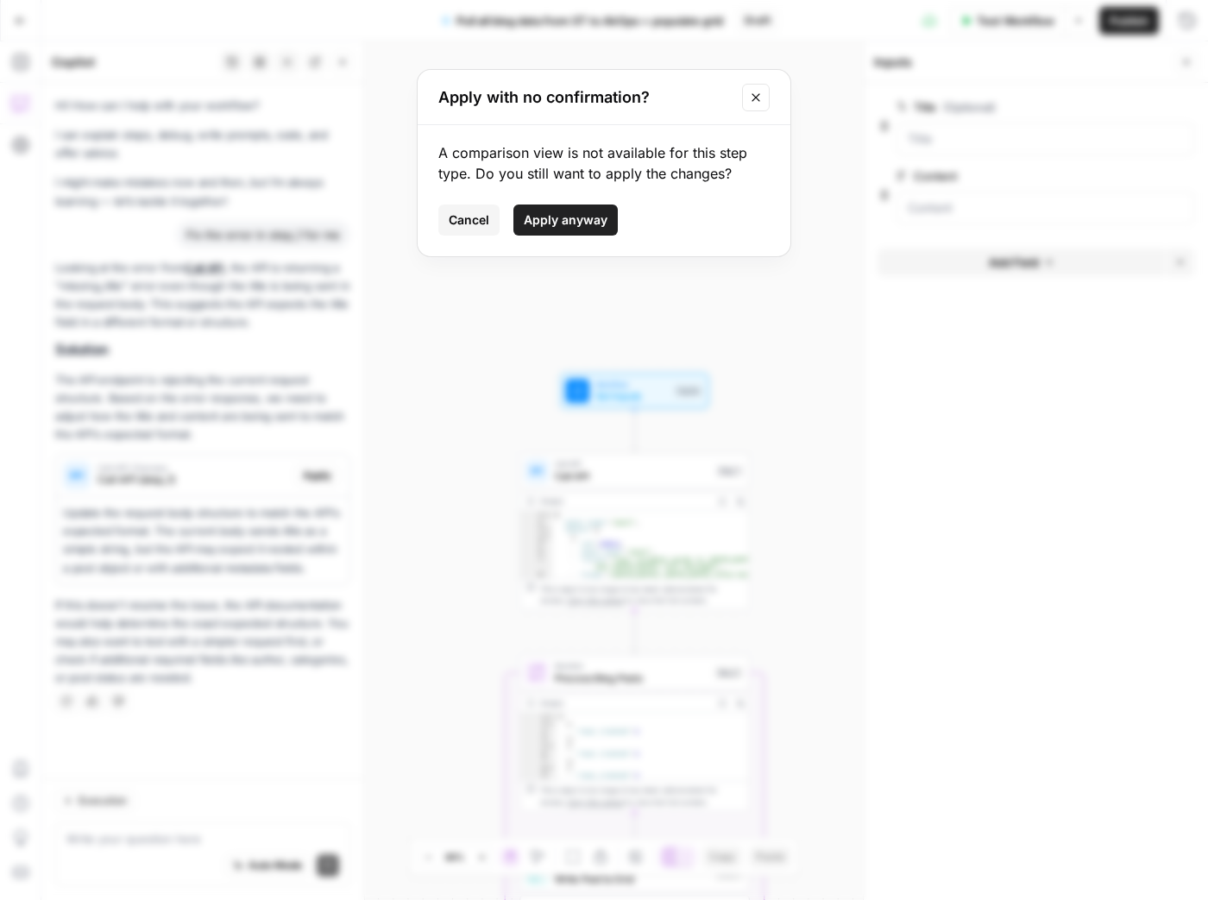
click at [567, 223] on span "Apply anyway" at bounding box center [566, 219] width 84 height 17
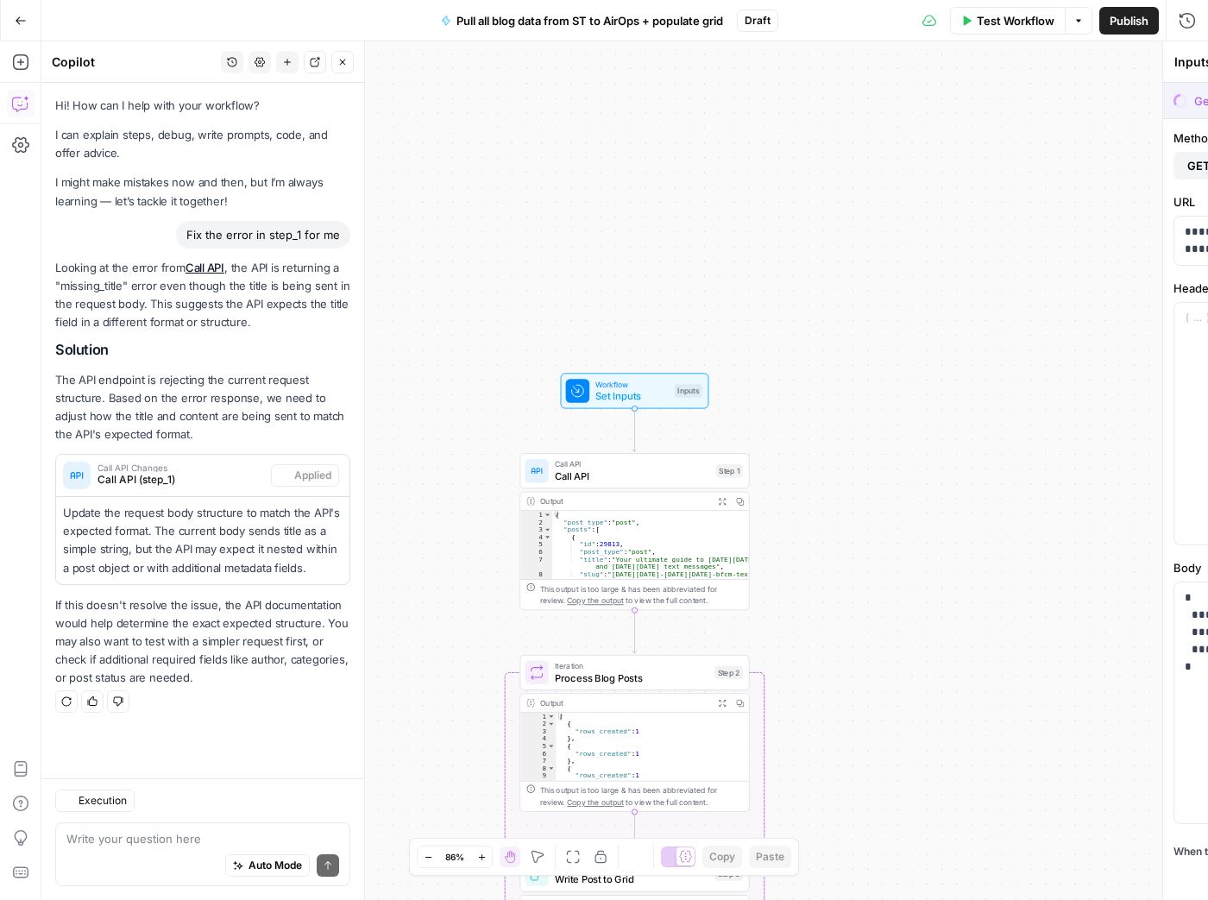
type textarea "Call API"
